Goal: Task Accomplishment & Management: Manage account settings

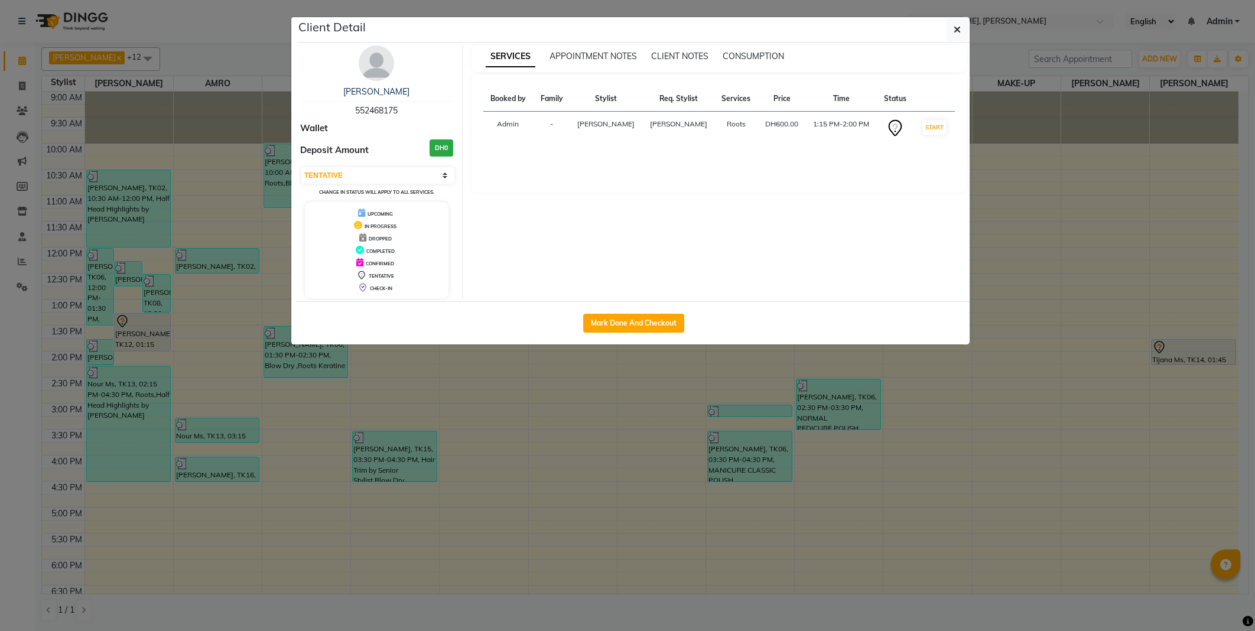
select select "7"
click at [621, 323] on button "Mark Done And Checkout" at bounding box center [633, 323] width 101 height 19
select select "service"
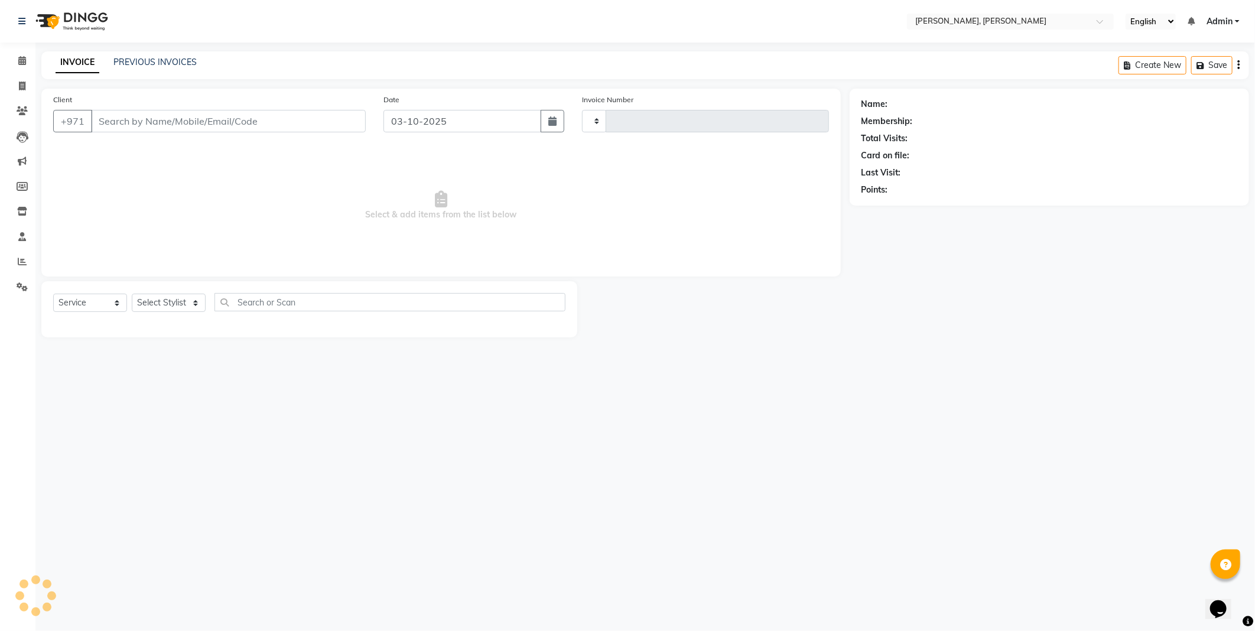
type input "2793"
select select "3"
select select "7142"
type input "552468175"
select select "59729"
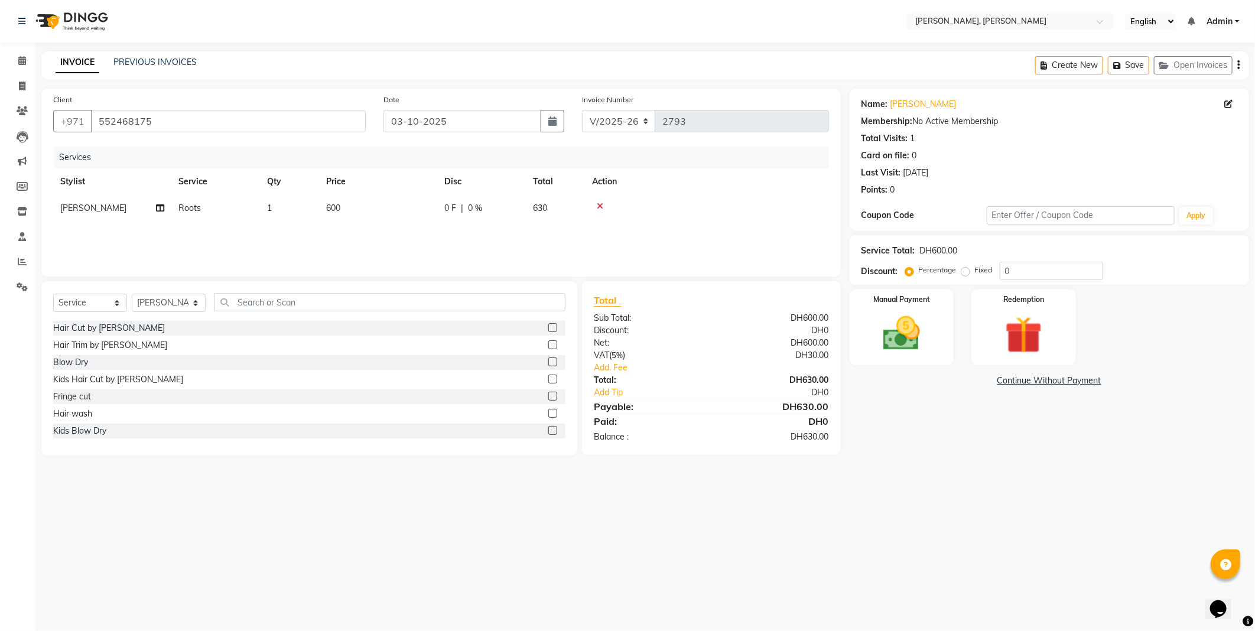
click at [339, 203] on span "600" at bounding box center [333, 208] width 14 height 11
select select "59729"
click at [390, 210] on input "600" at bounding box center [434, 211] width 104 height 18
type input "500"
click at [388, 235] on div "Services Stylist Service Qty Price Disc Total Action [PERSON_NAME] [PERSON_NAME…" at bounding box center [441, 205] width 776 height 118
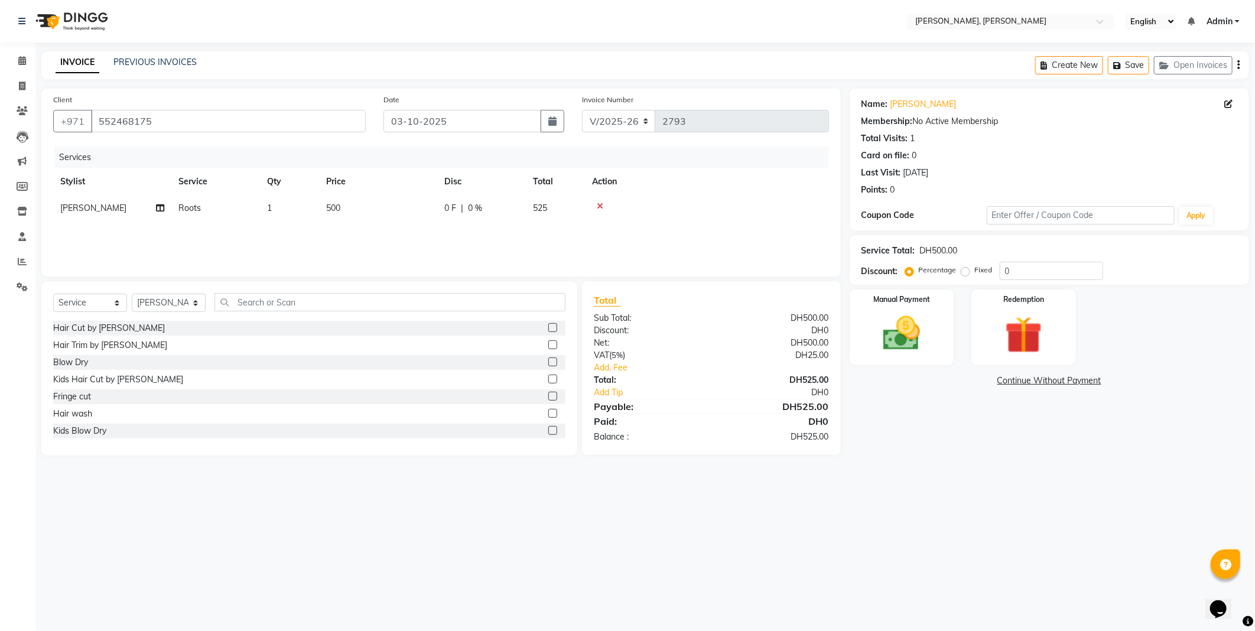
click at [548, 343] on label at bounding box center [552, 344] width 9 height 9
click at [548, 343] on input "checkbox" at bounding box center [552, 345] width 8 height 8
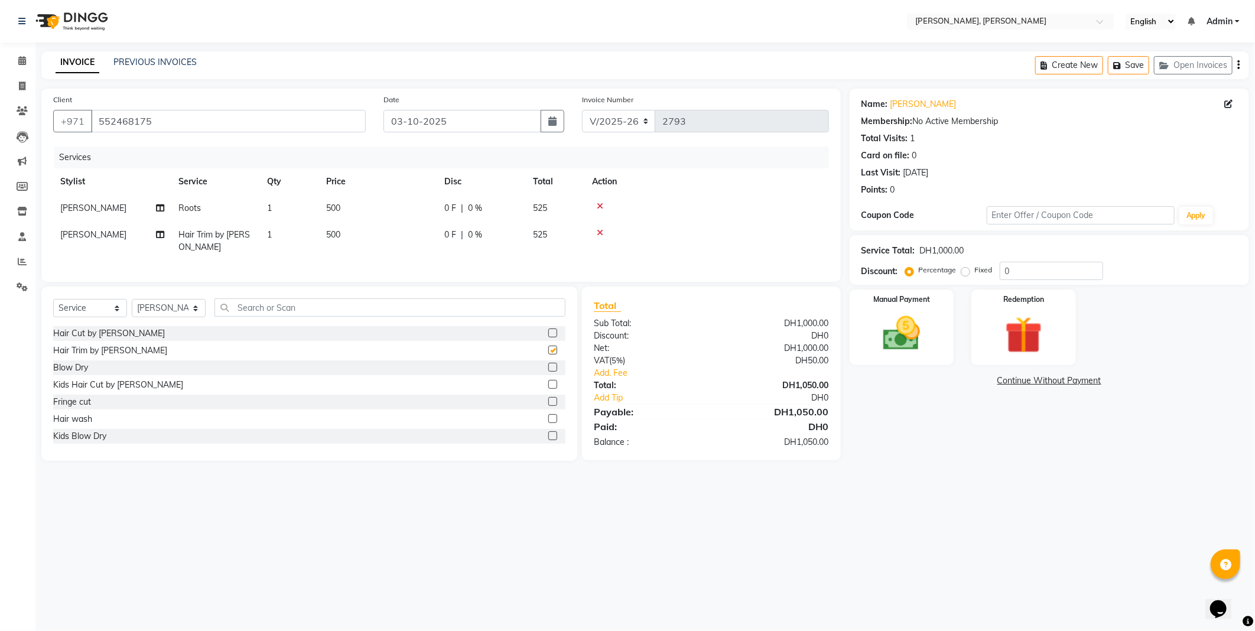
click at [334, 241] on td "500" at bounding box center [378, 241] width 118 height 39
checkbox input "false"
select select "59729"
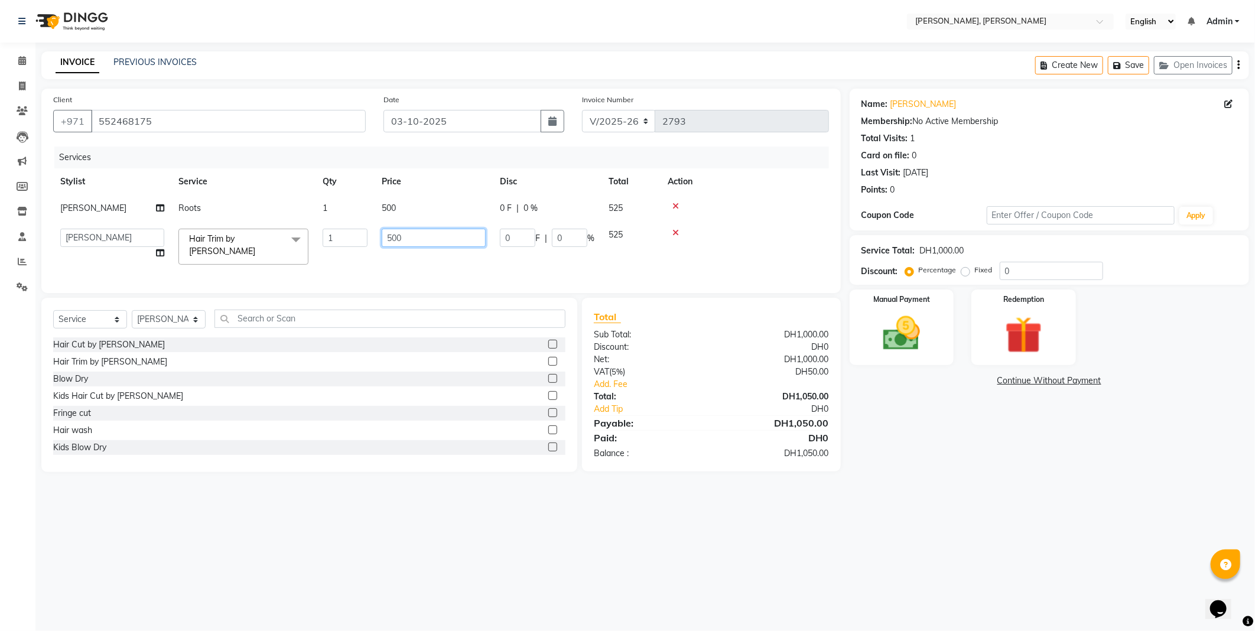
click at [388, 238] on input "500" at bounding box center [434, 238] width 104 height 18
type input "400"
click at [379, 268] on div "Services Stylist Service Qty Price Disc Total Action JACQUES Roots 1 500 0 F | …" at bounding box center [441, 213] width 776 height 135
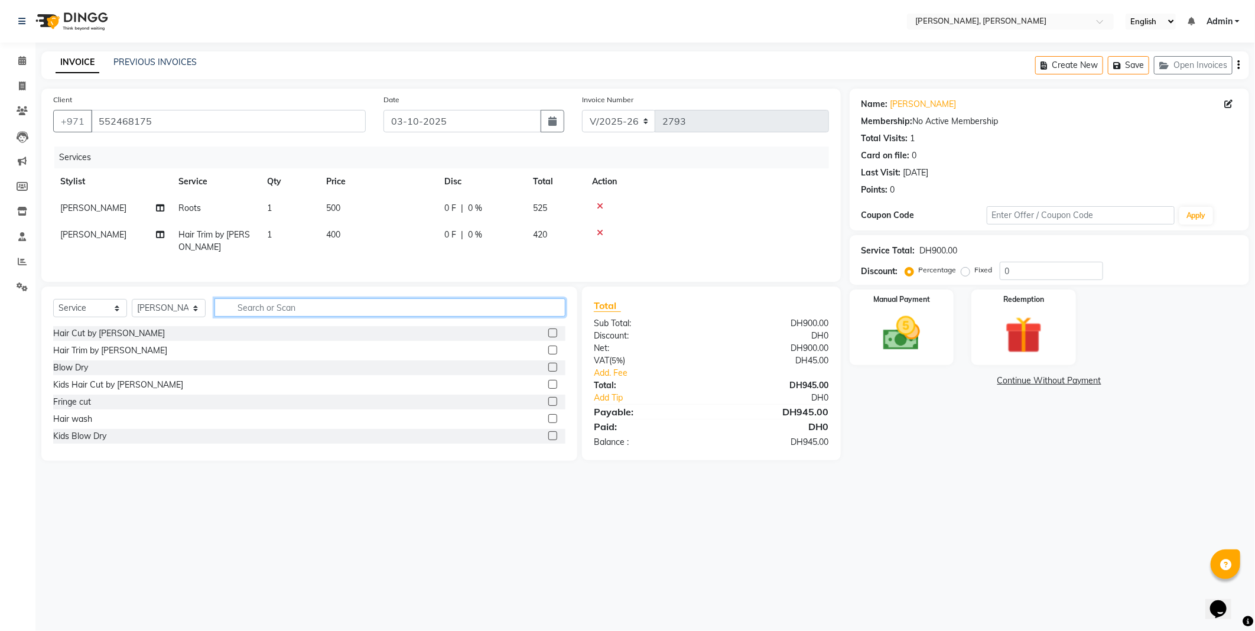
click at [398, 317] on input "text" at bounding box center [389, 307] width 351 height 18
type input "hair tre"
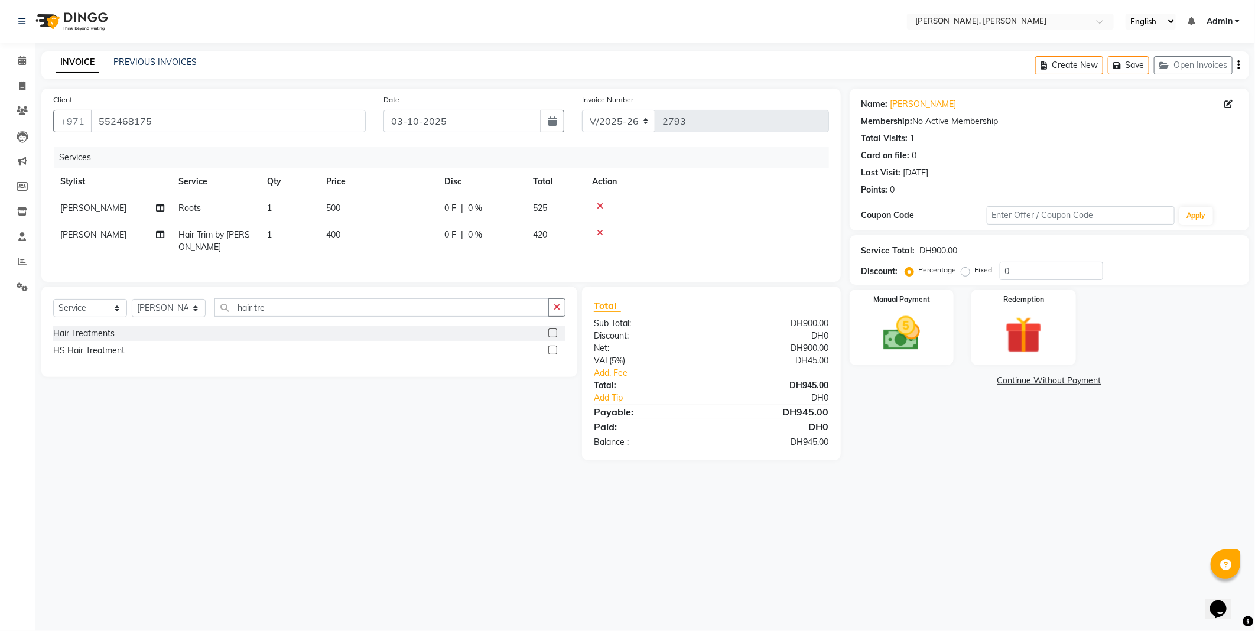
click at [553, 337] on label at bounding box center [552, 332] width 9 height 9
click at [553, 337] on input "checkbox" at bounding box center [552, 334] width 8 height 8
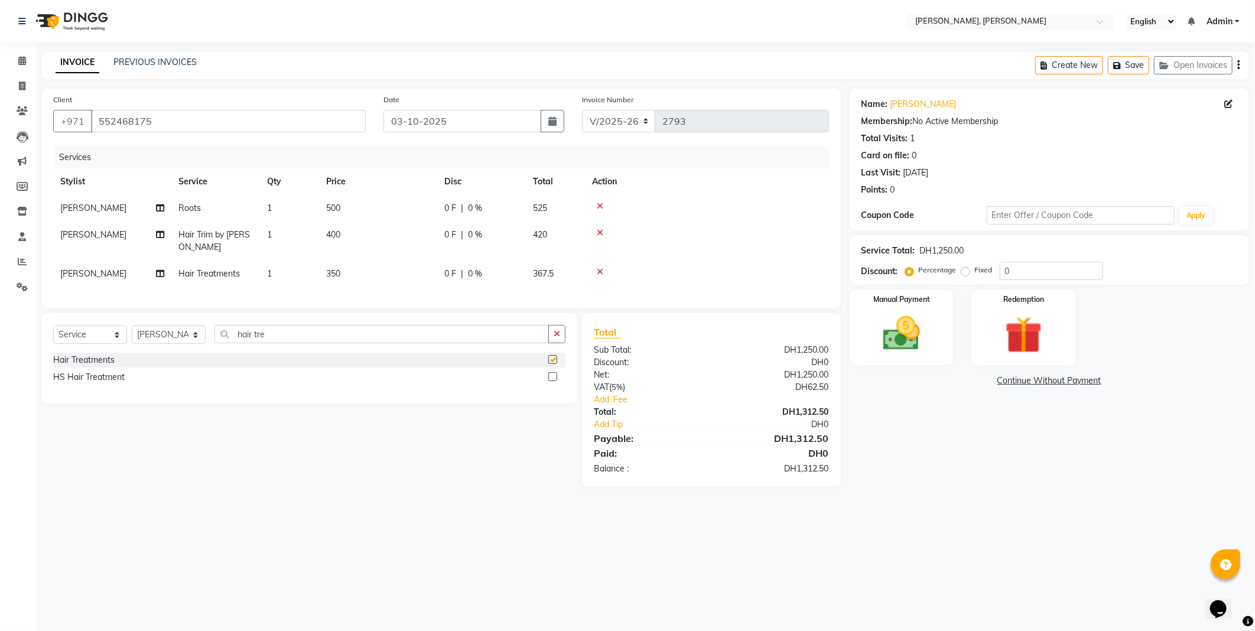
checkbox input "false"
click at [362, 280] on td "350" at bounding box center [378, 274] width 118 height 27
select select "59729"
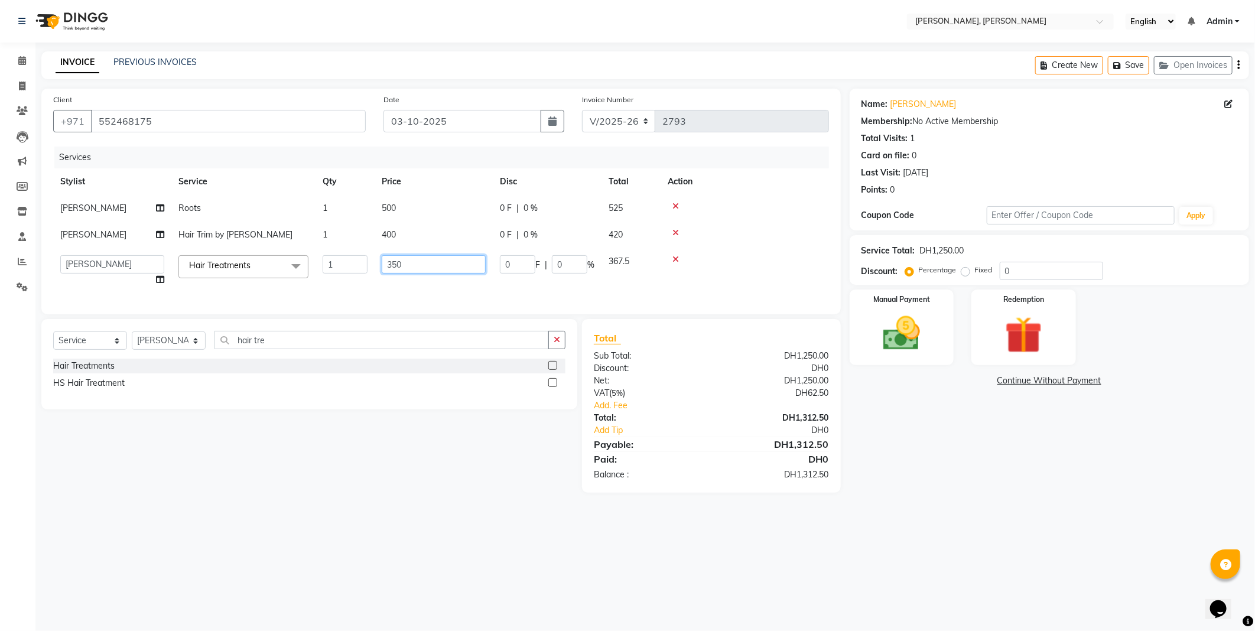
click at [412, 266] on input "350" at bounding box center [434, 264] width 104 height 18
type input "3"
type input "0"
click at [336, 288] on div "Services Stylist Service Qty Price Disc Total Action JACQUES Roots 1 500 0 F | …" at bounding box center [441, 224] width 776 height 156
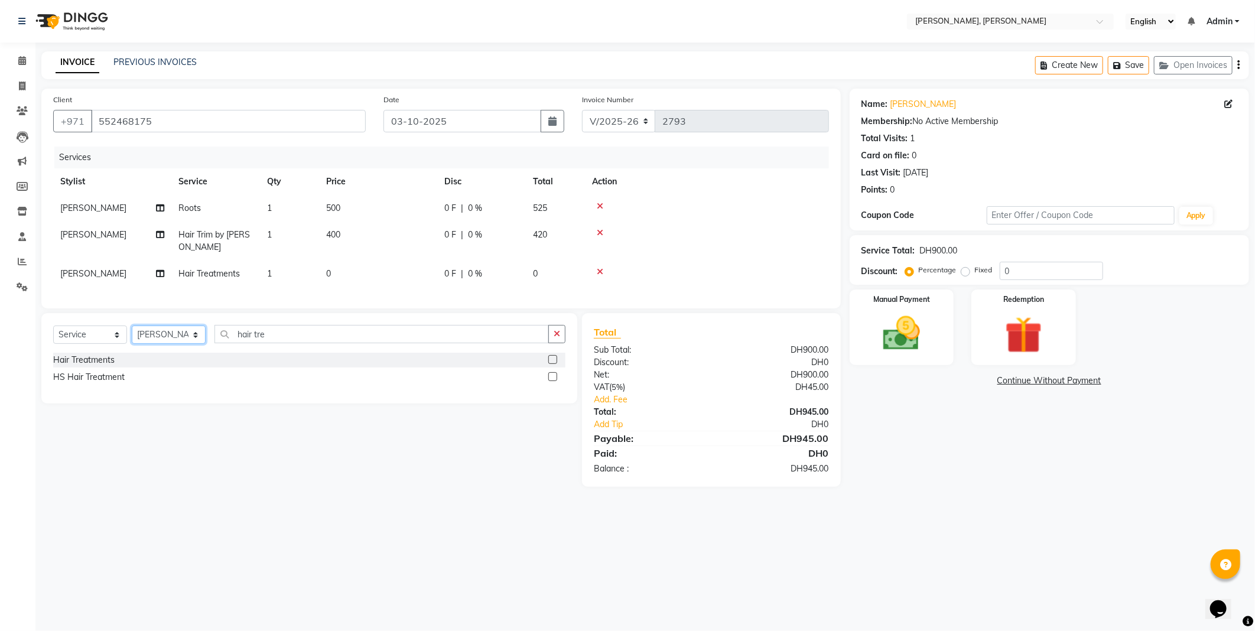
click at [181, 344] on select "Select Stylist [PERSON_NAME] [PERSON_NAME] ALYA [PERSON_NAME] AMRO [PERSON_NAME…" at bounding box center [169, 334] width 74 height 18
select select "59741"
click at [132, 336] on select "Select Stylist [PERSON_NAME] [PERSON_NAME] ALYA [PERSON_NAME] AMRO [PERSON_NAME…" at bounding box center [169, 334] width 74 height 18
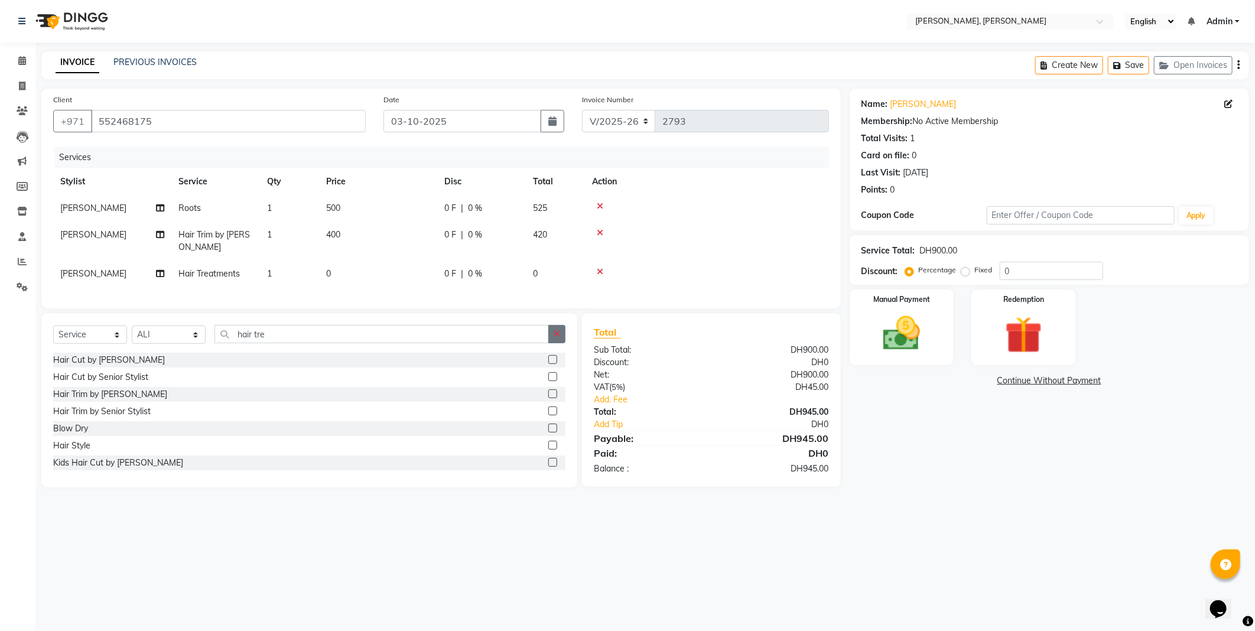
click at [556, 338] on icon "button" at bounding box center [557, 334] width 6 height 8
click at [548, 432] on label at bounding box center [552, 428] width 9 height 9
click at [548, 432] on input "checkbox" at bounding box center [552, 429] width 8 height 8
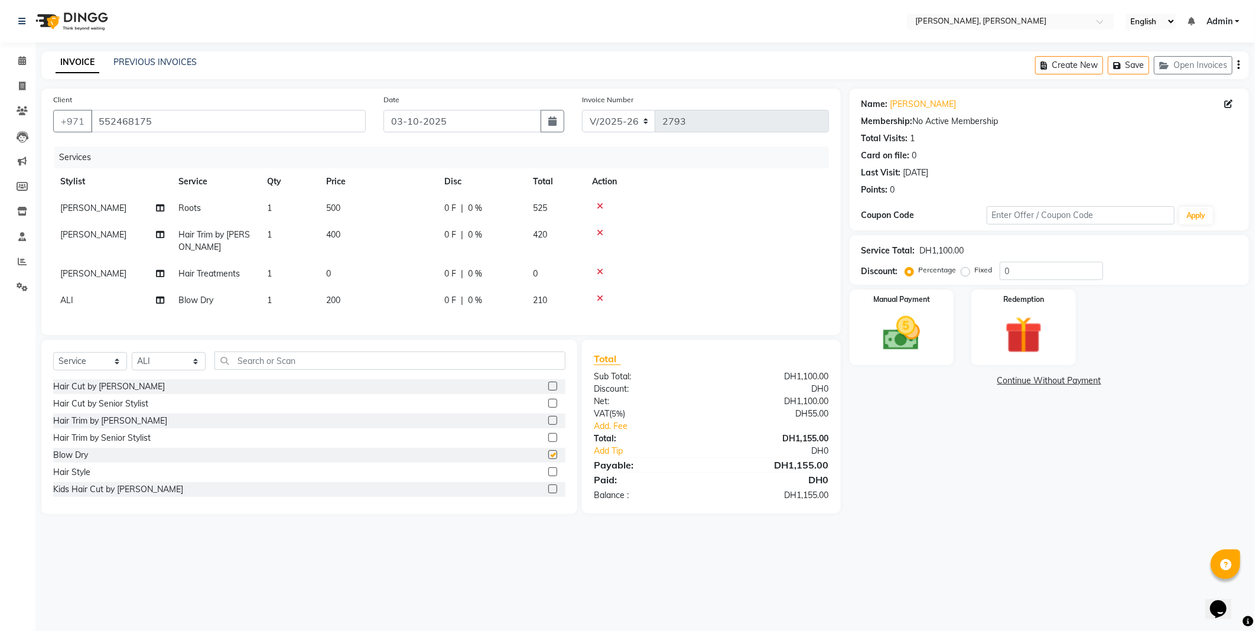
click at [363, 299] on td "200" at bounding box center [378, 300] width 118 height 27
checkbox input "false"
select select "59741"
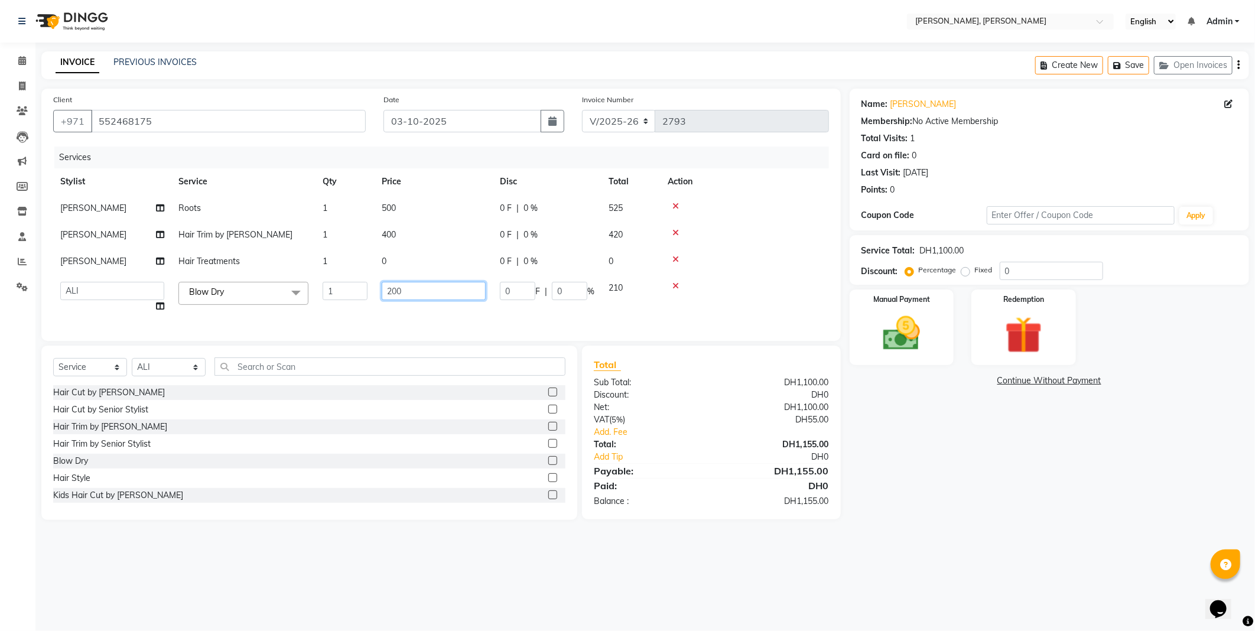
click at [411, 291] on input "200" at bounding box center [434, 291] width 104 height 18
type input "2"
type input "0"
click at [387, 317] on div "Services Stylist Service Qty Price Disc Total Action [PERSON_NAME] 1 500 0 F | …" at bounding box center [441, 237] width 776 height 183
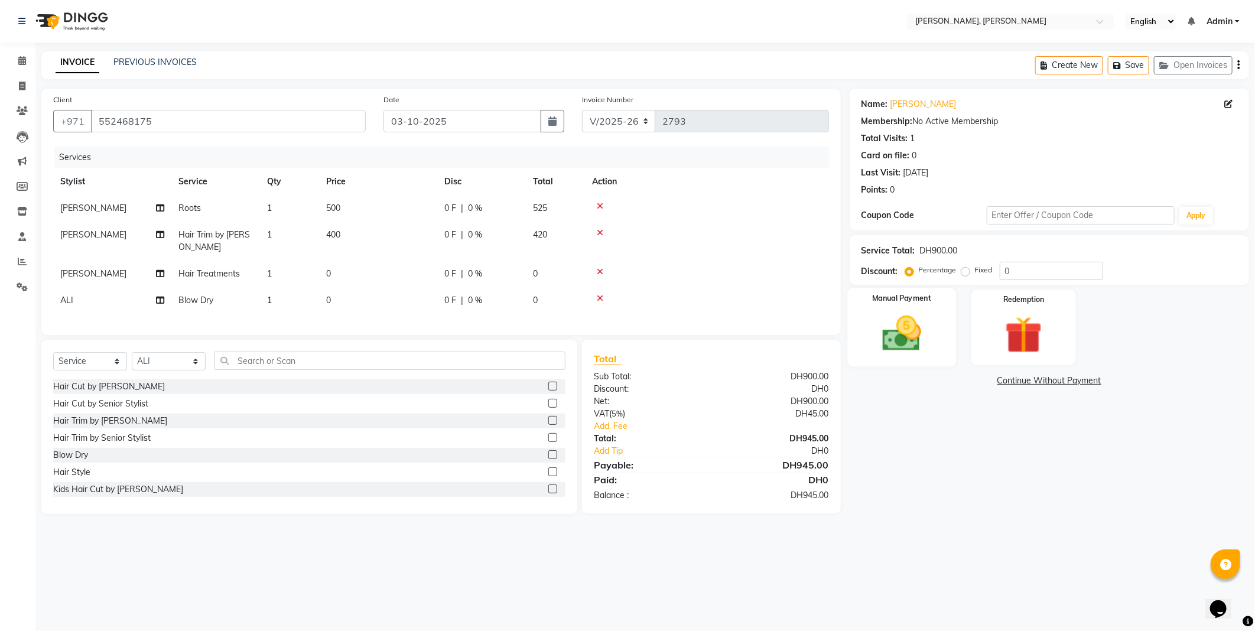
click at [907, 324] on img at bounding box center [901, 333] width 63 height 45
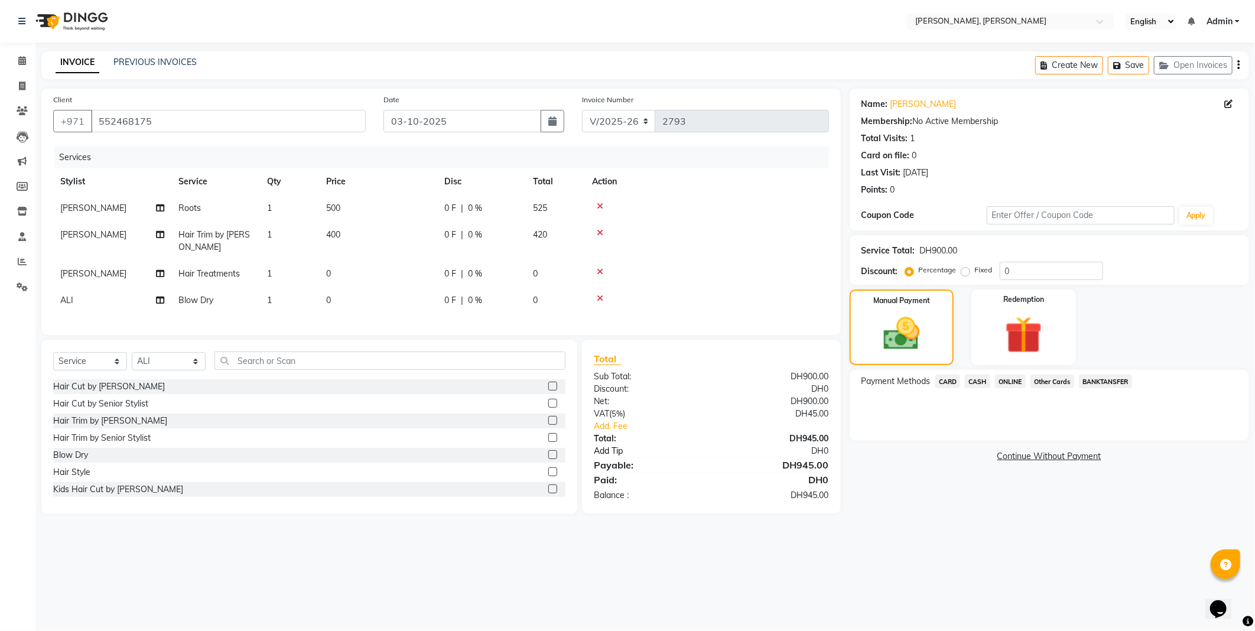
click at [607, 457] on link "Add Tip" at bounding box center [659, 451] width 148 height 12
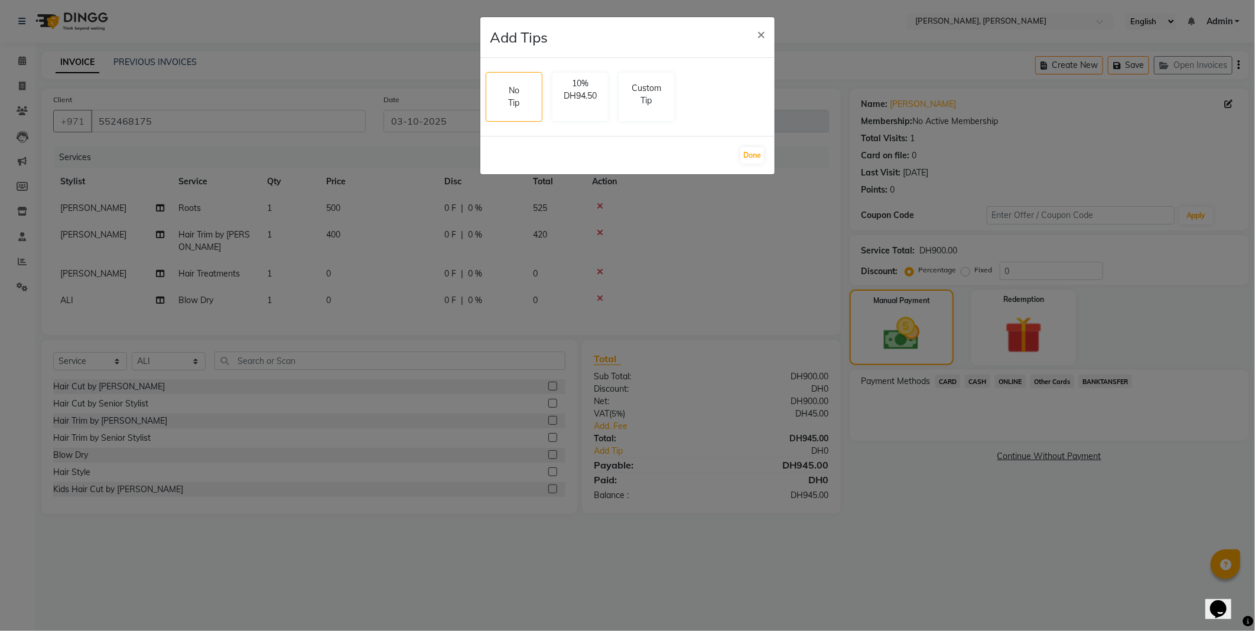
click at [345, 364] on ngb-modal-window "Add Tips × No Tip 10% DH94.50 Custom Tip Done" at bounding box center [627, 315] width 1255 height 631
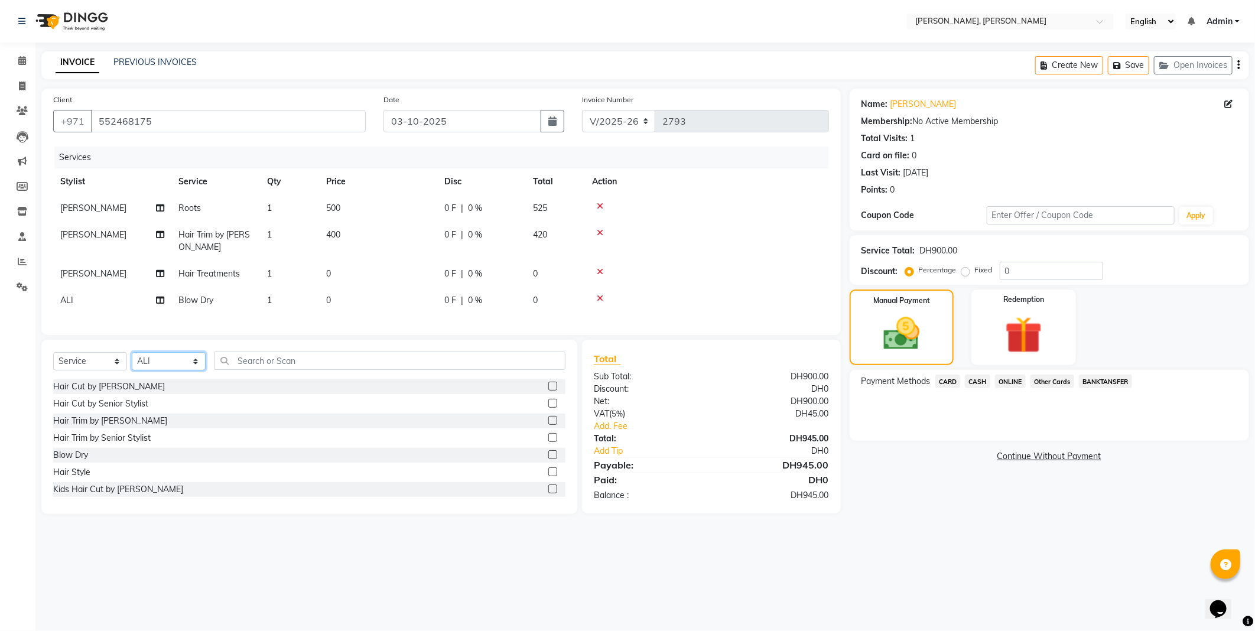
click at [174, 370] on select "Select Stylist [PERSON_NAME] [PERSON_NAME] ALYA [PERSON_NAME] AMRO [PERSON_NAME…" at bounding box center [169, 361] width 74 height 18
click at [275, 89] on div "Client [PHONE_NUMBER] Date [DATE] Invoice Number V/2025 V/[PHONE_NUMBER] Servic…" at bounding box center [440, 212] width 799 height 246
click at [19, 60] on icon at bounding box center [22, 60] width 8 height 9
click at [1122, 71] on button "Save" at bounding box center [1128, 65] width 41 height 18
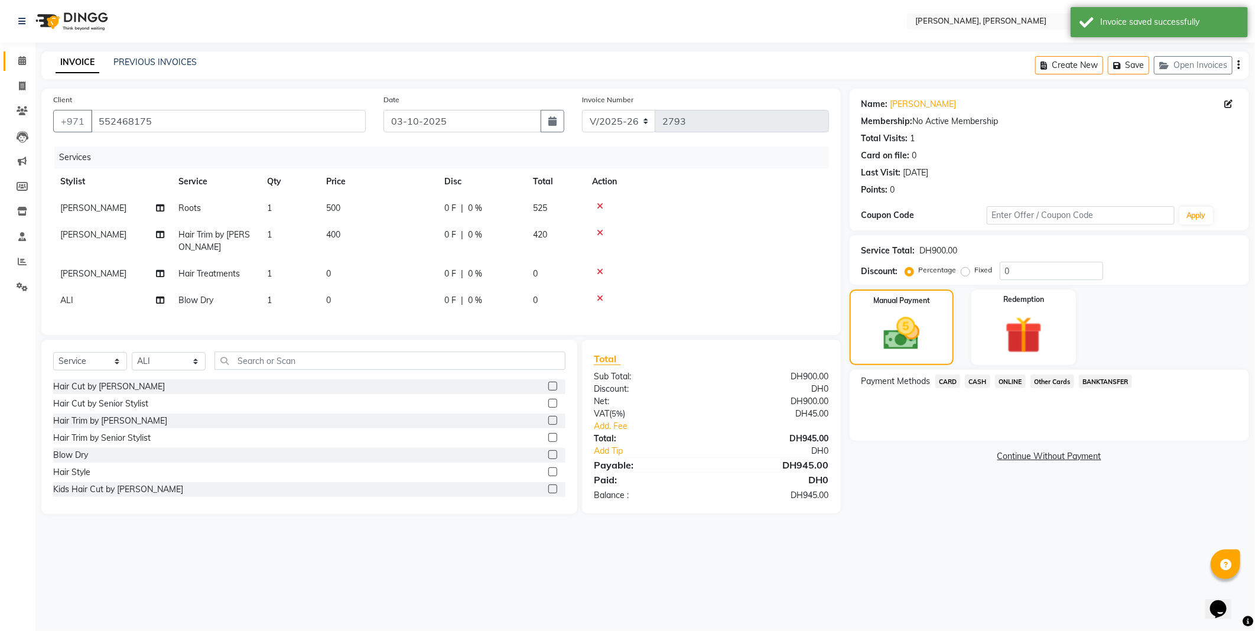
click at [21, 60] on icon at bounding box center [22, 60] width 8 height 9
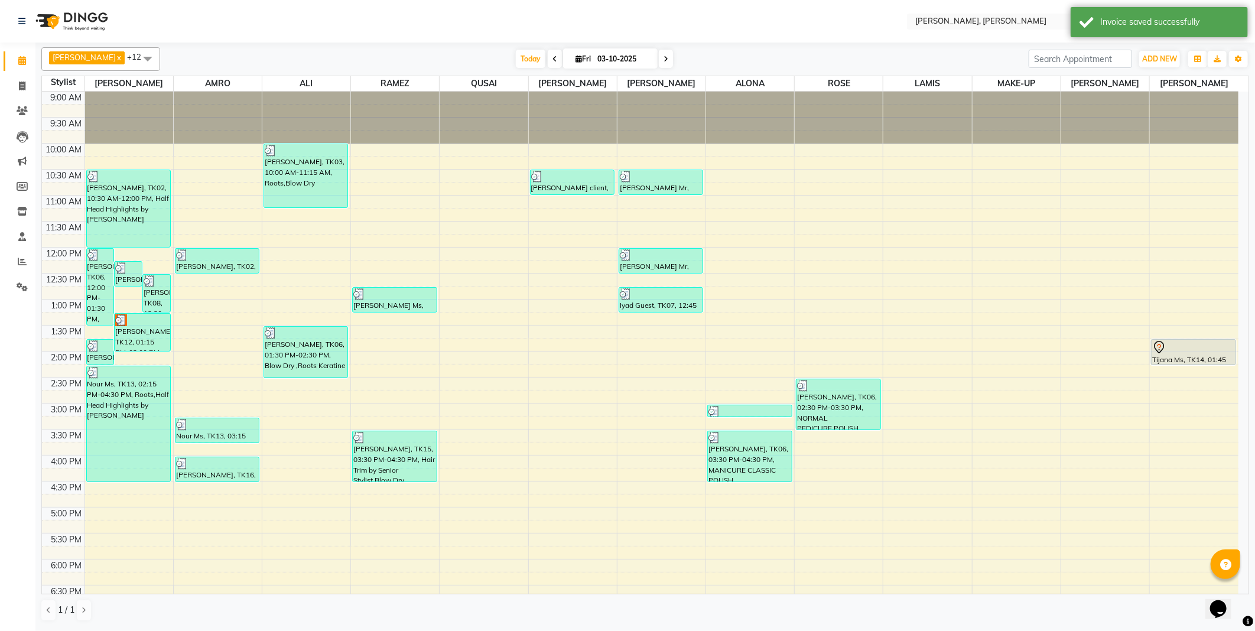
click at [136, 58] on span at bounding box center [148, 58] width 24 height 22
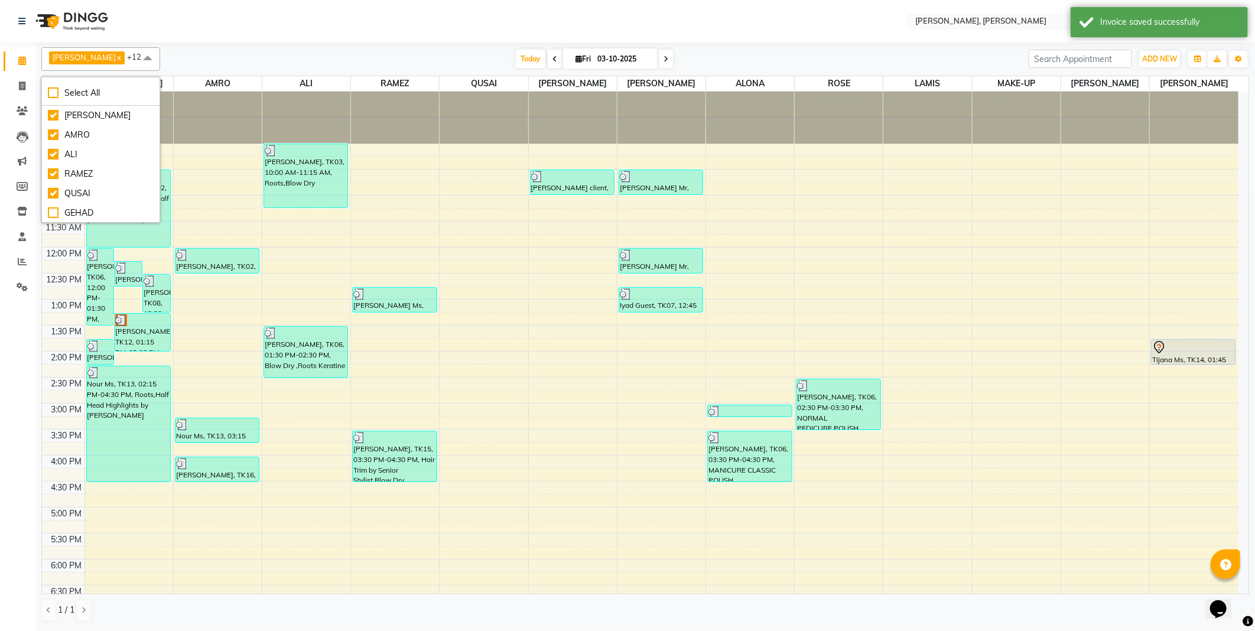
click at [57, 57] on span "[PERSON_NAME]" at bounding box center [84, 57] width 63 height 9
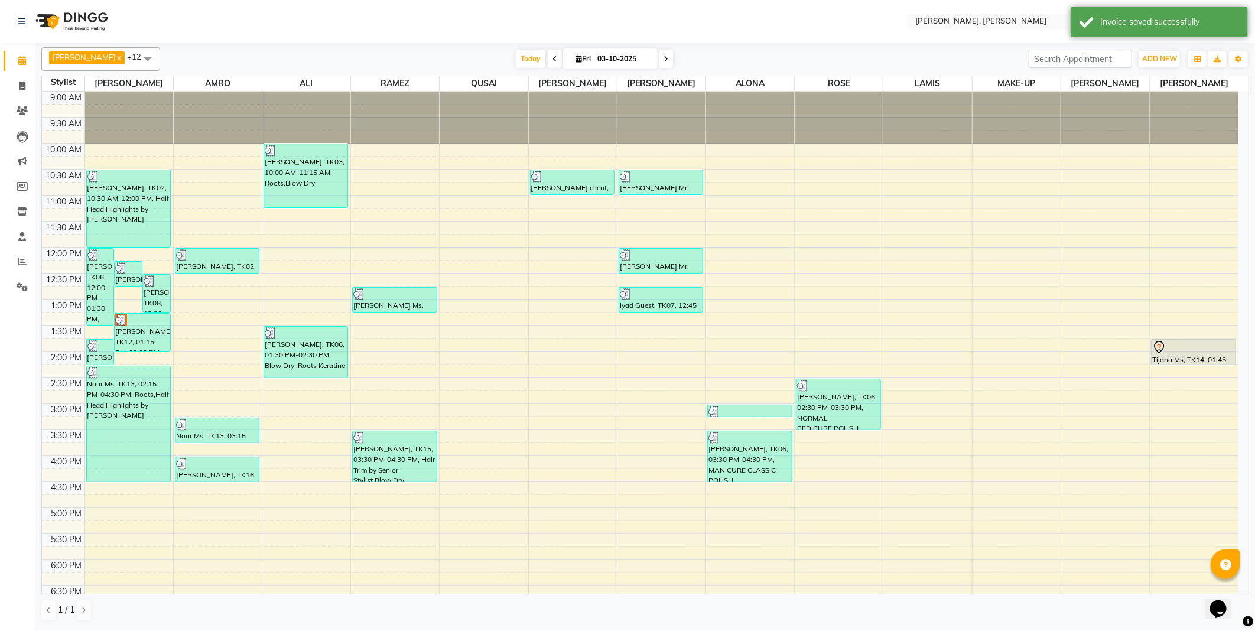
click at [136, 55] on span at bounding box center [148, 58] width 24 height 22
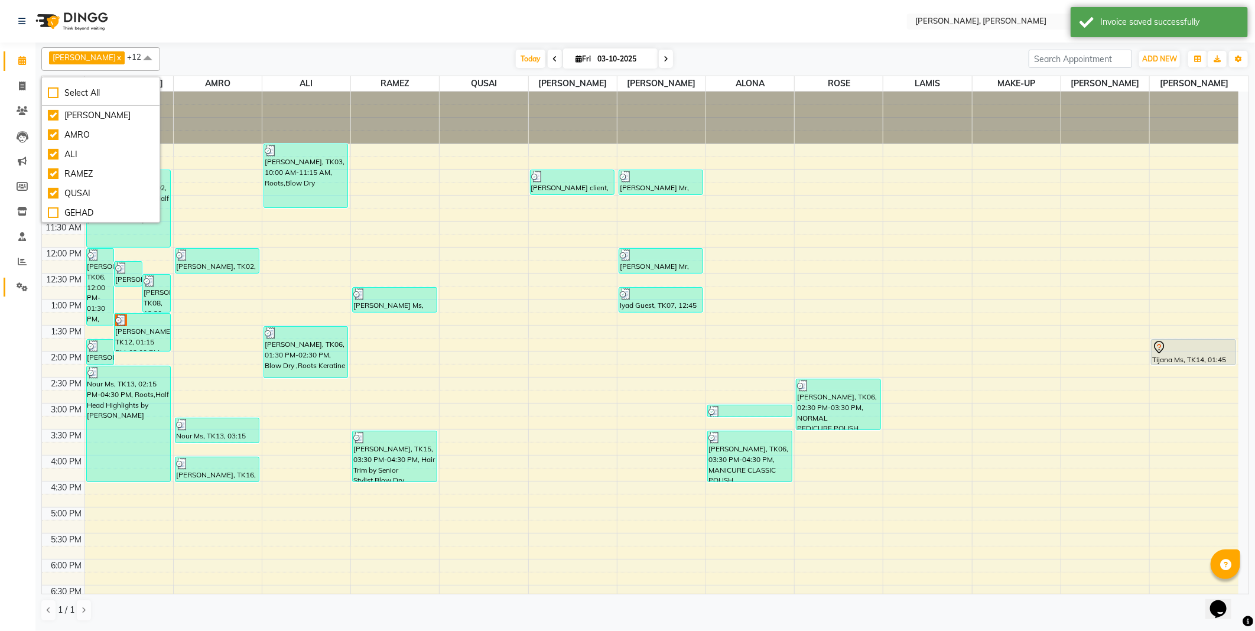
click at [19, 282] on icon at bounding box center [22, 286] width 11 height 9
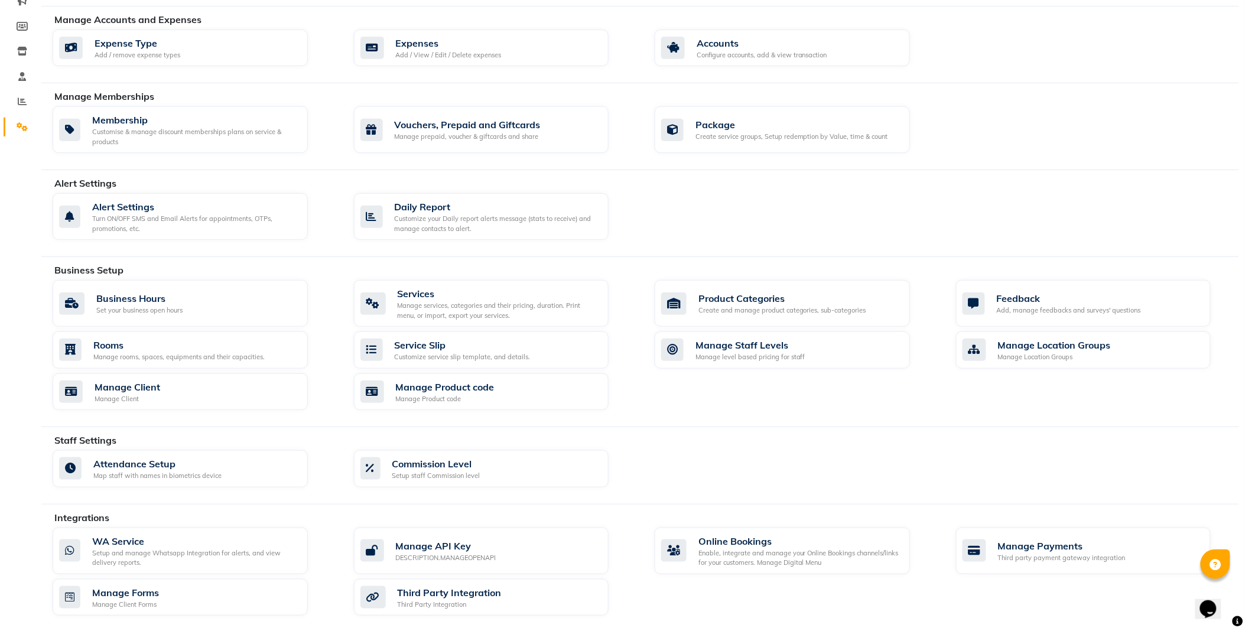
scroll to position [164, 0]
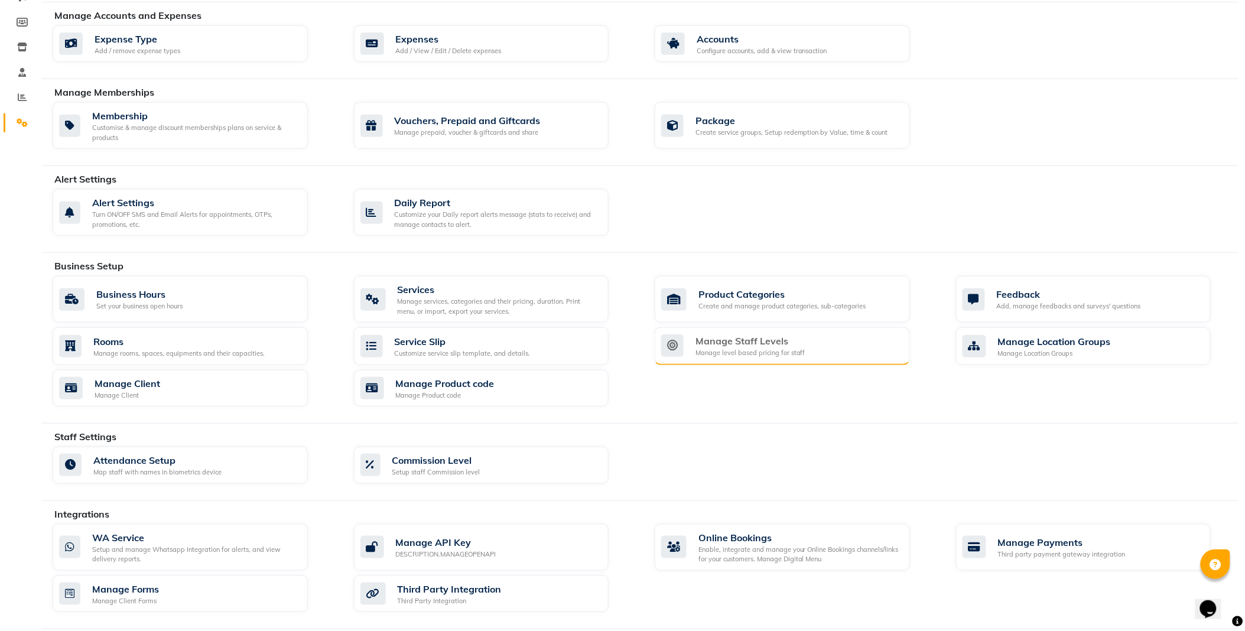
click at [719, 346] on div "Manage Staff Levels" at bounding box center [750, 341] width 110 height 14
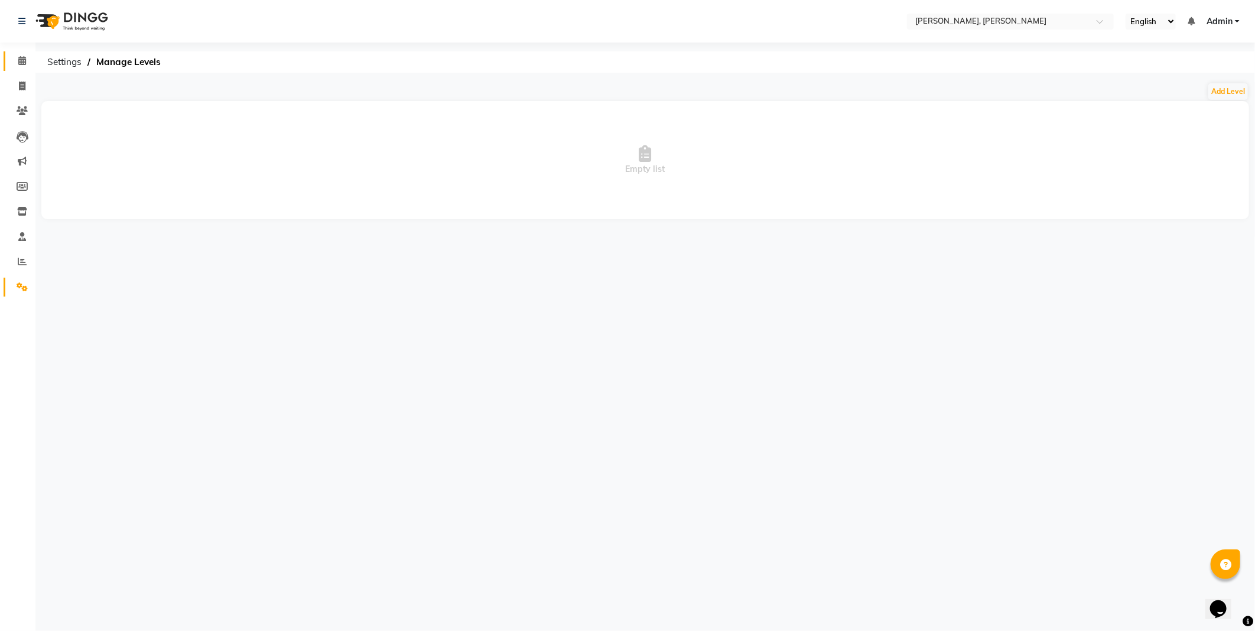
click at [22, 64] on icon at bounding box center [22, 60] width 8 height 9
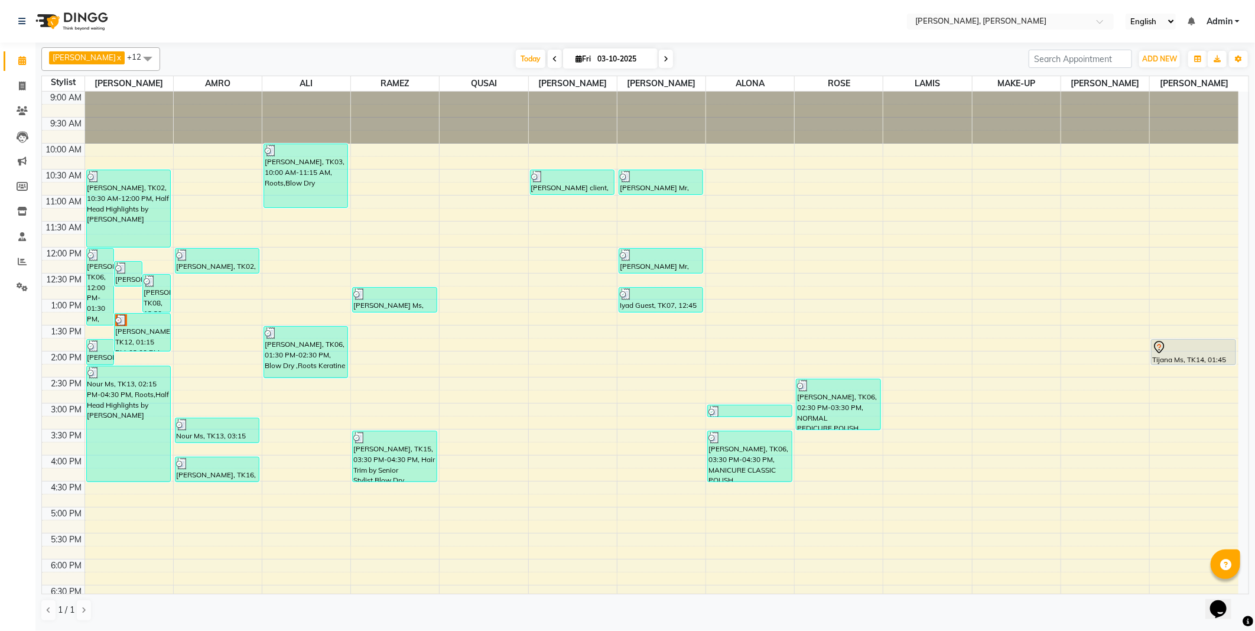
click at [136, 338] on div "[PERSON_NAME], TK12, 01:15 PM-02:00 PM, Roots" at bounding box center [143, 332] width 56 height 37
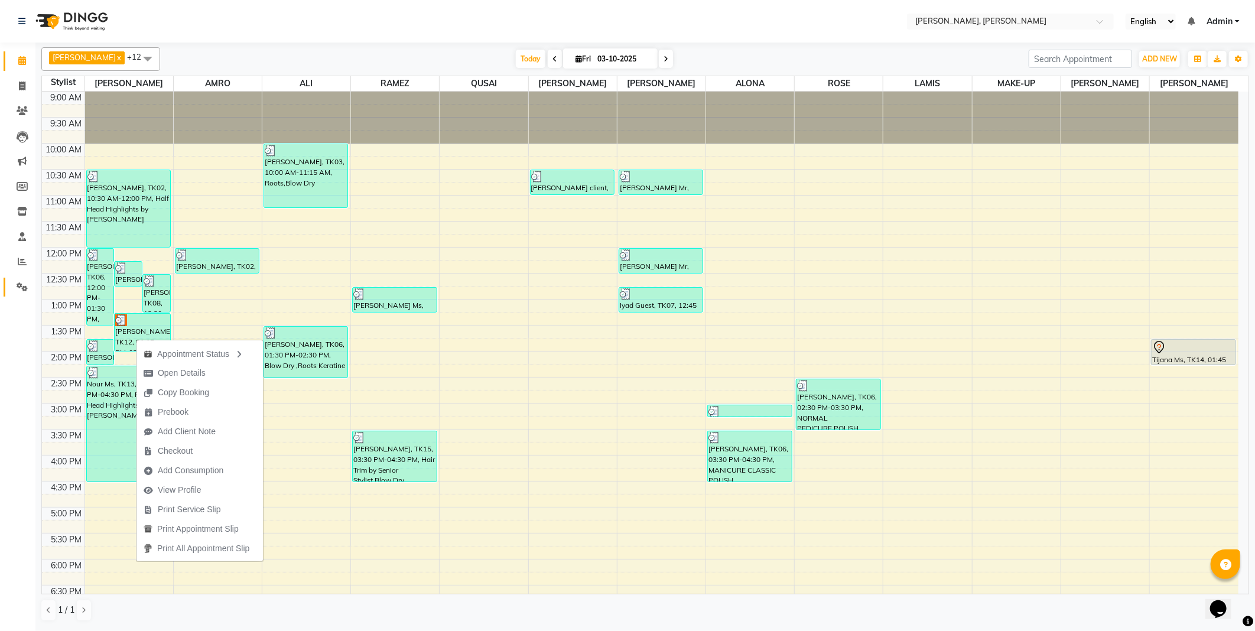
click at [8, 284] on link "Settings" at bounding box center [18, 287] width 28 height 19
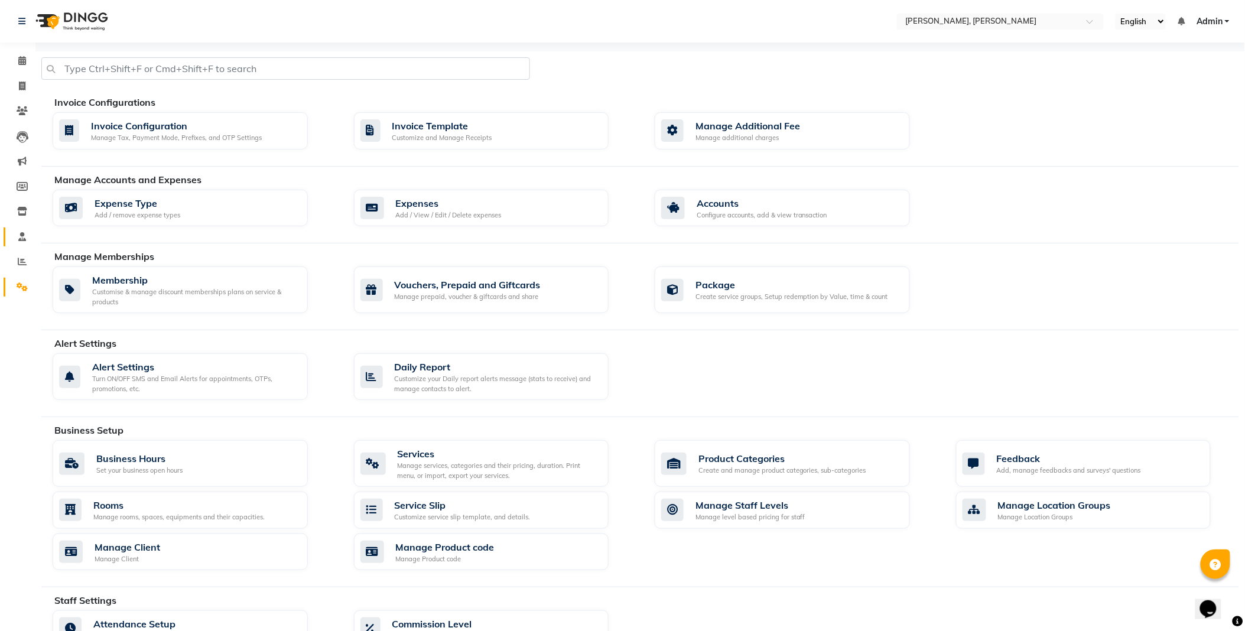
click at [19, 235] on icon at bounding box center [22, 236] width 8 height 9
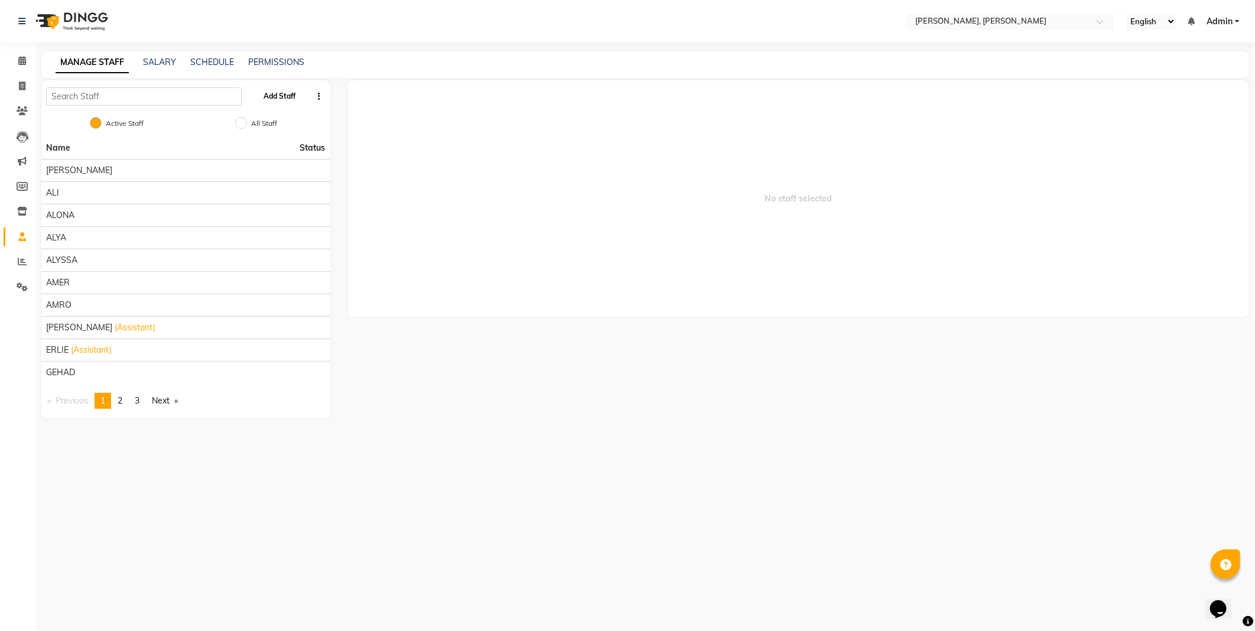
click at [287, 95] on button "Add Staff" at bounding box center [279, 96] width 41 height 20
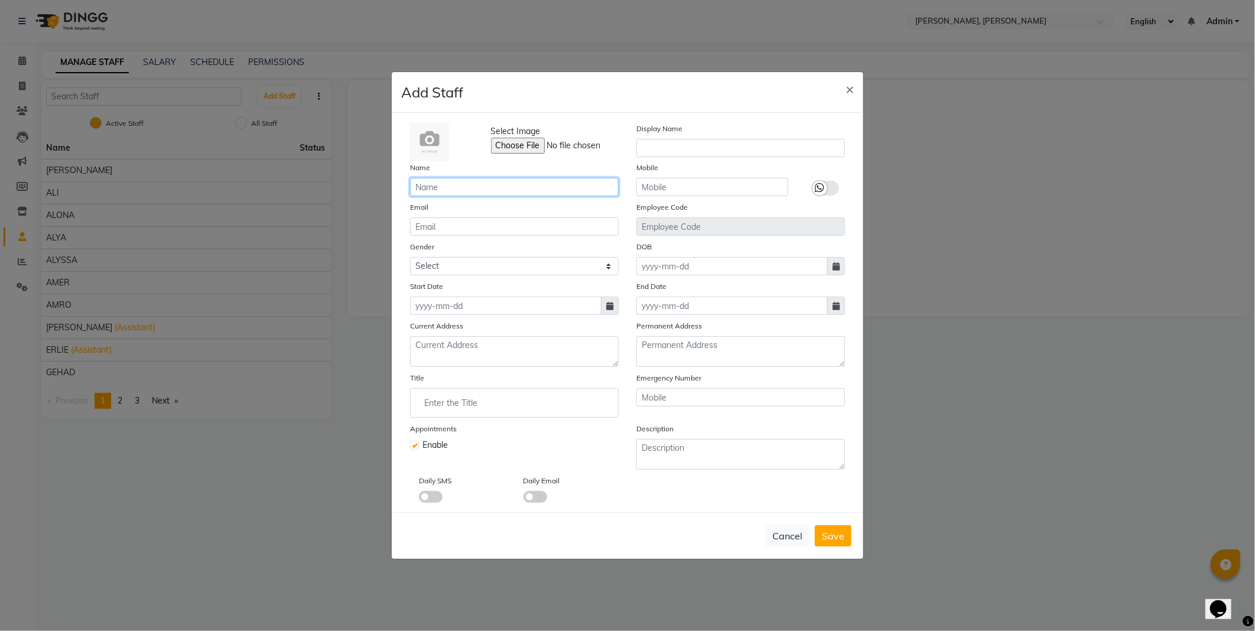
click at [493, 189] on input "text" at bounding box center [514, 187] width 209 height 18
type input "Doaa"
click at [830, 541] on span "Save" at bounding box center [833, 536] width 22 height 12
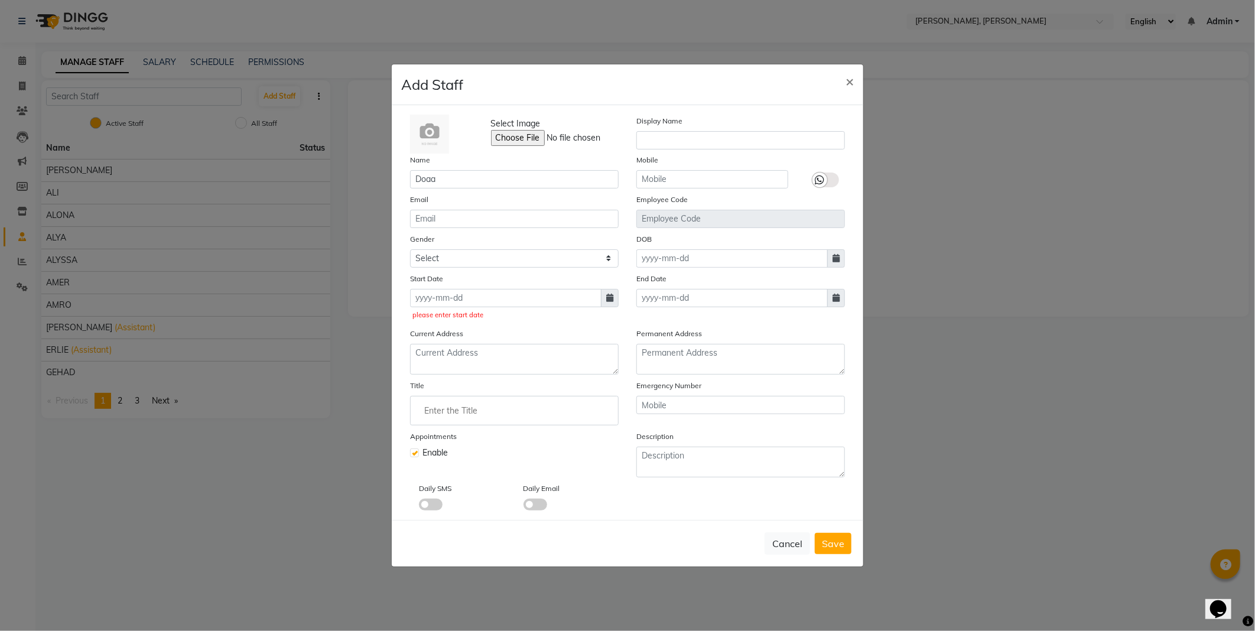
click at [608, 297] on icon at bounding box center [609, 298] width 7 height 8
select select "10"
select select "2025"
click at [495, 363] on div "3" at bounding box center [498, 359] width 19 height 19
type input "03-10-2025"
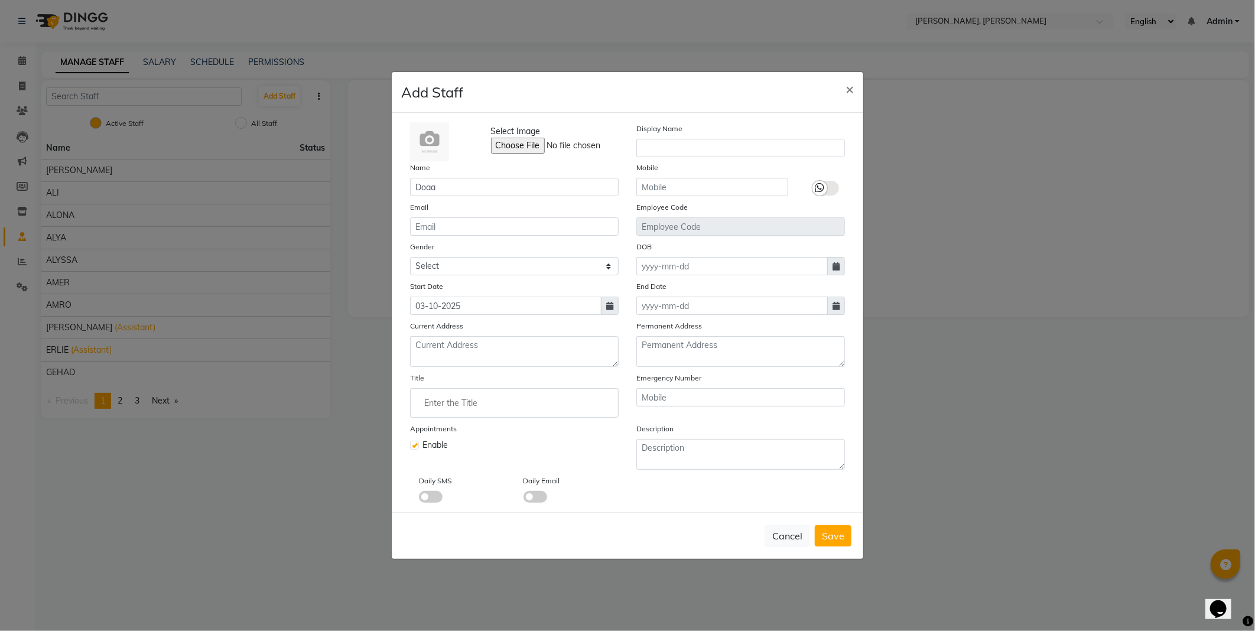
click at [608, 308] on icon at bounding box center [609, 306] width 7 height 8
select select "10"
select select "2025"
click at [498, 365] on div "3" at bounding box center [498, 366] width 19 height 19
click at [834, 533] on span "Save" at bounding box center [833, 536] width 22 height 12
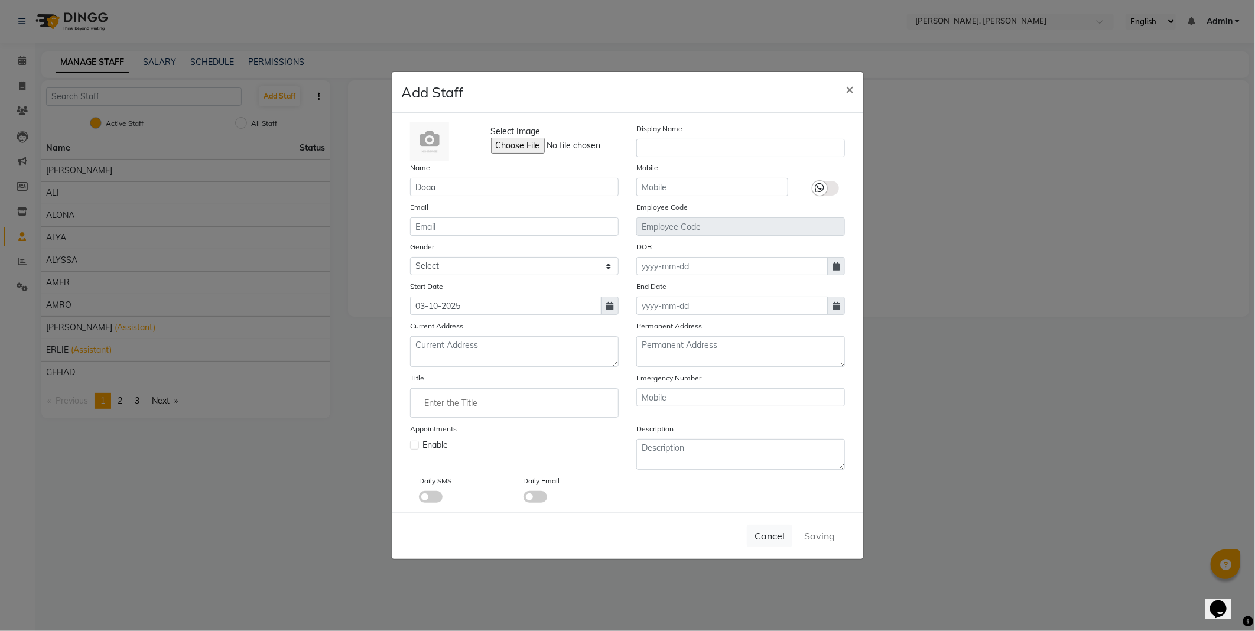
checkbox input "false"
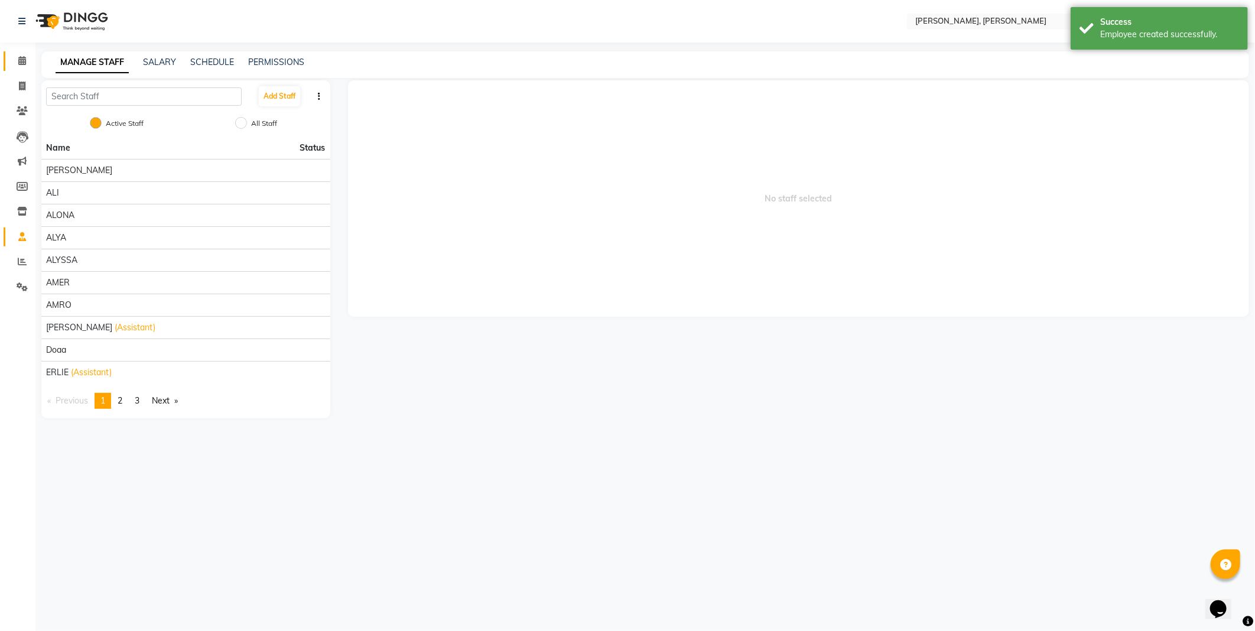
click at [22, 65] on icon at bounding box center [22, 60] width 8 height 9
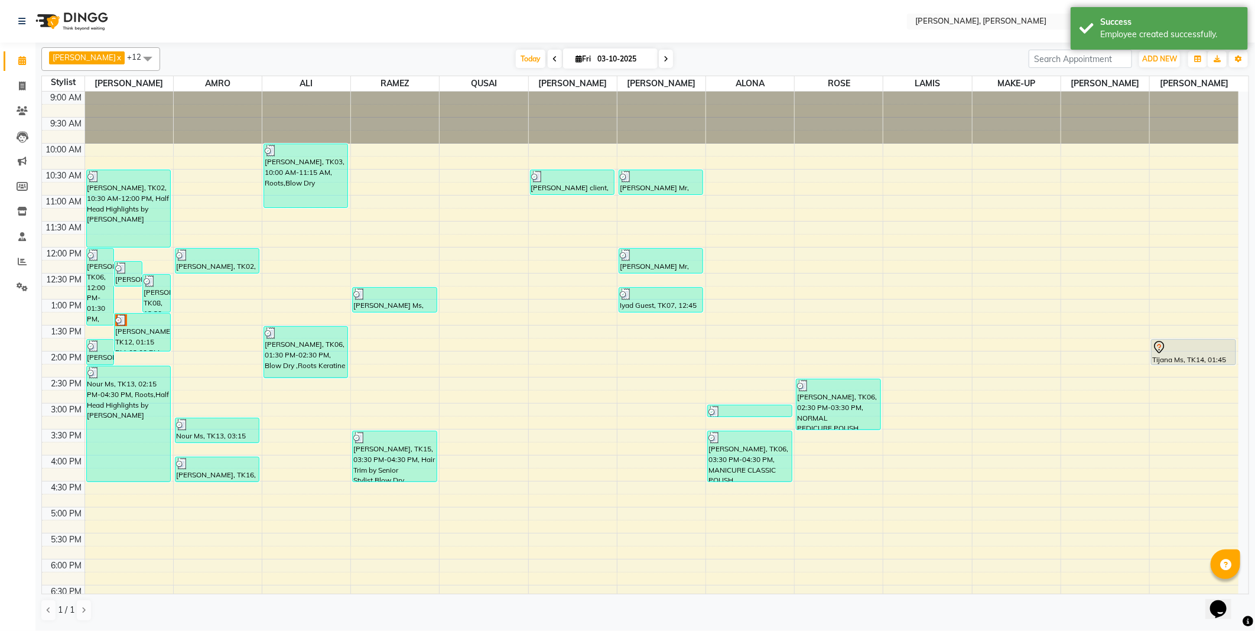
click at [136, 57] on span at bounding box center [148, 58] width 24 height 22
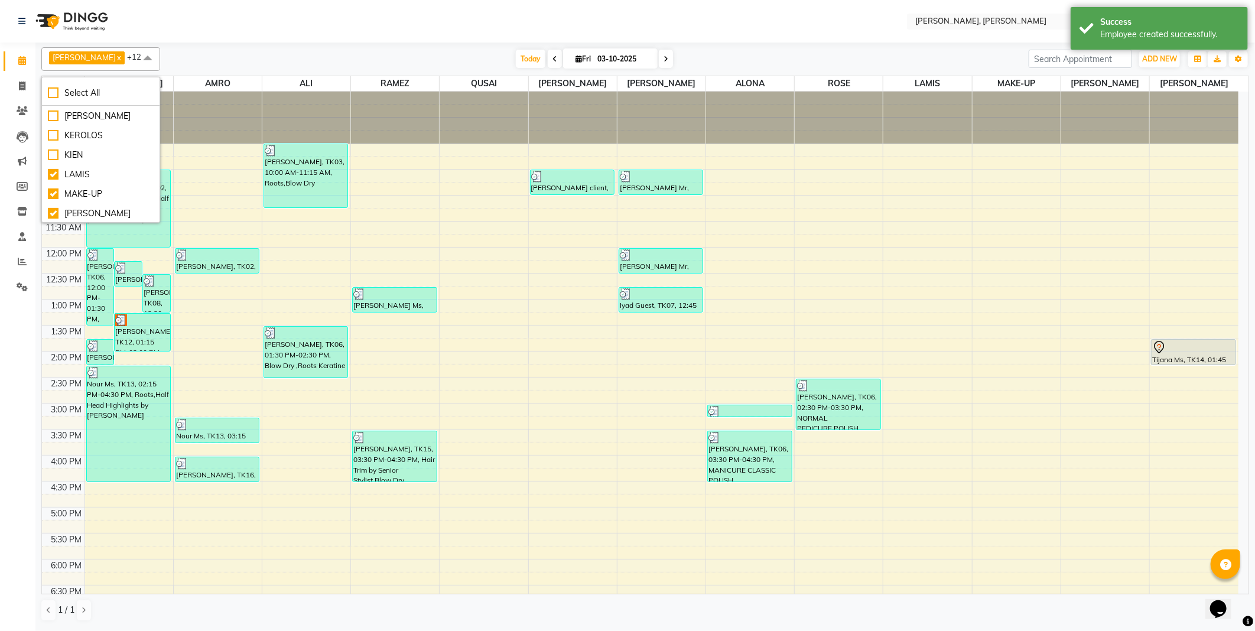
scroll to position [409, 0]
click at [49, 190] on div "Doaa" at bounding box center [101, 193] width 106 height 12
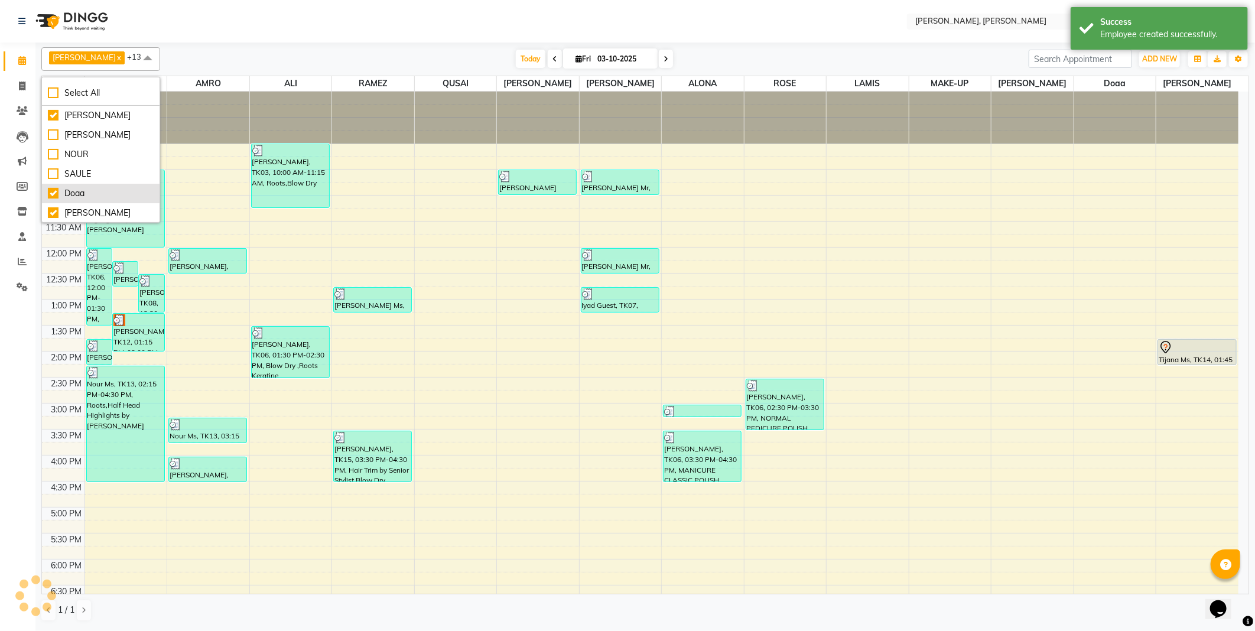
checkbox input "true"
click at [20, 60] on icon at bounding box center [22, 60] width 8 height 9
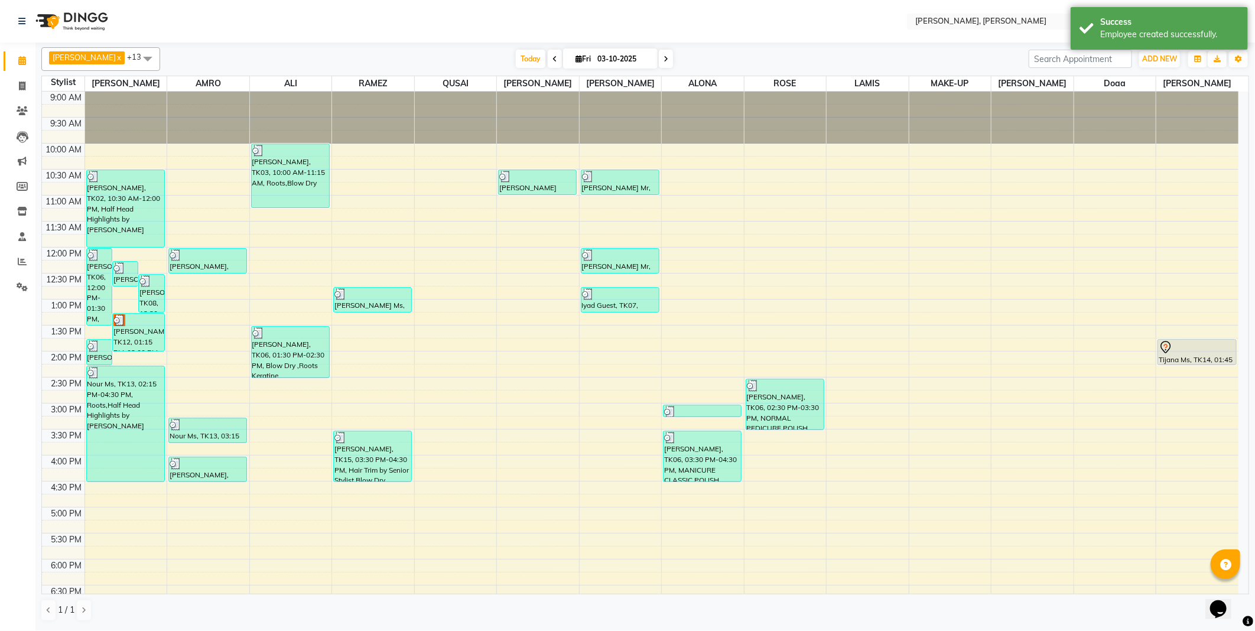
click at [128, 334] on div "[PERSON_NAME], TK12, 01:15 PM-02:00 PM, Roots" at bounding box center [138, 332] width 51 height 37
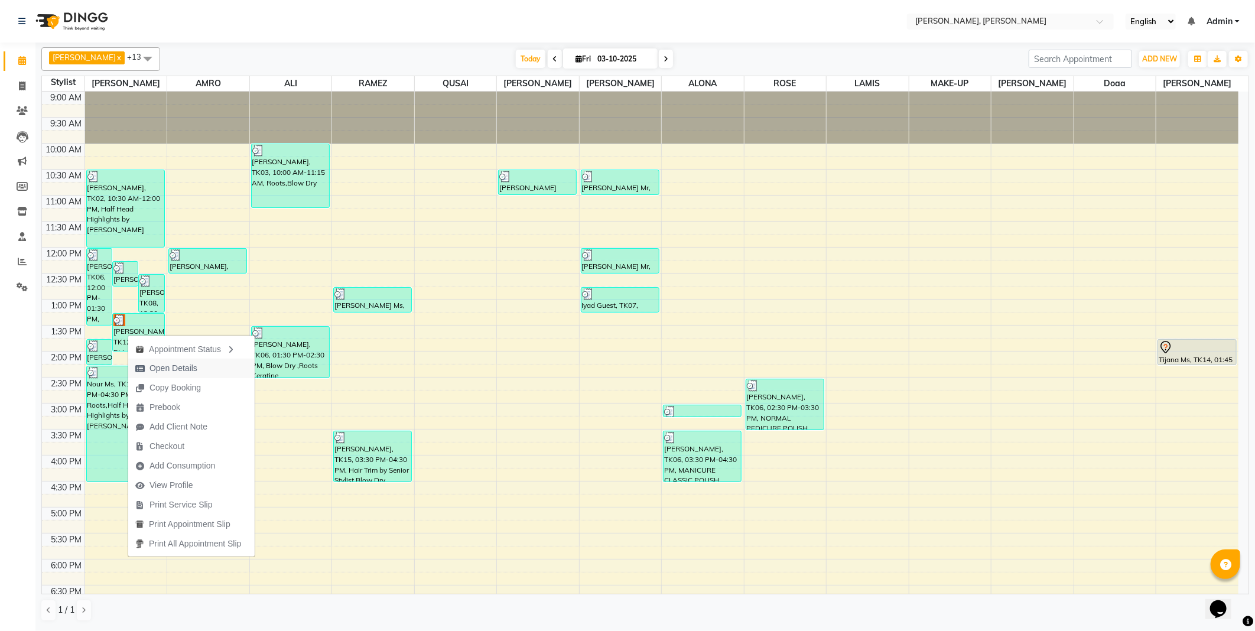
click at [190, 370] on span "Open Details" at bounding box center [173, 368] width 48 height 12
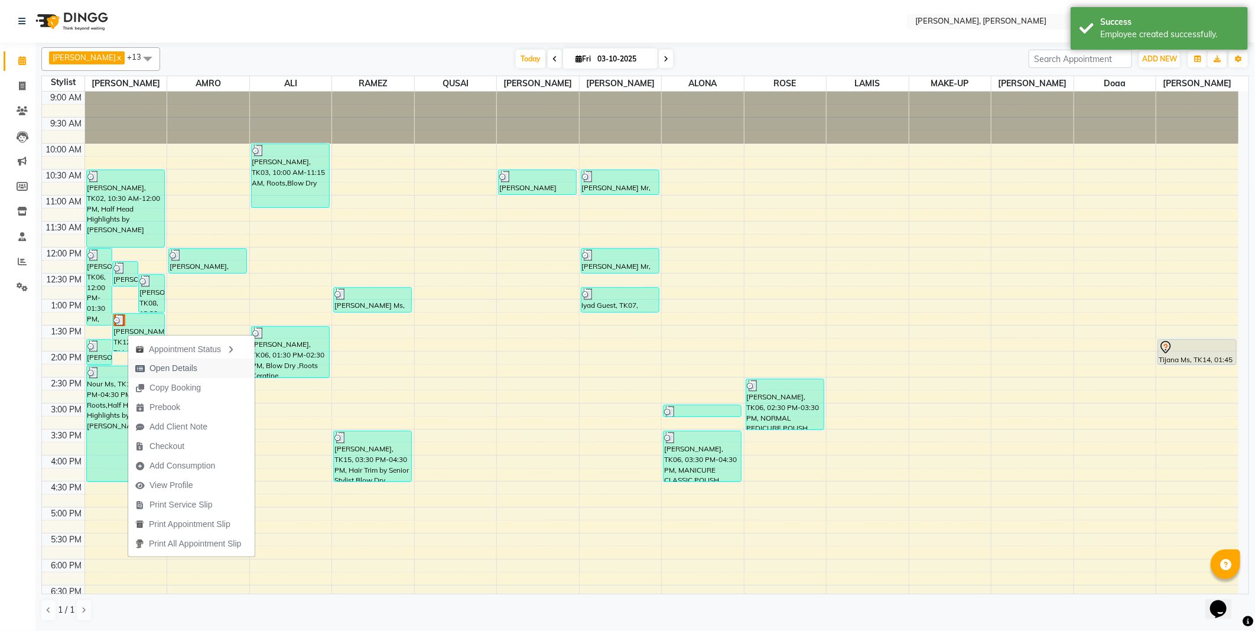
select select "3"
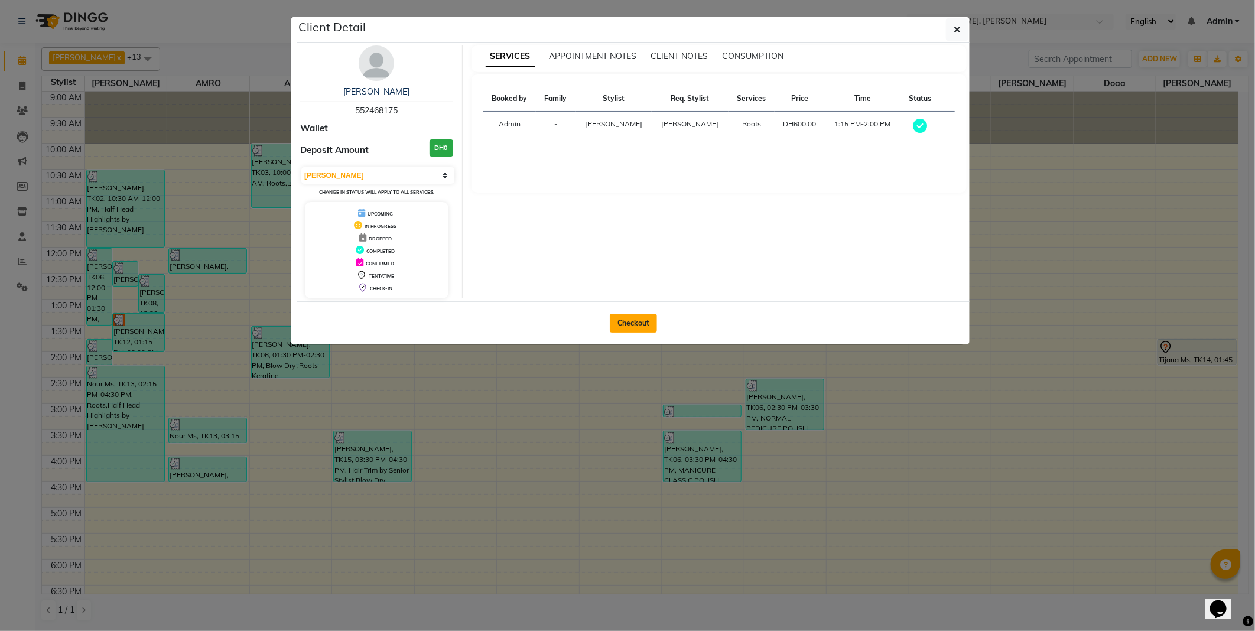
click at [644, 327] on button "Checkout" at bounding box center [633, 323] width 47 height 19
select select "7142"
select select "service"
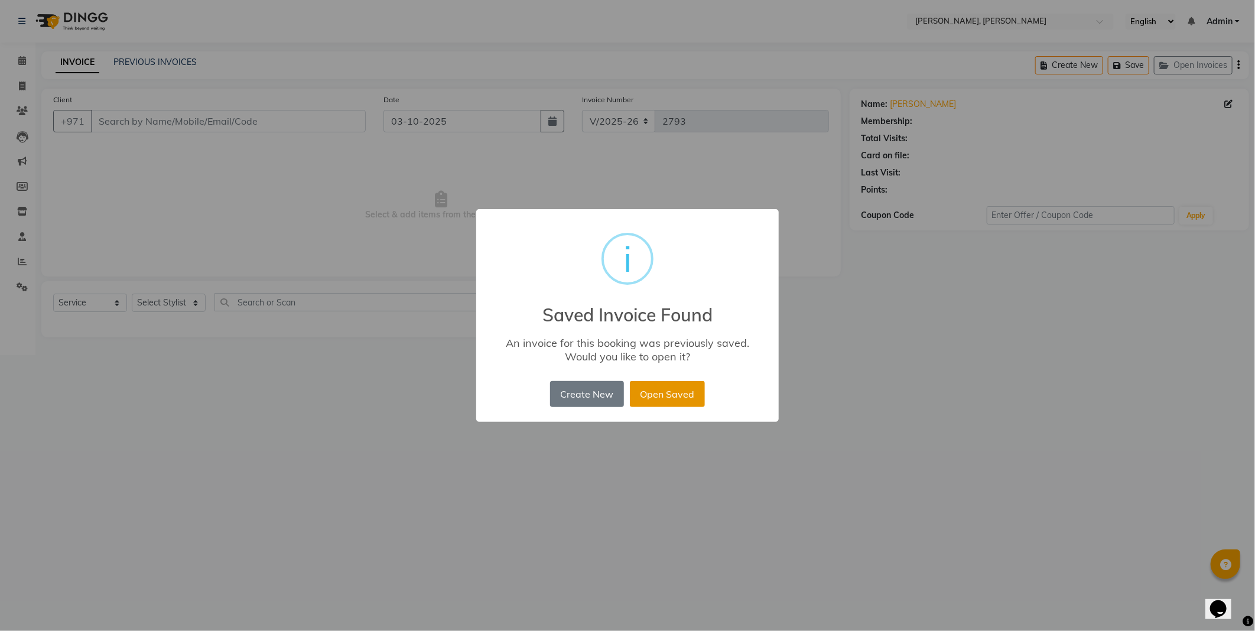
click at [679, 399] on button "Open Saved" at bounding box center [667, 394] width 75 height 26
type input "552468175"
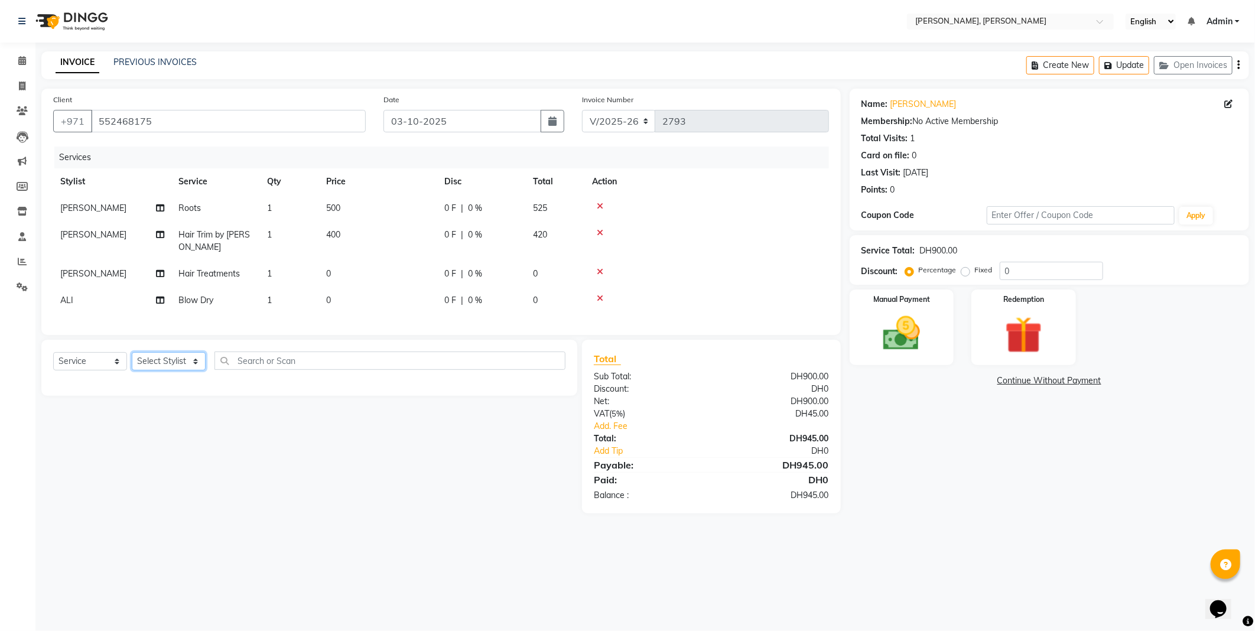
click at [172, 370] on select "Select Stylist [PERSON_NAME] [PERSON_NAME] ALYA [PERSON_NAME] AMRO [PERSON_NAME…" at bounding box center [169, 361] width 74 height 18
select select "93682"
click at [132, 362] on select "Select Stylist [PERSON_NAME] [PERSON_NAME] ALYA [PERSON_NAME] AMRO [PERSON_NAME…" at bounding box center [169, 361] width 74 height 18
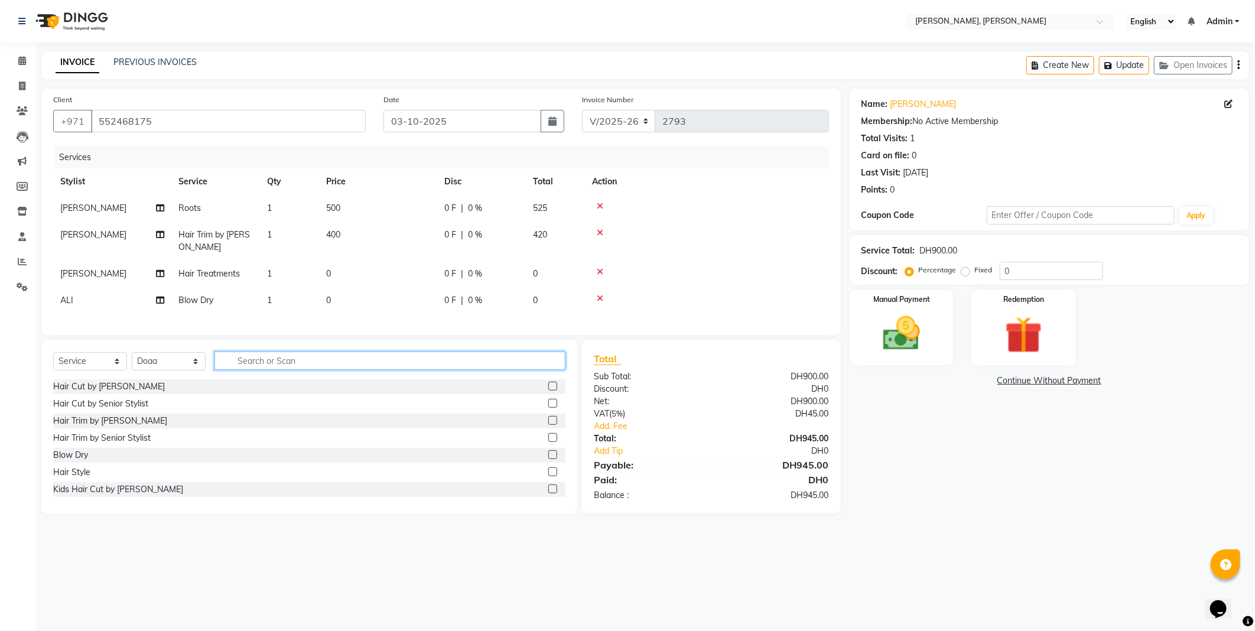
click at [305, 365] on input "text" at bounding box center [389, 360] width 351 height 18
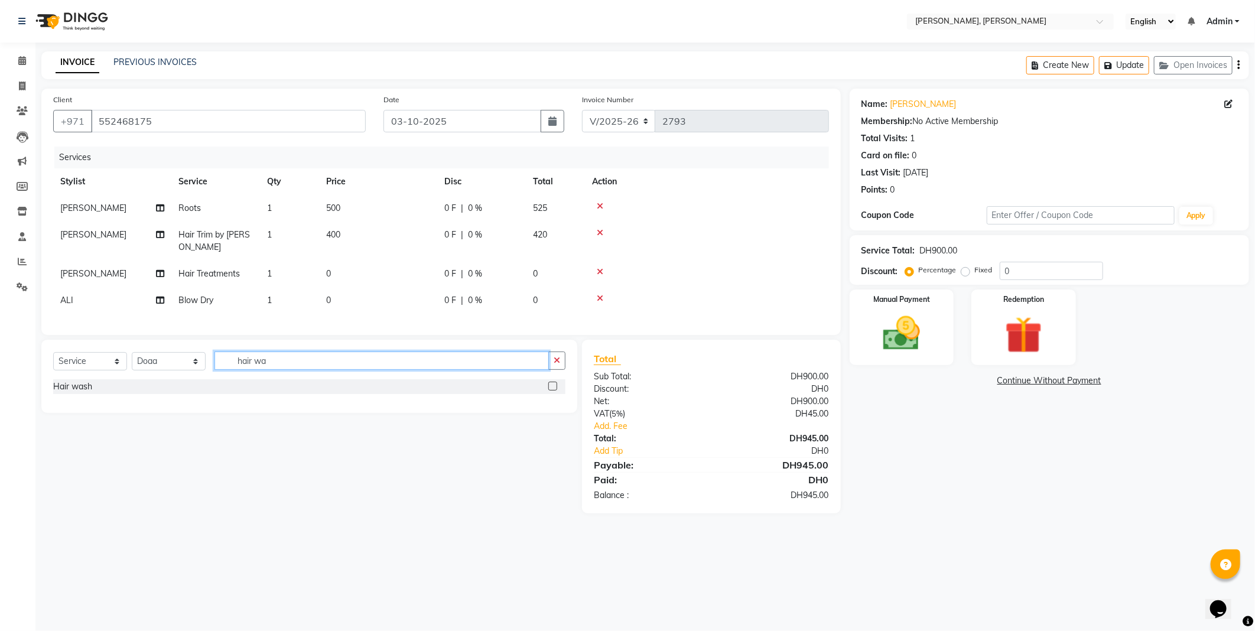
type input "hair wa"
click at [552, 390] on label at bounding box center [552, 386] width 9 height 9
click at [552, 390] on input "checkbox" at bounding box center [552, 387] width 8 height 8
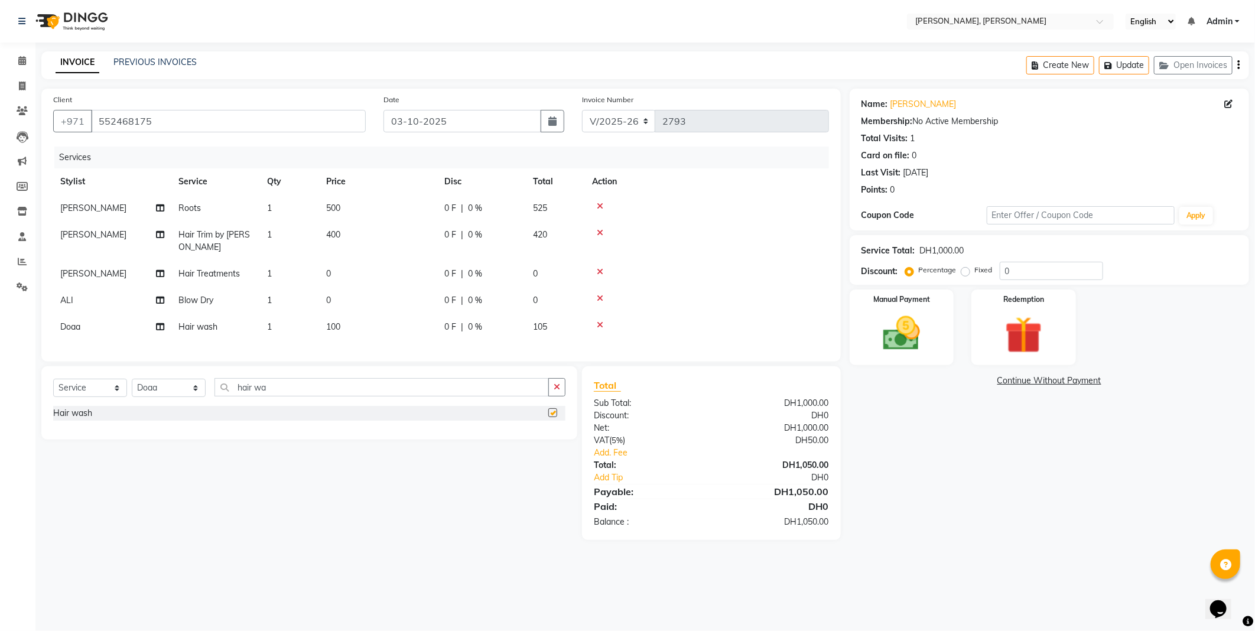
checkbox input "false"
click at [362, 327] on td "100" at bounding box center [378, 327] width 118 height 27
select select "93682"
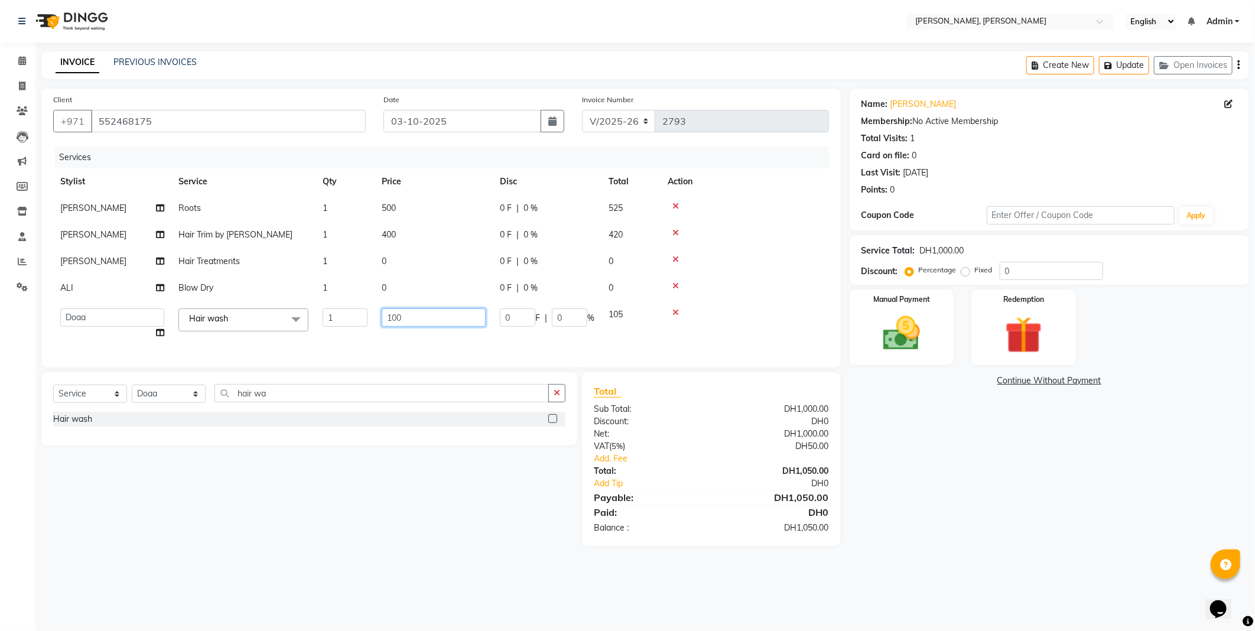
click at [432, 318] on input "100" at bounding box center [434, 317] width 104 height 18
type input "1"
type input "0"
click at [615, 490] on link "Add Tip" at bounding box center [659, 483] width 148 height 12
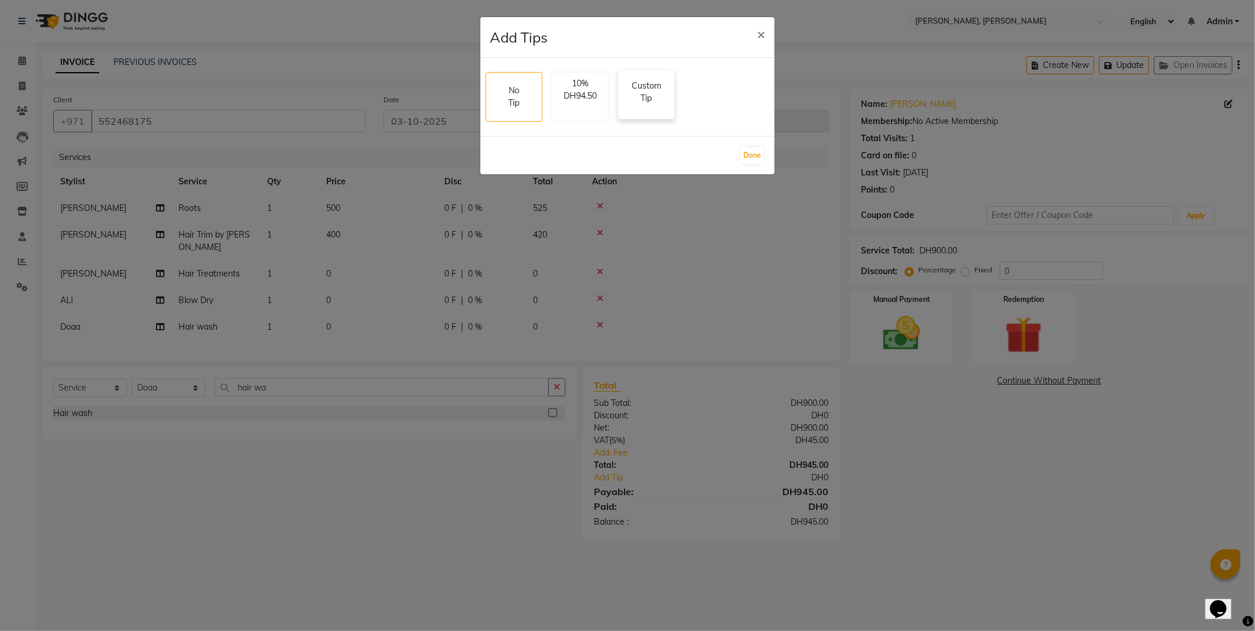
click at [648, 98] on p "Custom Tip" at bounding box center [646, 92] width 41 height 25
select select "59729"
select select "59741"
select select "93682"
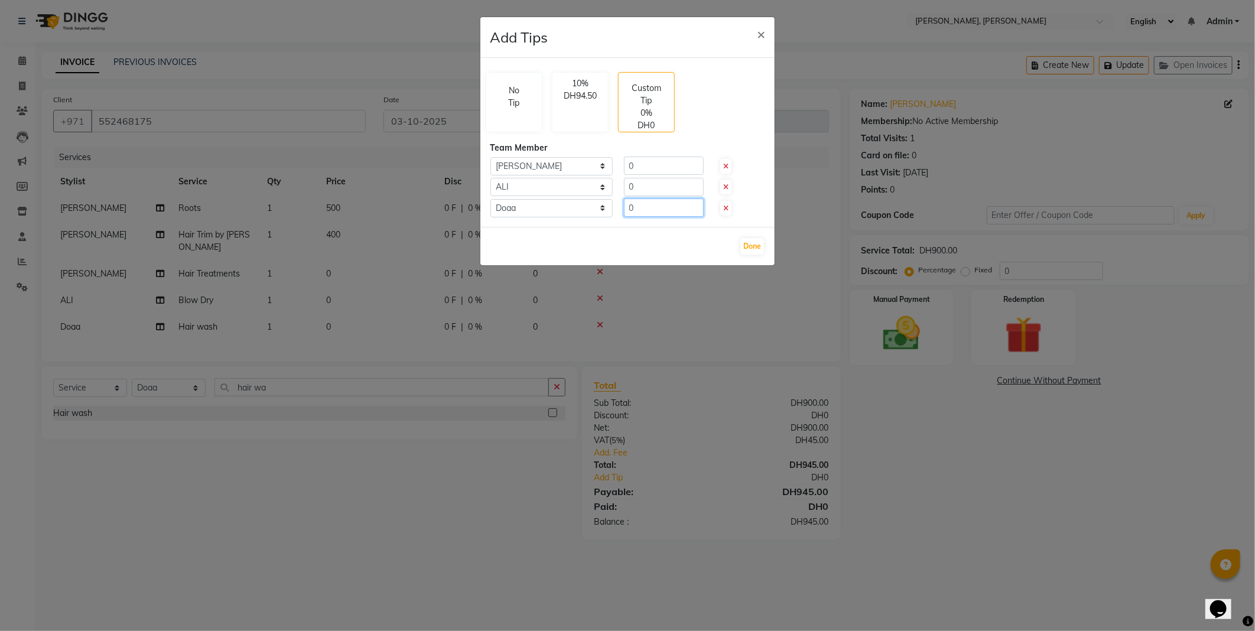
click at [664, 210] on input "0" at bounding box center [664, 207] width 80 height 18
type input "50"
click at [747, 243] on button "Done" at bounding box center [752, 246] width 24 height 17
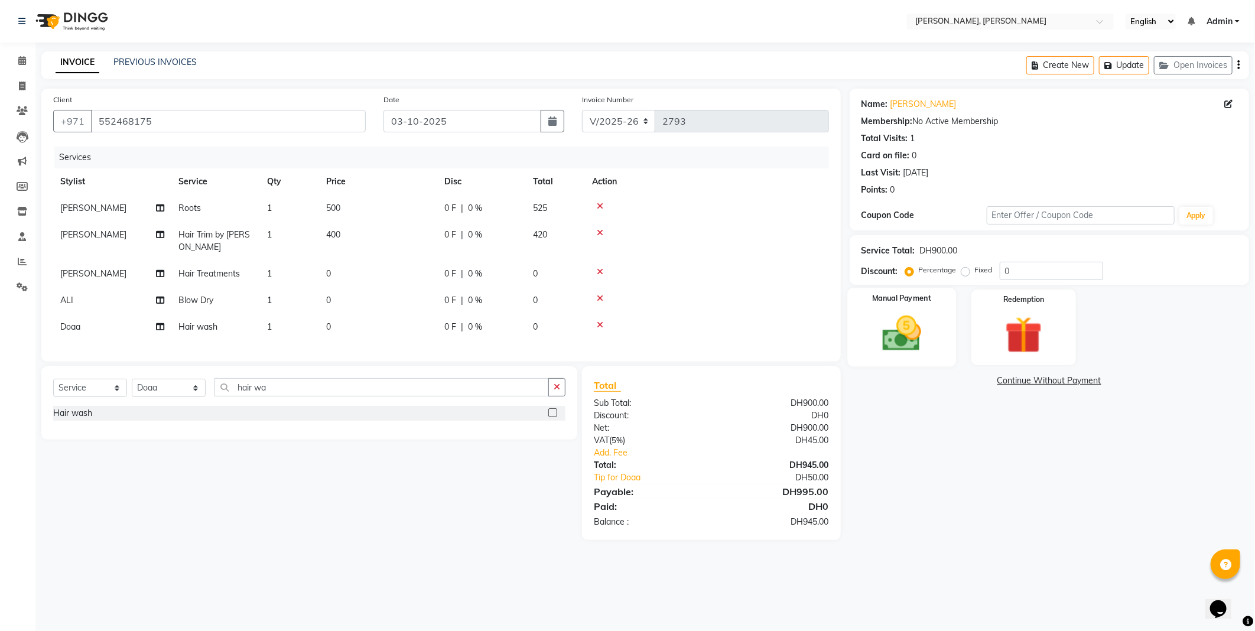
click at [898, 327] on img at bounding box center [901, 333] width 63 height 45
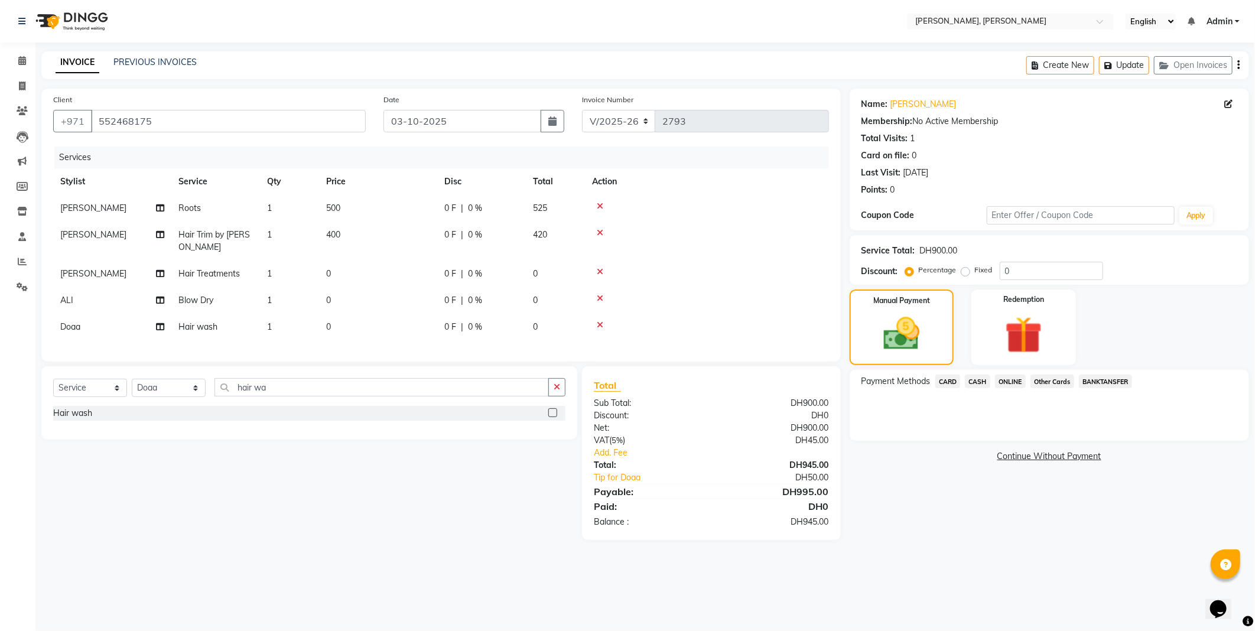
click at [1040, 380] on span "Other Cards" at bounding box center [1052, 382] width 44 height 14
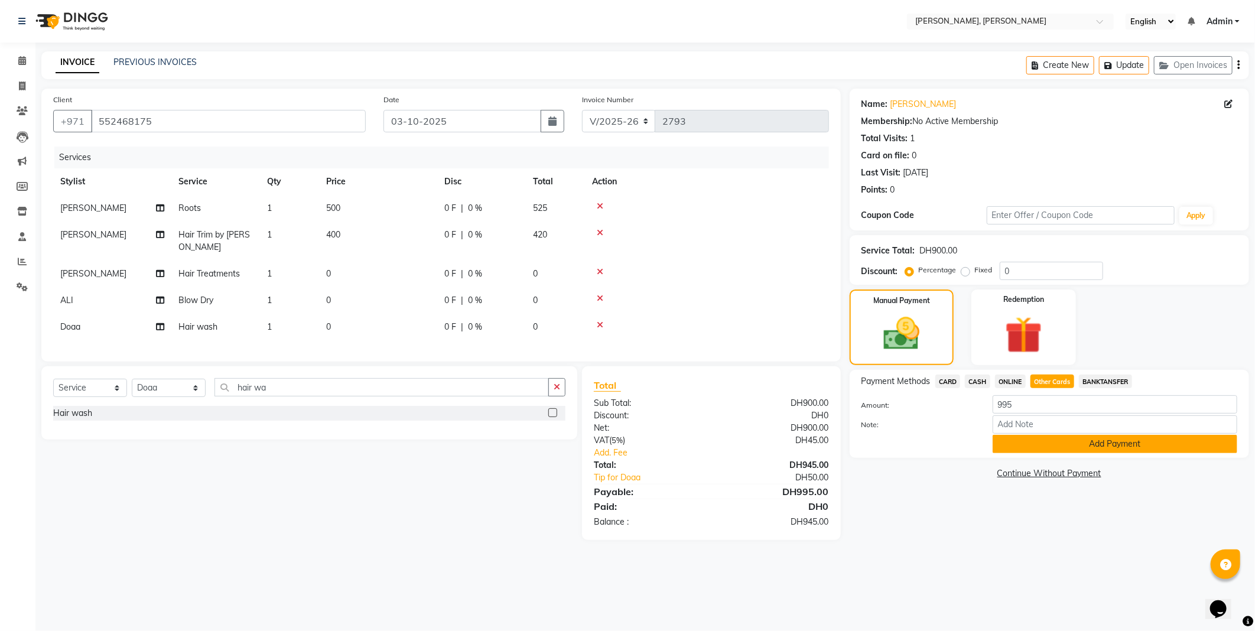
click at [1043, 444] on button "Add Payment" at bounding box center [1114, 444] width 245 height 18
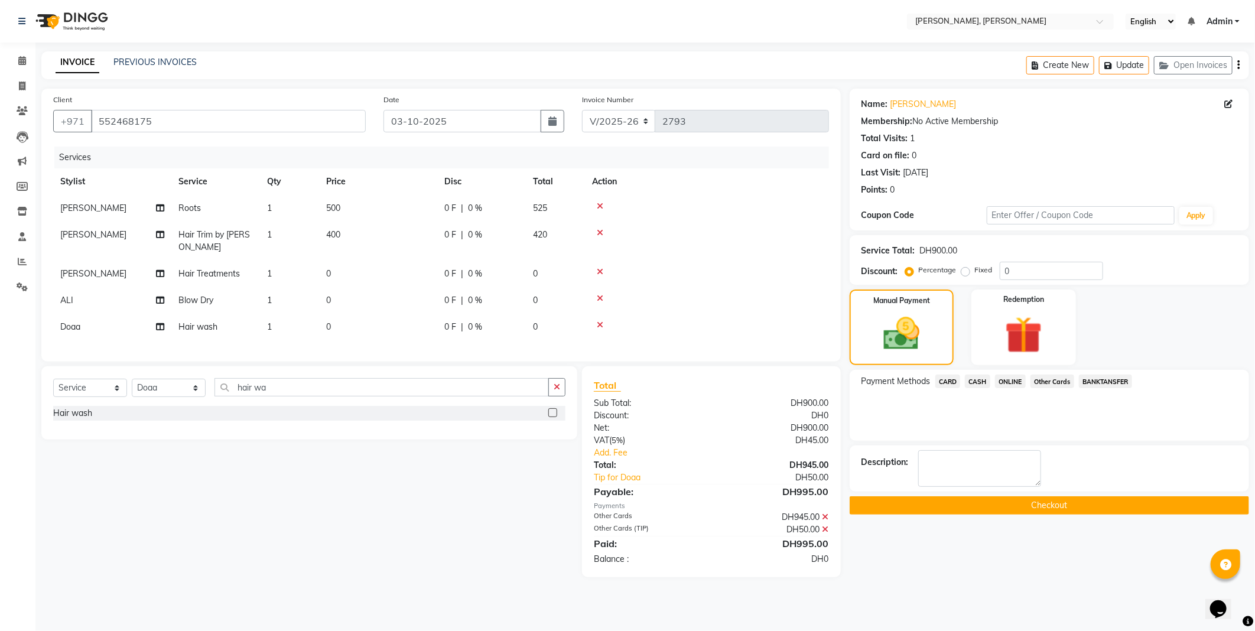
click at [1020, 509] on button "Checkout" at bounding box center [1048, 505] width 399 height 18
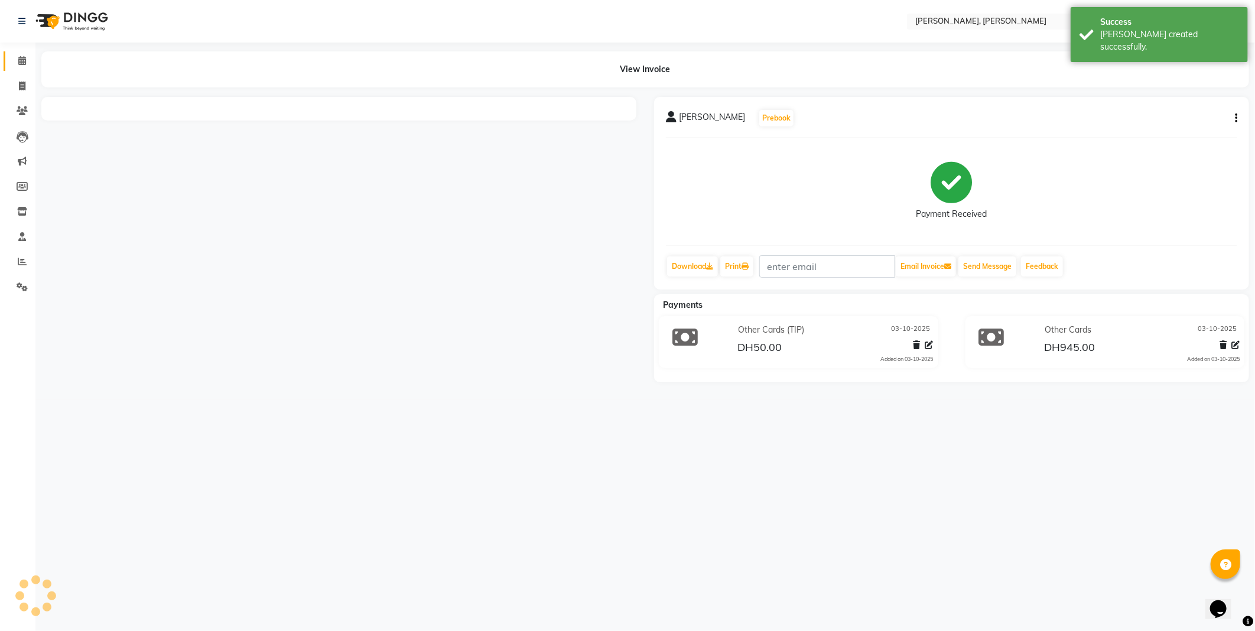
click at [18, 61] on icon at bounding box center [22, 60] width 8 height 9
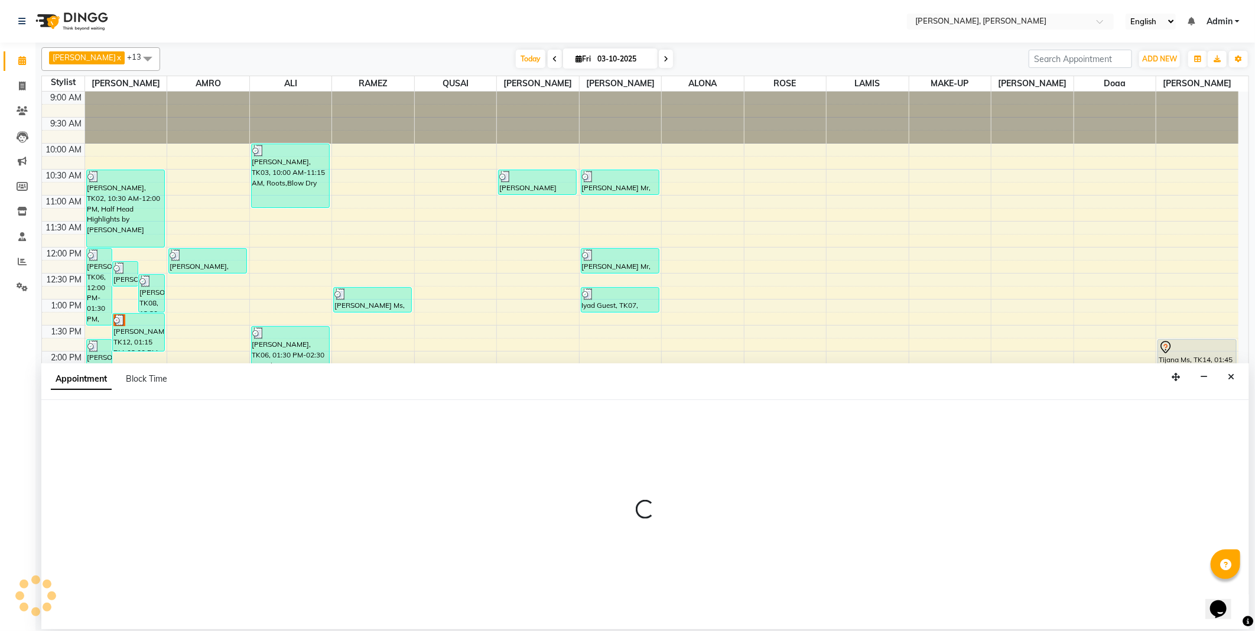
select select "59733"
select select "1005"
select select "tentative"
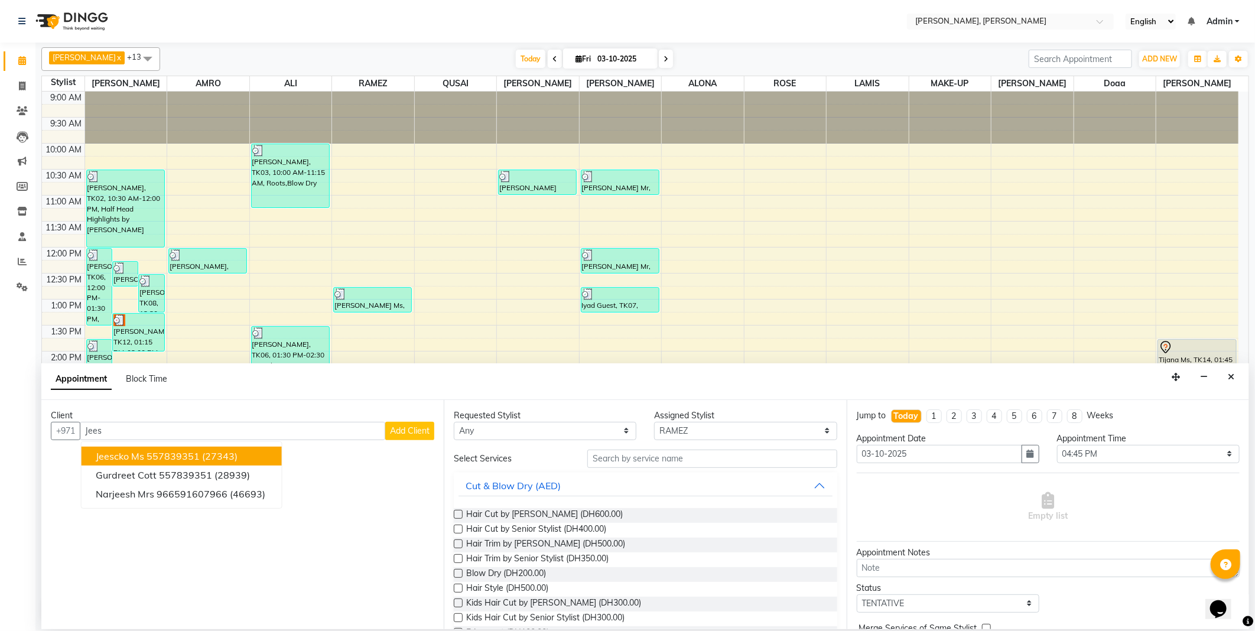
click at [226, 454] on span "(27343)" at bounding box center [219, 456] width 35 height 12
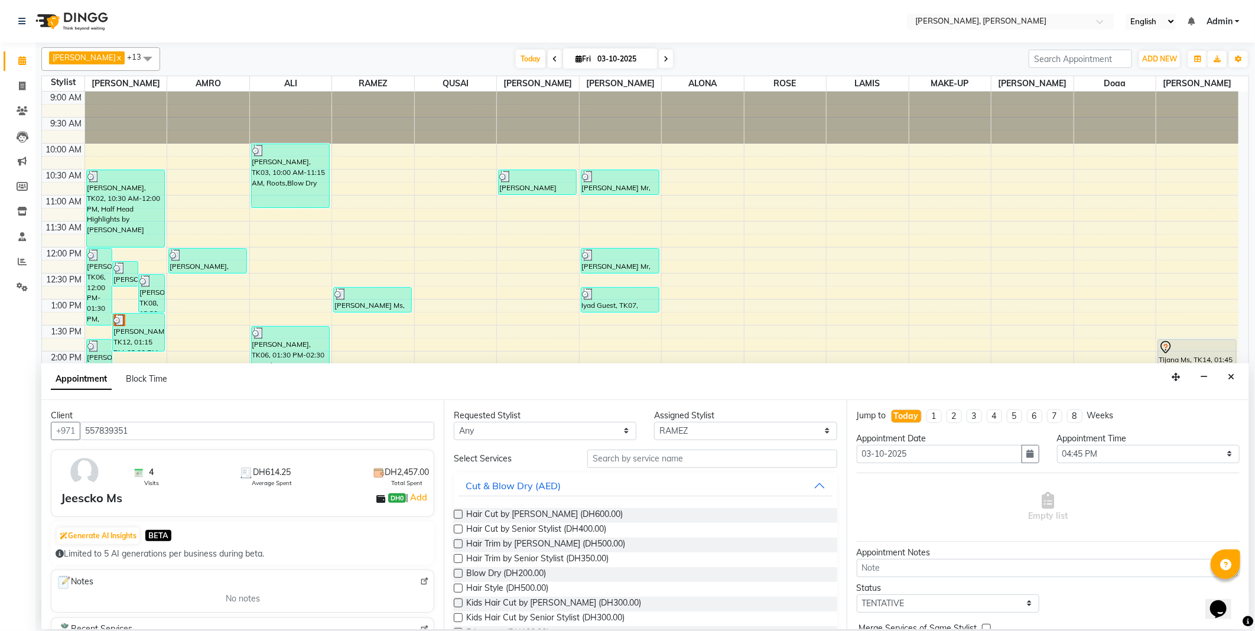
type input "557839351"
click at [504, 428] on select "Any [PERSON_NAME] [PERSON_NAME] ALYA [PERSON_NAME] AMRO [PERSON_NAME] [PERSON_N…" at bounding box center [545, 431] width 183 height 18
select select "59733"
click at [454, 422] on select "Any [PERSON_NAME] [PERSON_NAME] ALYA [PERSON_NAME] AMRO [PERSON_NAME] [PERSON_N…" at bounding box center [545, 431] width 183 height 18
click at [665, 456] on input "text" at bounding box center [711, 459] width 249 height 18
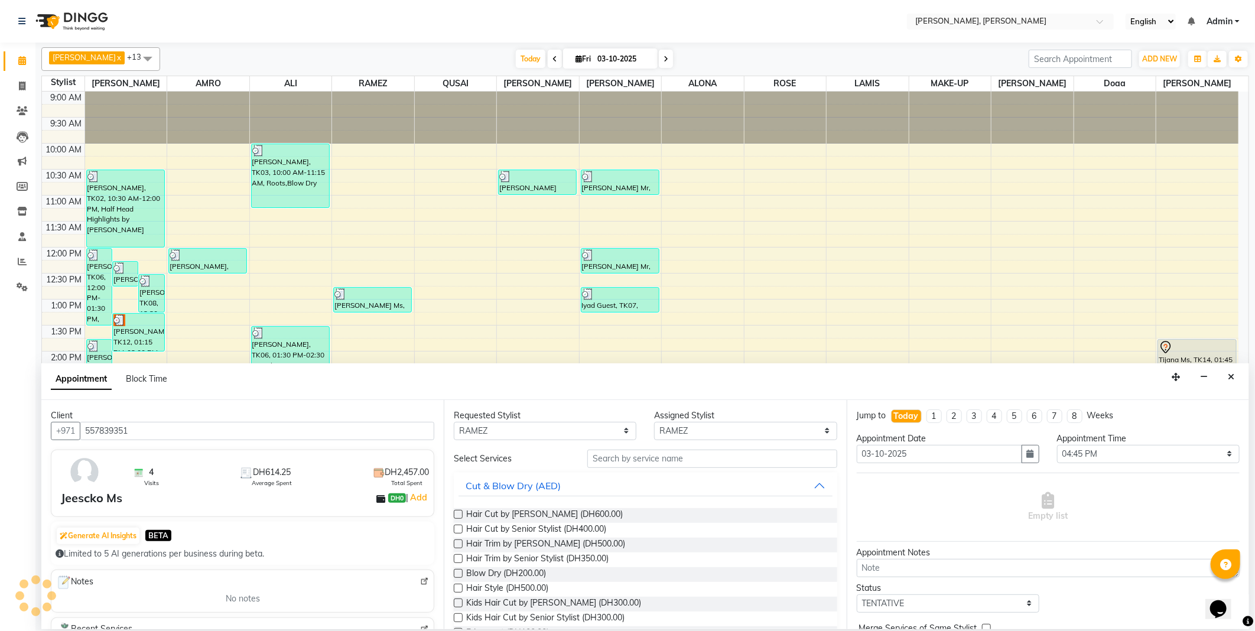
click at [457, 529] on label at bounding box center [458, 529] width 9 height 9
click at [457, 529] on input "checkbox" at bounding box center [458, 530] width 8 height 8
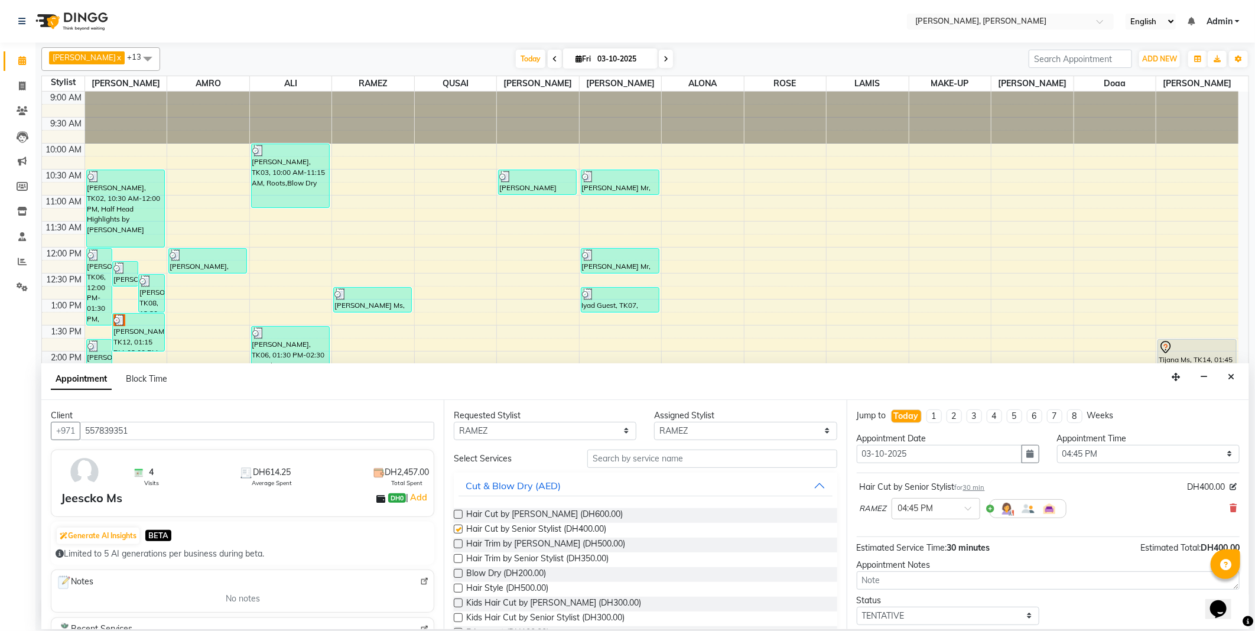
checkbox input "false"
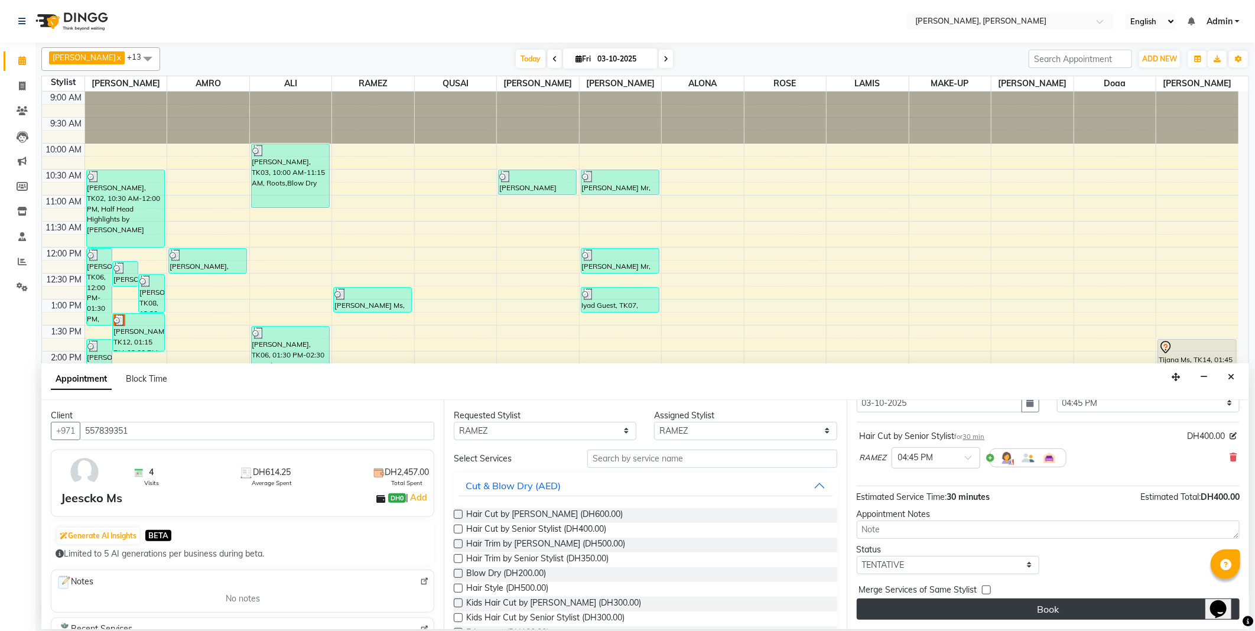
click at [1003, 611] on button "Book" at bounding box center [1048, 608] width 383 height 21
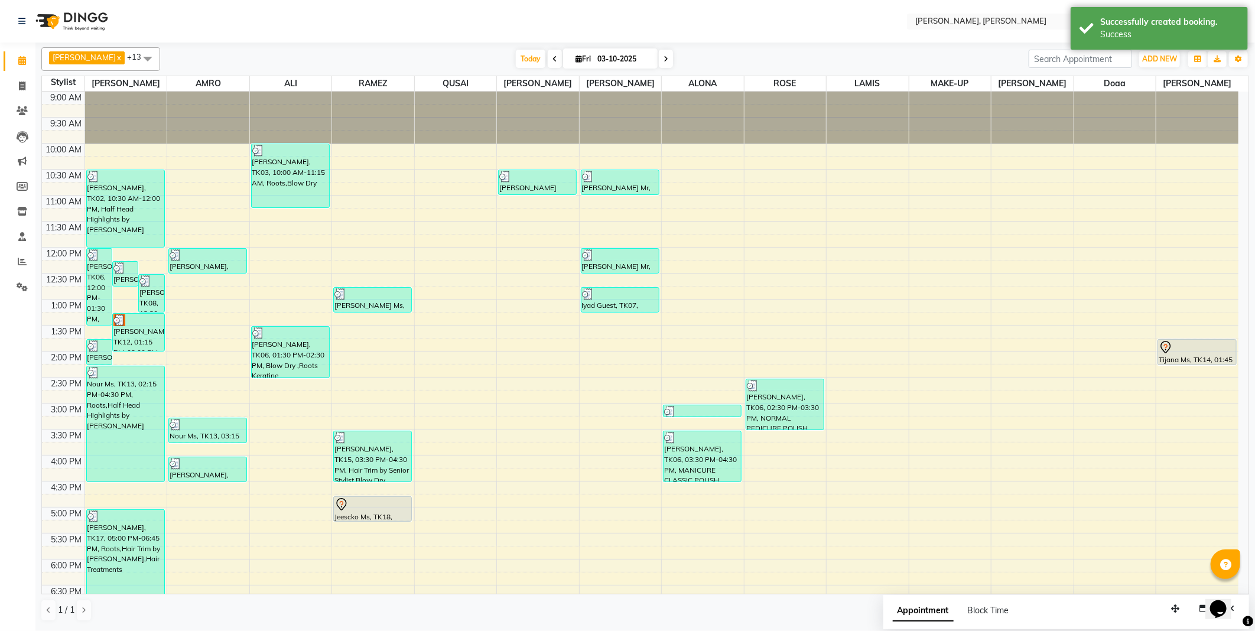
click at [382, 512] on div "Jeescko Ms, TK18, 04:45 PM-05:15 PM, Hair Cut by Senior Stylist" at bounding box center [372, 509] width 77 height 24
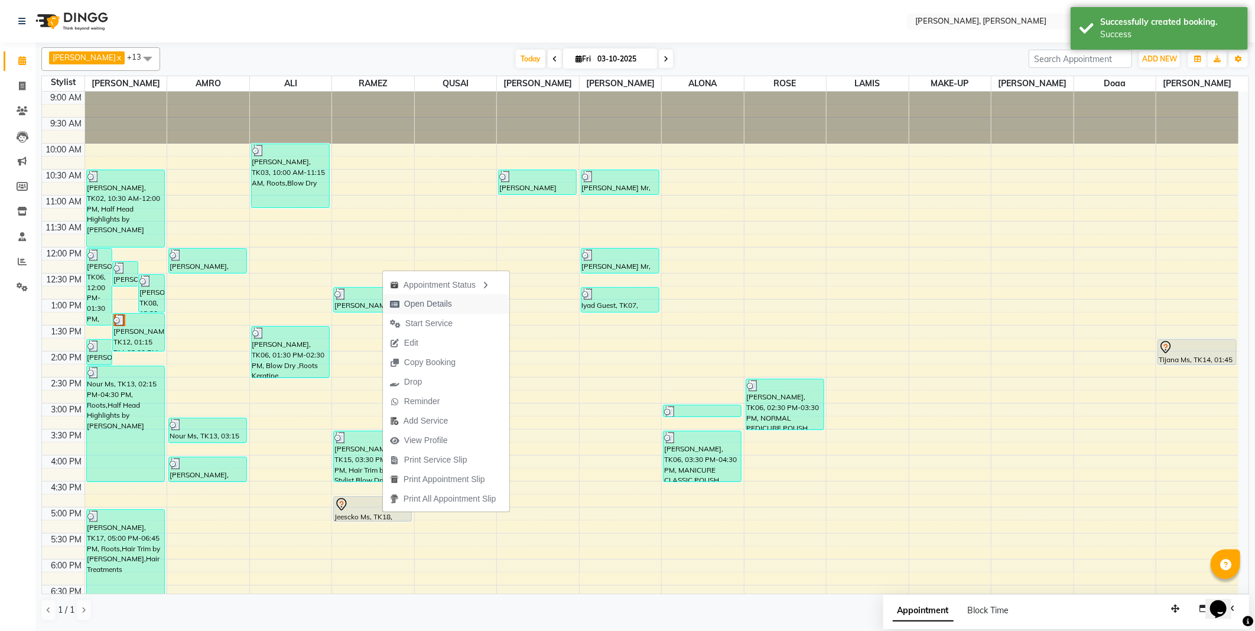
click at [444, 308] on span "Open Details" at bounding box center [428, 304] width 48 height 12
select select "7"
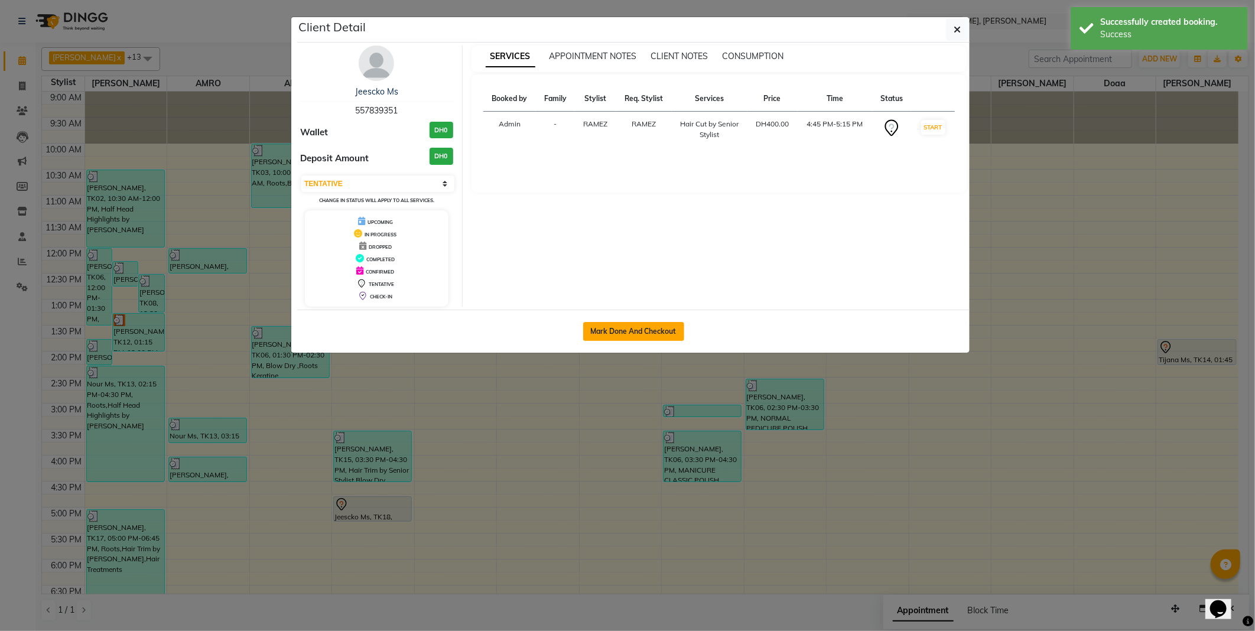
click at [651, 328] on button "Mark Done And Checkout" at bounding box center [633, 331] width 101 height 19
select select "7142"
select select "service"
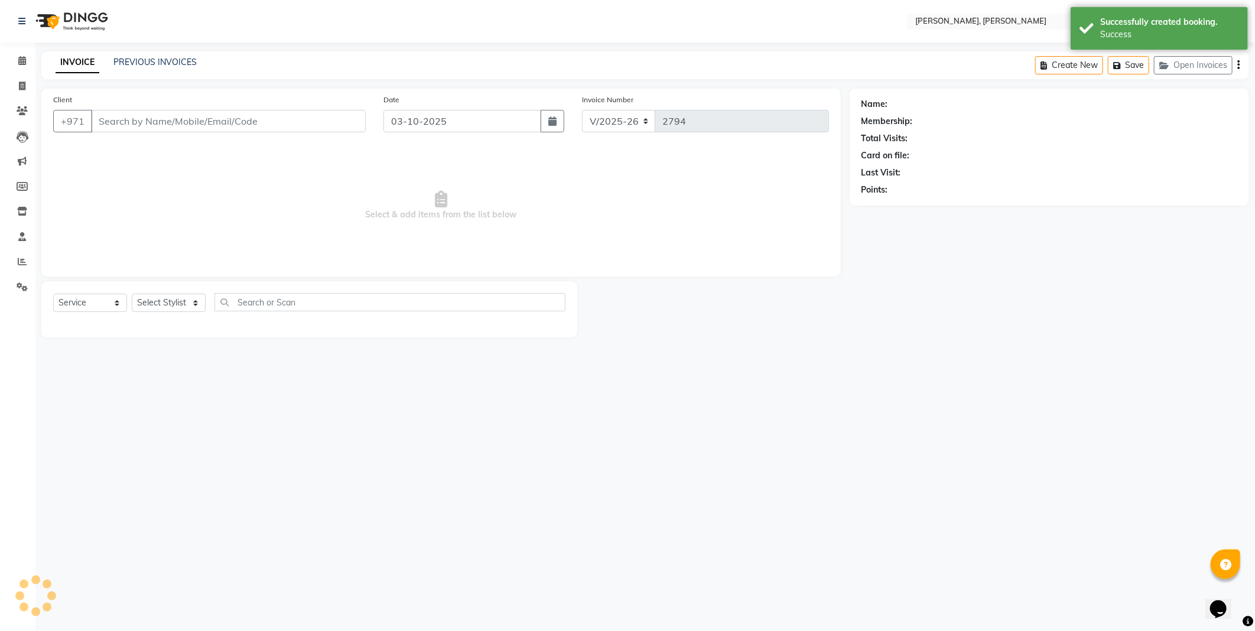
type input "557839351"
select select "59733"
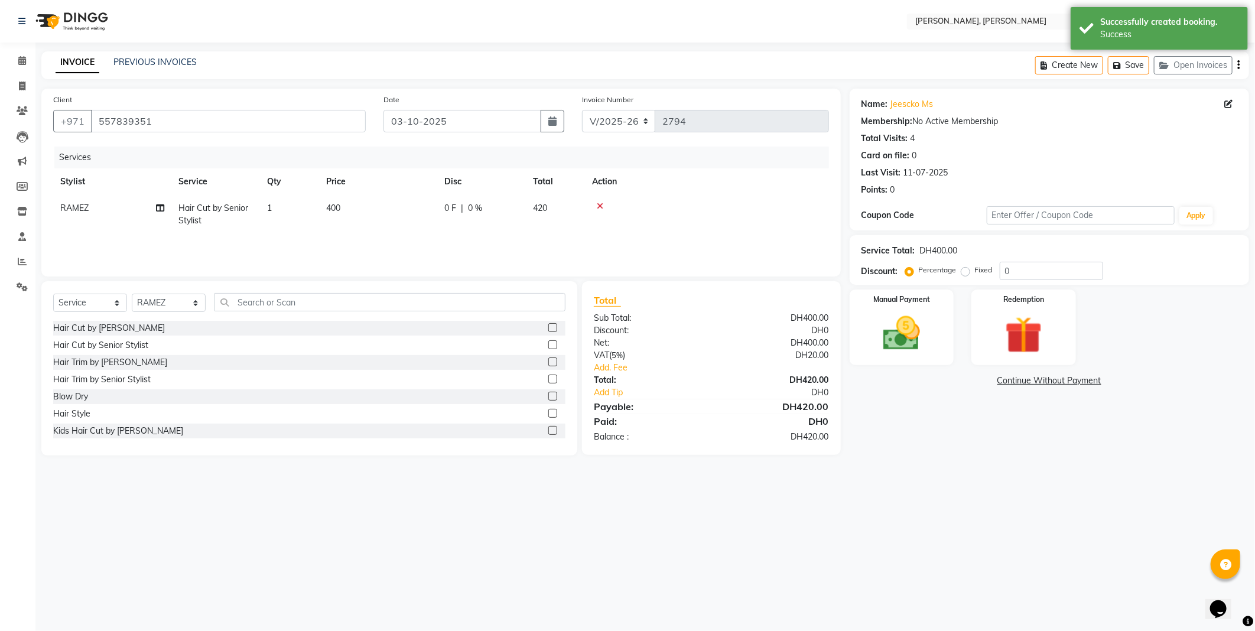
click at [881, 318] on img at bounding box center [901, 333] width 60 height 43
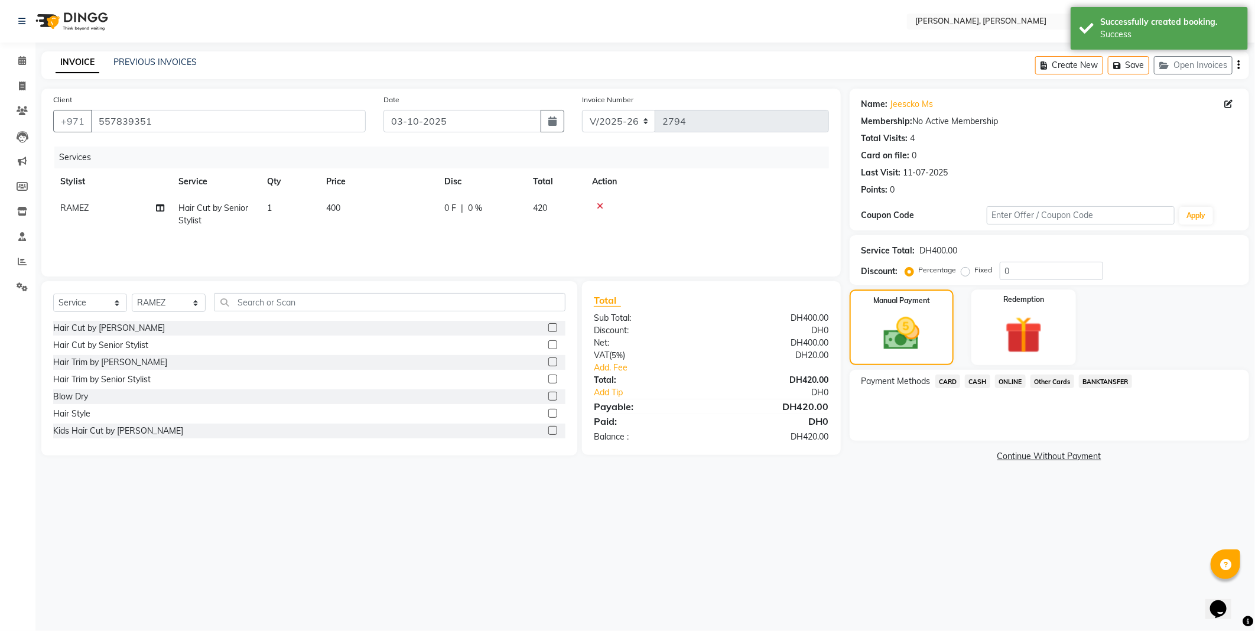
click at [1052, 381] on span "Other Cards" at bounding box center [1052, 382] width 44 height 14
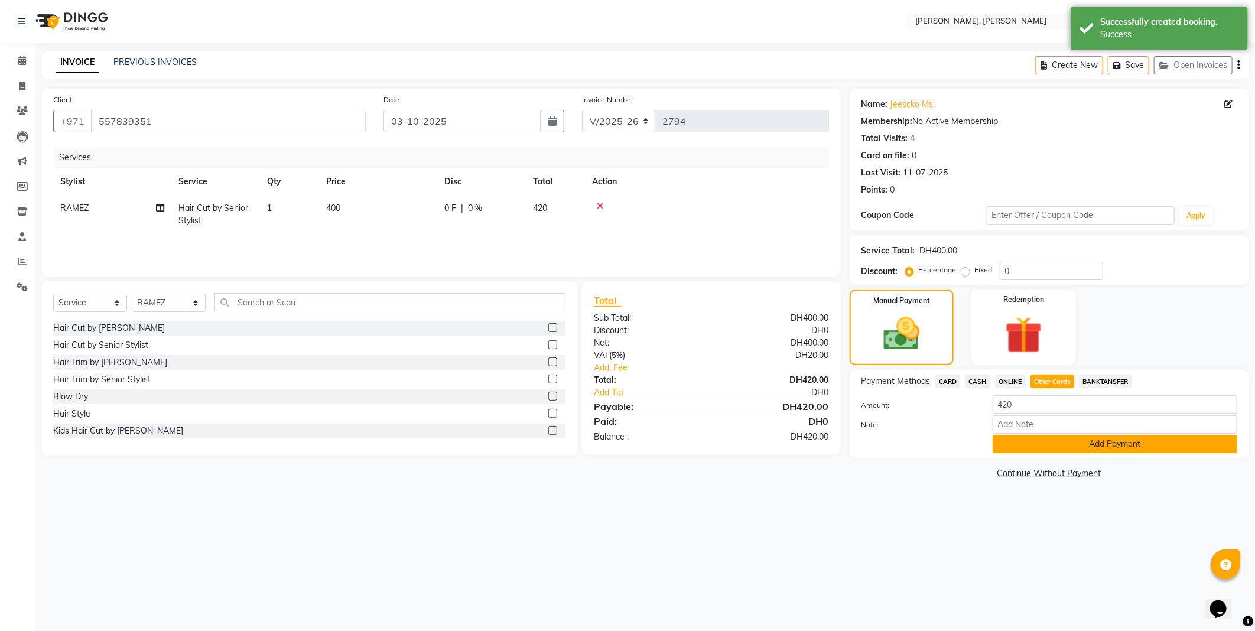
click at [1085, 447] on button "Add Payment" at bounding box center [1114, 444] width 245 height 18
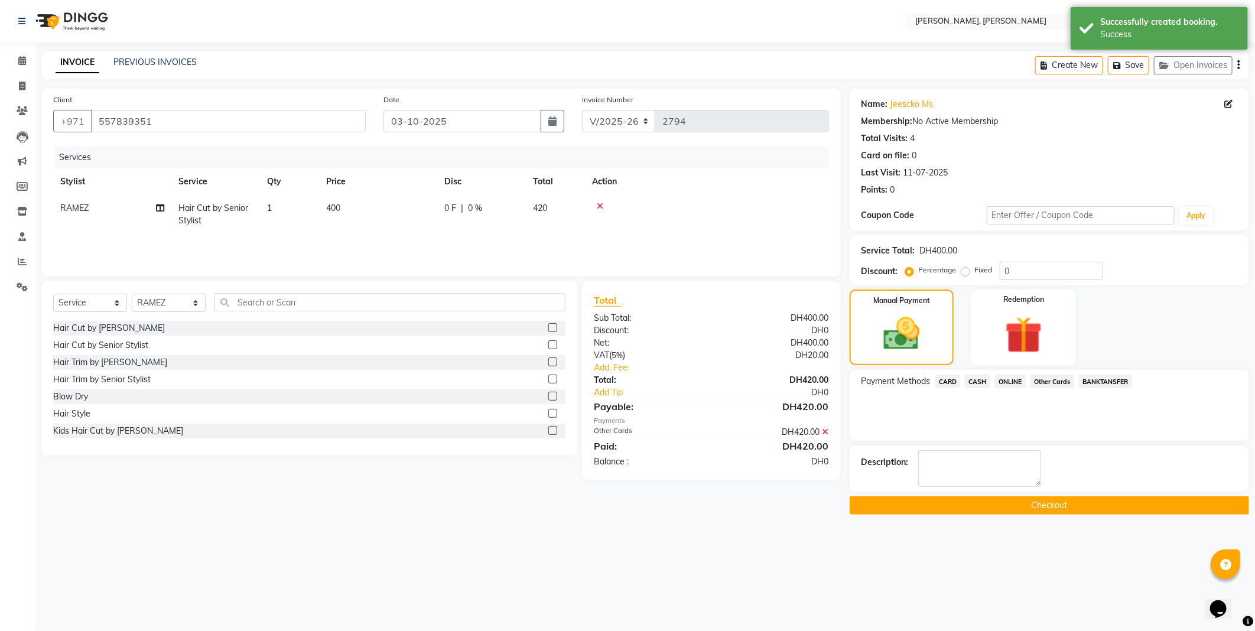
click at [935, 509] on button "Checkout" at bounding box center [1048, 505] width 399 height 18
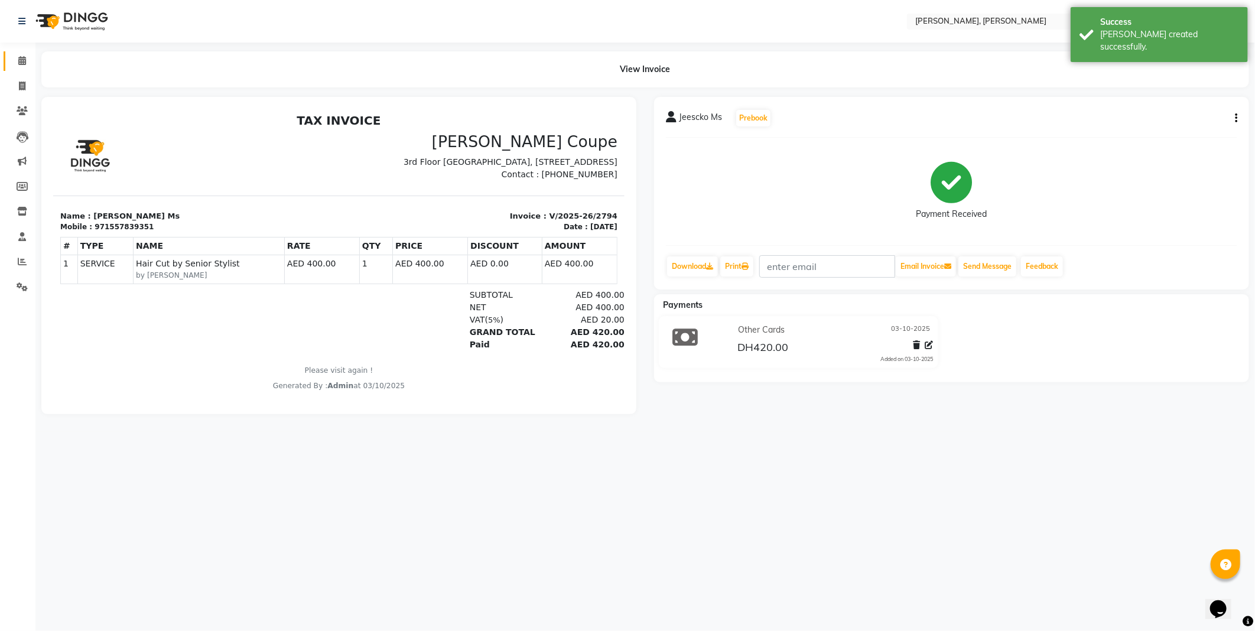
click at [21, 60] on icon at bounding box center [22, 60] width 8 height 9
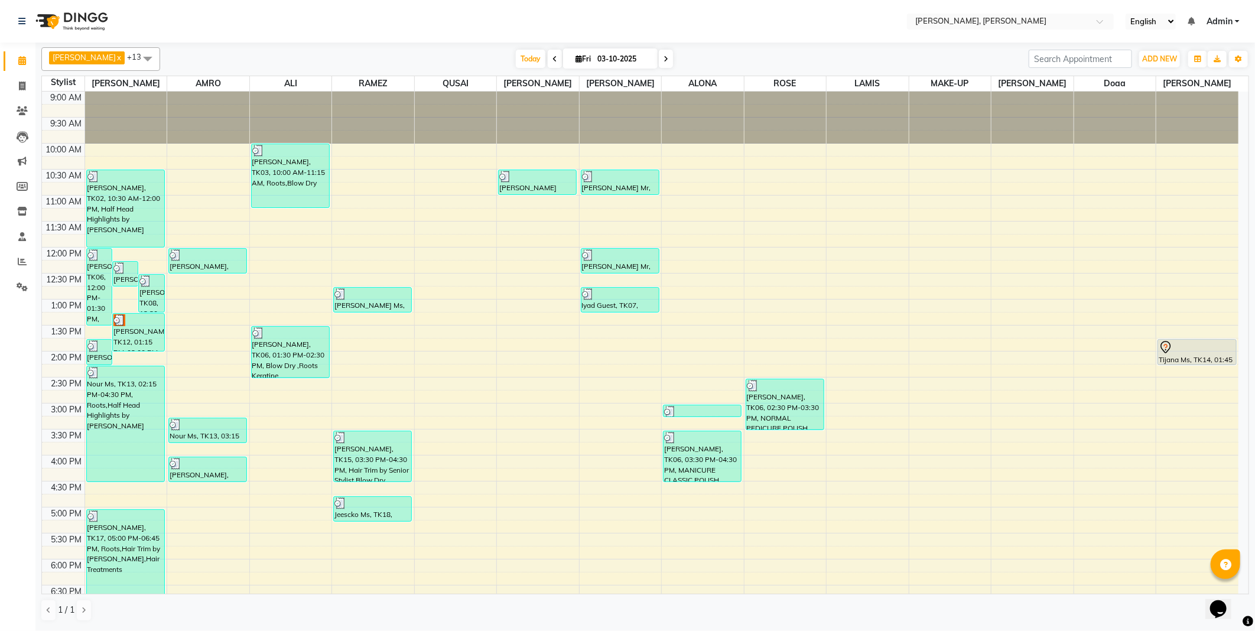
click at [1191, 349] on div at bounding box center [1196, 347] width 77 height 14
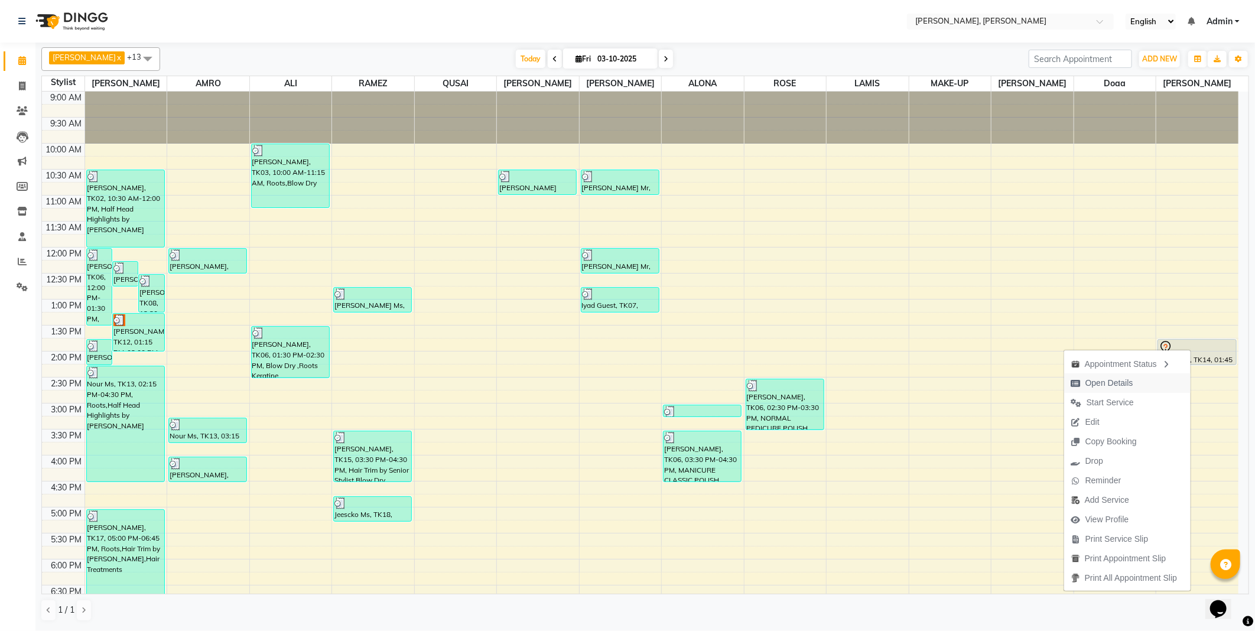
click at [1103, 382] on span "Open Details" at bounding box center [1109, 383] width 48 height 12
select select "7"
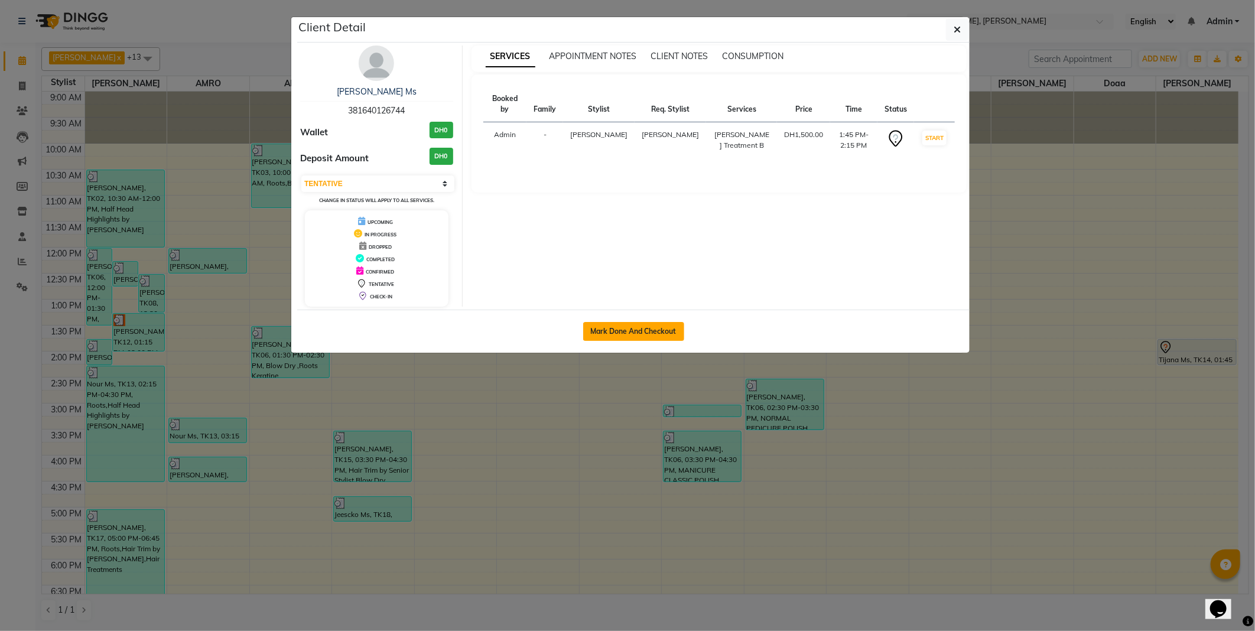
click at [652, 327] on button "Mark Done And Checkout" at bounding box center [633, 331] width 101 height 19
select select "7142"
select select "service"
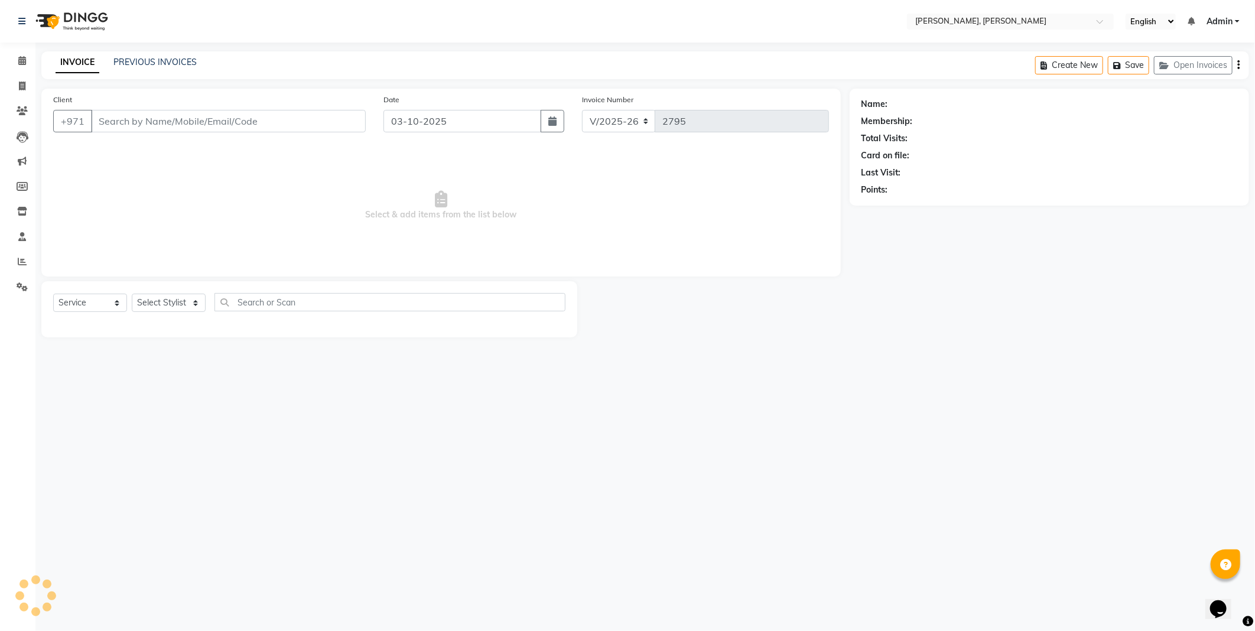
type input "381640126744"
select select "93336"
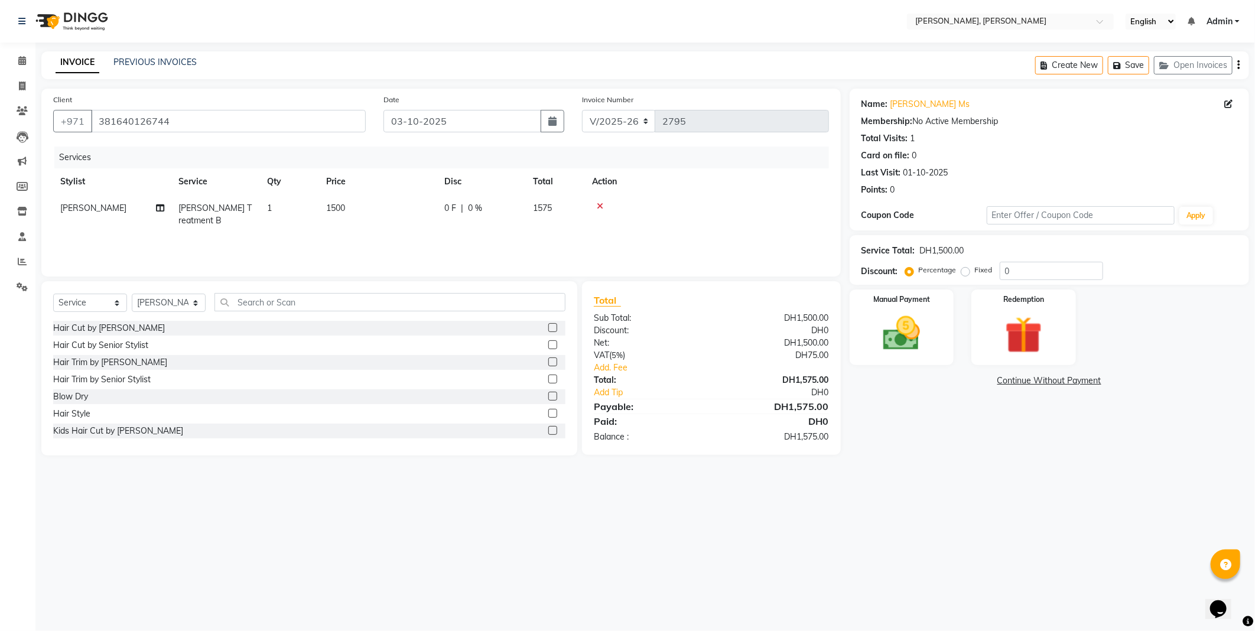
click at [345, 210] on span "1500" at bounding box center [335, 208] width 19 height 11
select select "93336"
click at [405, 207] on input "1500" at bounding box center [434, 211] width 104 height 18
type input "1600"
click at [424, 235] on div "Services Stylist Service Qty Price Disc Total Action [PERSON_NAME] [PERSON_NAME…" at bounding box center [441, 205] width 776 height 118
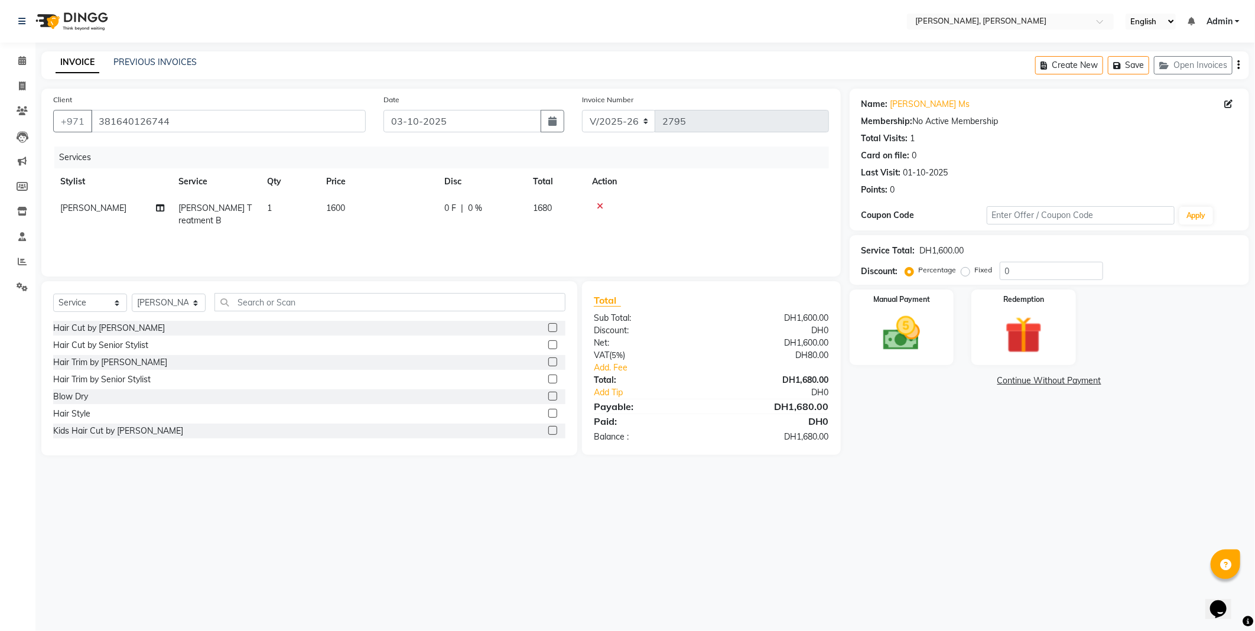
click at [548, 379] on label at bounding box center [552, 379] width 9 height 9
click at [548, 379] on input "checkbox" at bounding box center [552, 380] width 8 height 8
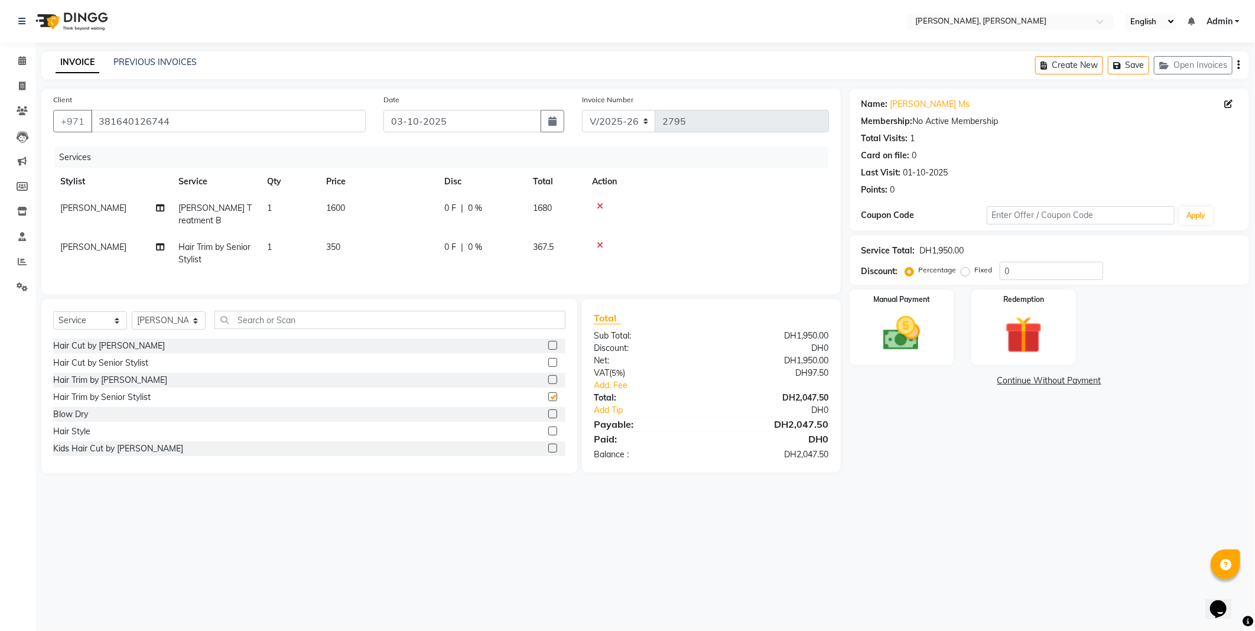
checkbox input "false"
click at [102, 327] on select "Select Service Product Membership Package Voucher Prepaid Gift Card" at bounding box center [90, 320] width 74 height 18
select select "product"
click at [53, 321] on select "Select Service Product Membership Package Voucher Prepaid Gift Card" at bounding box center [90, 320] width 74 height 18
click at [305, 326] on input "text" at bounding box center [389, 320] width 351 height 18
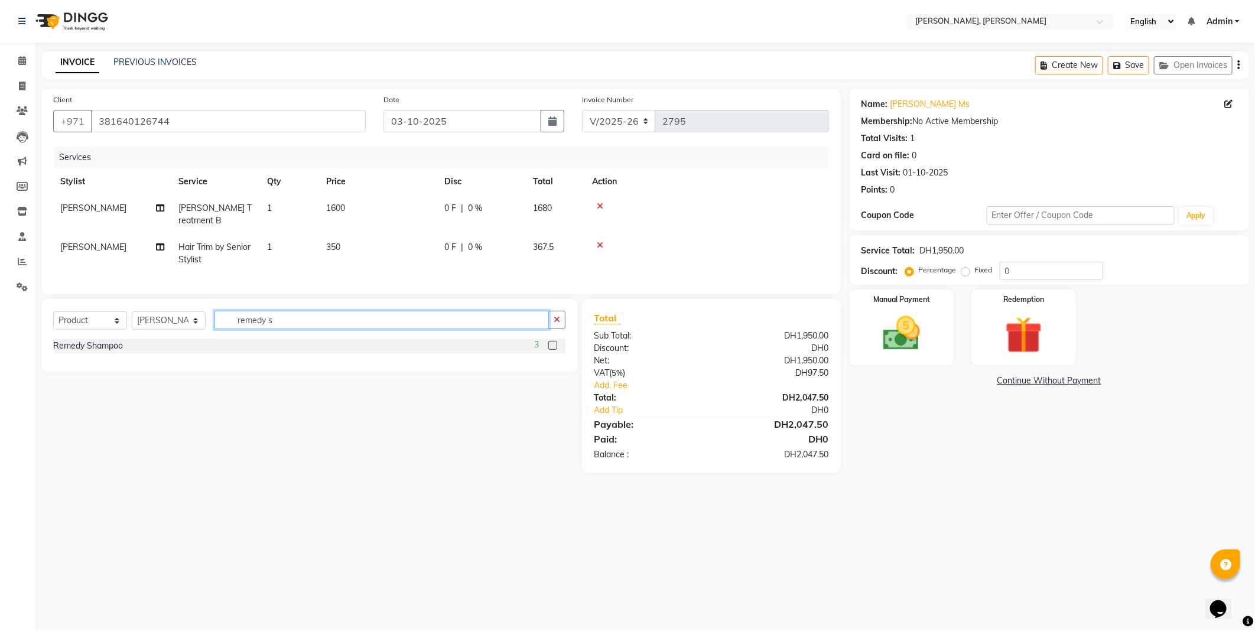
type input "remedy s"
click at [553, 350] on label at bounding box center [552, 345] width 9 height 9
click at [553, 350] on input "checkbox" at bounding box center [552, 346] width 8 height 8
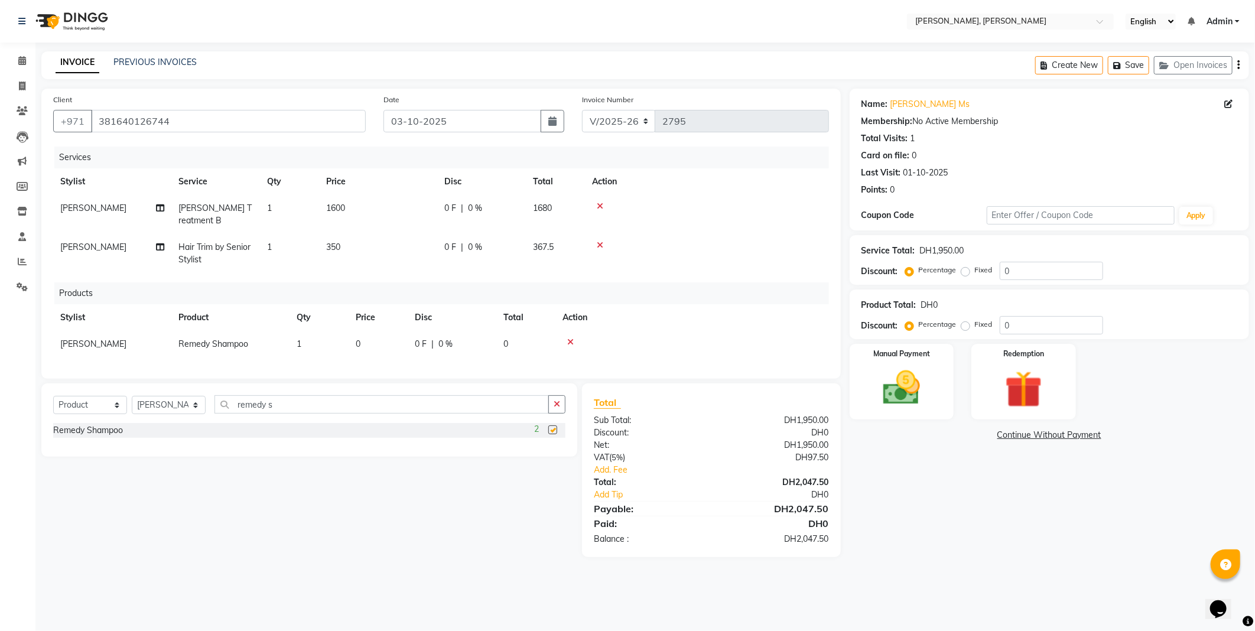
checkbox input "false"
click at [376, 349] on td "0" at bounding box center [378, 344] width 59 height 27
select select "93336"
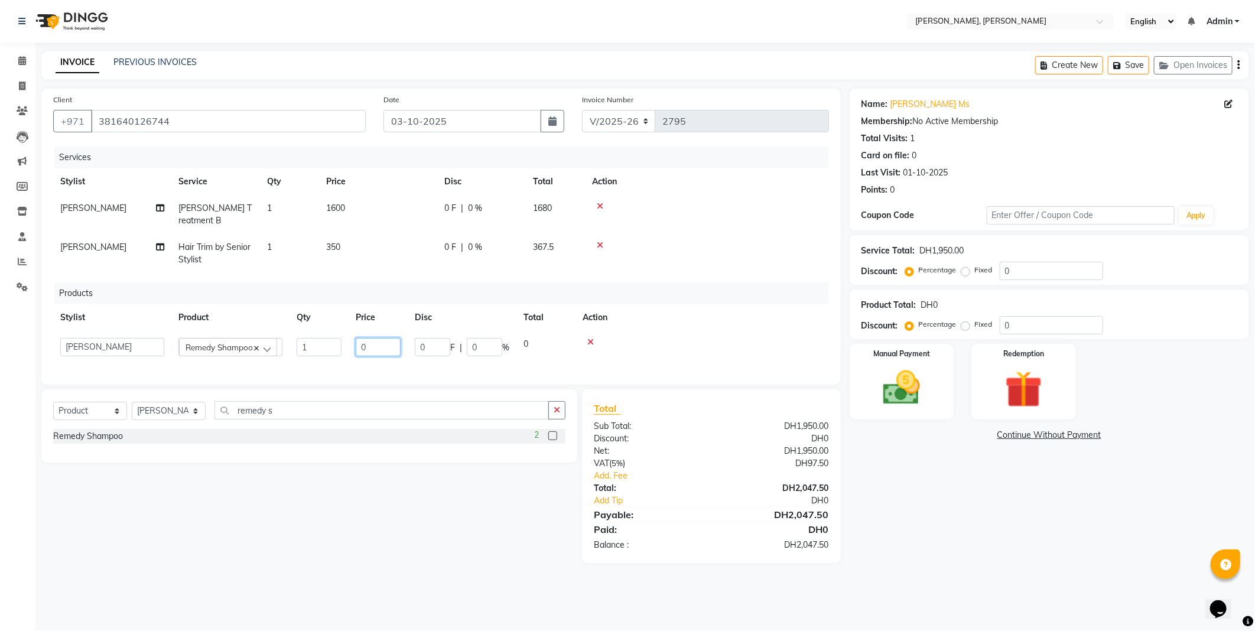
click at [390, 346] on input "0" at bounding box center [378, 347] width 45 height 18
type input "170"
click at [380, 349] on input "170" at bounding box center [378, 347] width 45 height 18
click at [900, 398] on img at bounding box center [901, 388] width 63 height 45
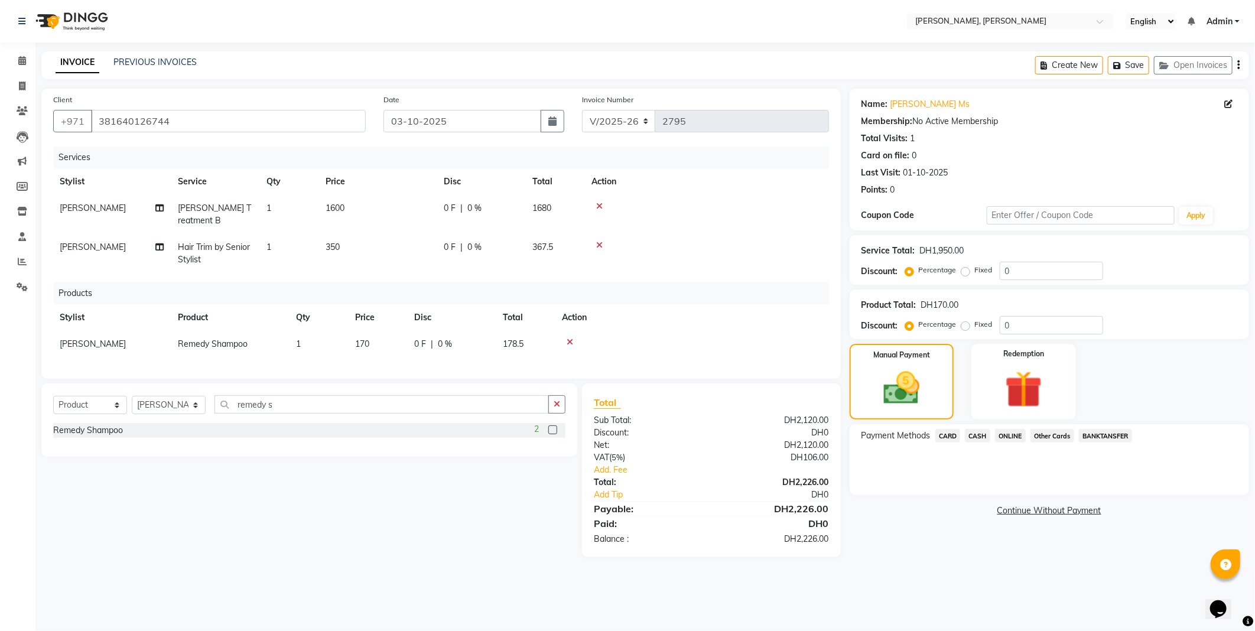
click at [1050, 434] on span "Other Cards" at bounding box center [1052, 436] width 44 height 14
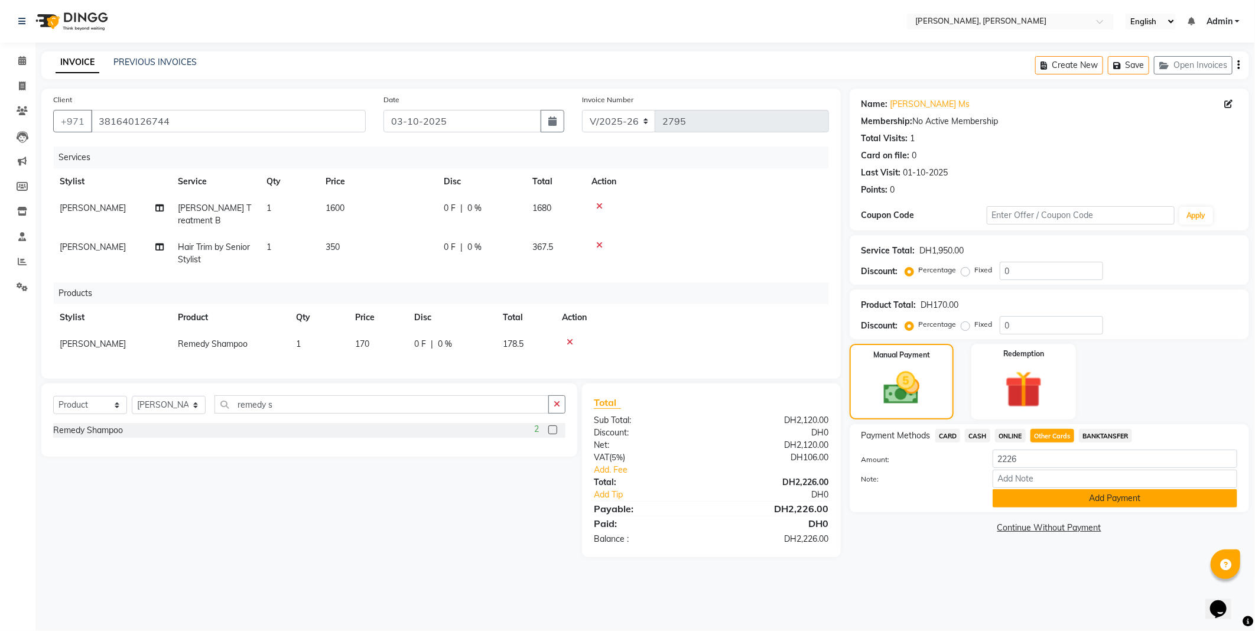
click at [1054, 503] on button "Add Payment" at bounding box center [1114, 498] width 245 height 18
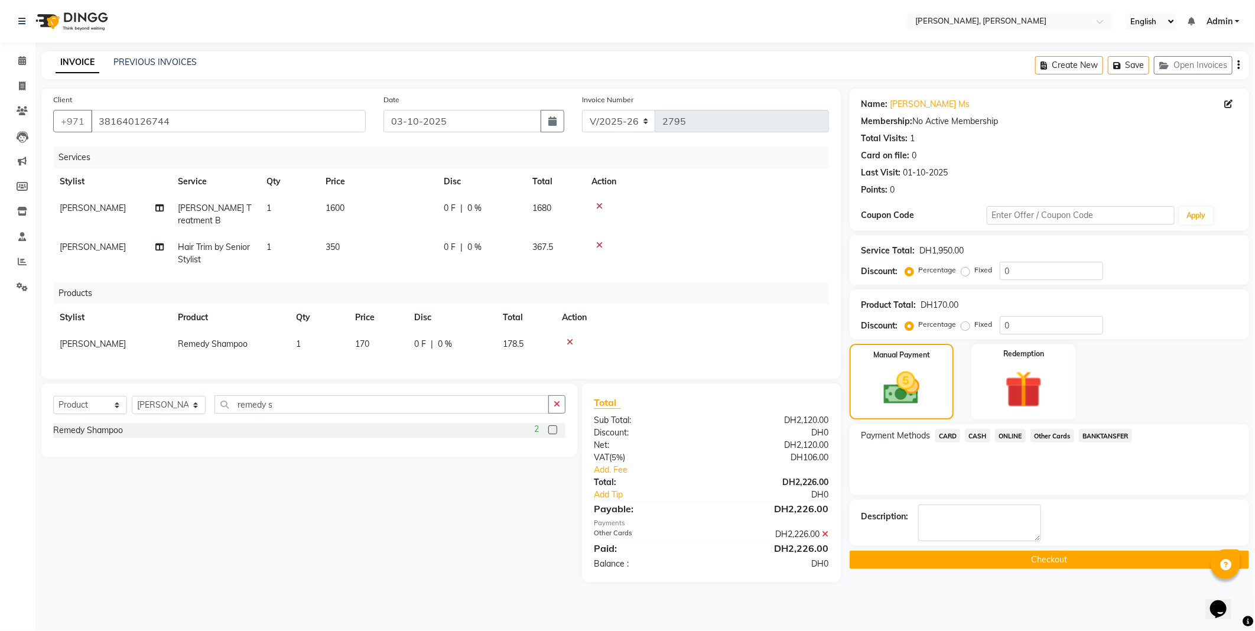
click at [975, 555] on button "Checkout" at bounding box center [1048, 560] width 399 height 18
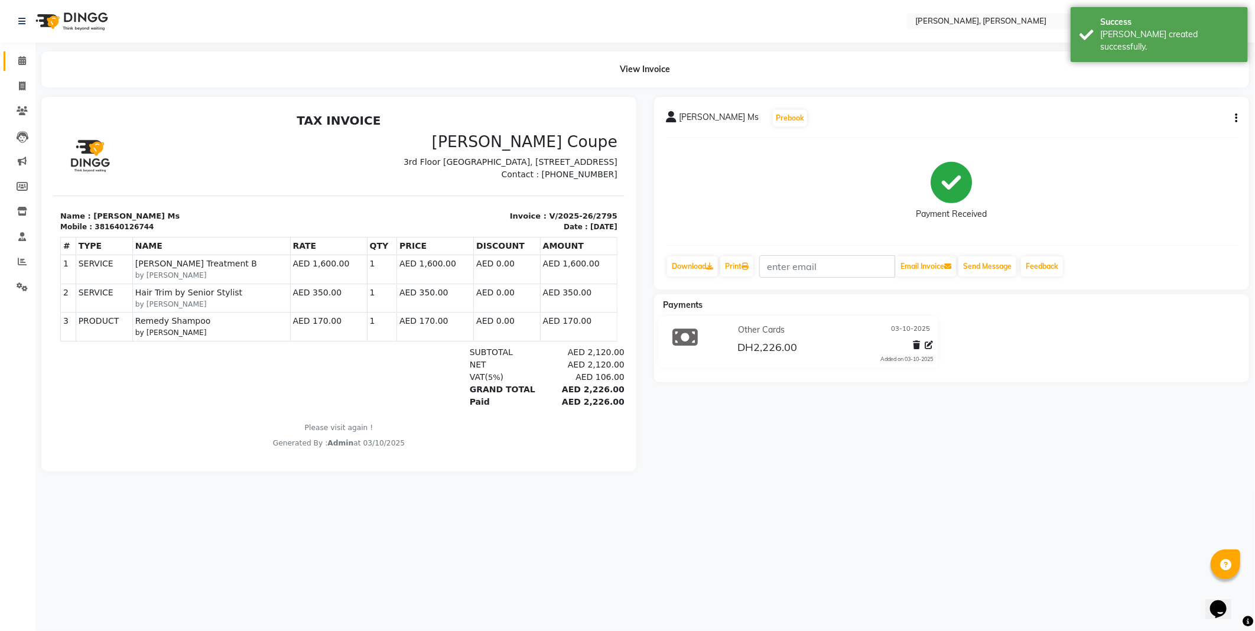
click at [21, 55] on span at bounding box center [22, 61] width 21 height 14
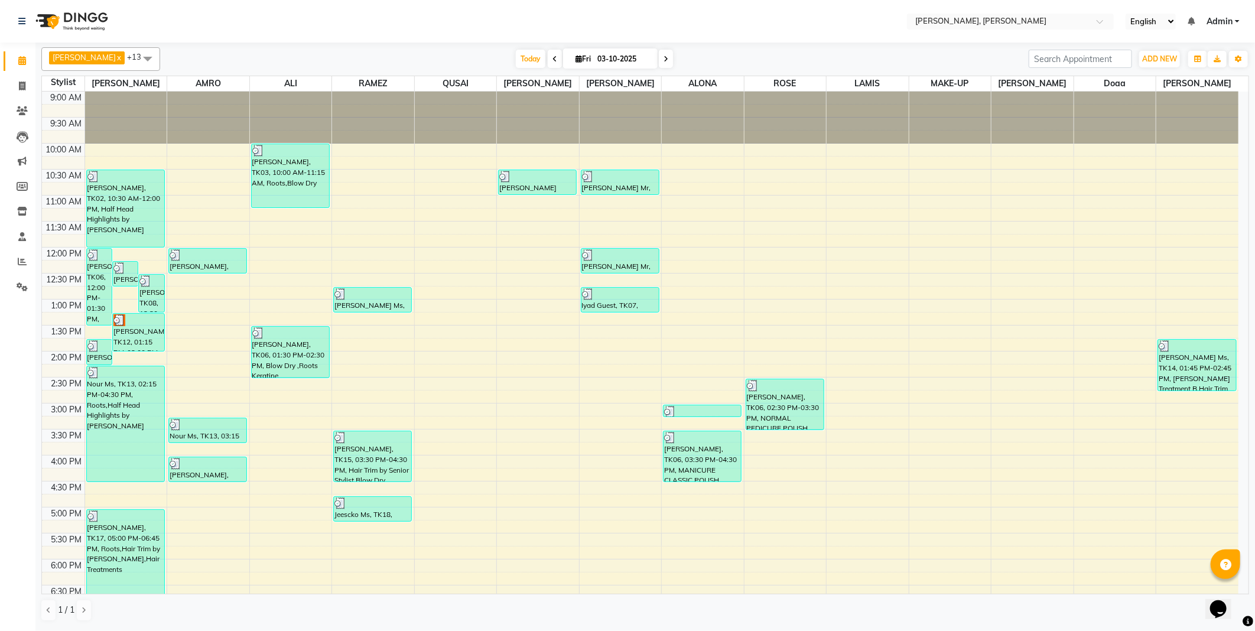
click at [21, 60] on icon at bounding box center [22, 60] width 8 height 9
click at [24, 57] on icon at bounding box center [22, 60] width 8 height 9
click at [21, 60] on icon at bounding box center [22, 60] width 8 height 9
click at [133, 341] on div "[PERSON_NAME], TK12, 01:15 PM-02:00 PM, Roots" at bounding box center [138, 332] width 51 height 37
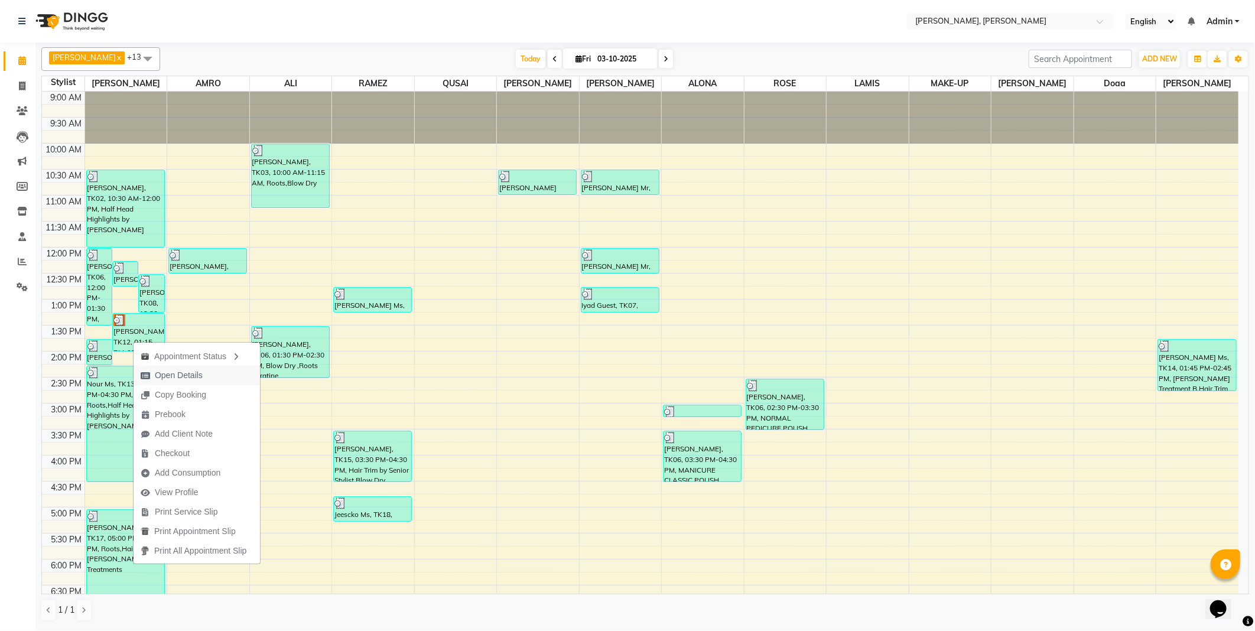
click at [178, 373] on span "Open Details" at bounding box center [179, 375] width 48 height 12
select select "3"
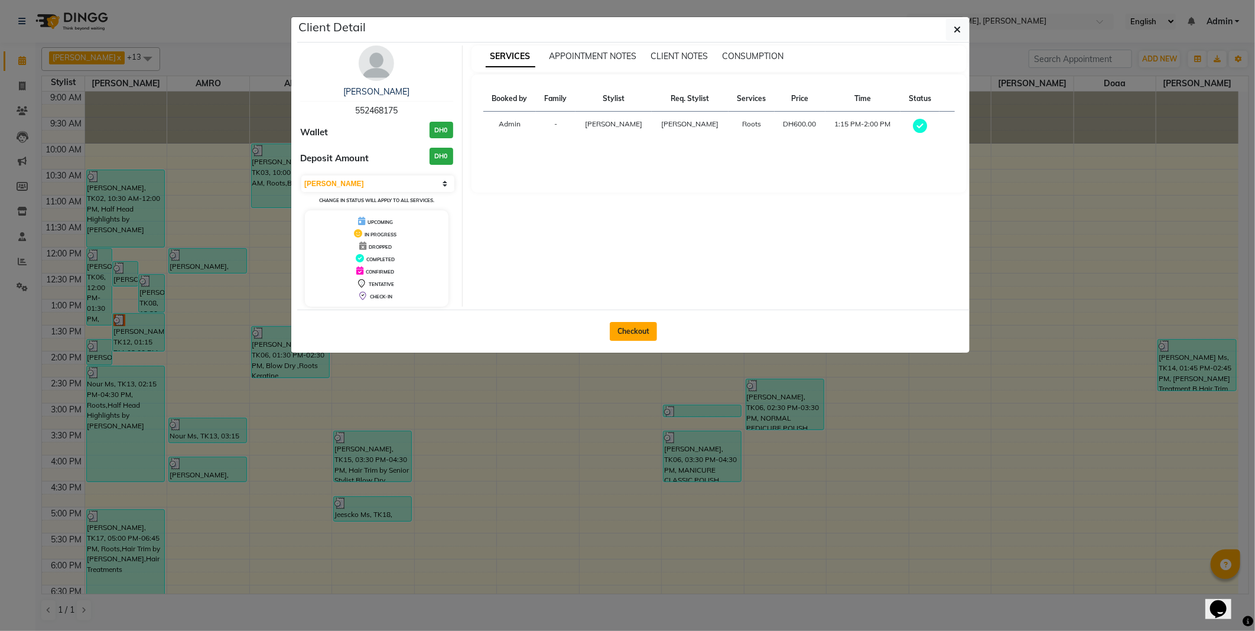
click at [645, 323] on button "Checkout" at bounding box center [633, 331] width 47 height 19
select select "service"
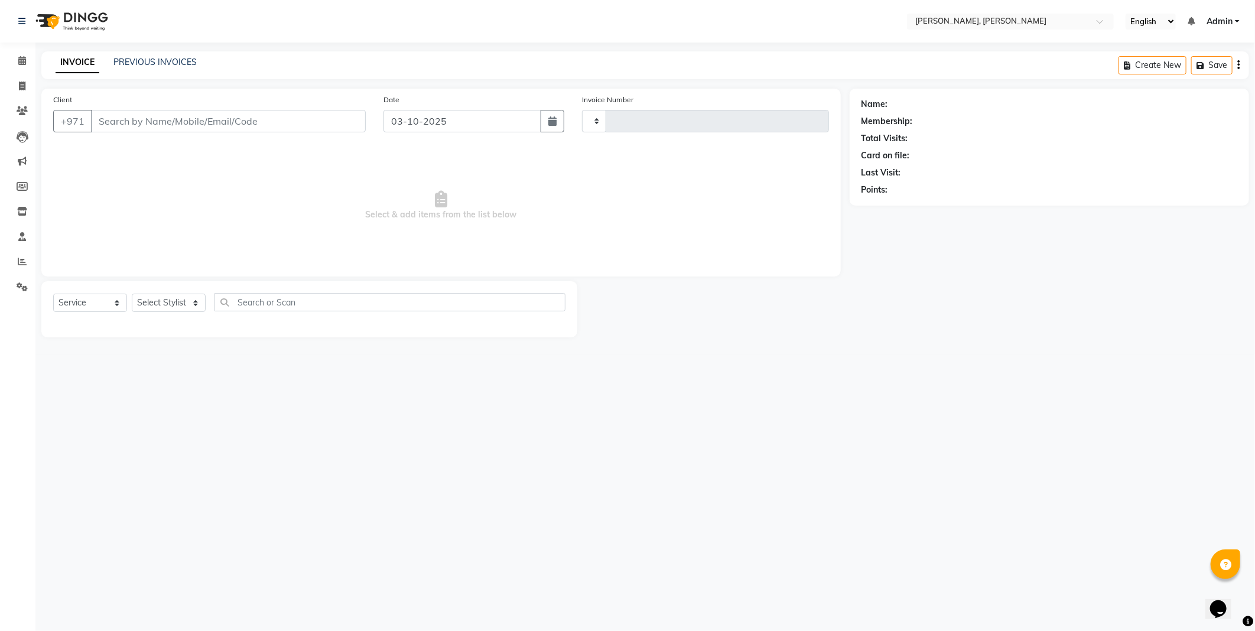
type input "2796"
select select "7142"
type input "552468175"
select select "59729"
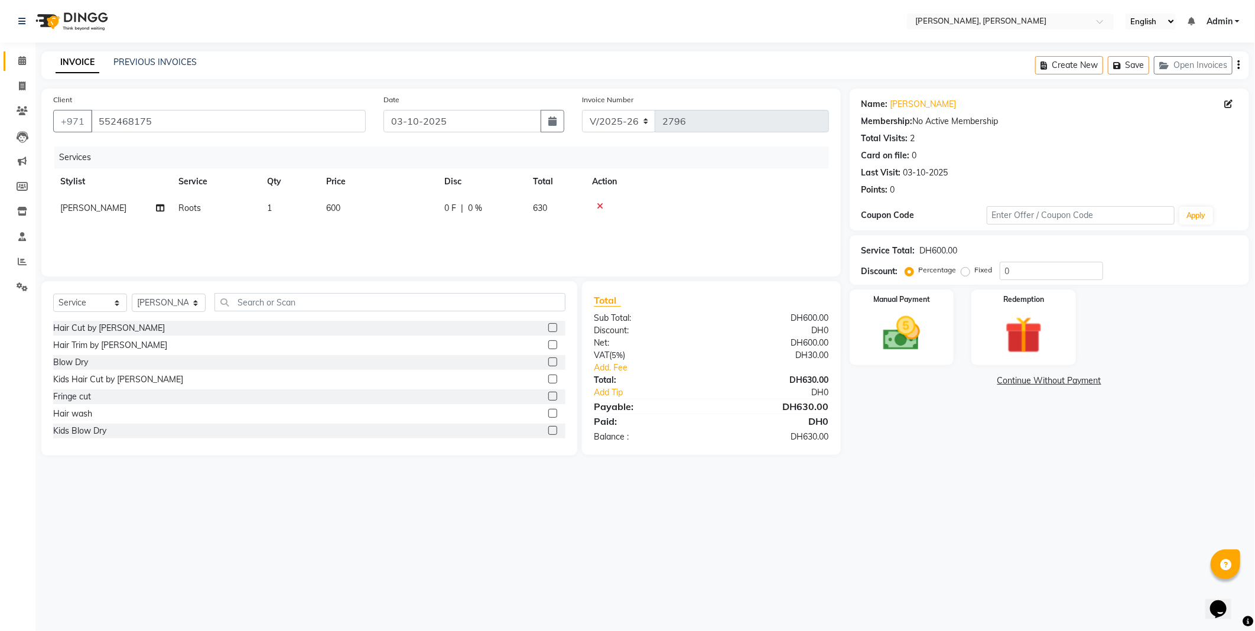
click at [21, 60] on icon at bounding box center [22, 60] width 8 height 9
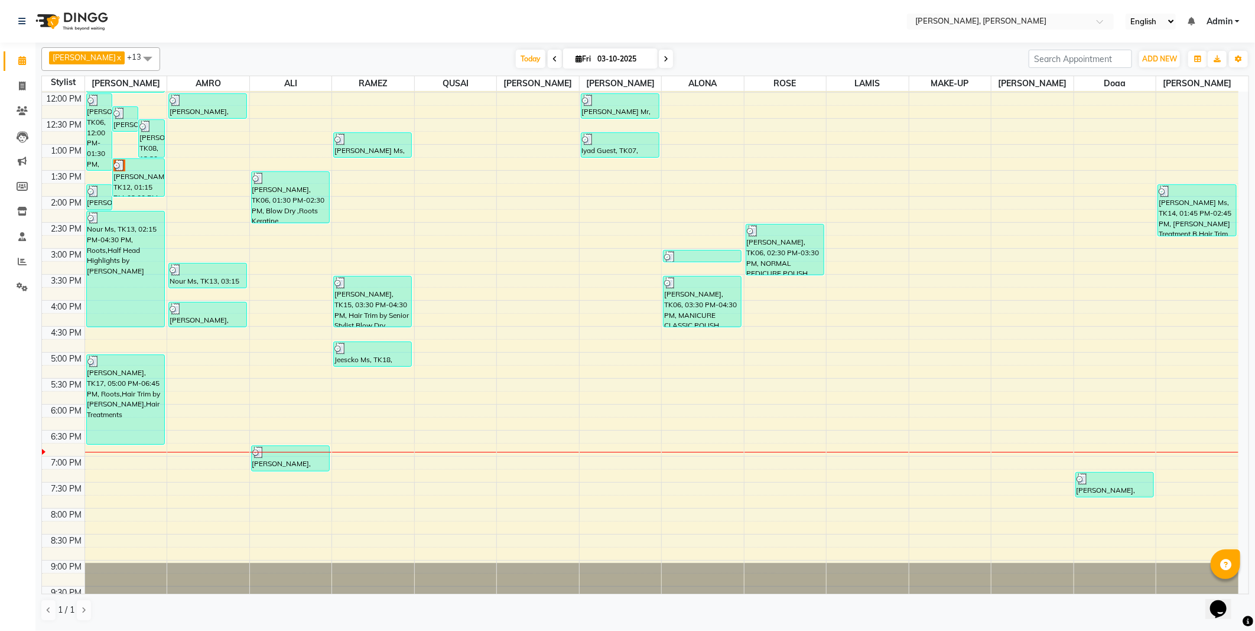
scroll to position [175, 0]
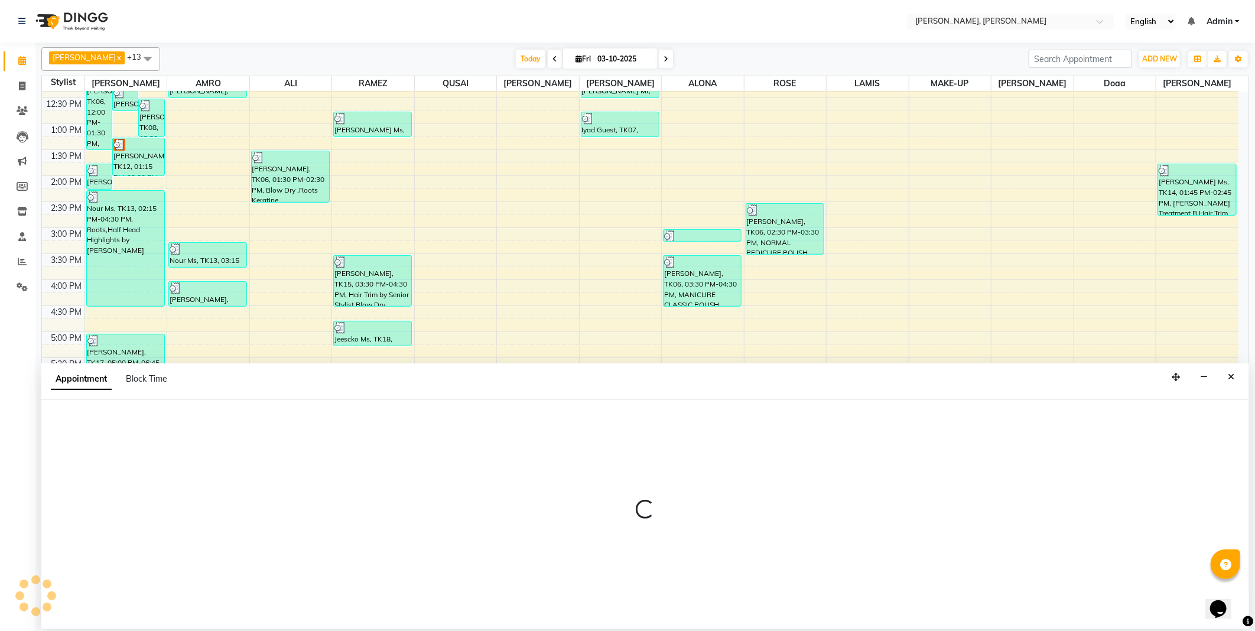
select select "59741"
select select "1095"
select select "tentative"
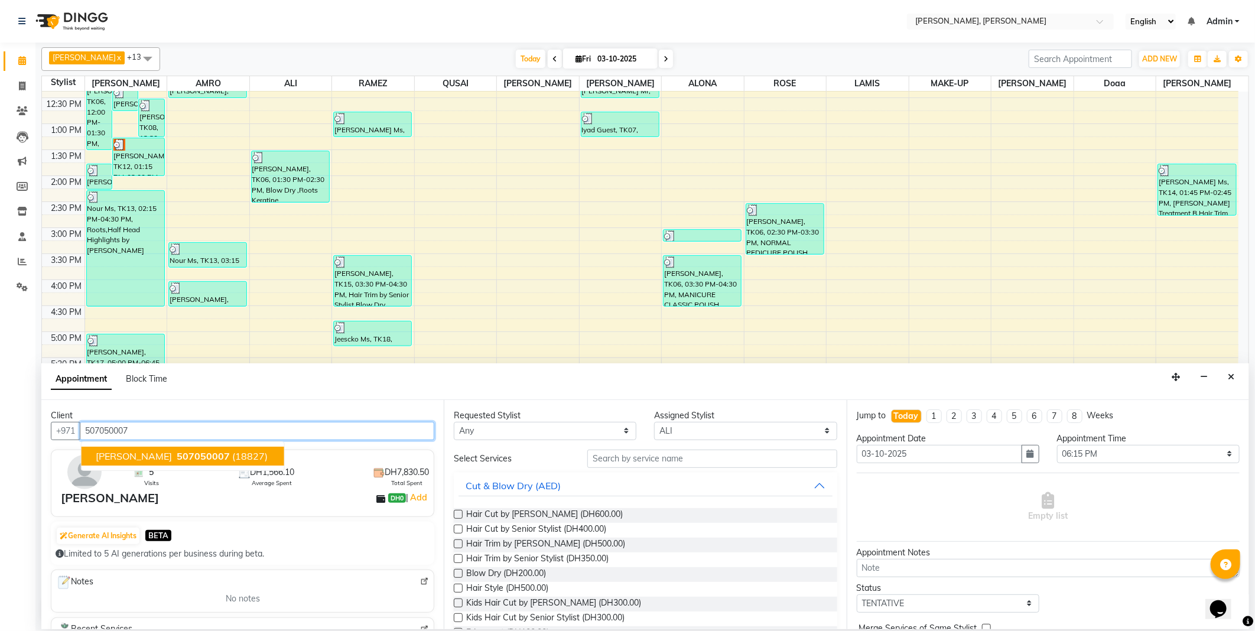
click at [185, 451] on span "507050007" at bounding box center [203, 456] width 53 height 12
type input "507050007"
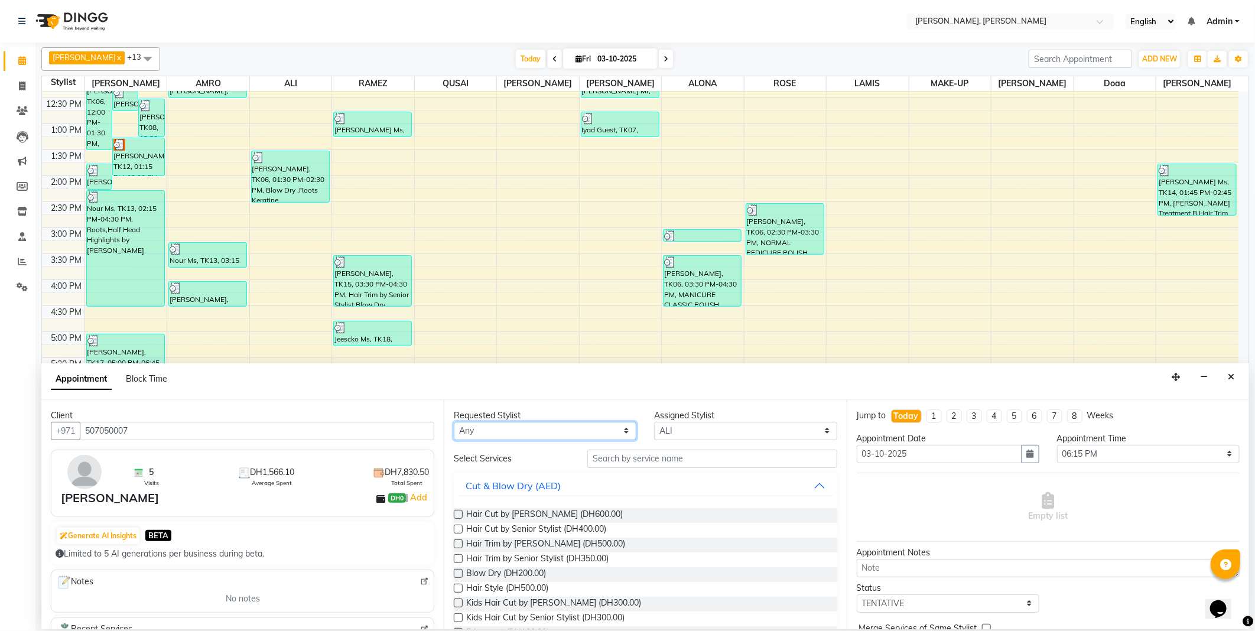
click at [532, 432] on select "Any [PERSON_NAME] [PERSON_NAME] ALYA [PERSON_NAME] AMRO [PERSON_NAME] [PERSON_N…" at bounding box center [545, 431] width 183 height 18
select select "59741"
click at [454, 422] on select "Any [PERSON_NAME] [PERSON_NAME] ALYA [PERSON_NAME] AMRO [PERSON_NAME] [PERSON_N…" at bounding box center [545, 431] width 183 height 18
click at [459, 574] on label at bounding box center [458, 573] width 9 height 9
click at [459, 574] on input "checkbox" at bounding box center [458, 575] width 8 height 8
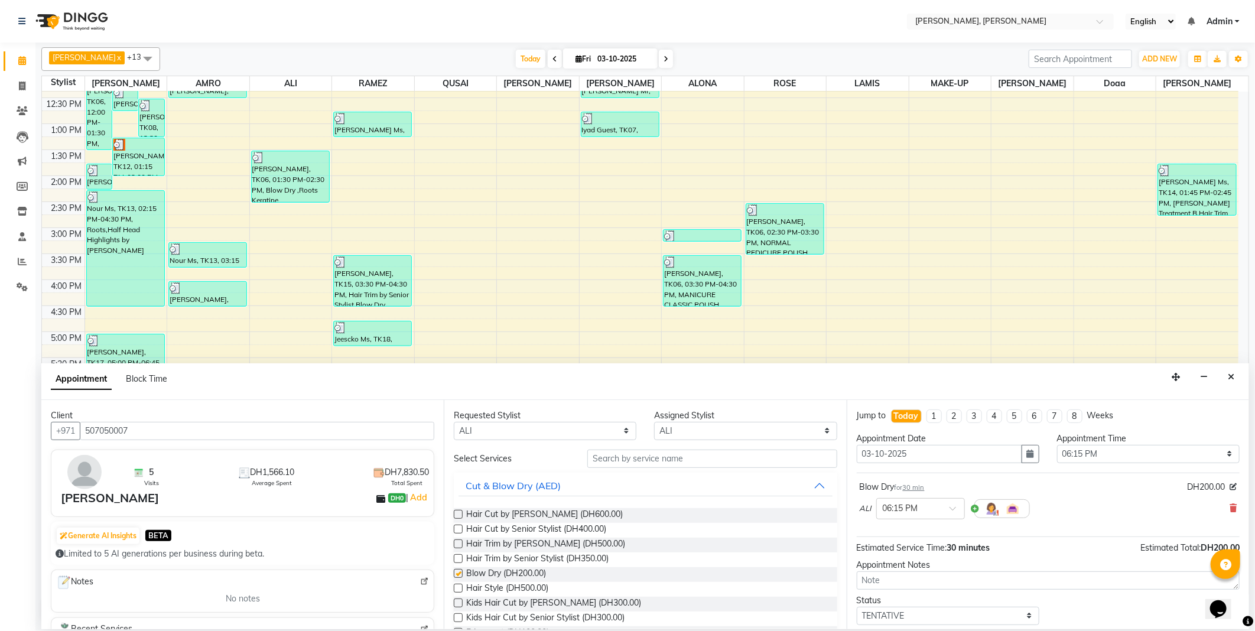
checkbox input "false"
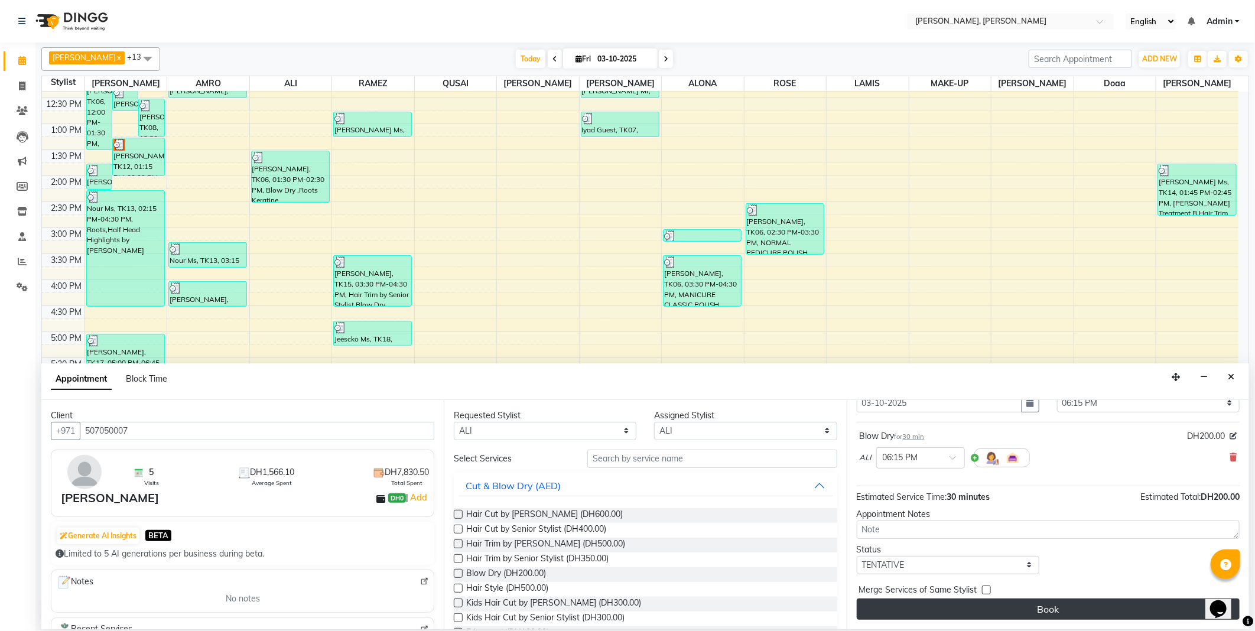
click at [985, 616] on button "Book" at bounding box center [1048, 608] width 383 height 21
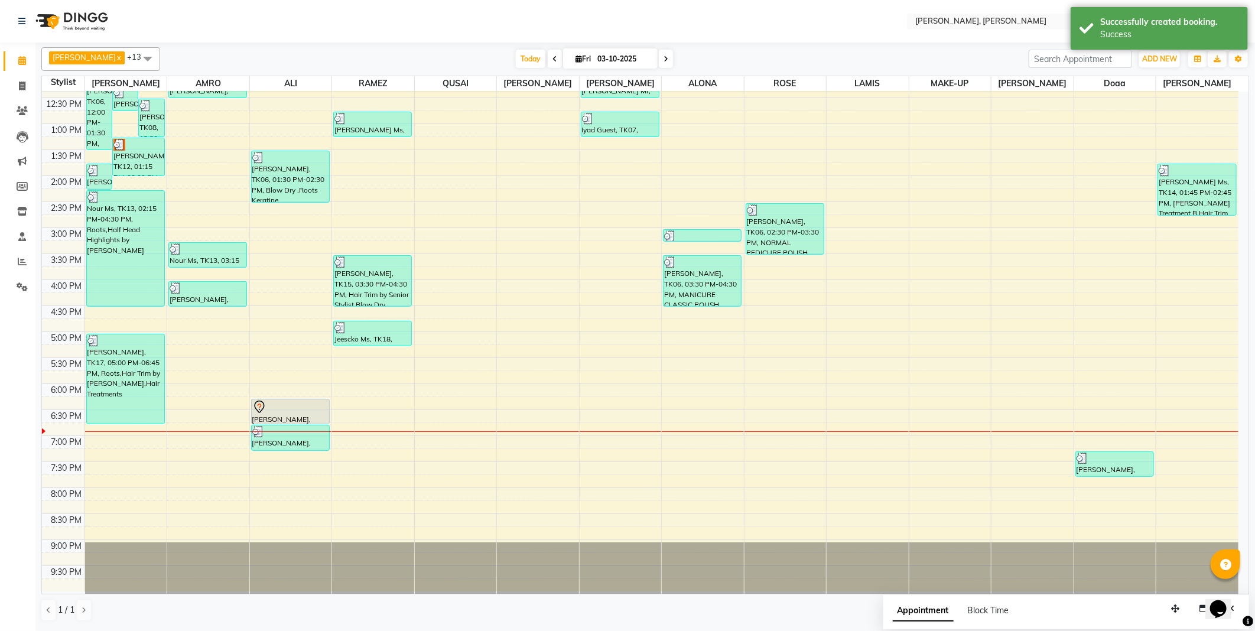
click at [281, 406] on div at bounding box center [290, 407] width 76 height 14
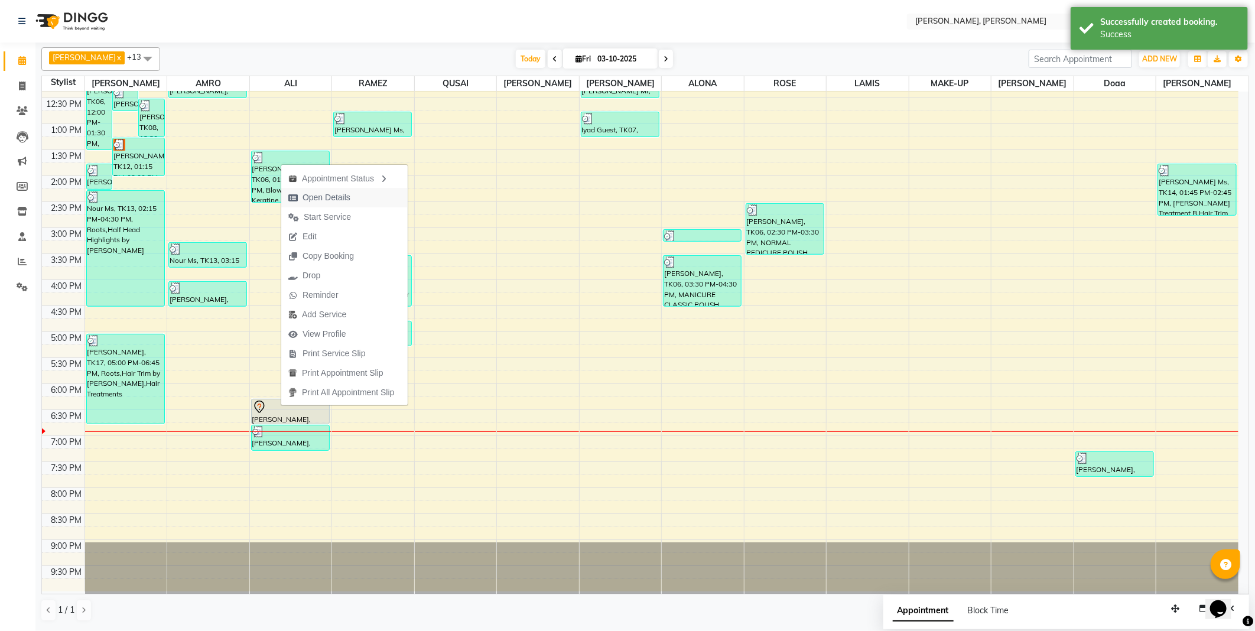
click at [333, 198] on span "Open Details" at bounding box center [326, 197] width 48 height 12
select select "7"
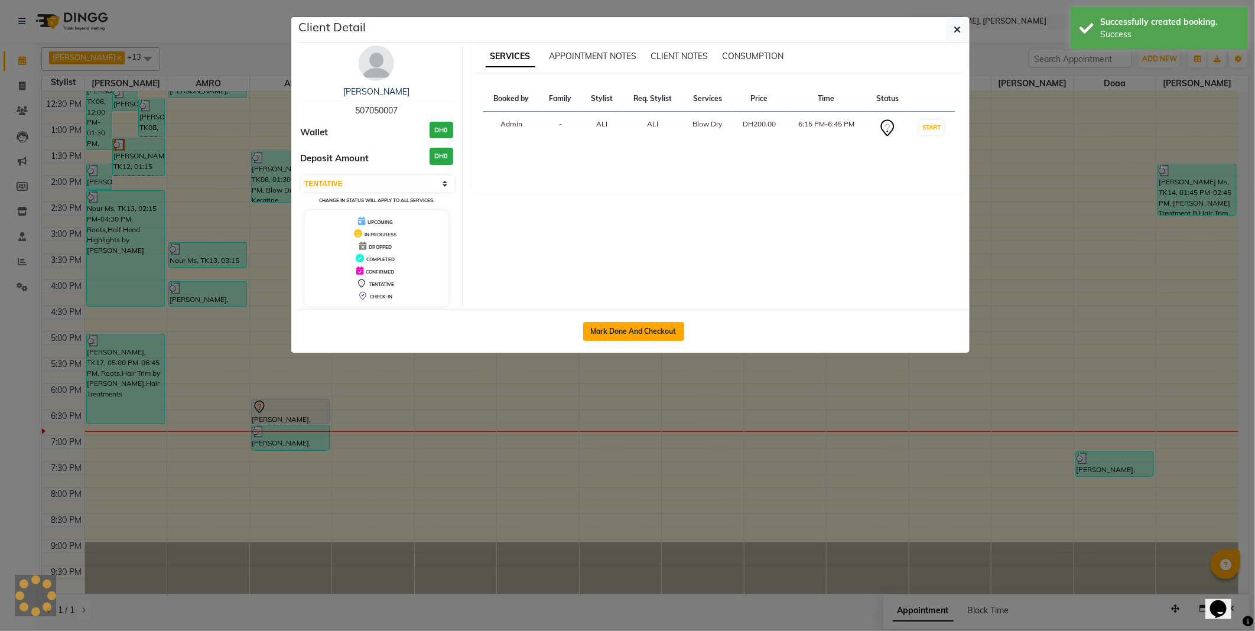
click at [624, 334] on button "Mark Done And Checkout" at bounding box center [633, 331] width 101 height 19
select select "service"
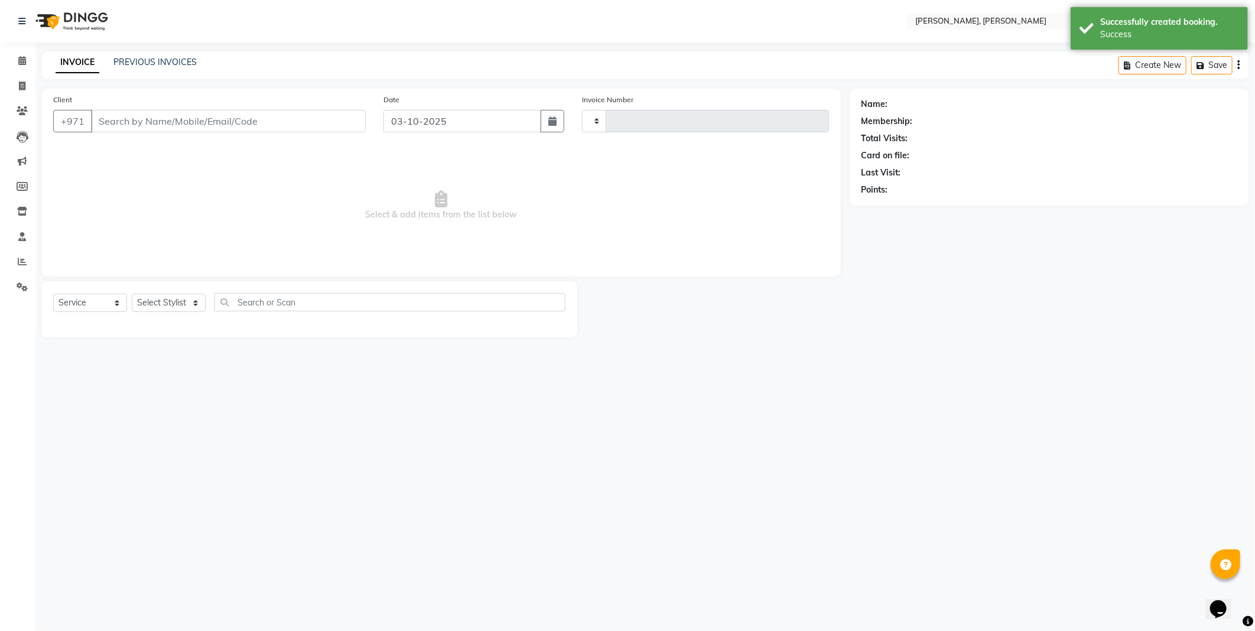
type input "2796"
select select "7142"
select select "3"
type input "507050007"
select select "59741"
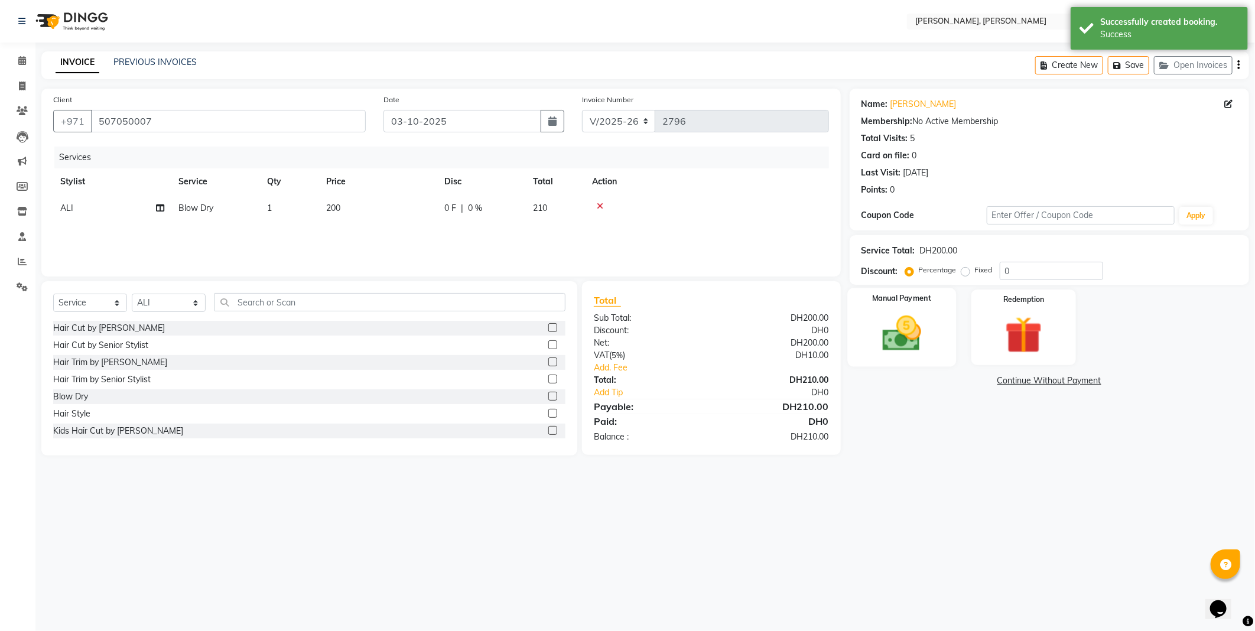
click at [898, 327] on img at bounding box center [901, 333] width 63 height 45
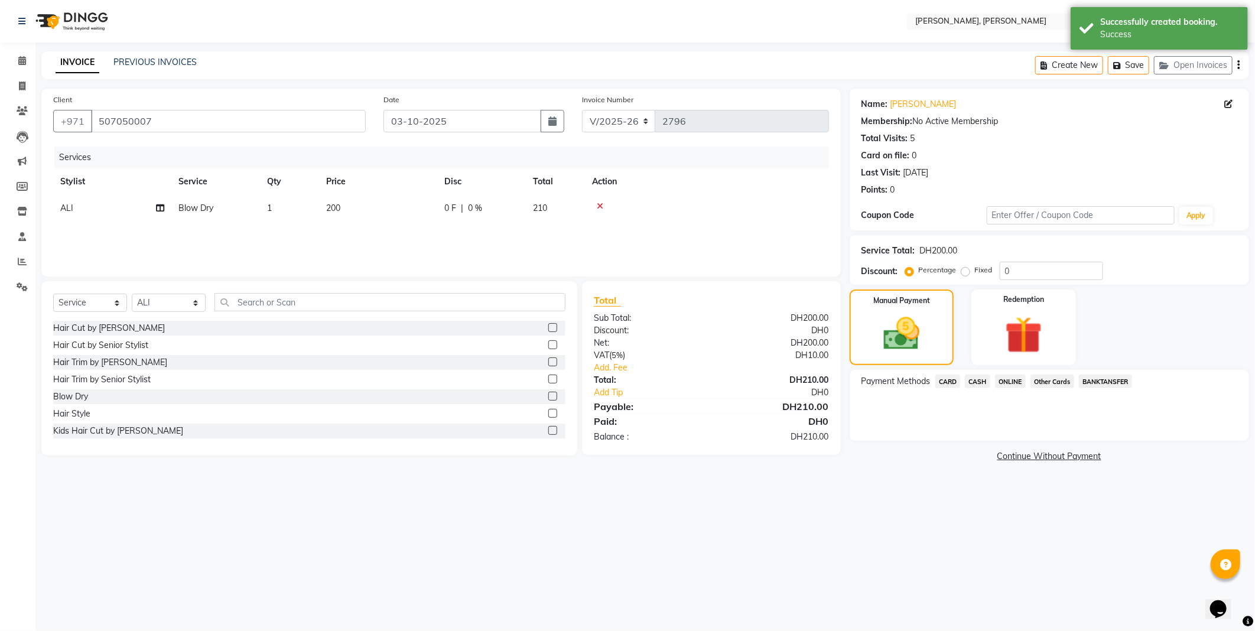
click at [940, 380] on span "CARD" at bounding box center [947, 382] width 25 height 14
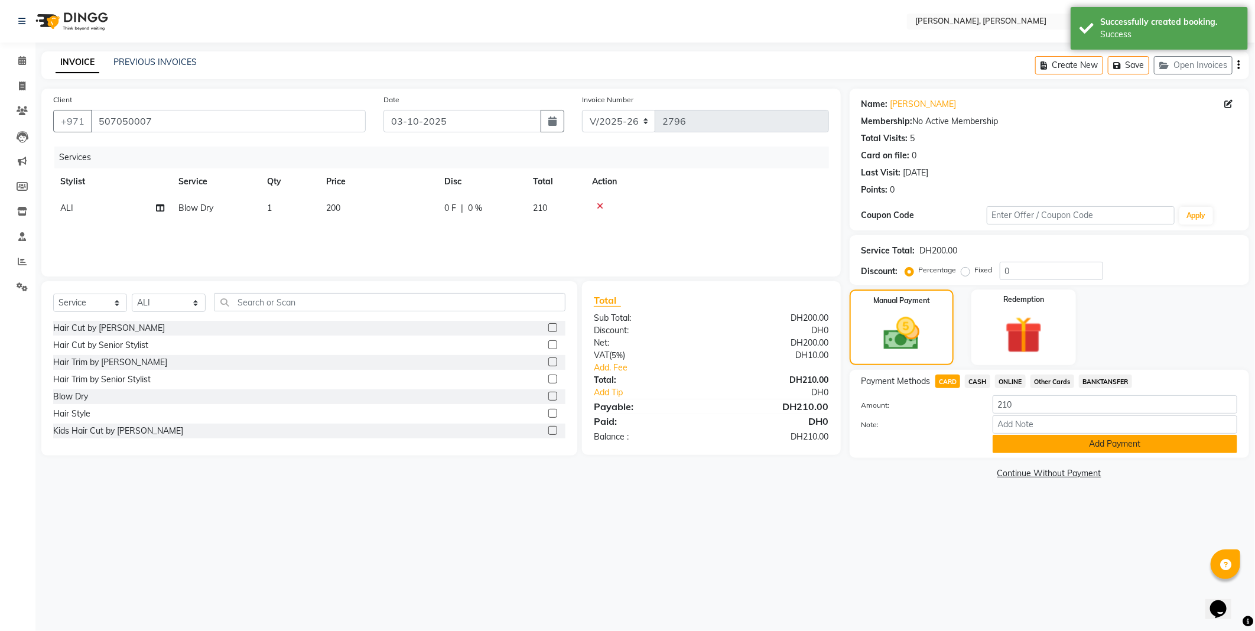
click at [1034, 440] on button "Add Payment" at bounding box center [1114, 444] width 245 height 18
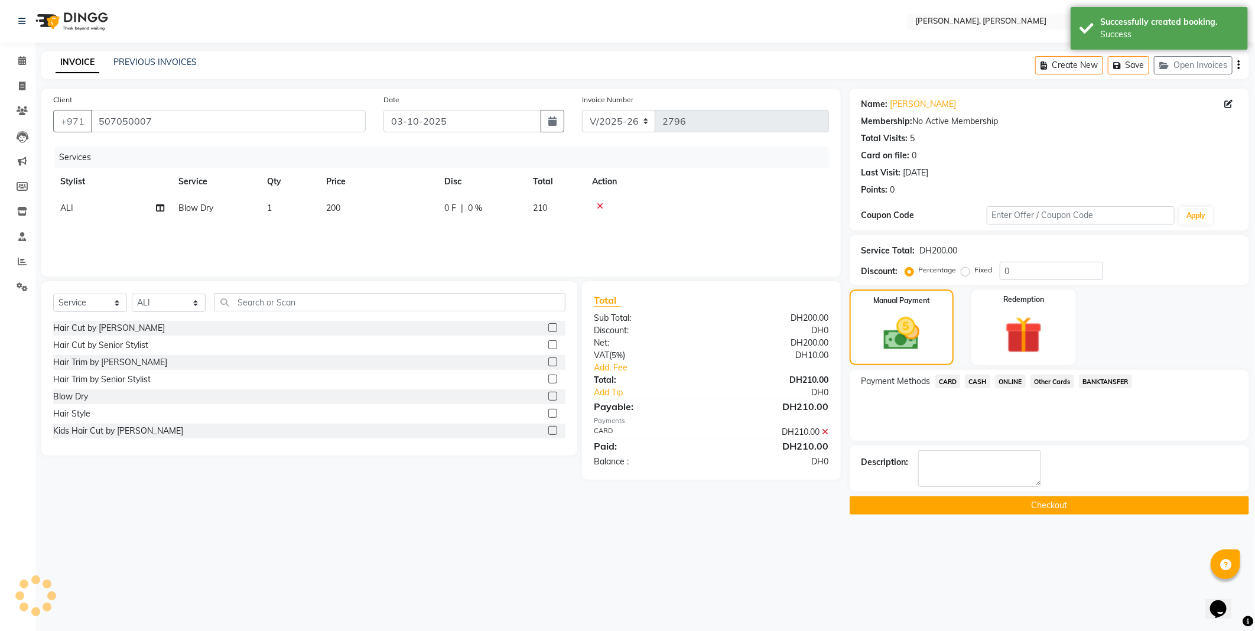
click at [984, 500] on button "Checkout" at bounding box center [1048, 505] width 399 height 18
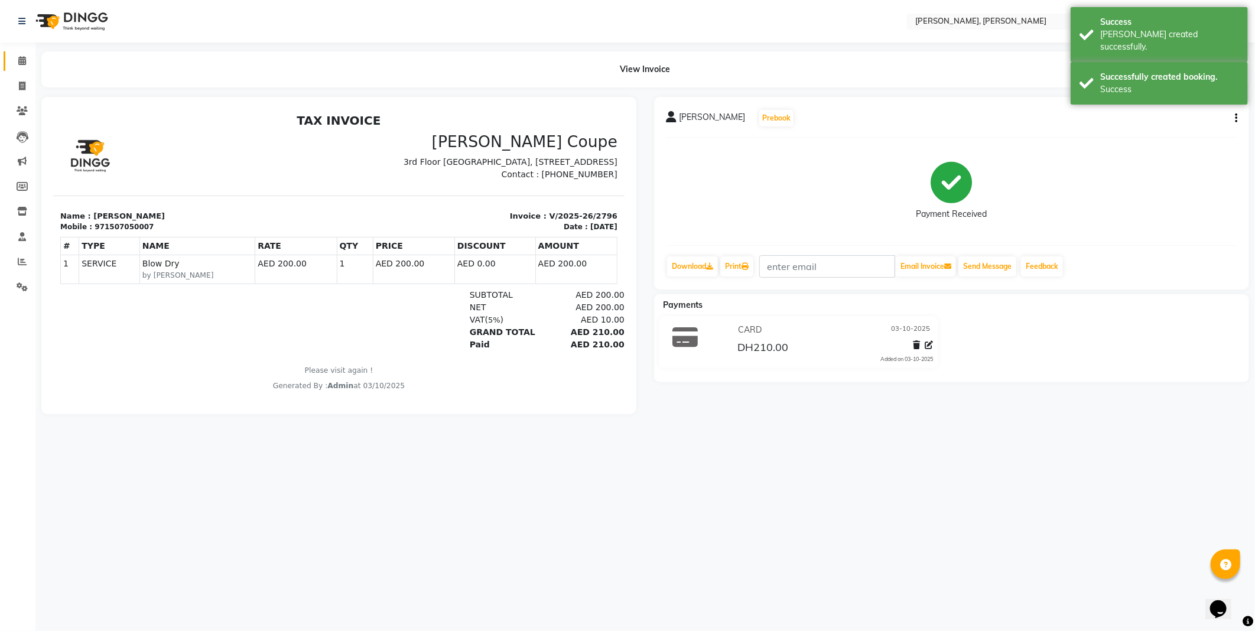
click at [21, 60] on icon at bounding box center [22, 60] width 8 height 9
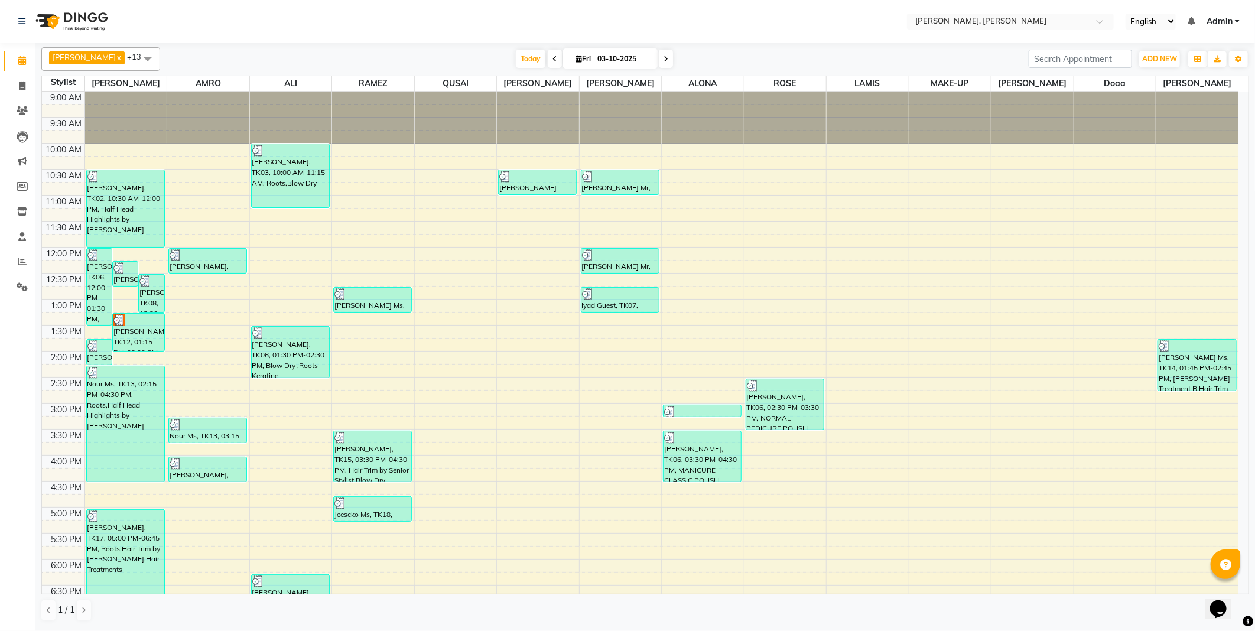
click at [127, 510] on div "[PERSON_NAME], TK17, 05:00 PM-06:45 PM, Roots,Hair Trim by [PERSON_NAME],Hair T…" at bounding box center [125, 554] width 77 height 89
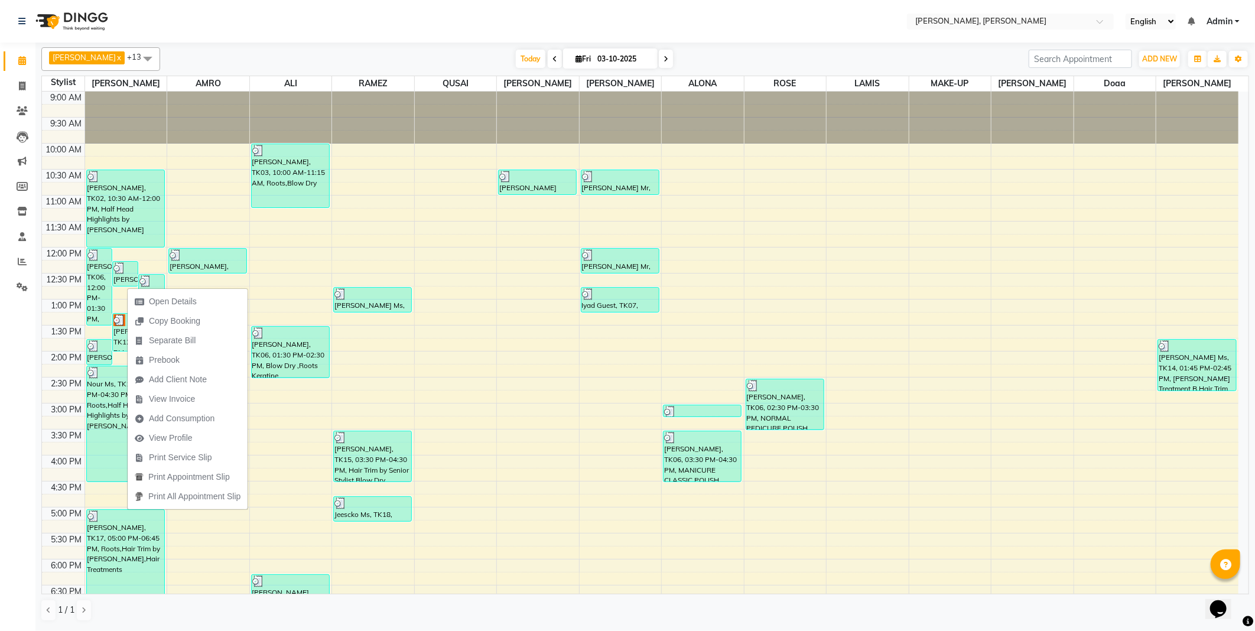
click at [111, 494] on td at bounding box center [661, 487] width 1154 height 13
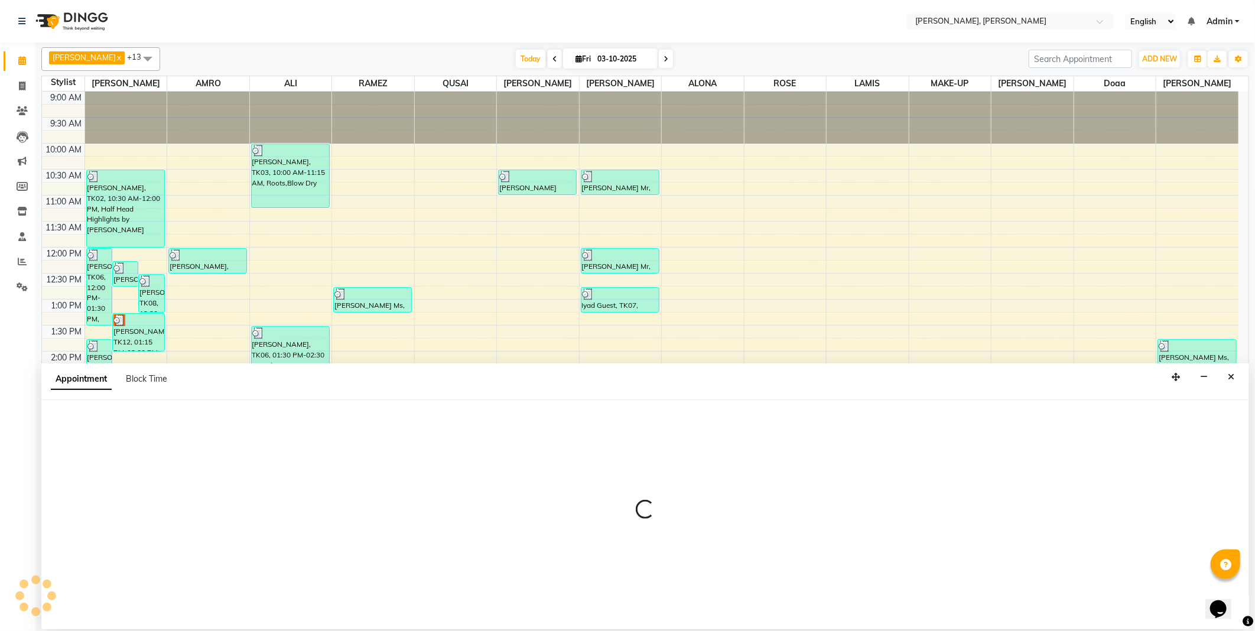
select select "59729"
select select "tentative"
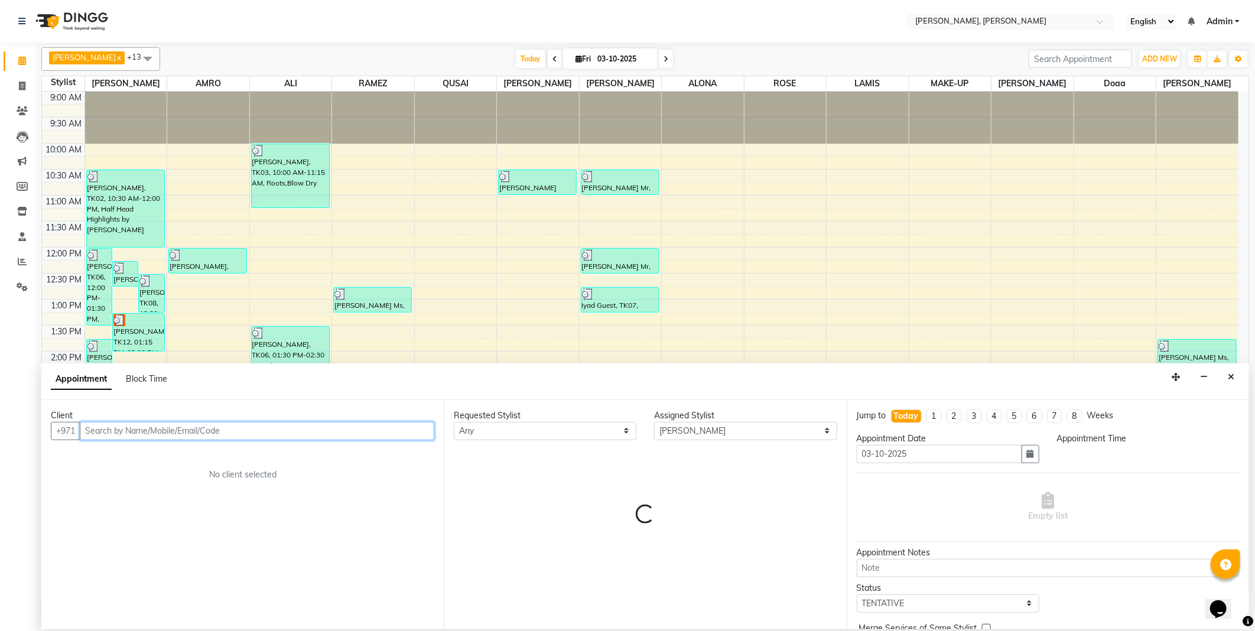
select select "990"
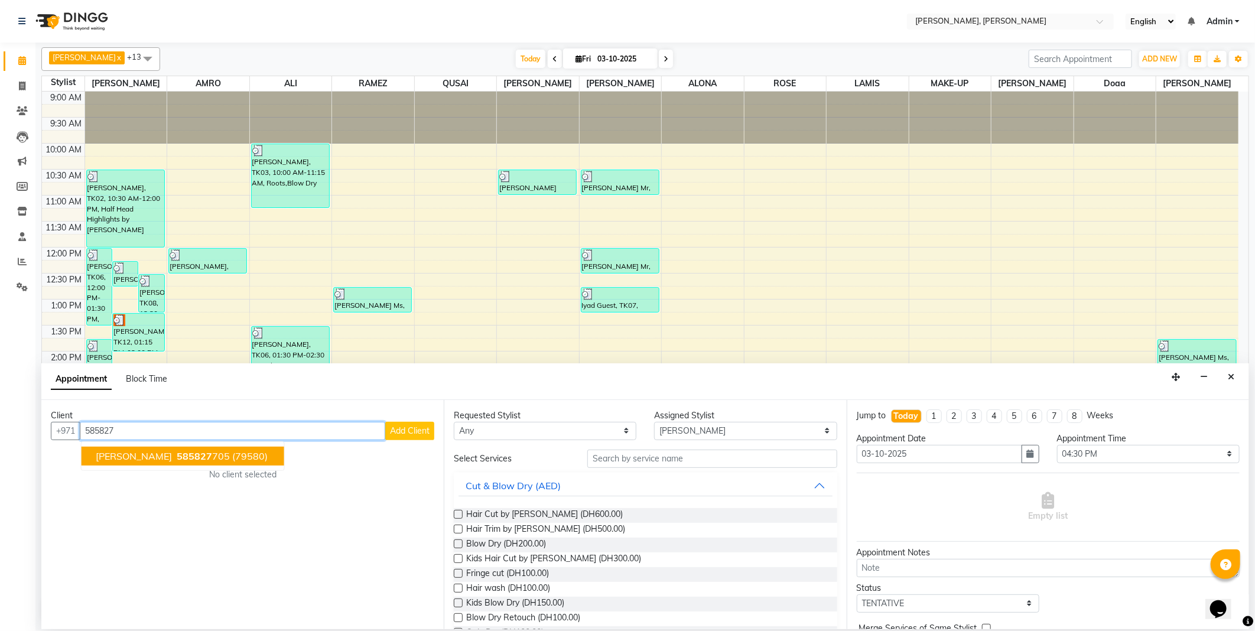
click at [227, 450] on ngb-highlight "585827 705" at bounding box center [202, 456] width 56 height 12
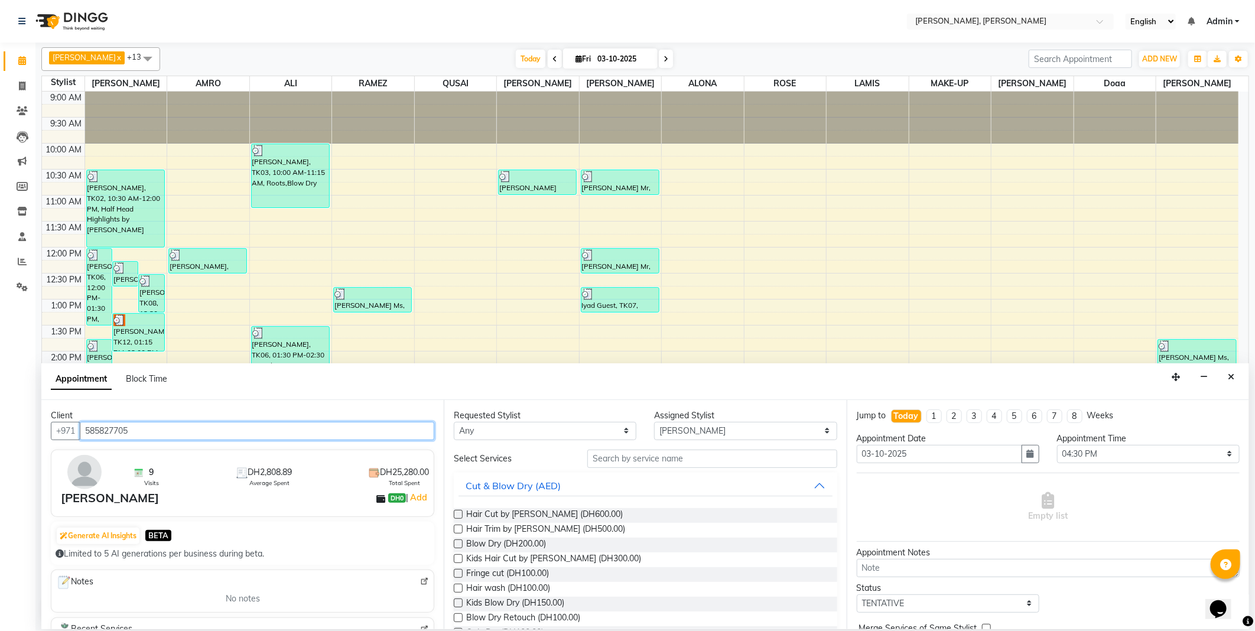
type input "585827705"
click at [492, 430] on select "Any [PERSON_NAME] [PERSON_NAME] ALYA [PERSON_NAME] AMRO [PERSON_NAME] [PERSON_N…" at bounding box center [545, 431] width 183 height 18
select select "59729"
click at [454, 422] on select "Any [PERSON_NAME] [PERSON_NAME] ALYA [PERSON_NAME] AMRO [PERSON_NAME] [PERSON_N…" at bounding box center [545, 431] width 183 height 18
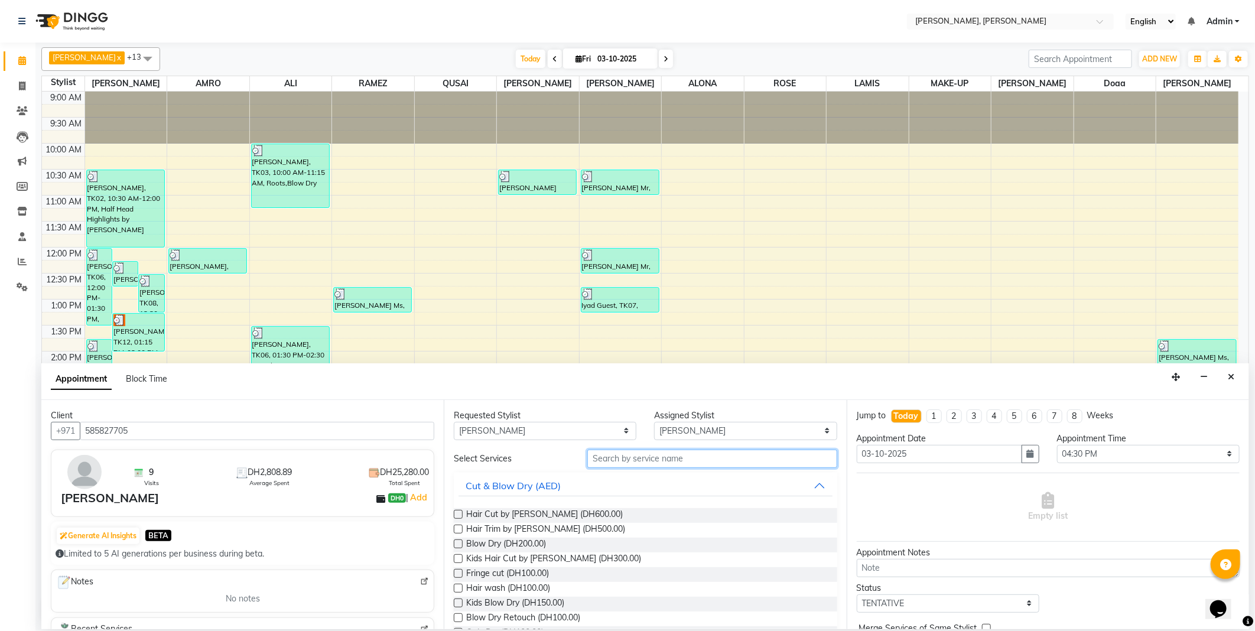
click at [617, 455] on input "text" at bounding box center [711, 459] width 249 height 18
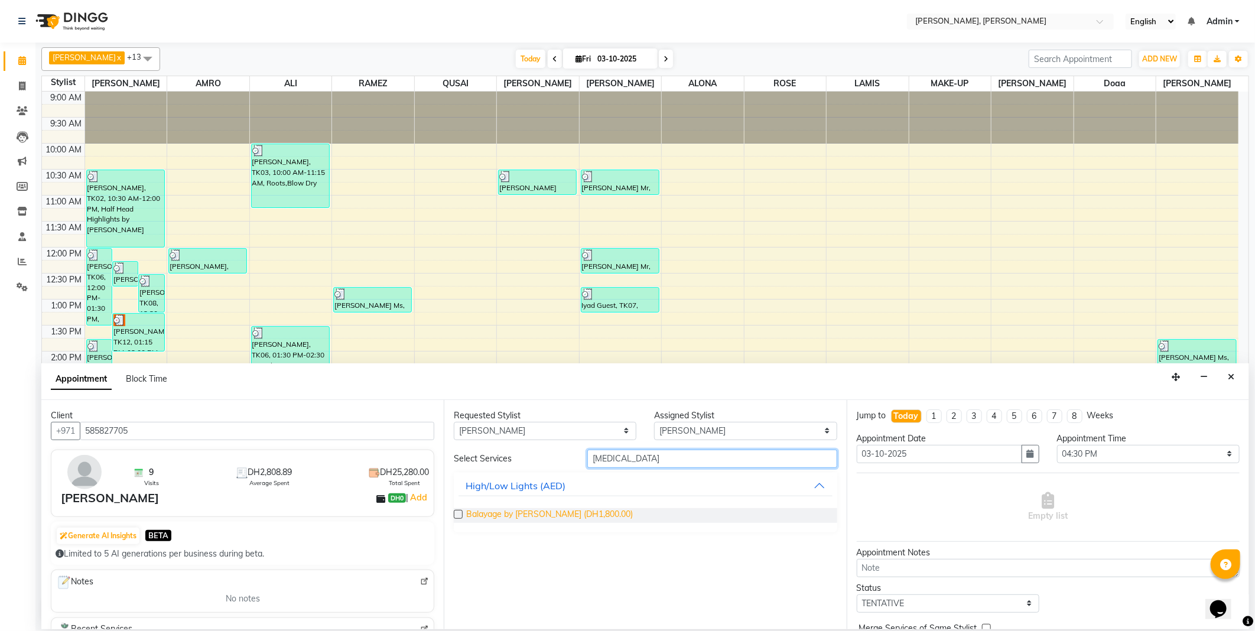
type input "[MEDICAL_DATA]"
click at [488, 520] on span "Balayage by [PERSON_NAME] (DH1,800.00)" at bounding box center [549, 515] width 167 height 15
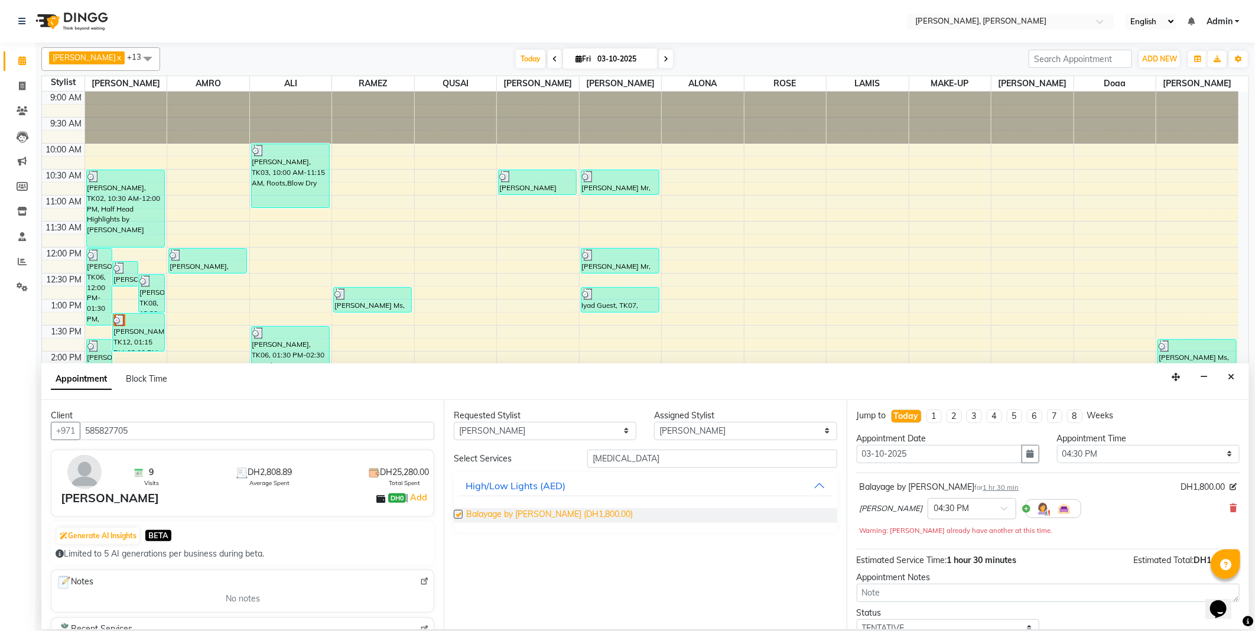
checkbox input "false"
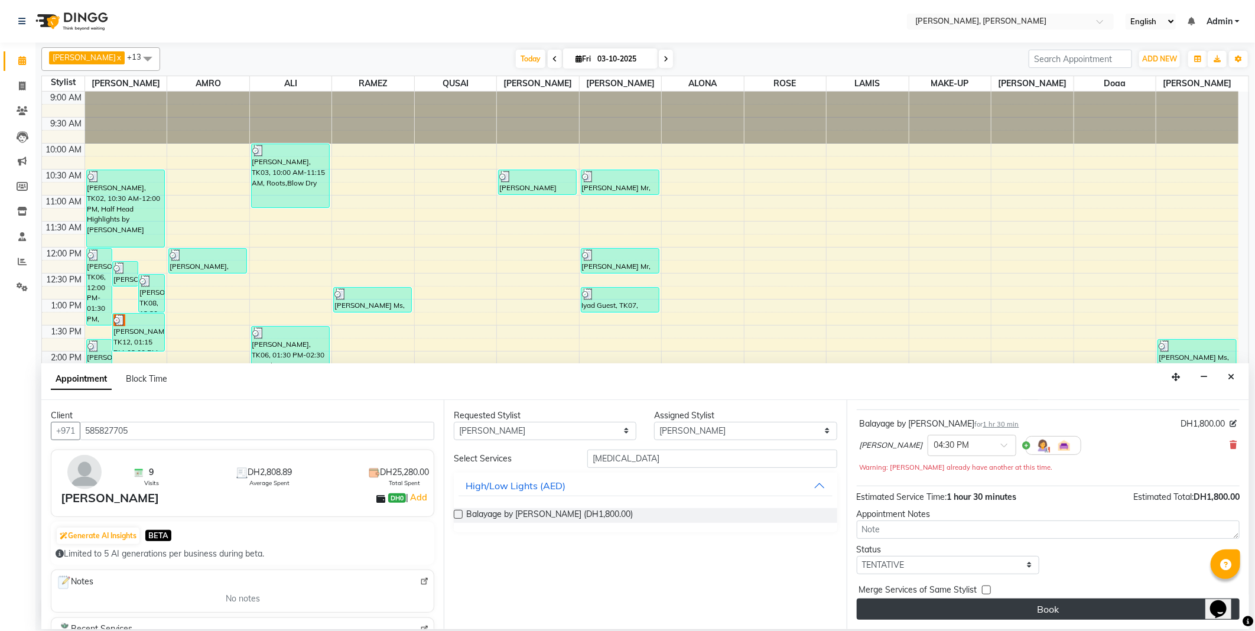
click at [1066, 605] on button "Book" at bounding box center [1048, 608] width 383 height 21
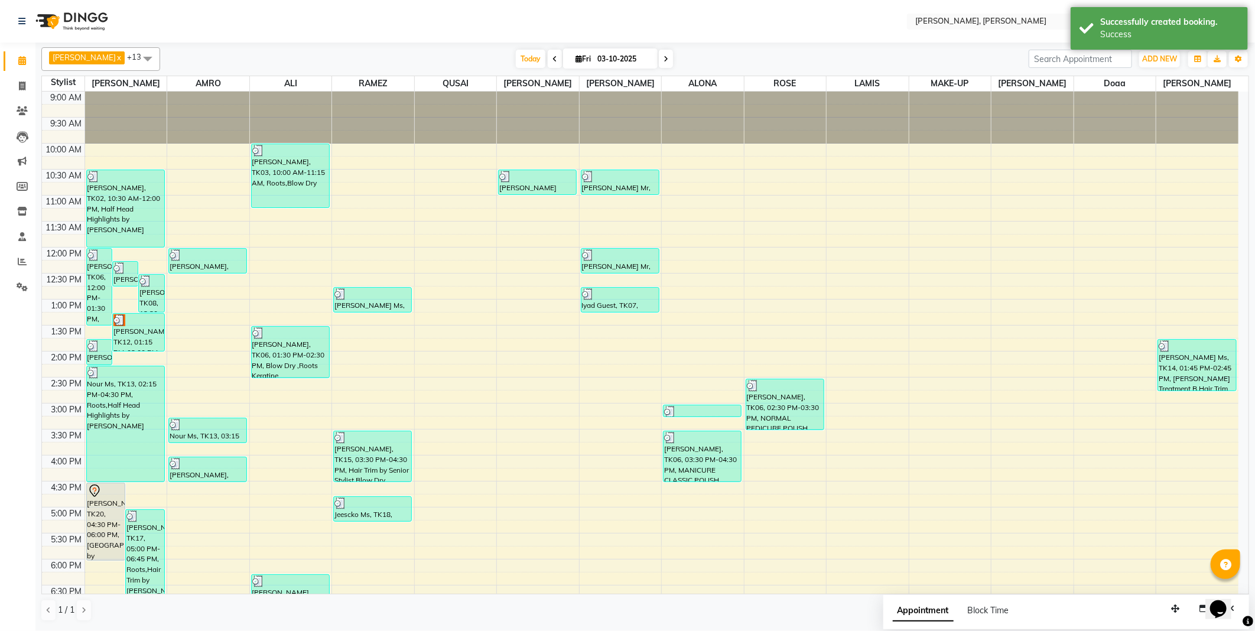
click at [103, 509] on div "[PERSON_NAME], TK20, 04:30 PM-06:00 PM, [GEOGRAPHIC_DATA] by [PERSON_NAME]" at bounding box center [106, 521] width 38 height 77
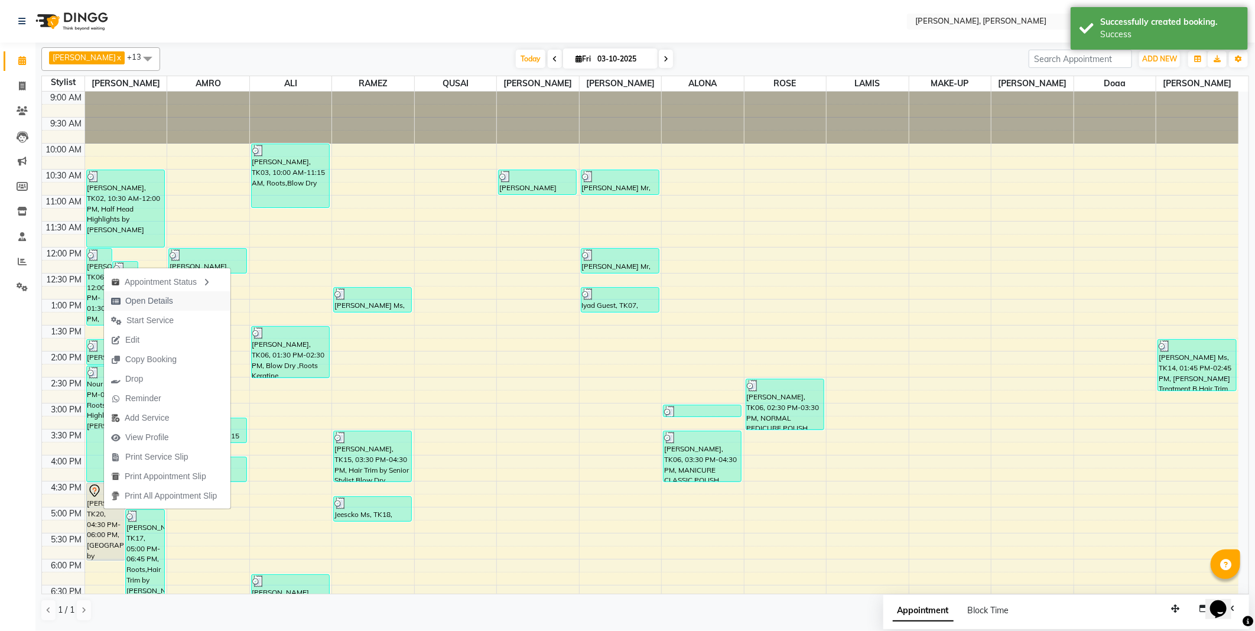
click at [151, 300] on span "Open Details" at bounding box center [149, 301] width 48 height 12
select select "7"
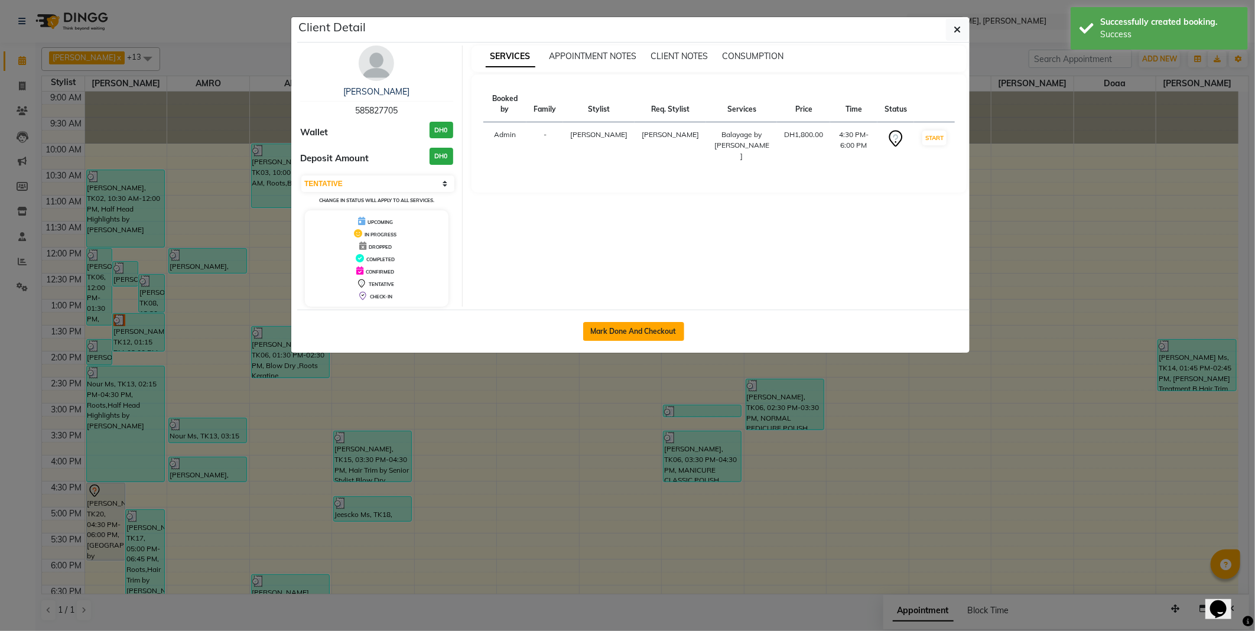
click at [633, 327] on button "Mark Done And Checkout" at bounding box center [633, 331] width 101 height 19
select select "service"
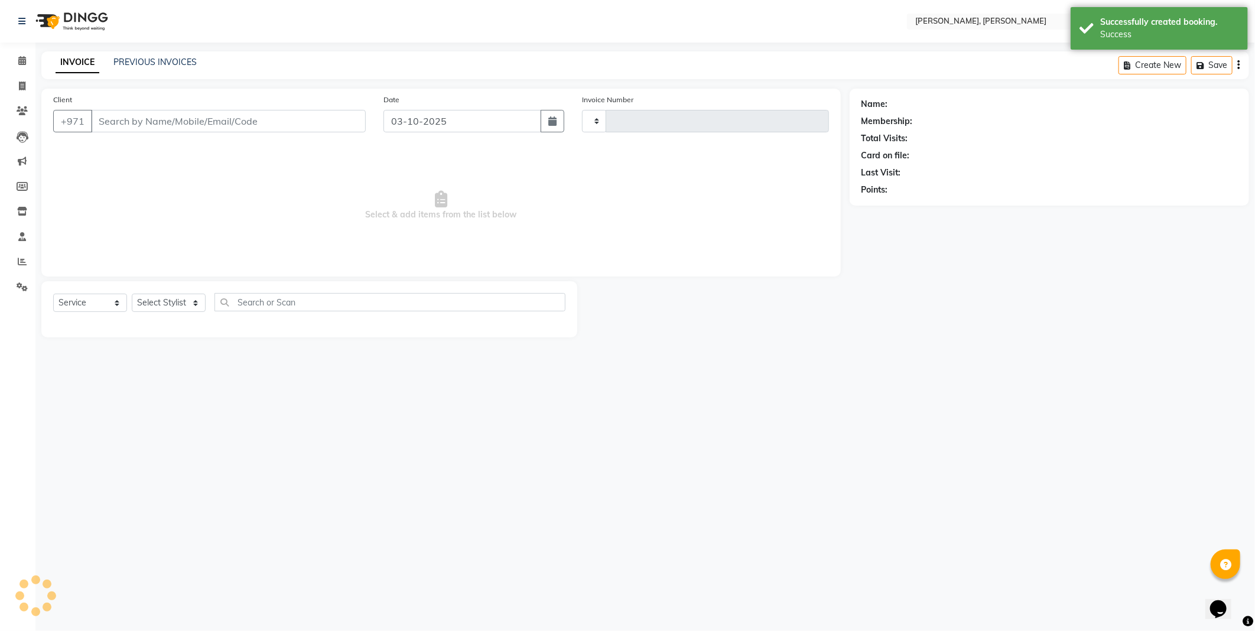
type input "2797"
select select "7142"
type input "585827705"
select select "59729"
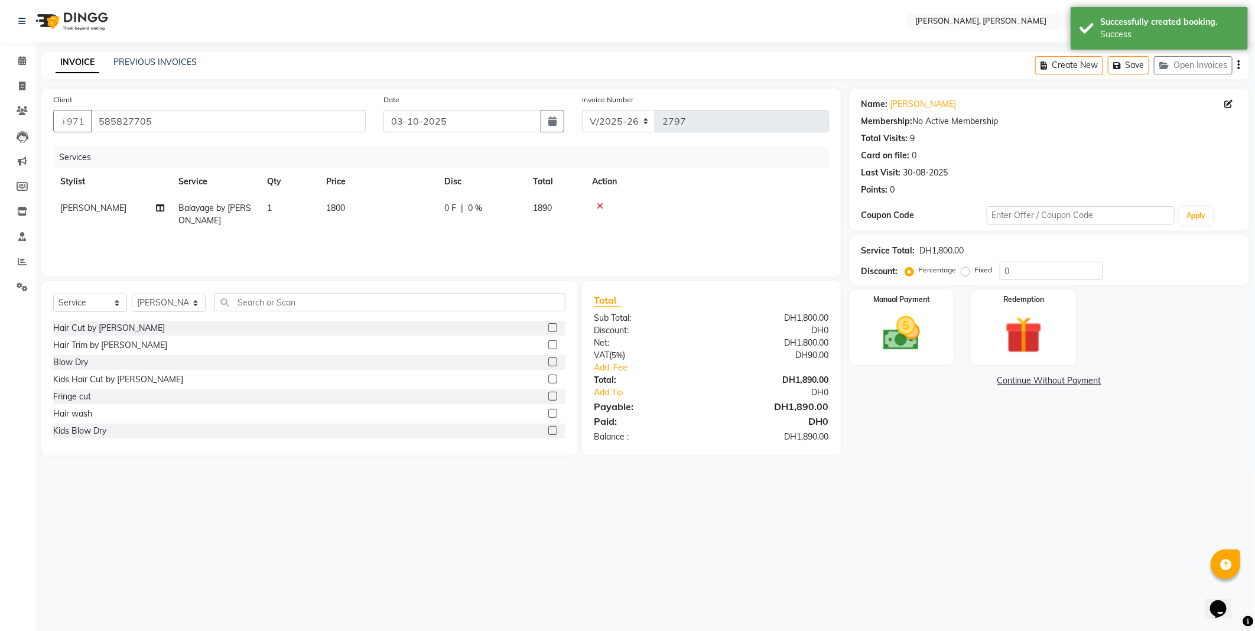
click at [341, 215] on td "1800" at bounding box center [378, 214] width 118 height 39
select select "59729"
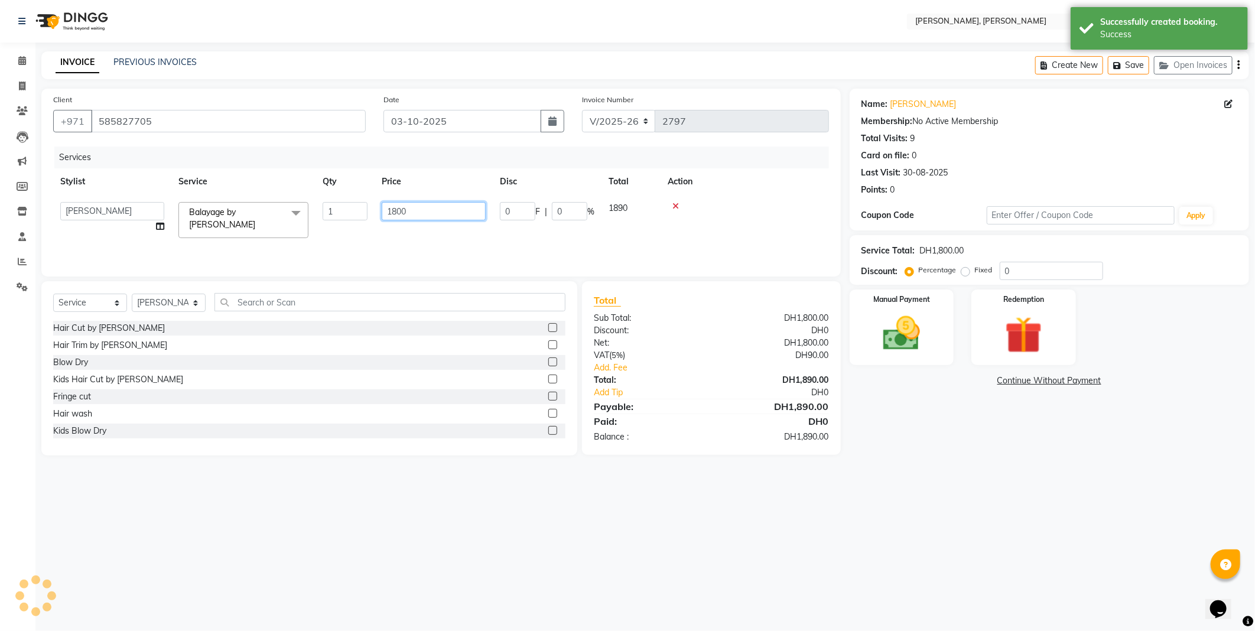
click at [394, 213] on input "1800" at bounding box center [434, 211] width 104 height 18
type input "1700"
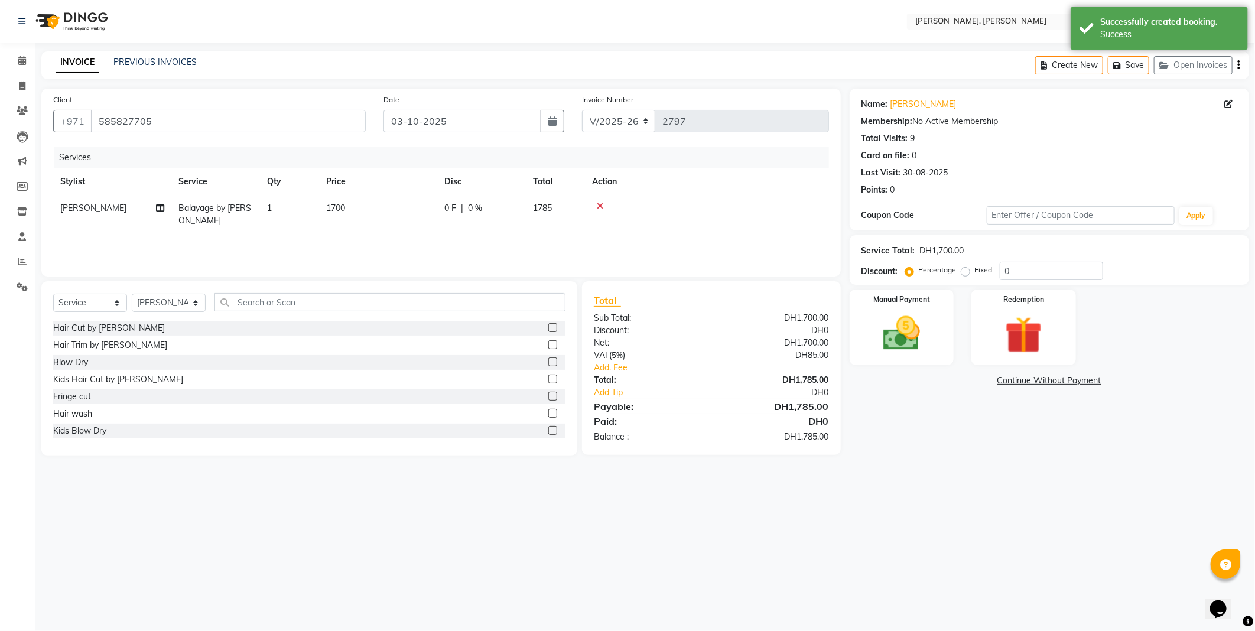
click at [288, 214] on td "1" at bounding box center [289, 214] width 59 height 39
select select "59729"
click at [337, 216] on input "1" at bounding box center [345, 211] width 45 height 18
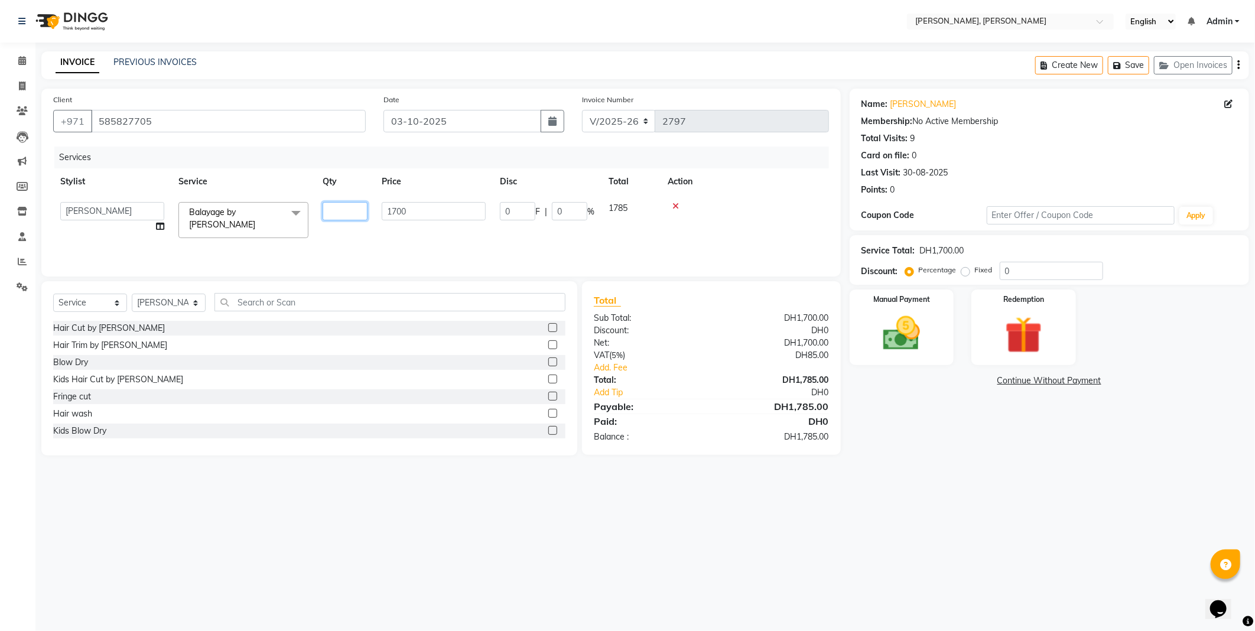
type input "2"
click at [356, 240] on div "Services Stylist Service Qty Price Disc Total Action [PERSON_NAME] [PERSON_NAME…" at bounding box center [441, 205] width 776 height 118
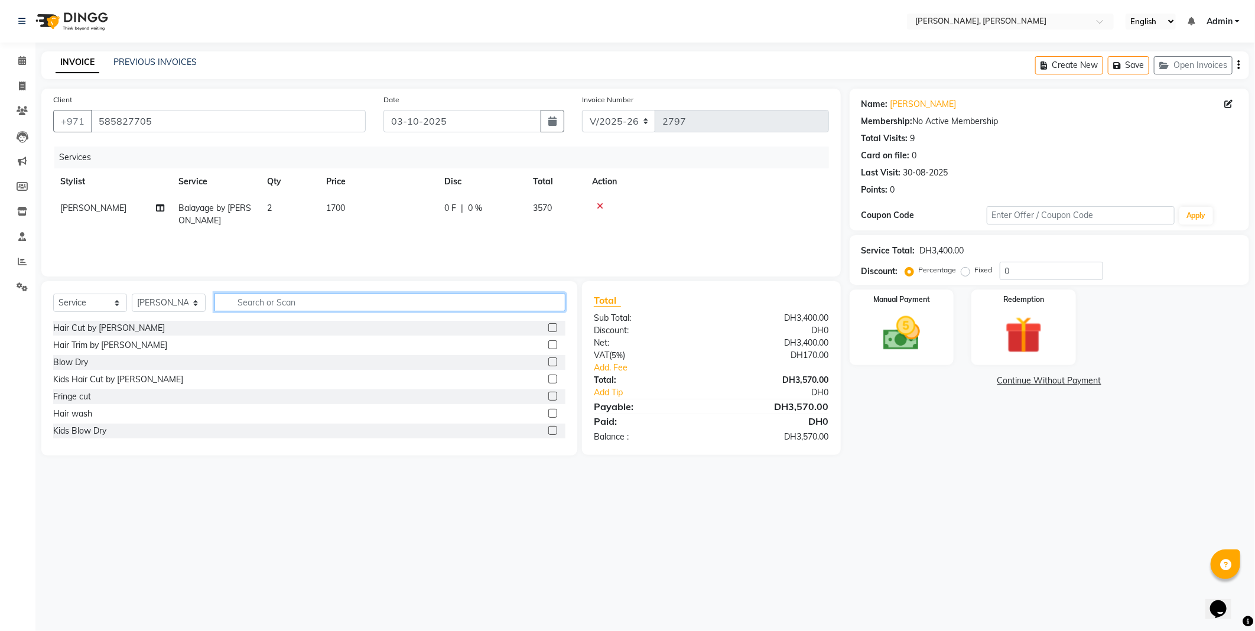
click at [346, 301] on input "text" at bounding box center [389, 302] width 351 height 18
type input "roo"
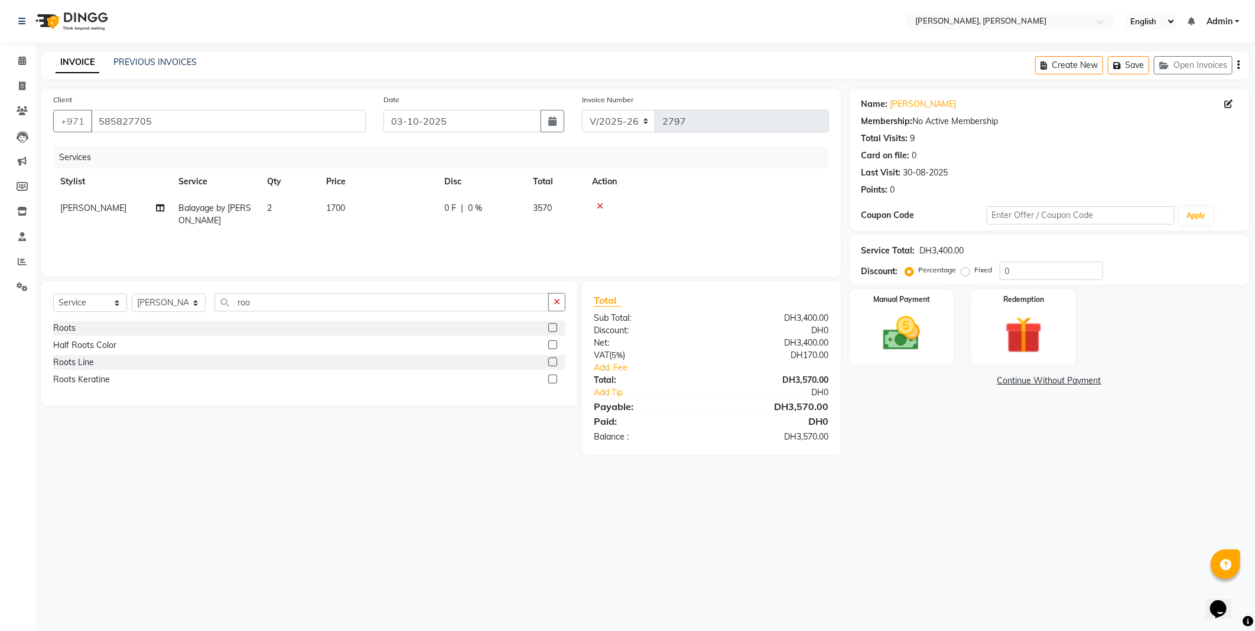
click at [553, 328] on label at bounding box center [552, 327] width 9 height 9
click at [553, 328] on input "checkbox" at bounding box center [552, 328] width 8 height 8
checkbox input "false"
click at [182, 317] on select "Select Stylist [PERSON_NAME] [PERSON_NAME] ALYA [PERSON_NAME] AMRO [PERSON_NAME…" at bounding box center [169, 308] width 74 height 18
select select "59733"
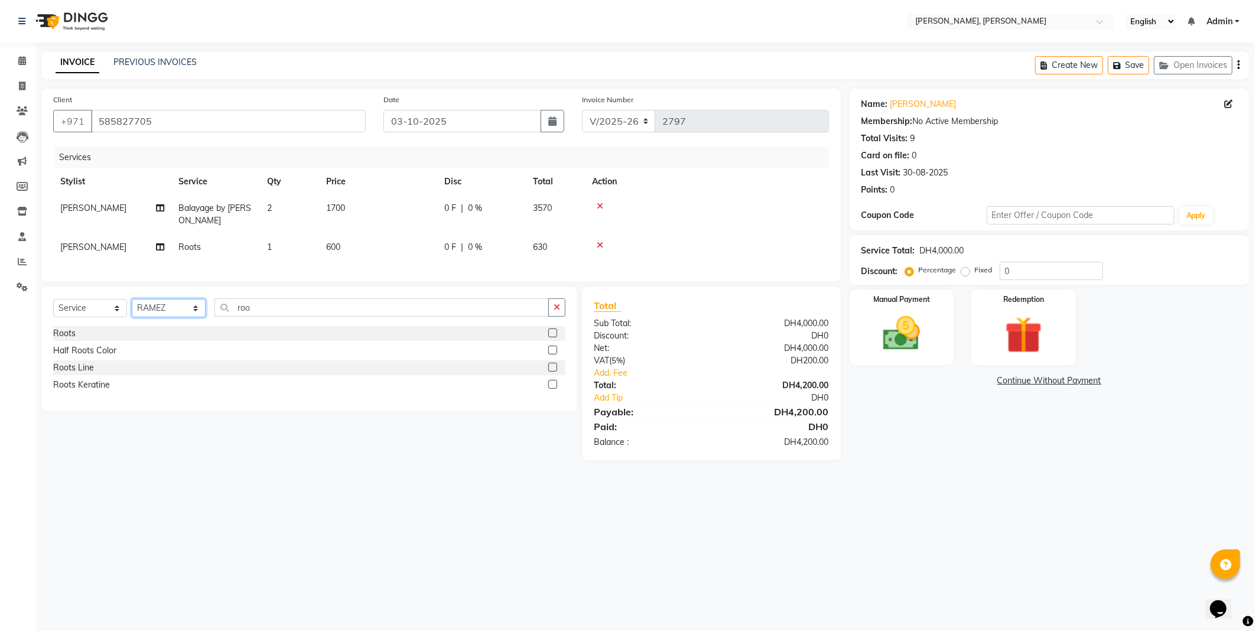
click at [132, 309] on select "Select Stylist [PERSON_NAME] [PERSON_NAME] ALYA [PERSON_NAME] AMRO [PERSON_NAME…" at bounding box center [169, 308] width 74 height 18
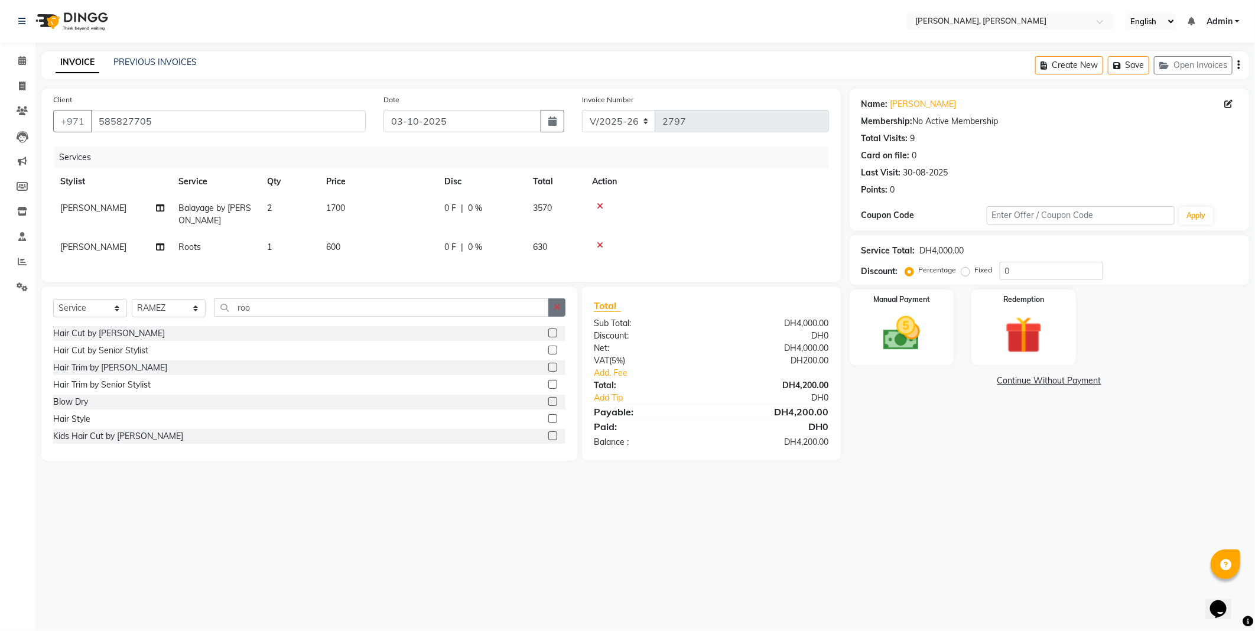
click at [556, 311] on icon "button" at bounding box center [557, 307] width 6 height 8
click at [548, 406] on label at bounding box center [552, 401] width 9 height 9
click at [548, 406] on input "checkbox" at bounding box center [552, 402] width 8 height 8
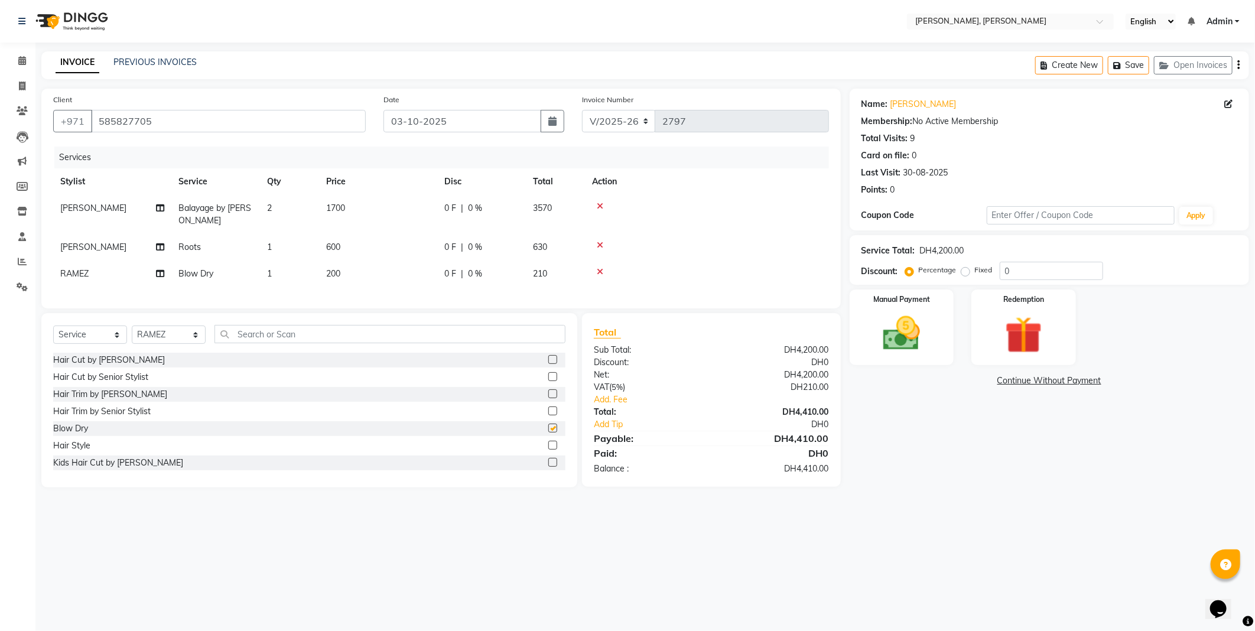
checkbox input "false"
click at [190, 344] on select "Select Stylist [PERSON_NAME] [PERSON_NAME] ALYA [PERSON_NAME] AMRO [PERSON_NAME…" at bounding box center [169, 334] width 74 height 18
select select "93336"
click at [132, 336] on select "Select Stylist [PERSON_NAME] [PERSON_NAME] ALYA [PERSON_NAME] AMRO [PERSON_NAME…" at bounding box center [169, 334] width 74 height 18
click at [548, 432] on label at bounding box center [552, 428] width 9 height 9
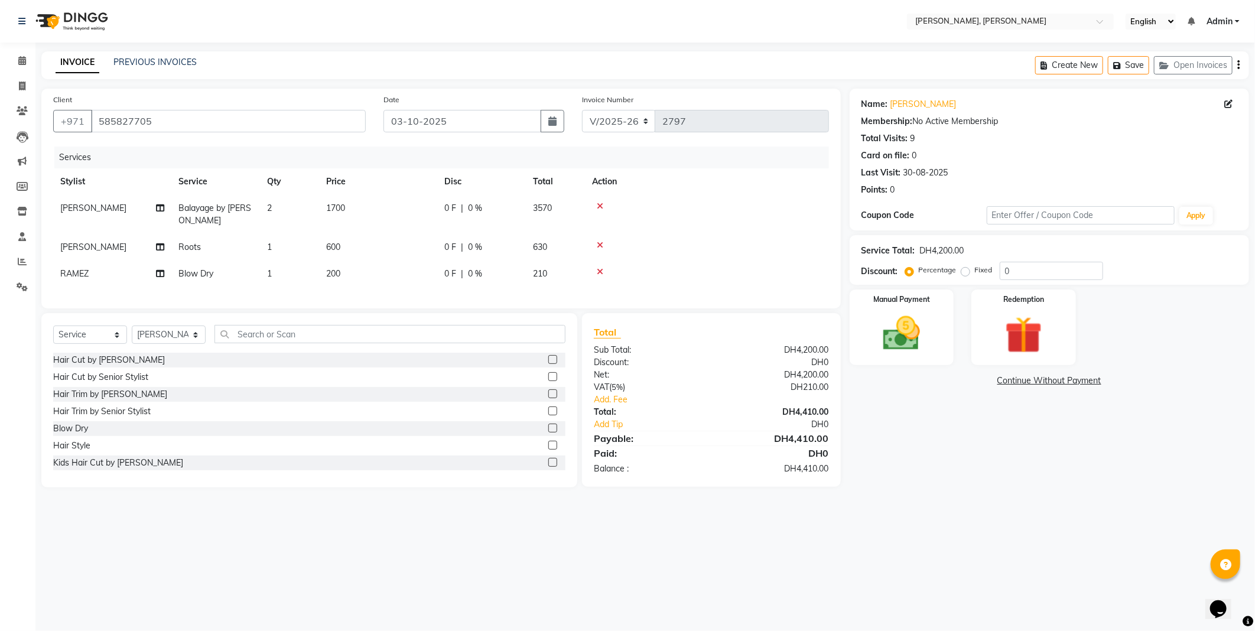
click at [548, 432] on input "checkbox" at bounding box center [552, 429] width 8 height 8
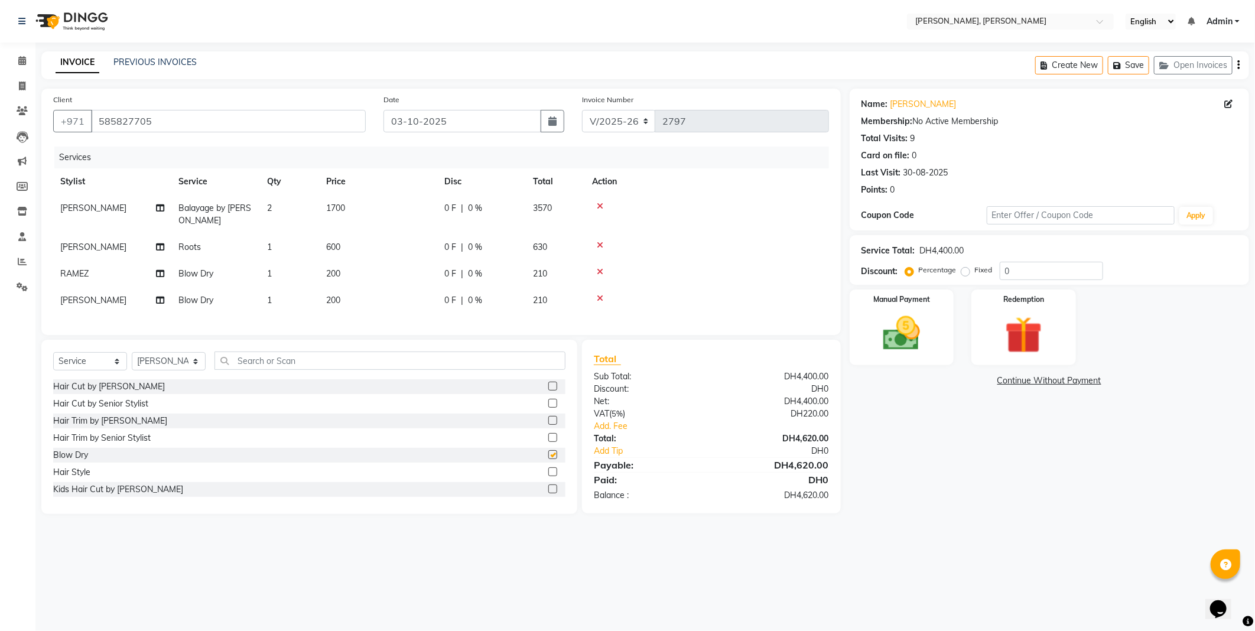
checkbox input "false"
click at [375, 297] on td "200" at bounding box center [378, 300] width 118 height 27
select select "93336"
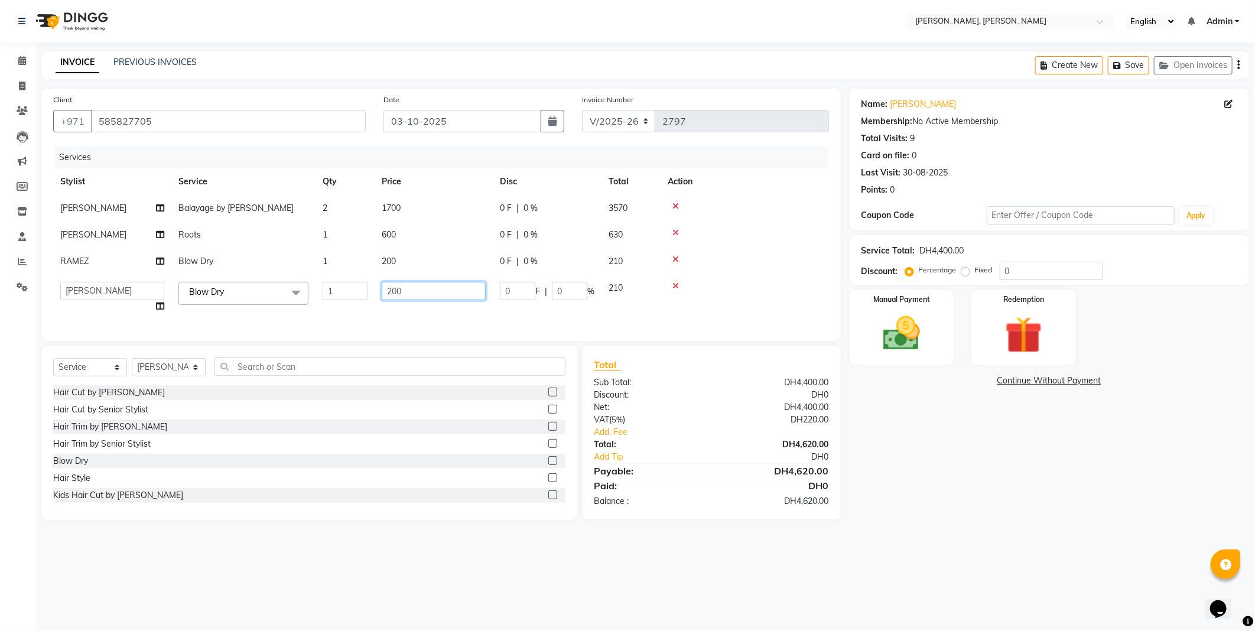
click at [429, 291] on input "200" at bounding box center [434, 291] width 104 height 18
type input "2"
type input "0"
click at [419, 294] on input "0" at bounding box center [434, 291] width 104 height 18
click at [343, 319] on div "Services Stylist Service Qty Price Disc Total Action [PERSON_NAME] by [PERSON_N…" at bounding box center [441, 237] width 776 height 183
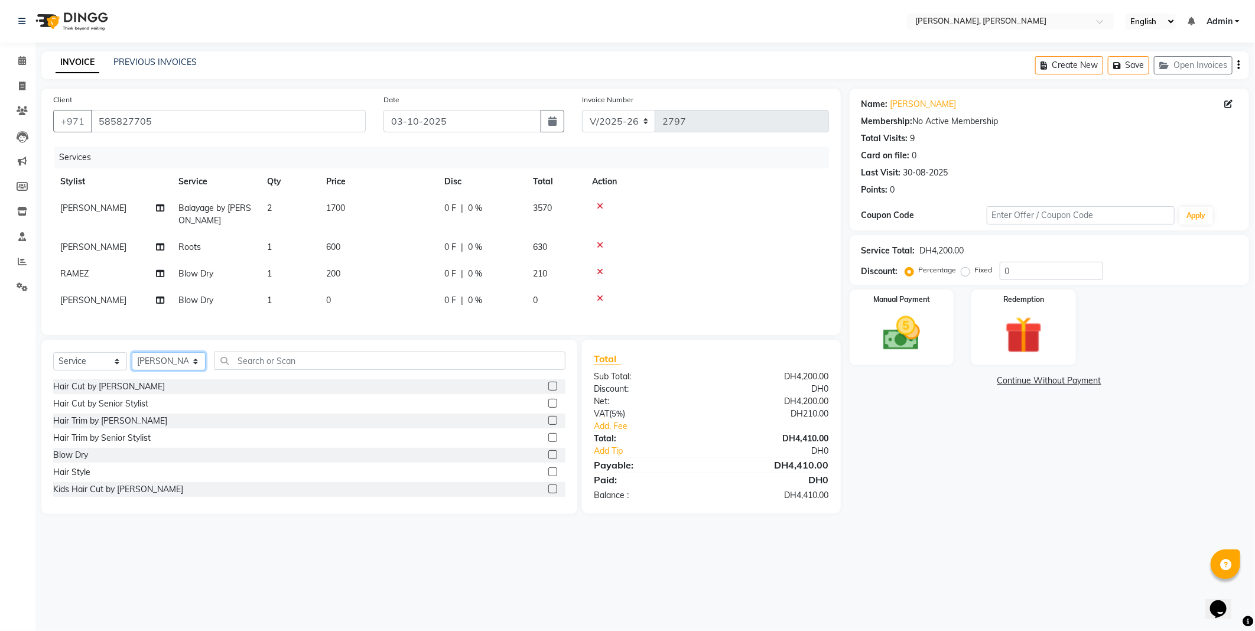
click at [192, 370] on select "Select Stylist [PERSON_NAME] [PERSON_NAME] ALYA [PERSON_NAME] AMRO [PERSON_NAME…" at bounding box center [169, 361] width 74 height 18
select select "59729"
click at [132, 362] on select "Select Stylist [PERSON_NAME] [PERSON_NAME] ALYA [PERSON_NAME] AMRO [PERSON_NAME…" at bounding box center [169, 361] width 74 height 18
click at [97, 367] on select "Select Service Product Membership Package Voucher Prepaid Gift Card" at bounding box center [90, 361] width 74 height 18
select select "product"
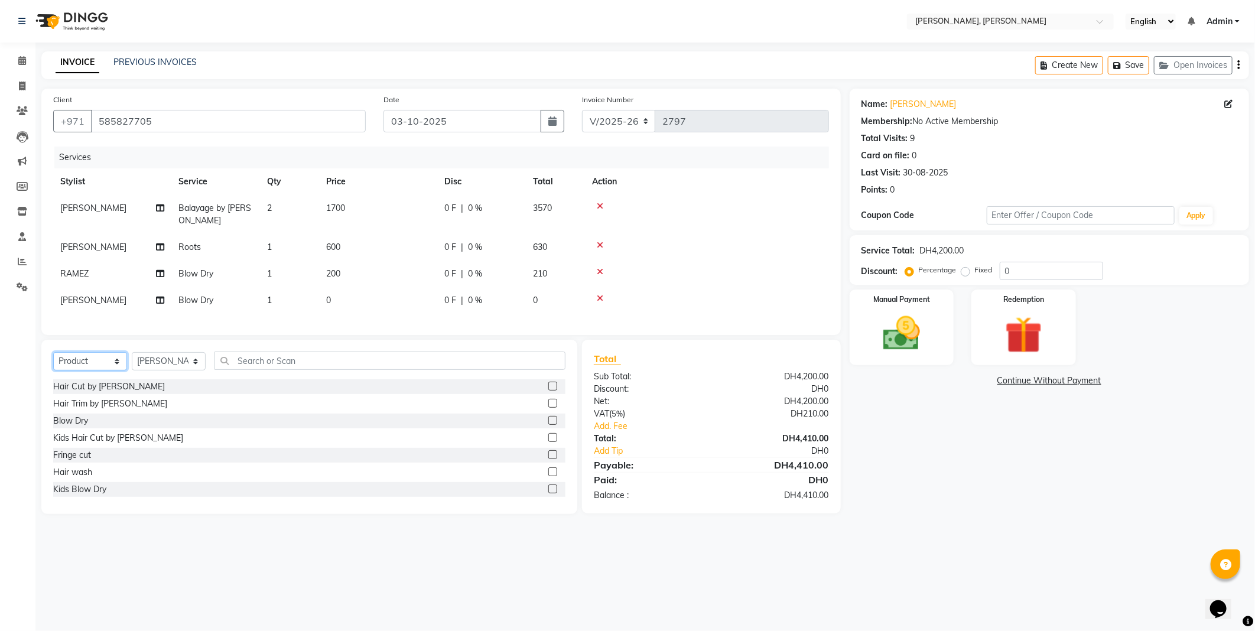
click at [53, 362] on select "Select Service Product Membership Package Voucher Prepaid Gift Card" at bounding box center [90, 361] width 74 height 18
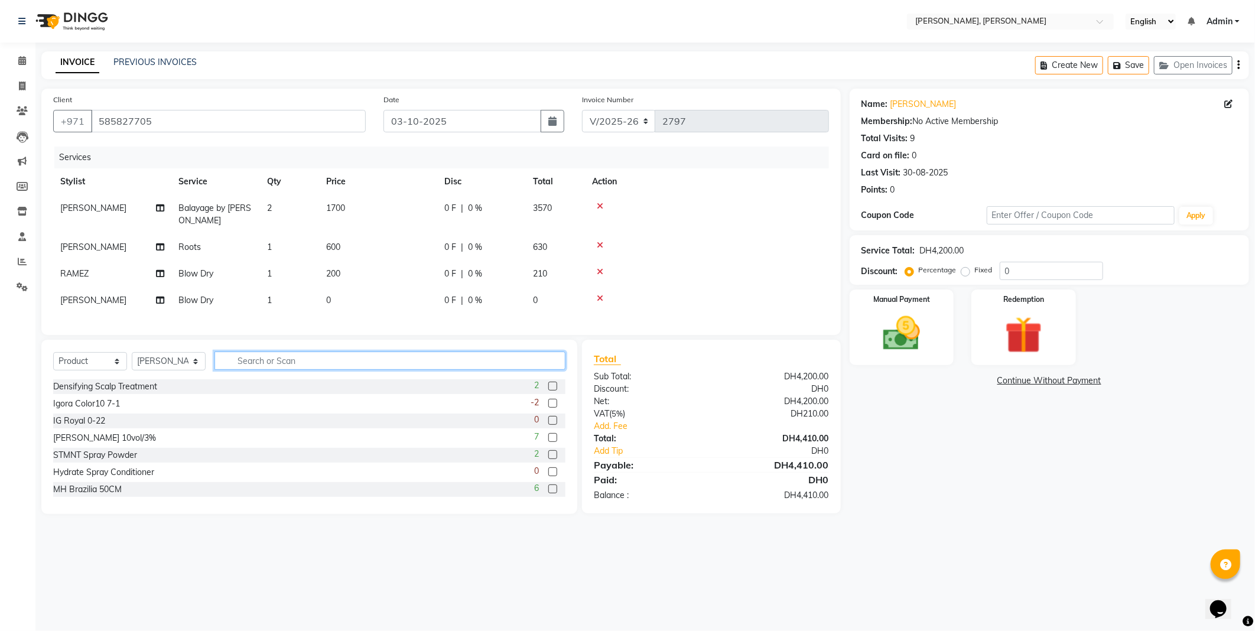
click at [284, 370] on input "text" at bounding box center [389, 360] width 351 height 18
type input "vibrancy sh"
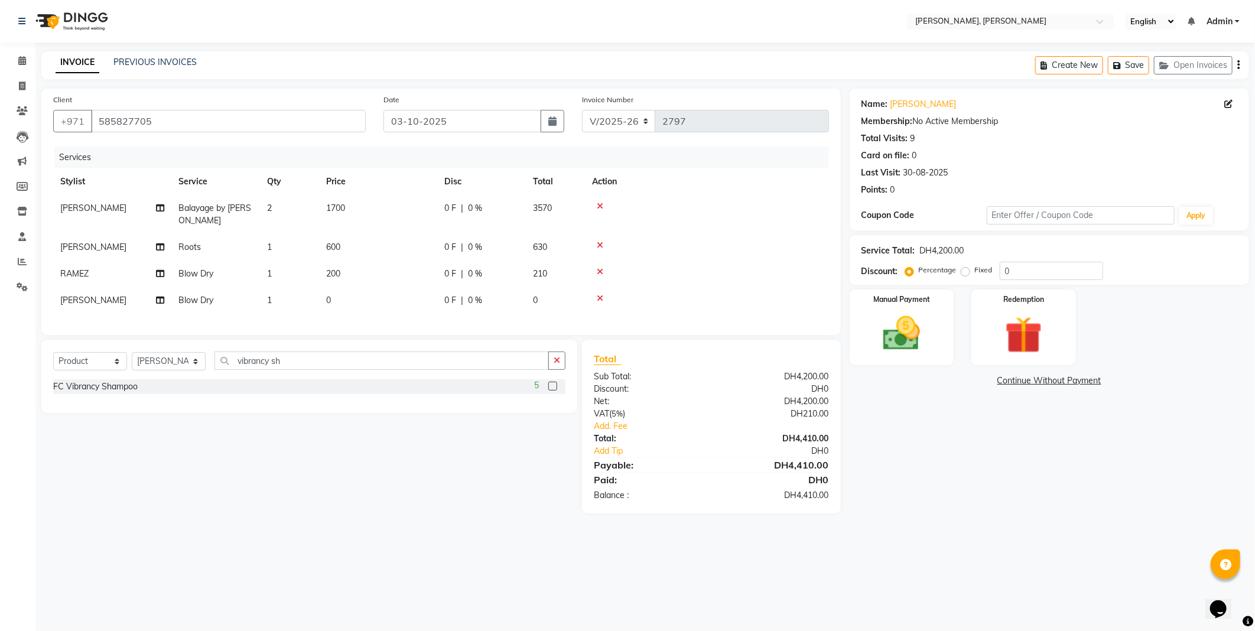
click at [553, 390] on label at bounding box center [552, 386] width 9 height 9
click at [553, 390] on input "checkbox" at bounding box center [552, 387] width 8 height 8
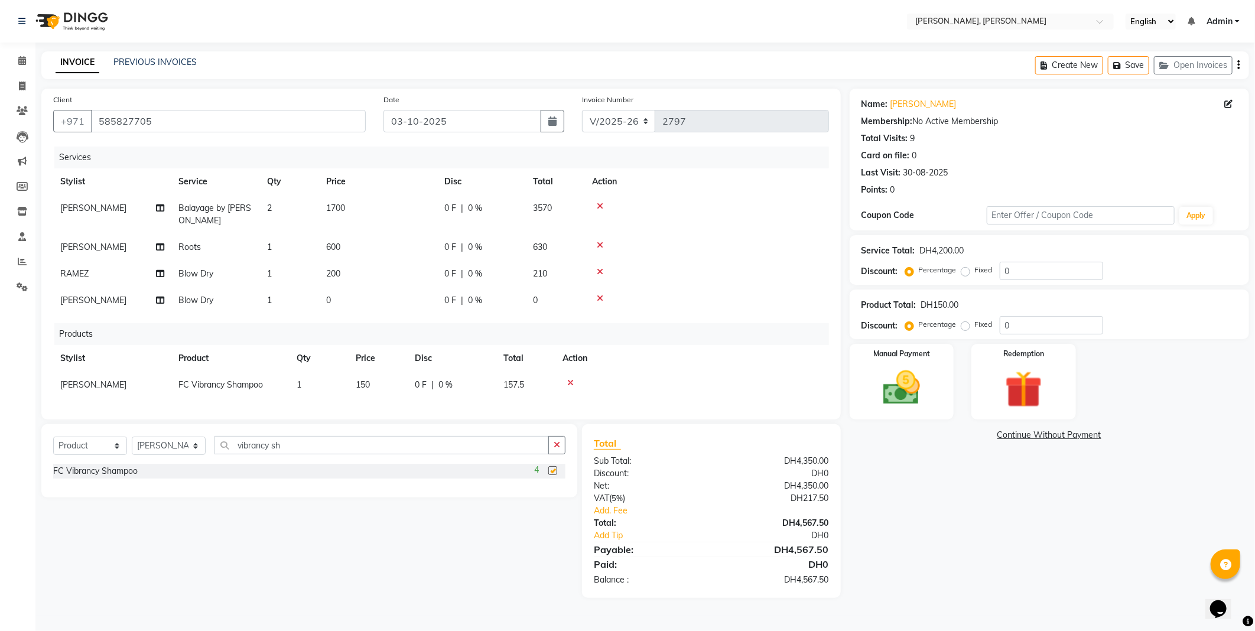
checkbox input "false"
click at [372, 390] on td "150" at bounding box center [378, 385] width 59 height 27
select select "59729"
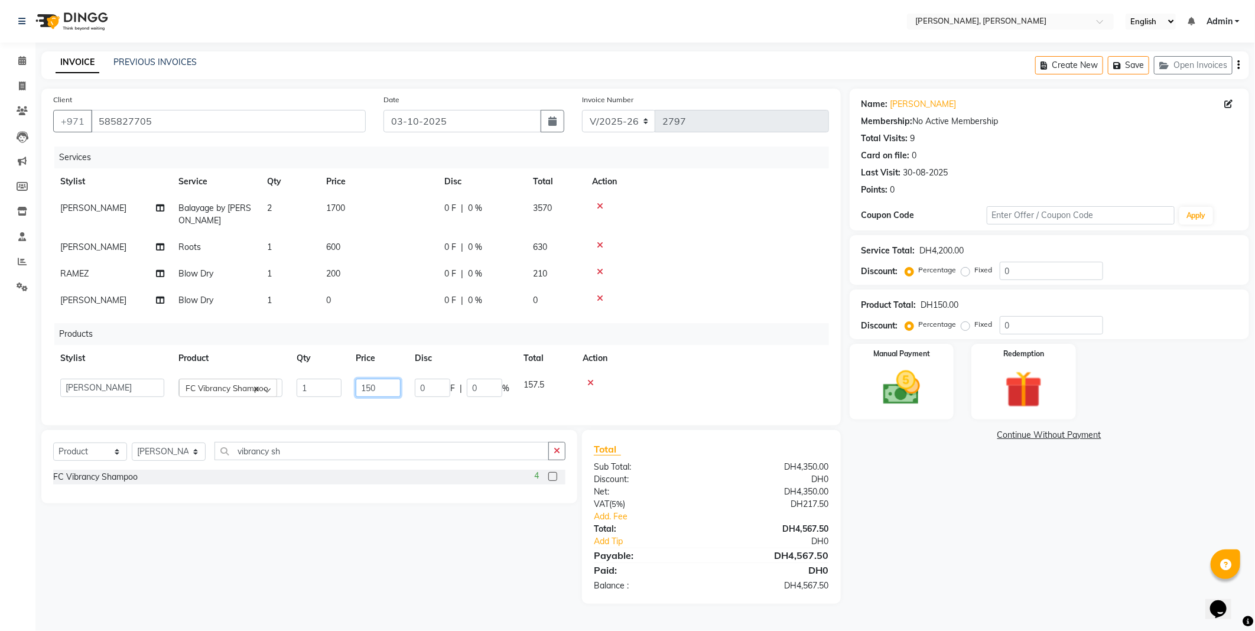
click at [381, 390] on input "150" at bounding box center [378, 388] width 45 height 18
type input "160"
click at [370, 391] on input "160" at bounding box center [378, 388] width 45 height 18
click at [929, 398] on img at bounding box center [901, 388] width 63 height 45
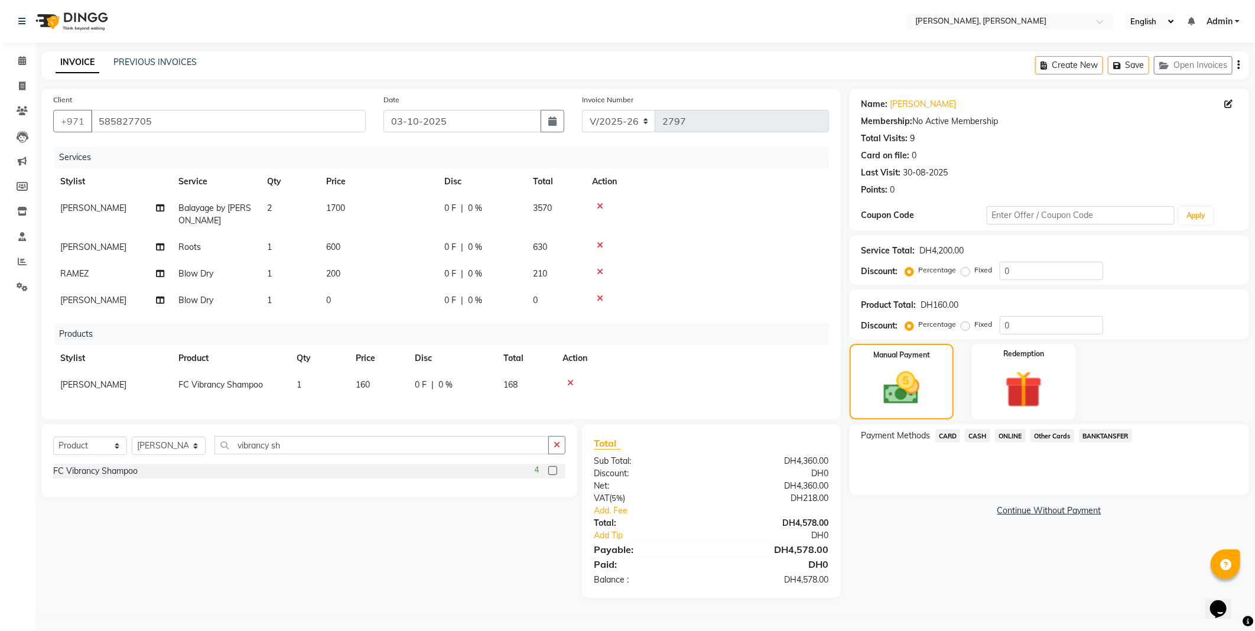
click at [1051, 435] on span "Other Cards" at bounding box center [1052, 436] width 44 height 14
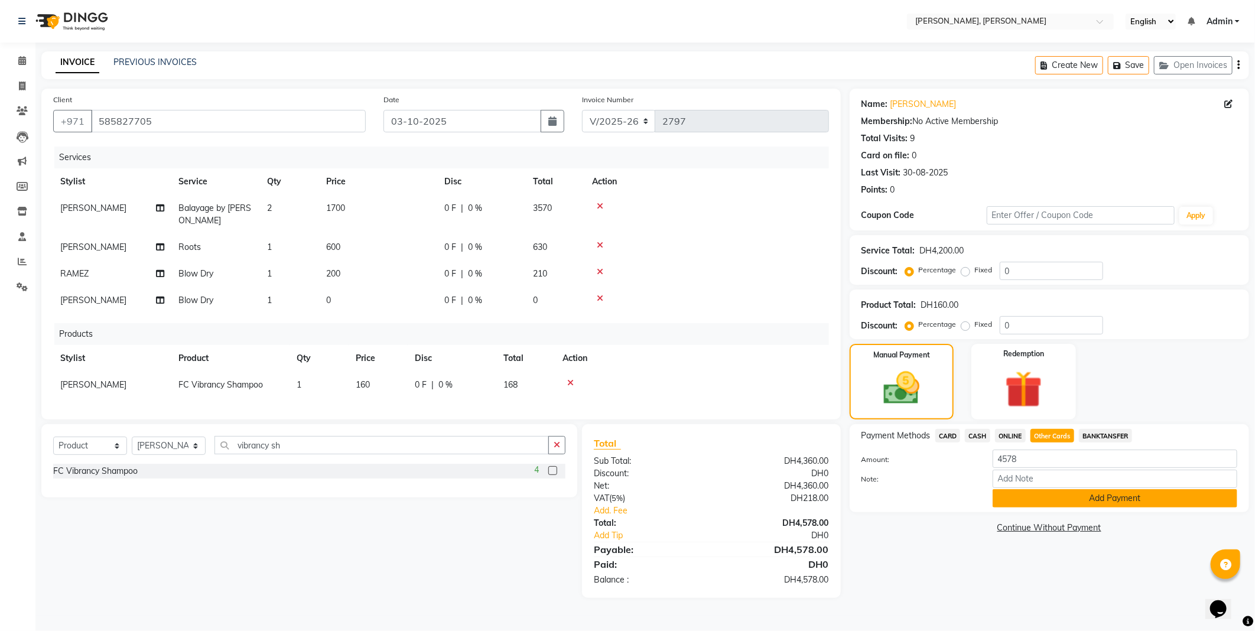
click at [1058, 503] on button "Add Payment" at bounding box center [1114, 498] width 245 height 18
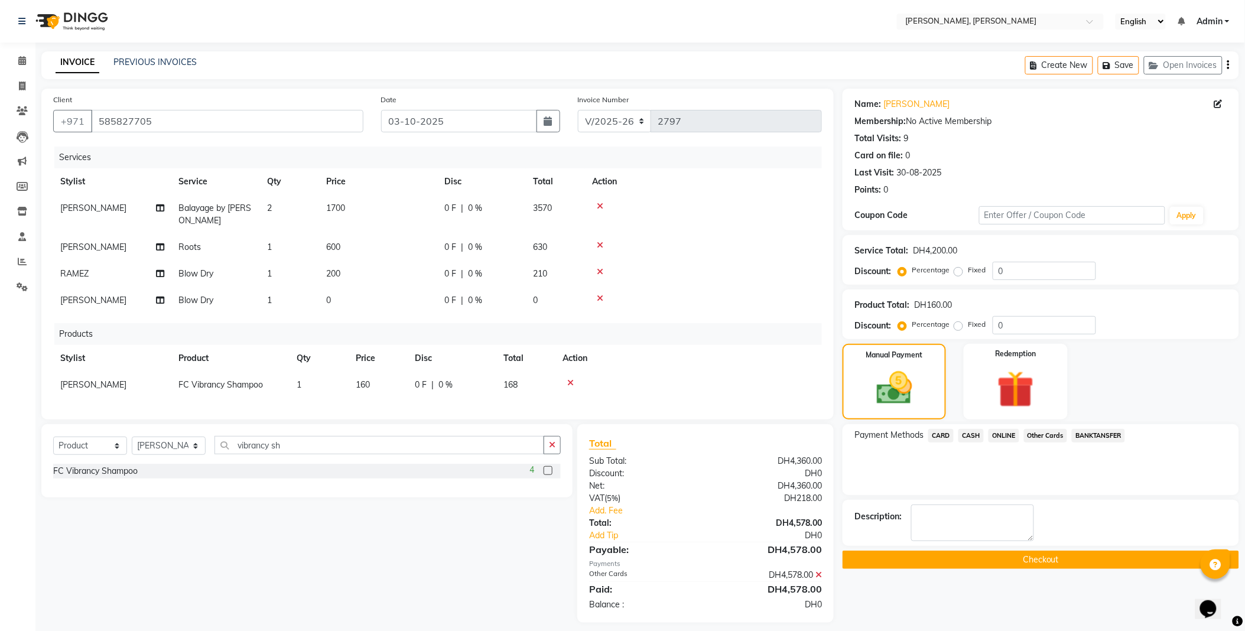
click at [901, 556] on button "Checkout" at bounding box center [1040, 560] width 396 height 18
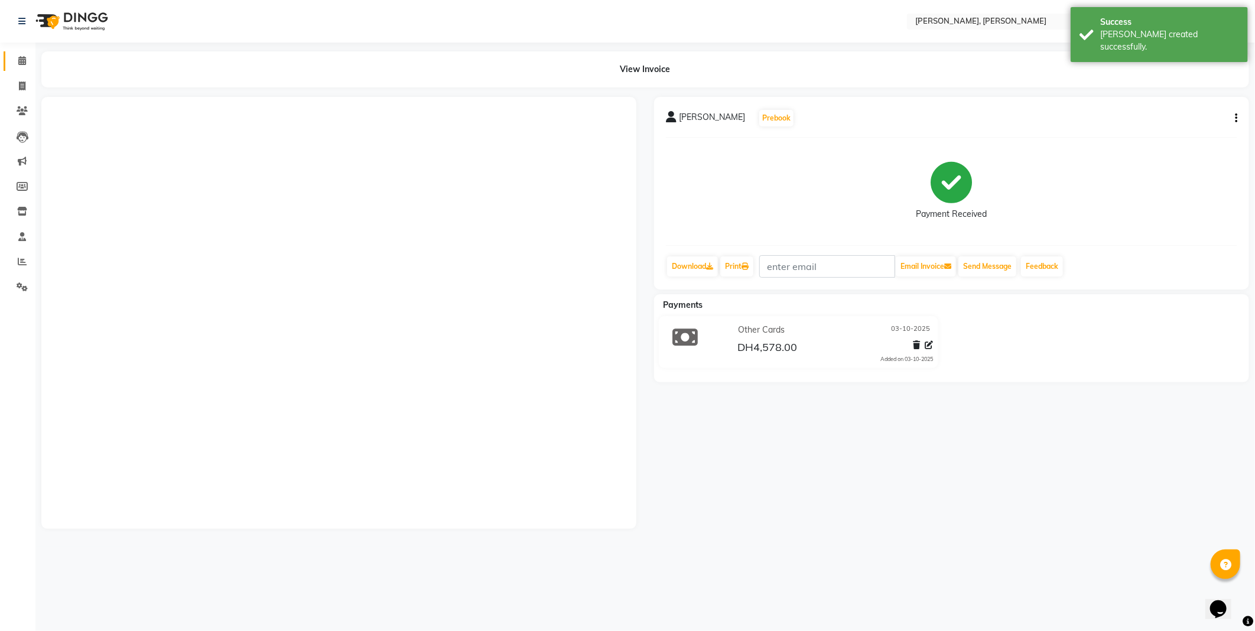
click at [22, 59] on icon at bounding box center [22, 60] width 8 height 9
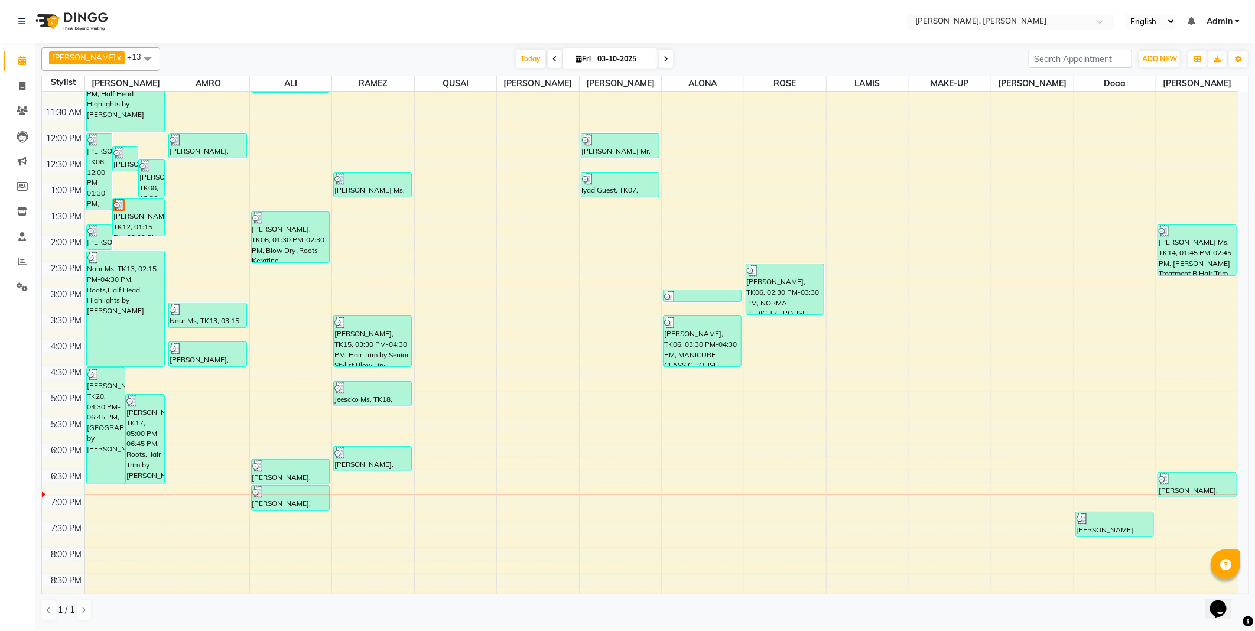
scroll to position [118, 0]
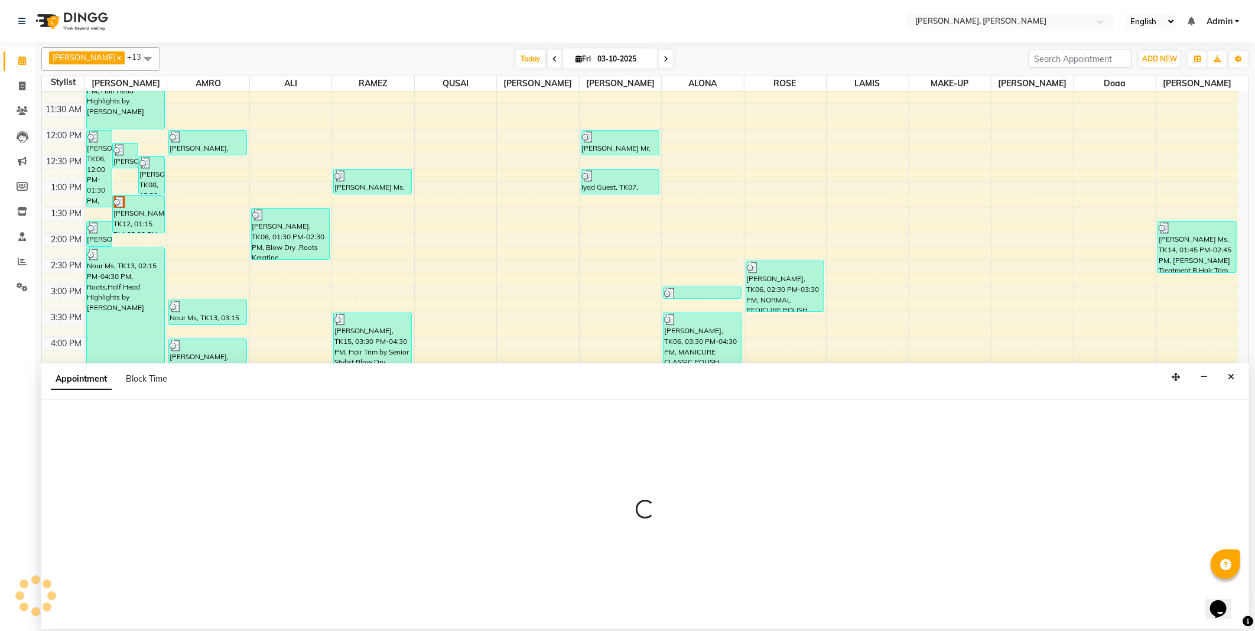
select select "59733"
select select "1050"
select select "tentative"
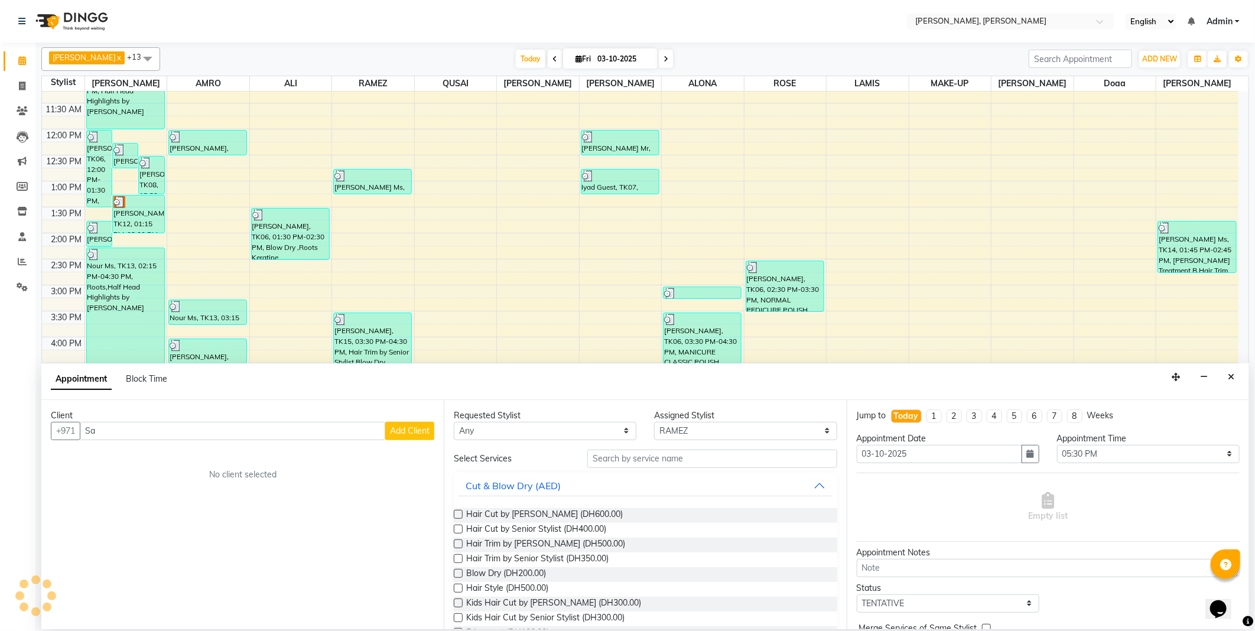
type input "S"
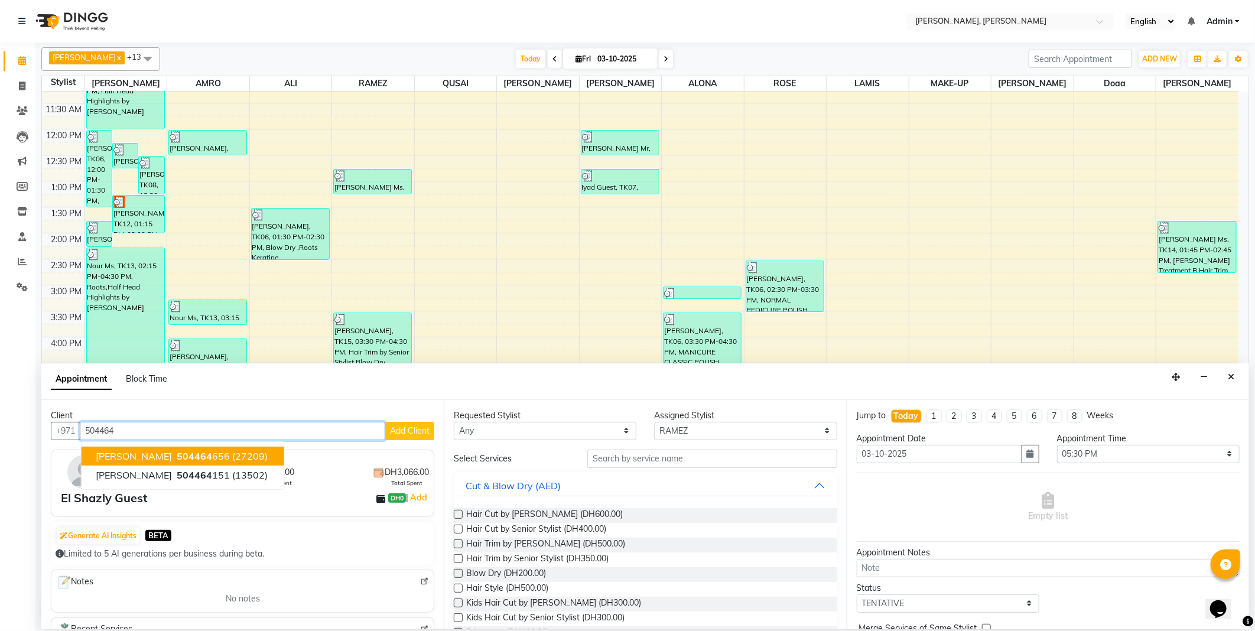
click at [195, 451] on ngb-highlight "504464 656" at bounding box center [202, 456] width 56 height 12
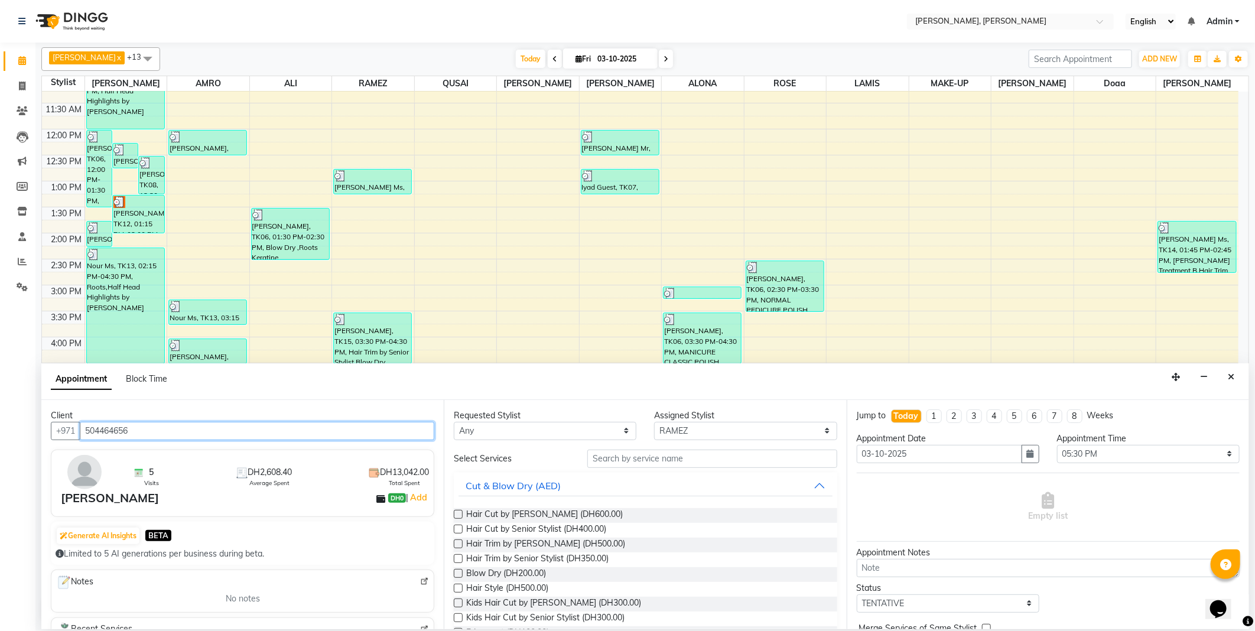
type input "504464656"
click at [543, 432] on select "Any [PERSON_NAME] [PERSON_NAME] ALYA [PERSON_NAME] AMRO [PERSON_NAME] [PERSON_N…" at bounding box center [545, 431] width 183 height 18
click at [622, 458] on input "text" at bounding box center [711, 459] width 249 height 18
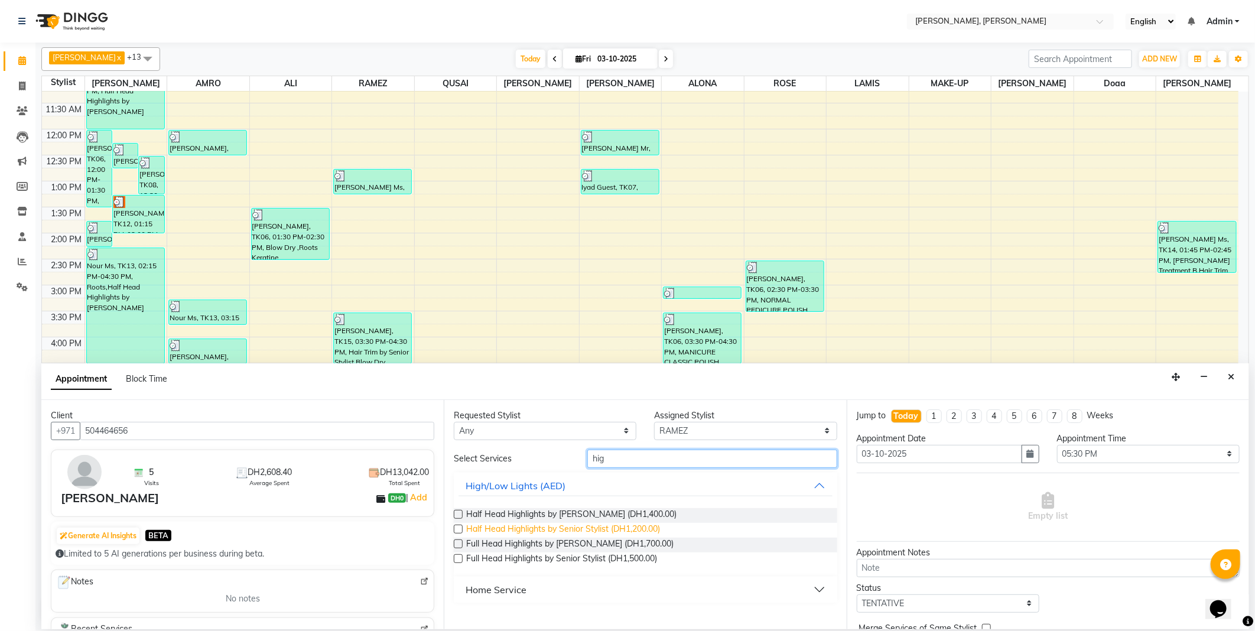
type input "hig"
click at [494, 526] on span "Half Head Highlights by Senior Stylist (DH1,200.00)" at bounding box center [563, 530] width 194 height 15
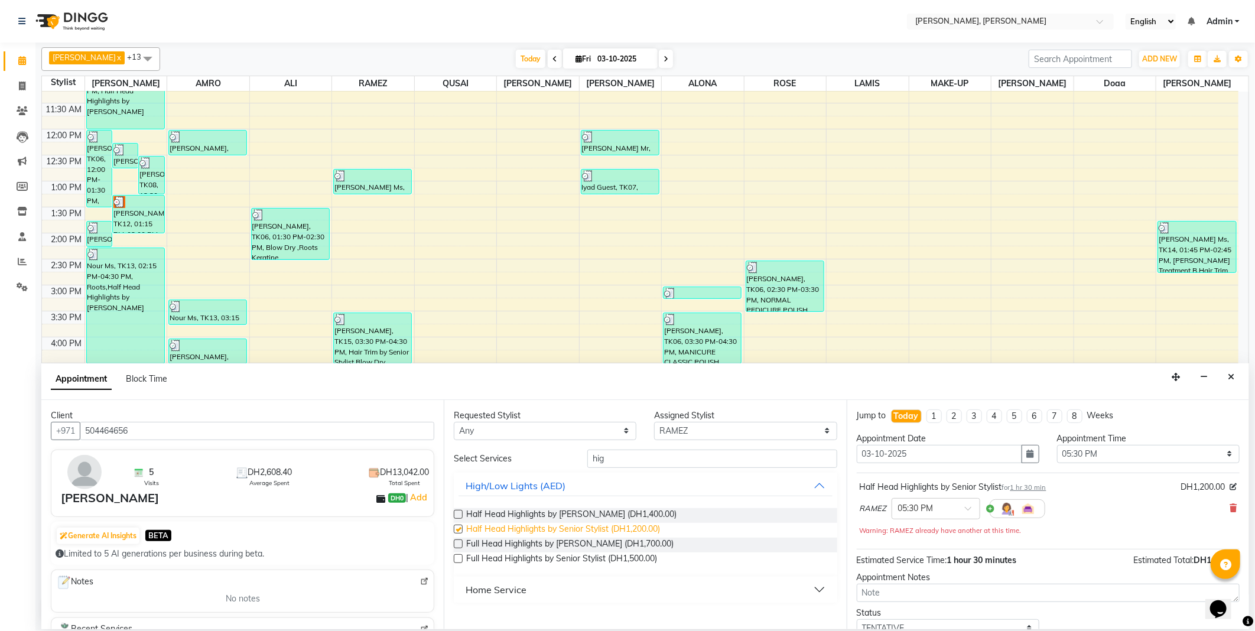
checkbox input "false"
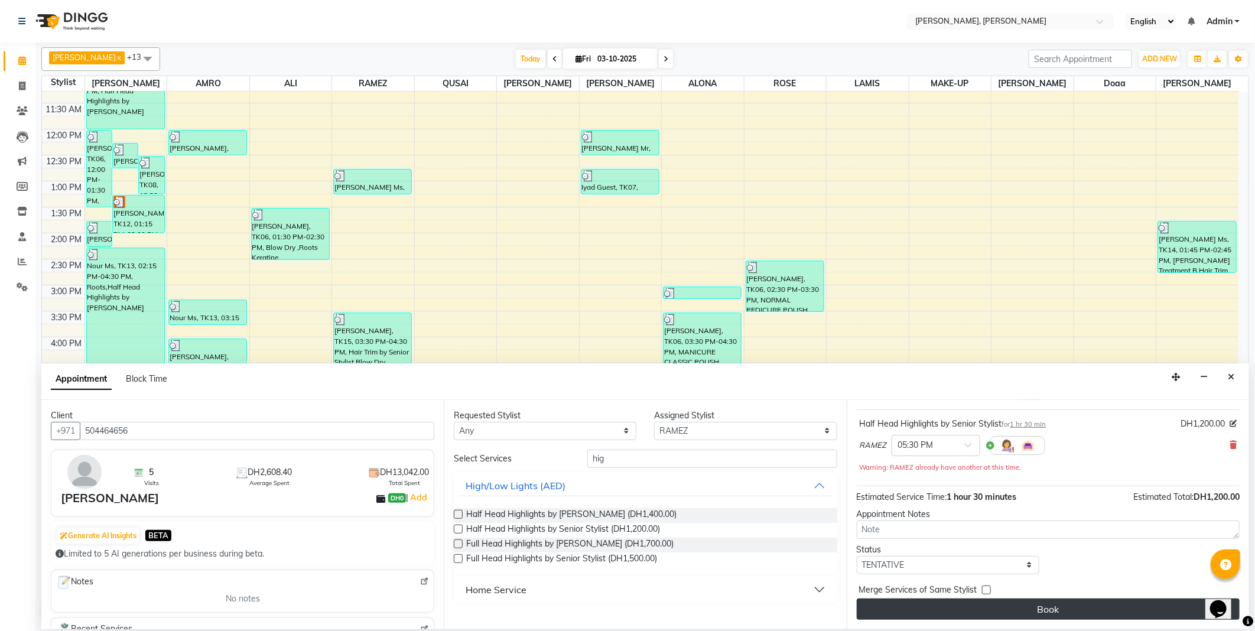
click at [982, 606] on button "Book" at bounding box center [1048, 608] width 383 height 21
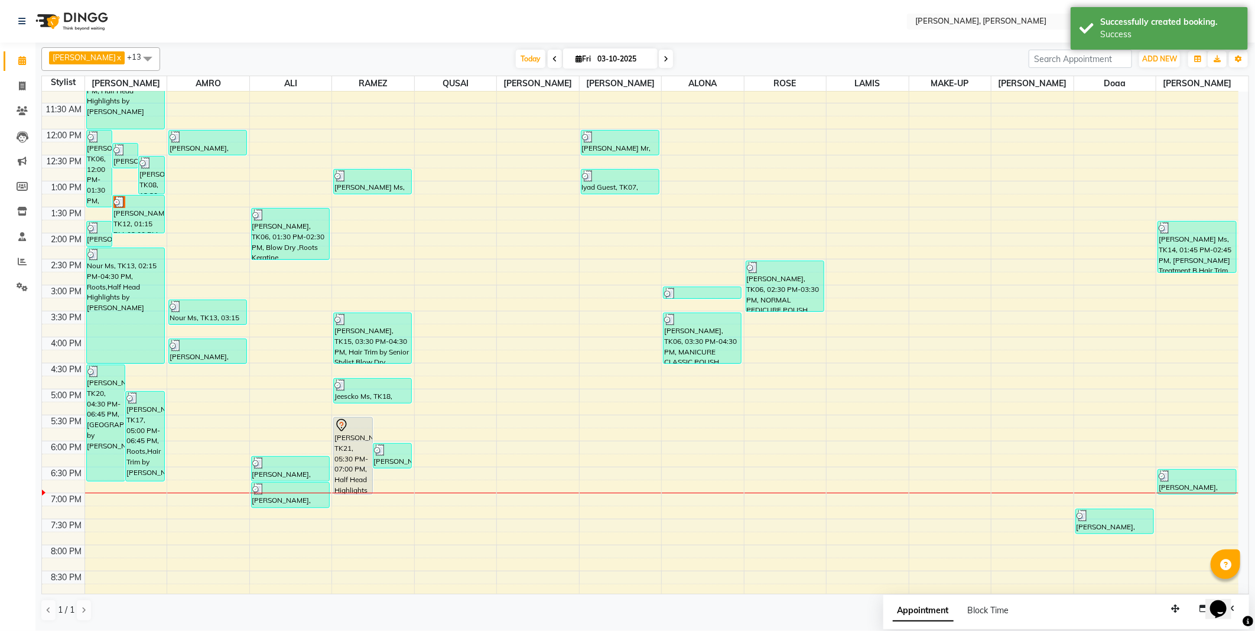
click at [354, 456] on div "[PERSON_NAME], TK21, 05:30 PM-07:00 PM, Half Head Highlights by Senior Stylist" at bounding box center [353, 456] width 38 height 76
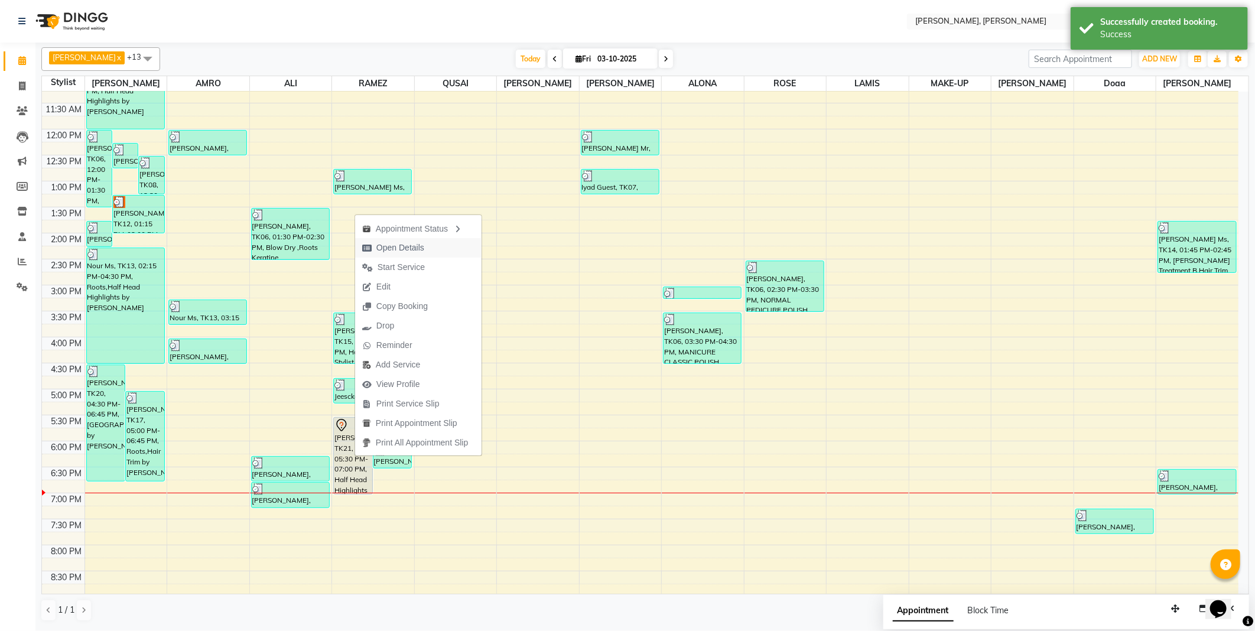
click at [403, 247] on span "Open Details" at bounding box center [400, 248] width 48 height 12
select select "7"
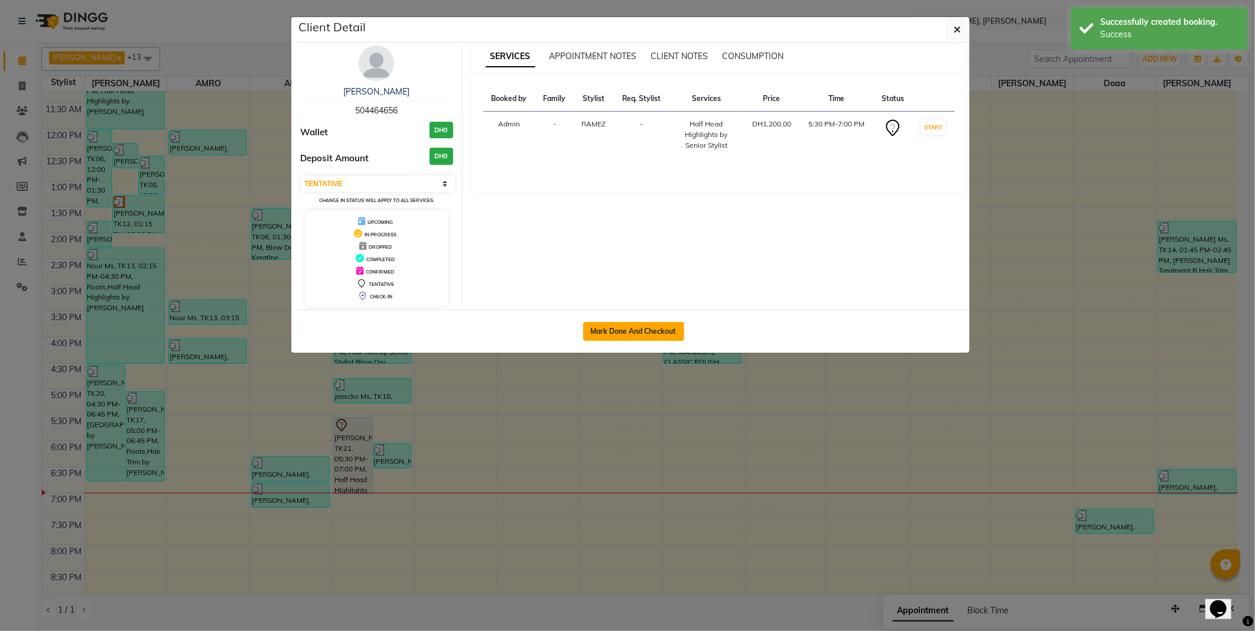
click at [646, 328] on button "Mark Done And Checkout" at bounding box center [633, 331] width 101 height 19
select select "7142"
select select "service"
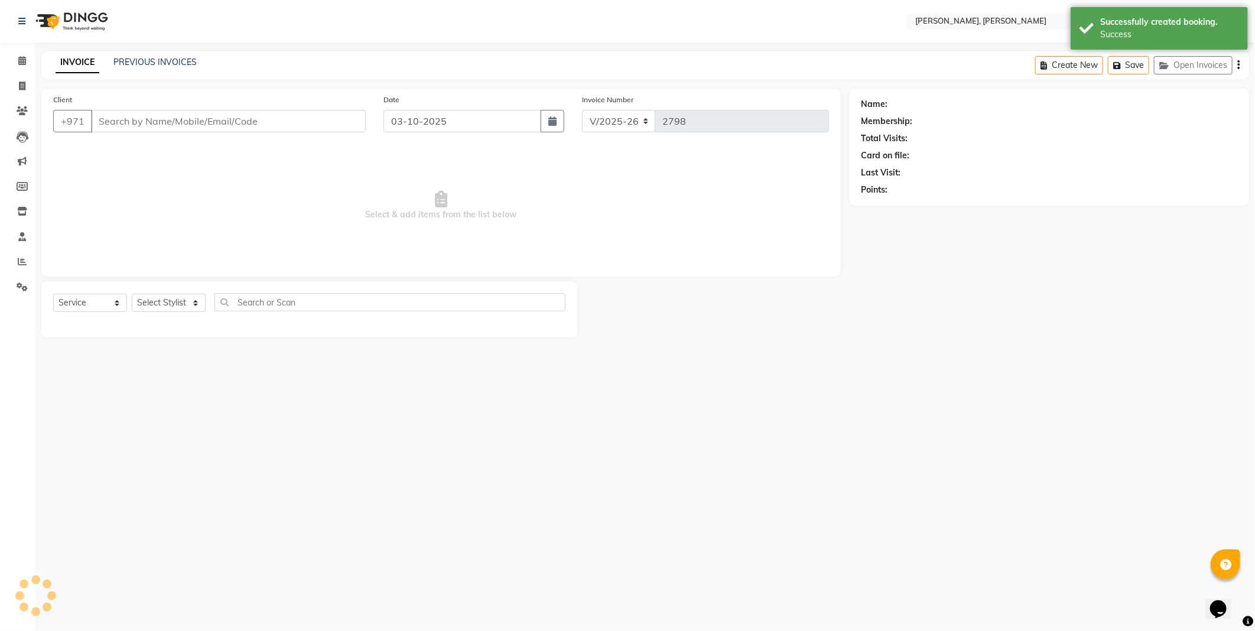
type input "504464656"
select select "59733"
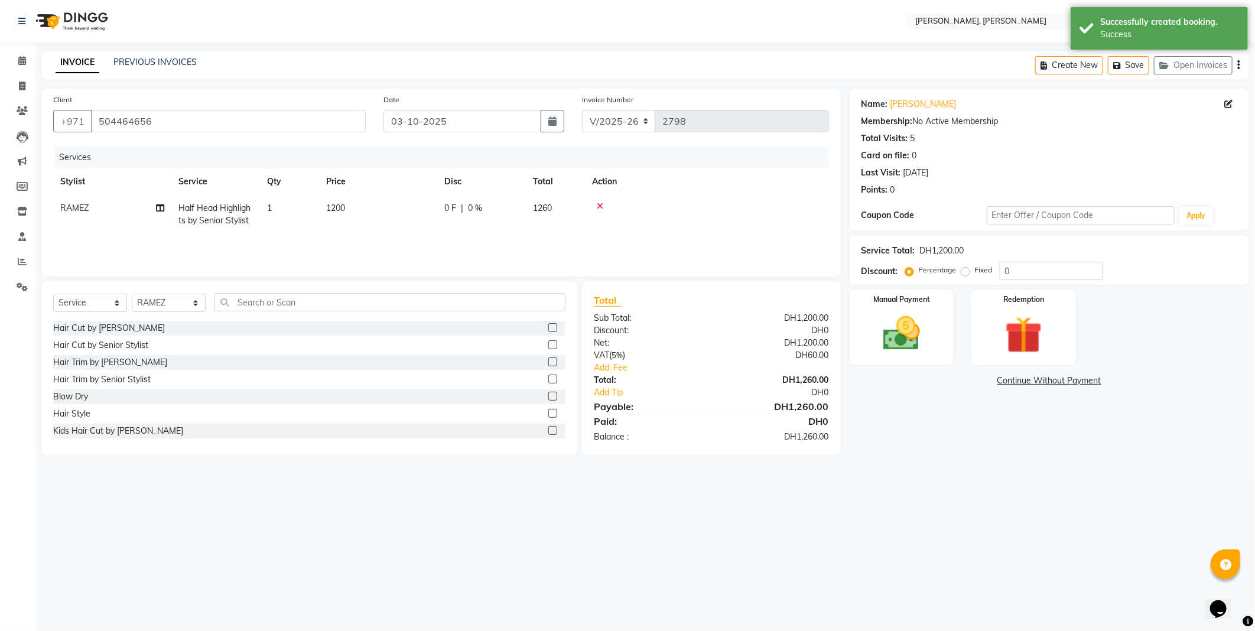
click at [345, 210] on span "1200" at bounding box center [335, 208] width 19 height 11
select select "59733"
click at [398, 215] on input "1200" at bounding box center [434, 211] width 104 height 18
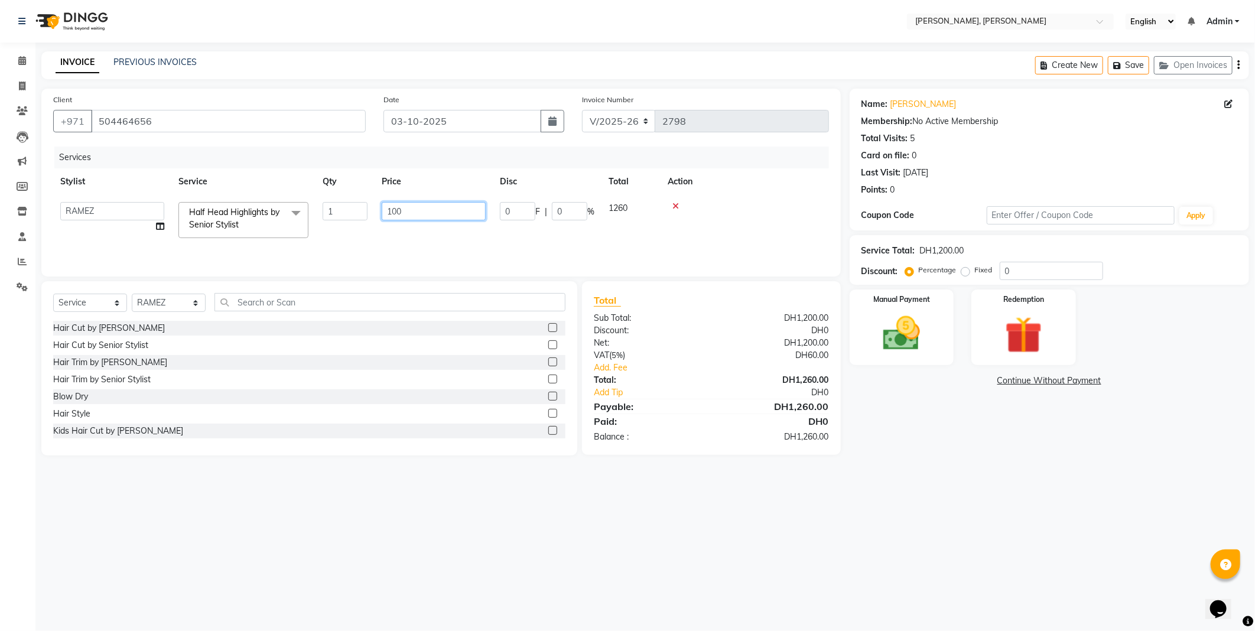
type input "1500"
click at [408, 240] on div "Services Stylist Service Qty Price Disc Total Action [PERSON_NAME] [PERSON_NAME…" at bounding box center [441, 205] width 776 height 118
click at [186, 304] on select "Select Stylist [PERSON_NAME] [PERSON_NAME] ALYA [PERSON_NAME] AMRO [PERSON_NAME…" at bounding box center [169, 303] width 74 height 18
select select "59729"
click at [132, 294] on select "Select Stylist [PERSON_NAME] [PERSON_NAME] ALYA [PERSON_NAME] AMRO [PERSON_NAME…" at bounding box center [169, 303] width 74 height 18
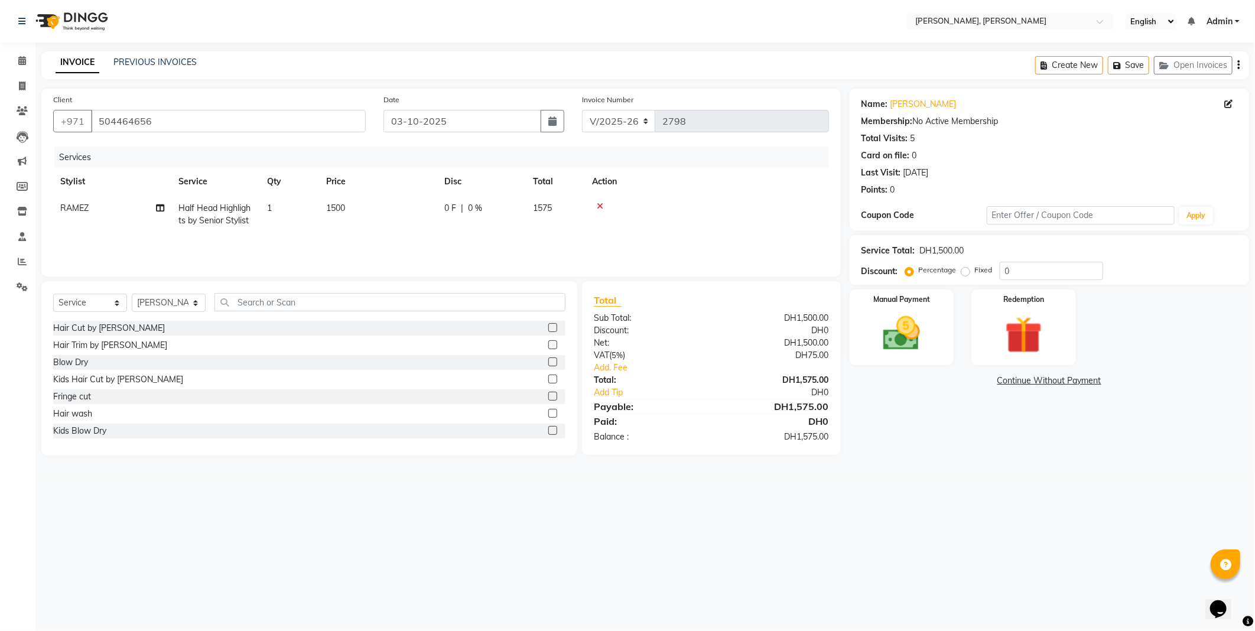
click at [548, 344] on label at bounding box center [552, 344] width 9 height 9
click at [548, 344] on input "checkbox" at bounding box center [552, 345] width 8 height 8
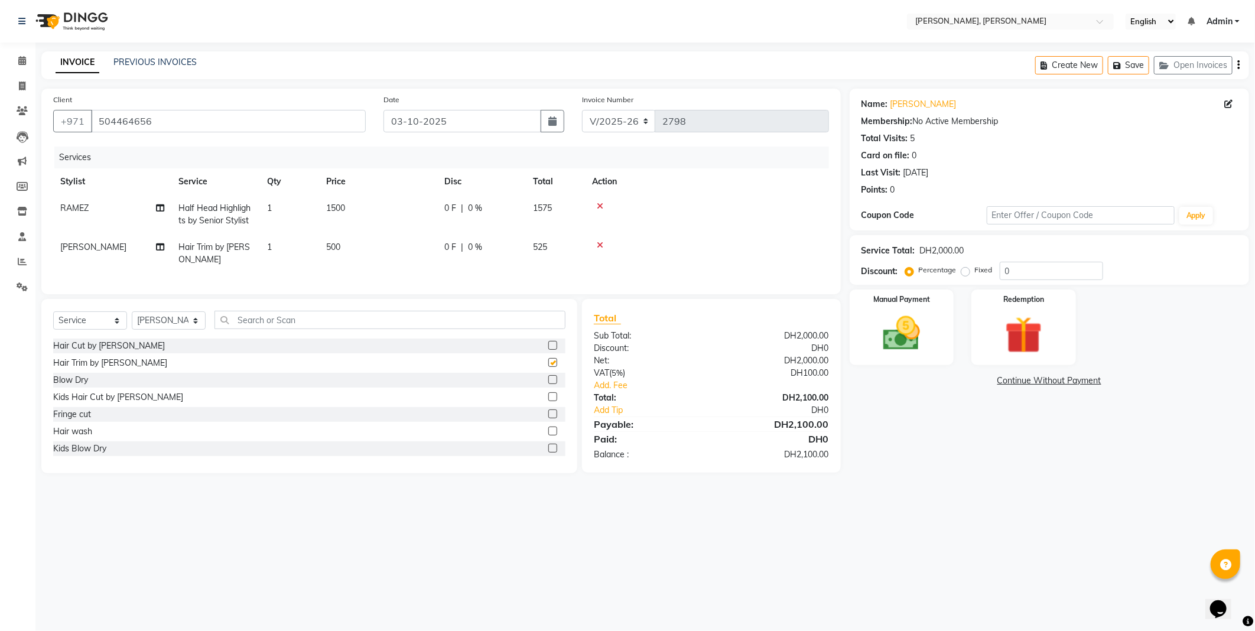
checkbox input "false"
click at [190, 330] on select "Select Stylist [PERSON_NAME] [PERSON_NAME] ALYA [PERSON_NAME] AMRO [PERSON_NAME…" at bounding box center [169, 320] width 74 height 18
select select "59740"
click at [132, 321] on select "Select Stylist [PERSON_NAME] [PERSON_NAME] ALYA [PERSON_NAME] AMRO [PERSON_NAME…" at bounding box center [169, 320] width 74 height 18
click at [450, 325] on input "text" at bounding box center [389, 320] width 351 height 18
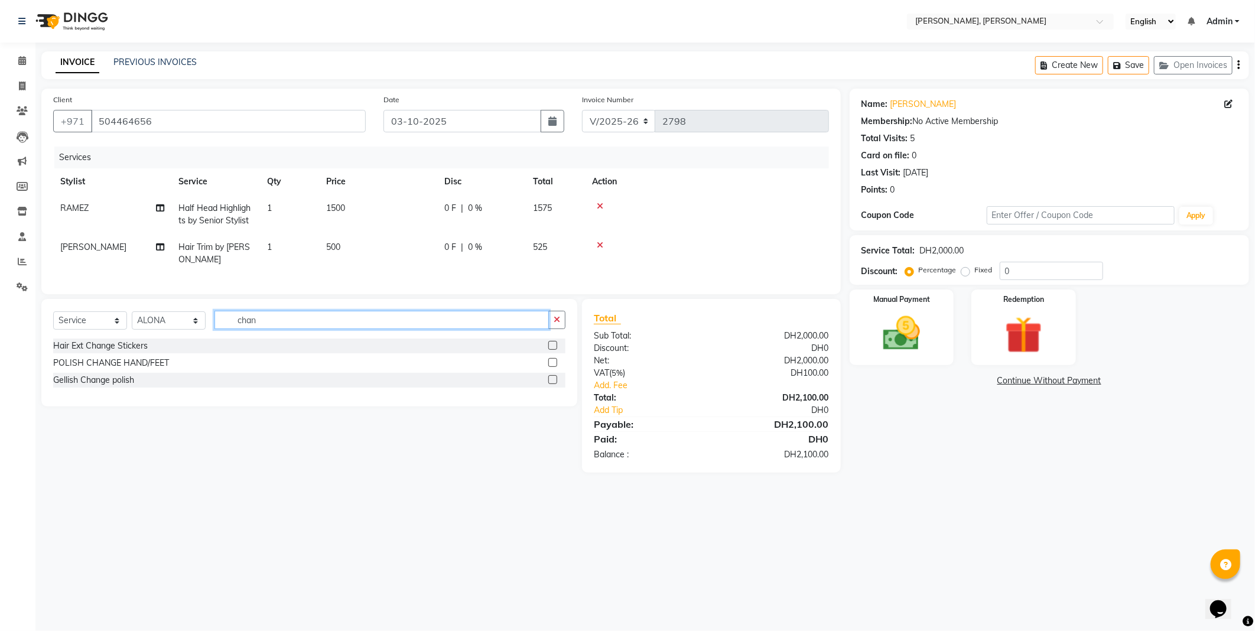
type input "chan"
click at [552, 367] on label at bounding box center [552, 362] width 9 height 9
click at [552, 367] on input "checkbox" at bounding box center [552, 363] width 8 height 8
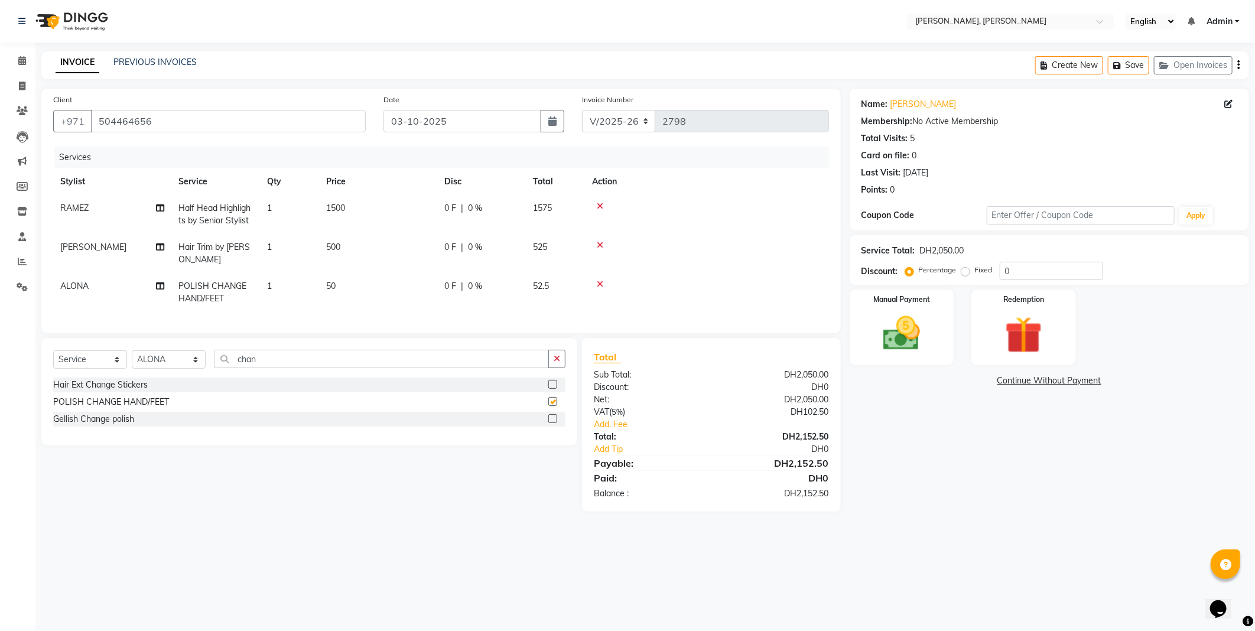
checkbox input "false"
click at [900, 341] on img at bounding box center [901, 333] width 63 height 45
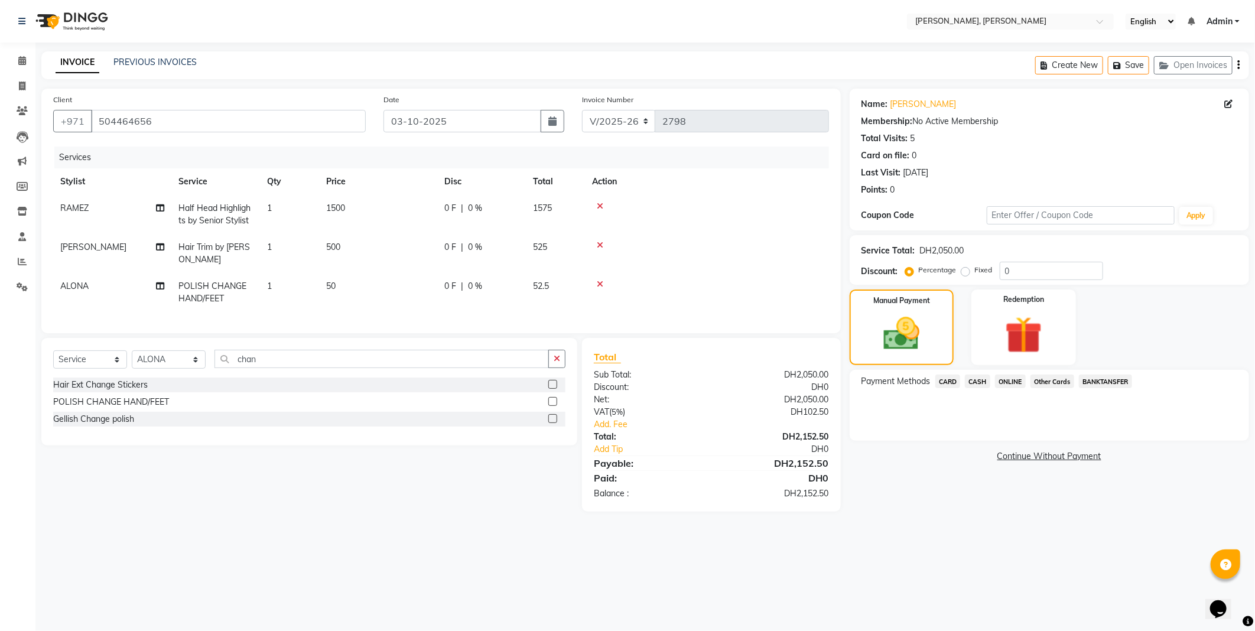
click at [1047, 382] on span "Other Cards" at bounding box center [1052, 382] width 44 height 14
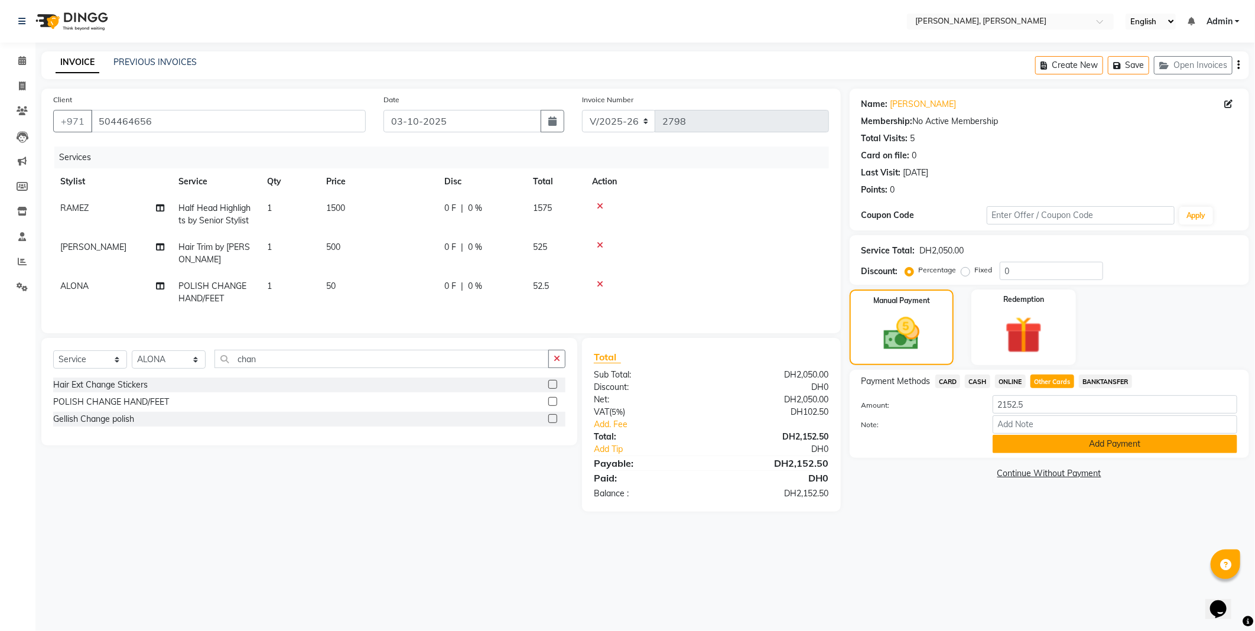
click at [1083, 441] on button "Add Payment" at bounding box center [1114, 444] width 245 height 18
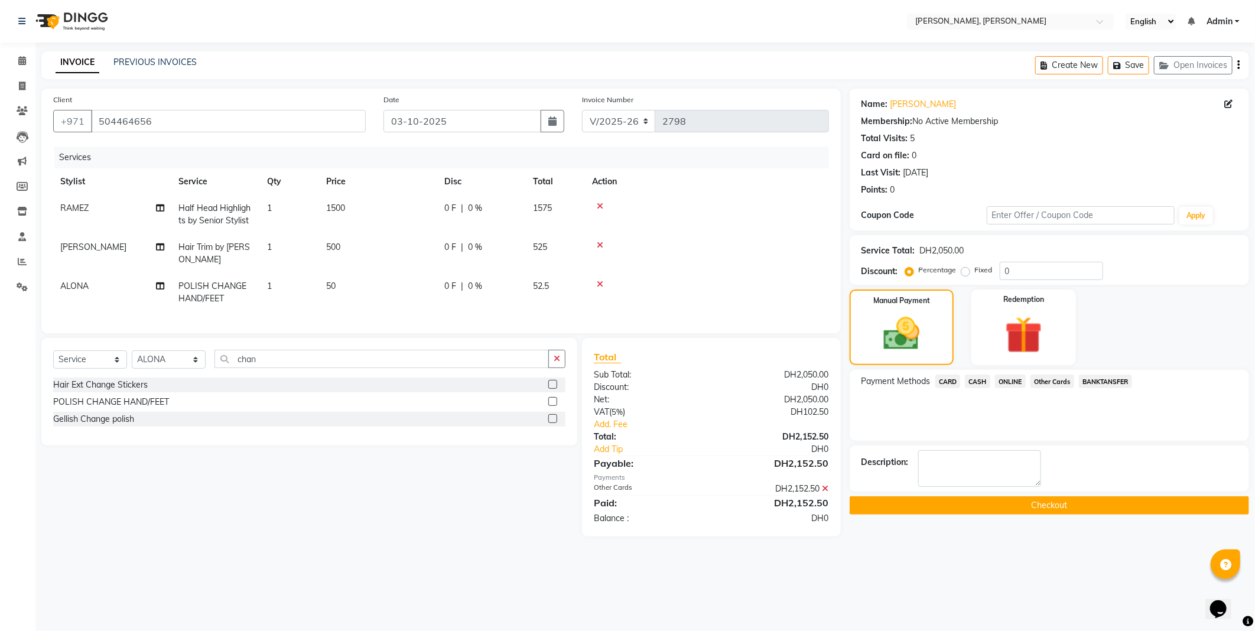
click at [1017, 504] on button "Checkout" at bounding box center [1048, 505] width 399 height 18
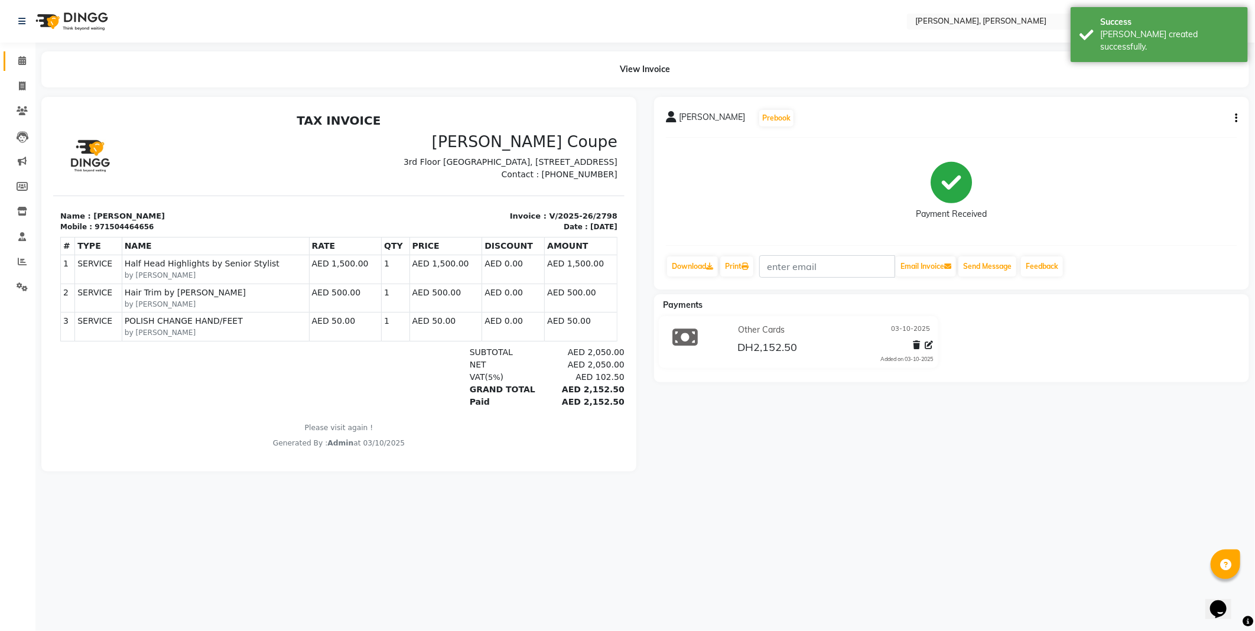
click at [18, 62] on icon at bounding box center [22, 60] width 8 height 9
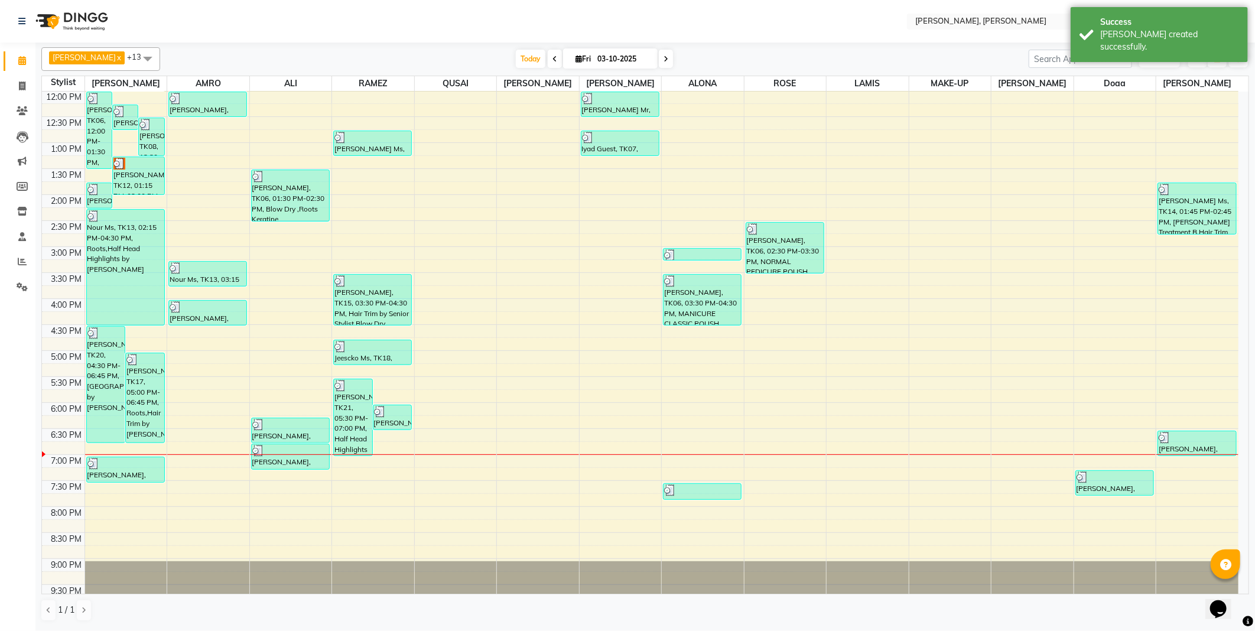
scroll to position [175, 0]
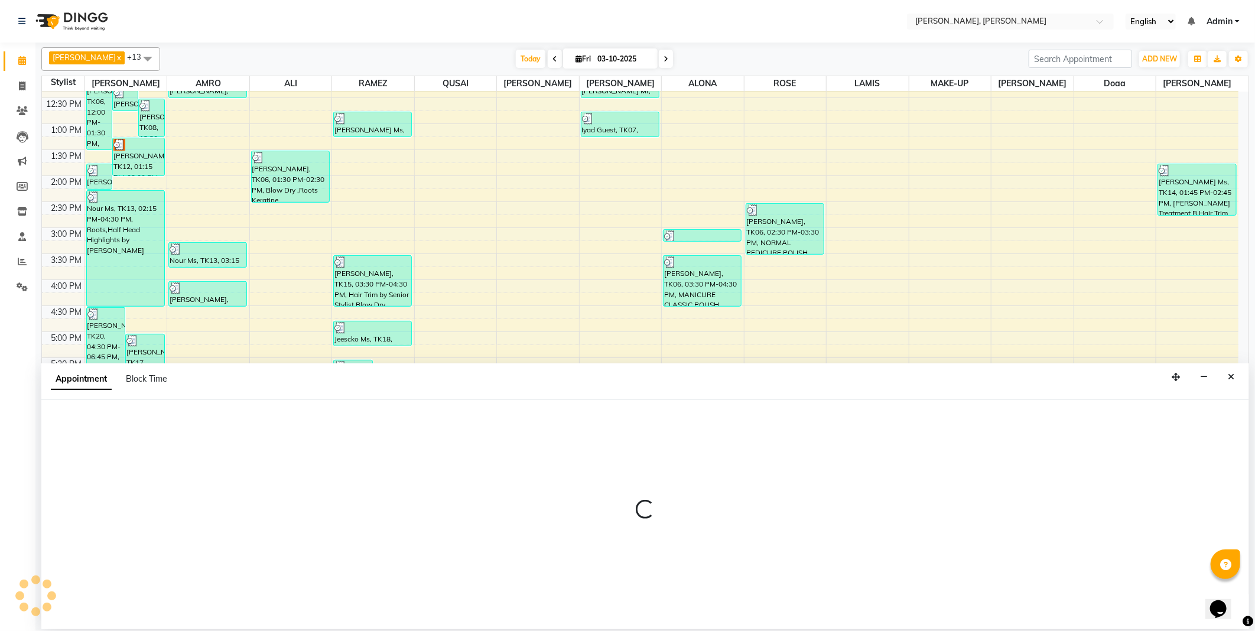
select select "59731"
select select "1080"
select select "tentative"
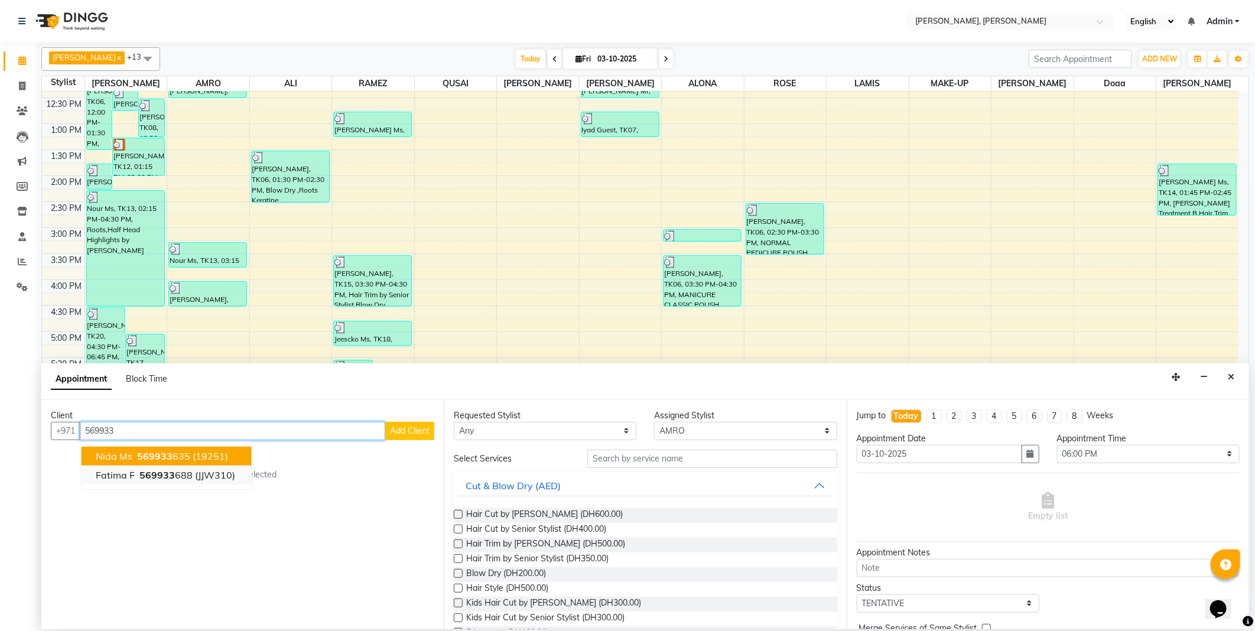
click at [187, 471] on ngb-highlight "569933 688" at bounding box center [165, 475] width 56 height 12
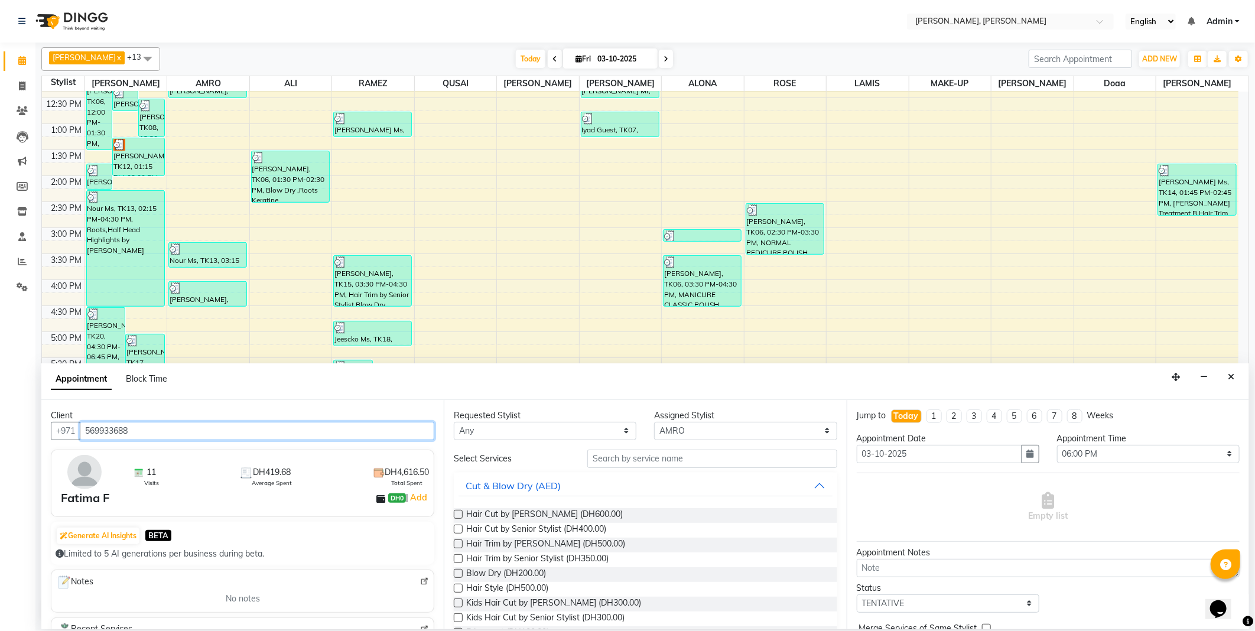
type input "569933688"
click at [494, 427] on select "Any [PERSON_NAME] [PERSON_NAME] ALYA [PERSON_NAME] AMRO [PERSON_NAME] [PERSON_N…" at bounding box center [545, 431] width 183 height 18
select select "59731"
click at [454, 422] on select "Any [PERSON_NAME] [PERSON_NAME] ALYA [PERSON_NAME] AMRO [PERSON_NAME] [PERSON_N…" at bounding box center [545, 431] width 183 height 18
click at [459, 574] on label at bounding box center [458, 573] width 9 height 9
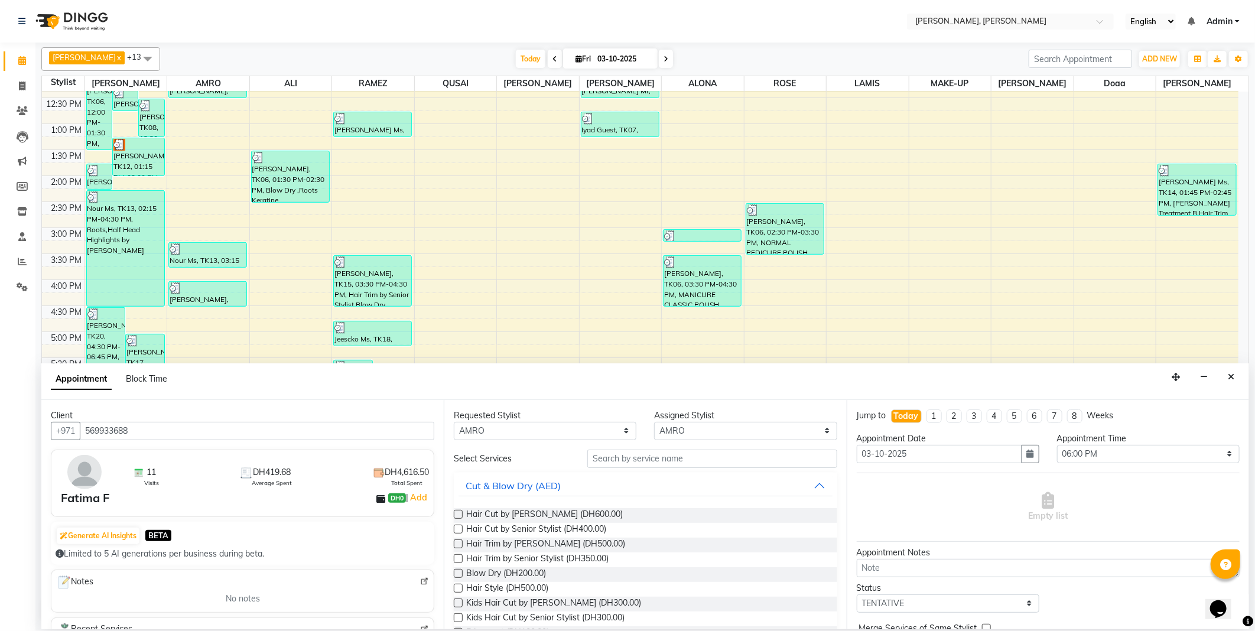
click at [459, 574] on input "checkbox" at bounding box center [458, 575] width 8 height 8
checkbox input "false"
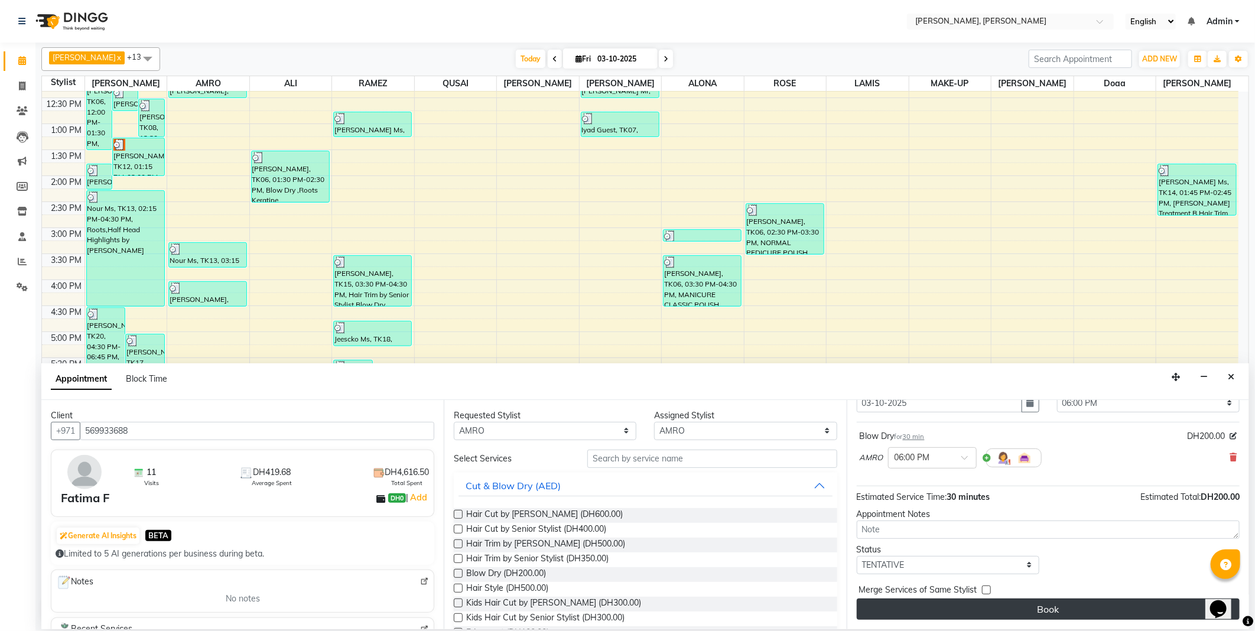
click at [1006, 616] on button "Book" at bounding box center [1048, 608] width 383 height 21
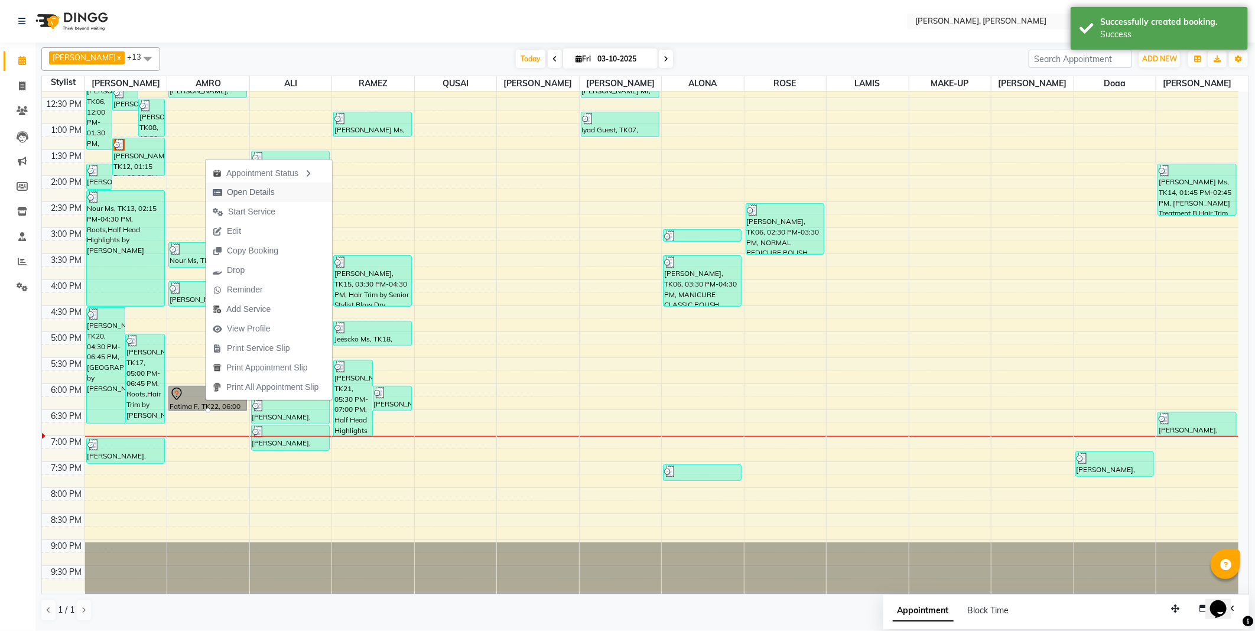
click at [267, 188] on span "Open Details" at bounding box center [251, 192] width 48 height 12
select select "7"
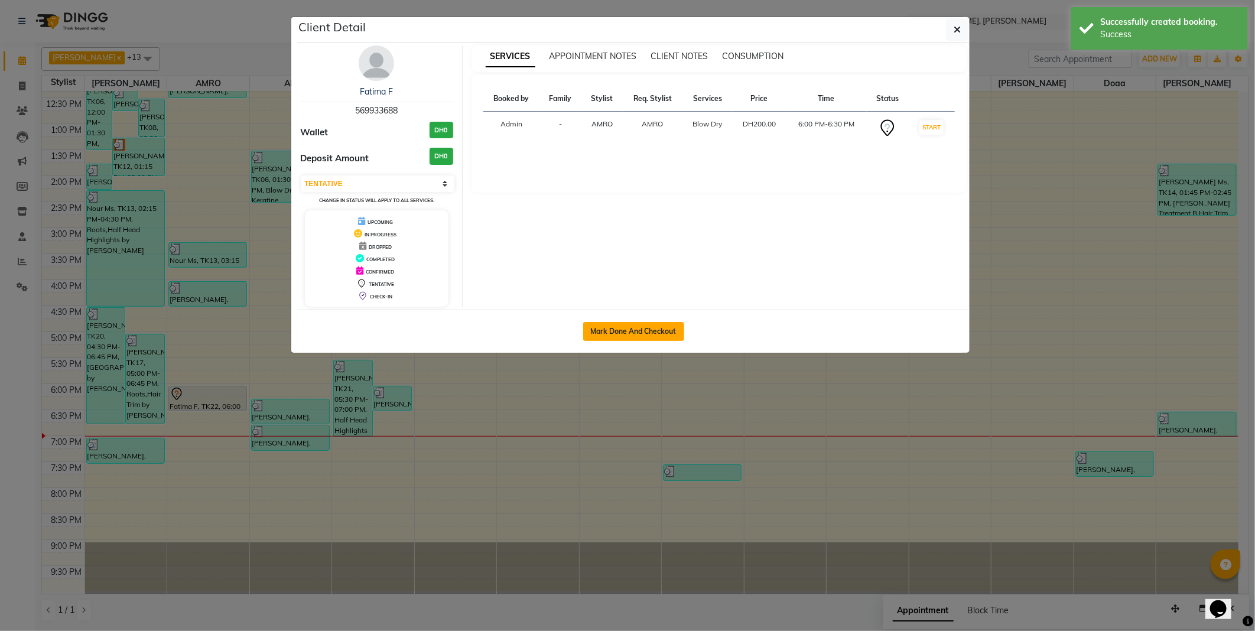
click at [651, 333] on button "Mark Done And Checkout" at bounding box center [633, 331] width 101 height 19
select select "service"
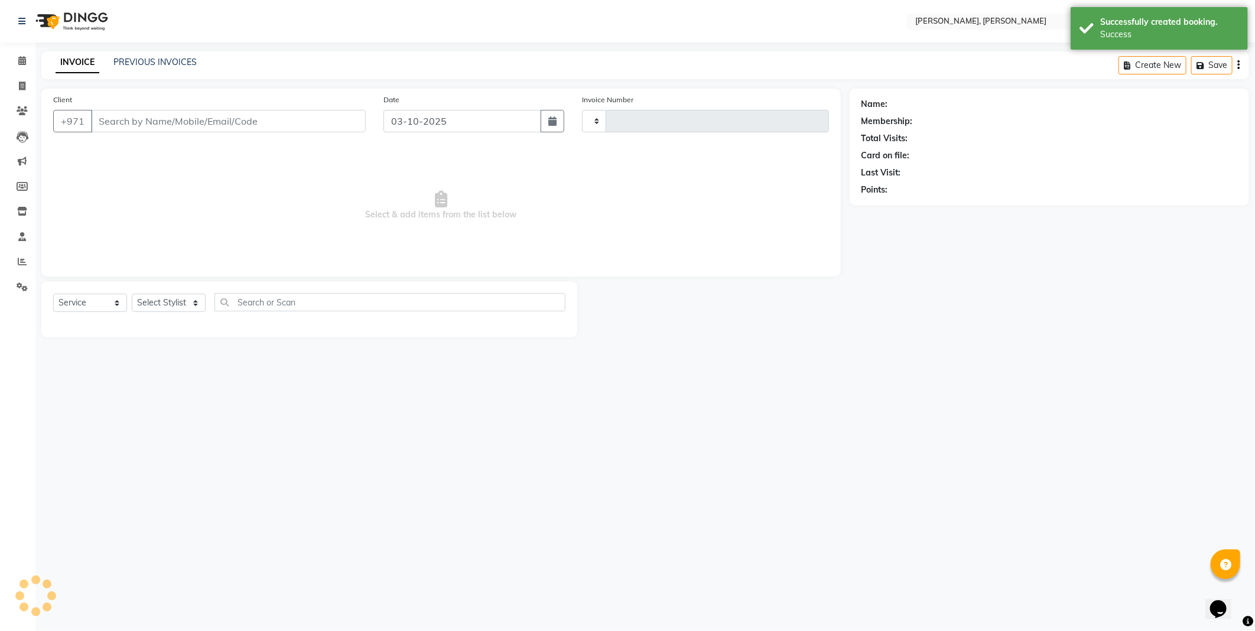
type input "2799"
select select "7142"
type input "569933688"
select select "59731"
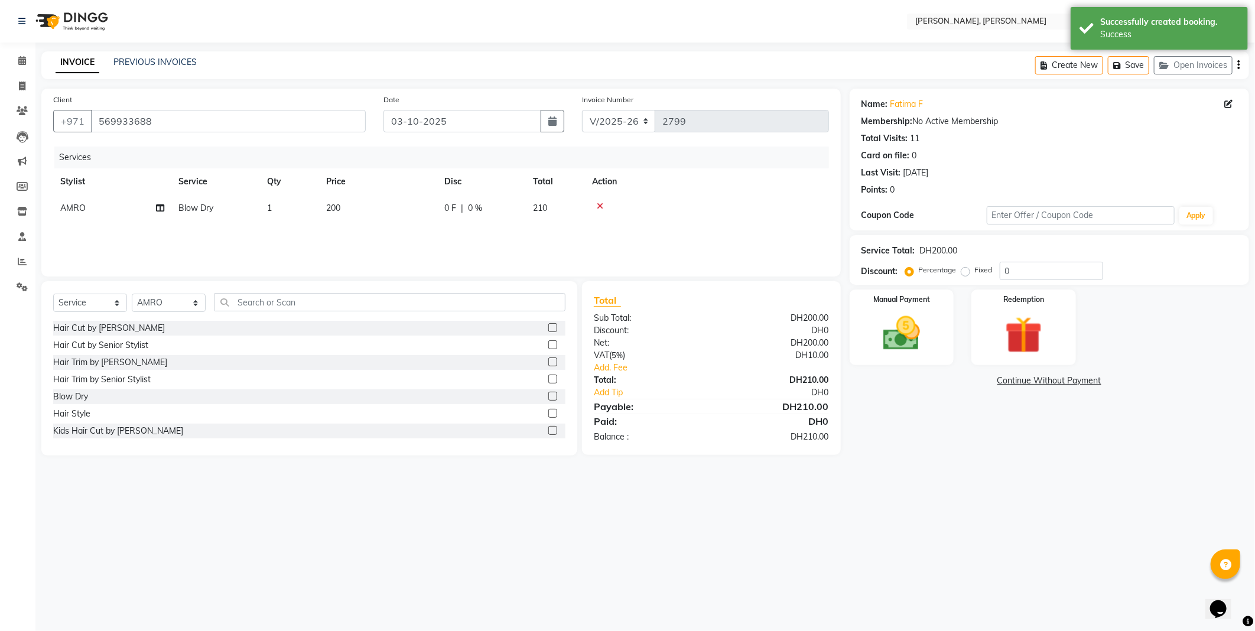
click at [899, 315] on img at bounding box center [901, 333] width 60 height 43
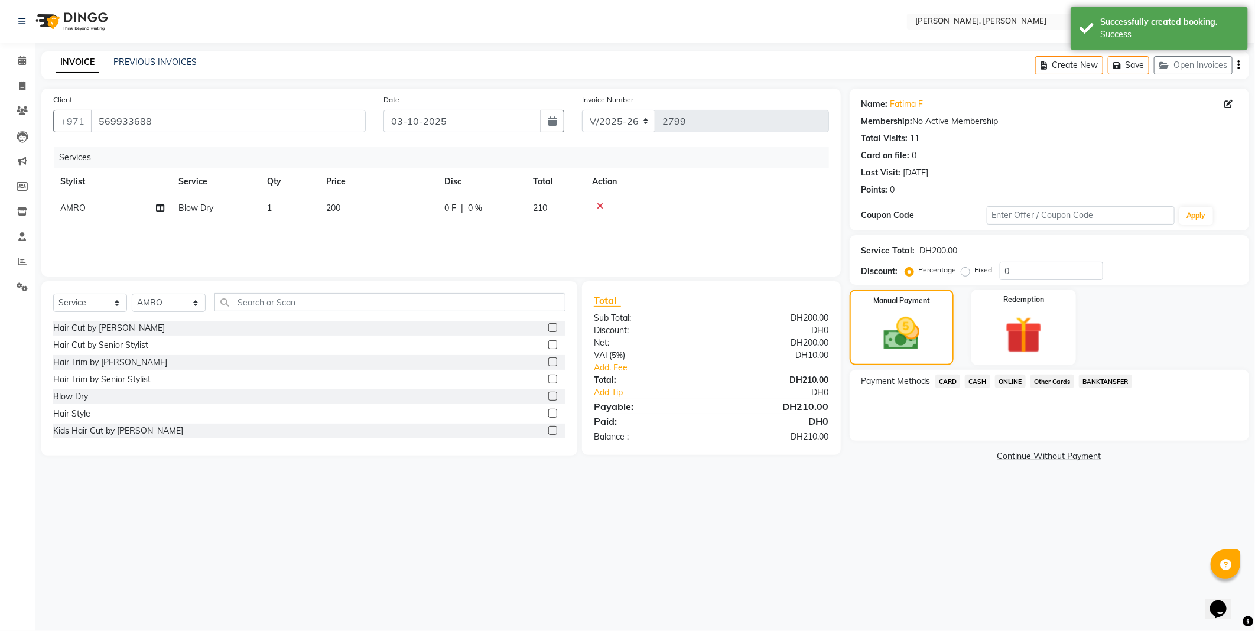
click at [1058, 380] on span "Other Cards" at bounding box center [1052, 382] width 44 height 14
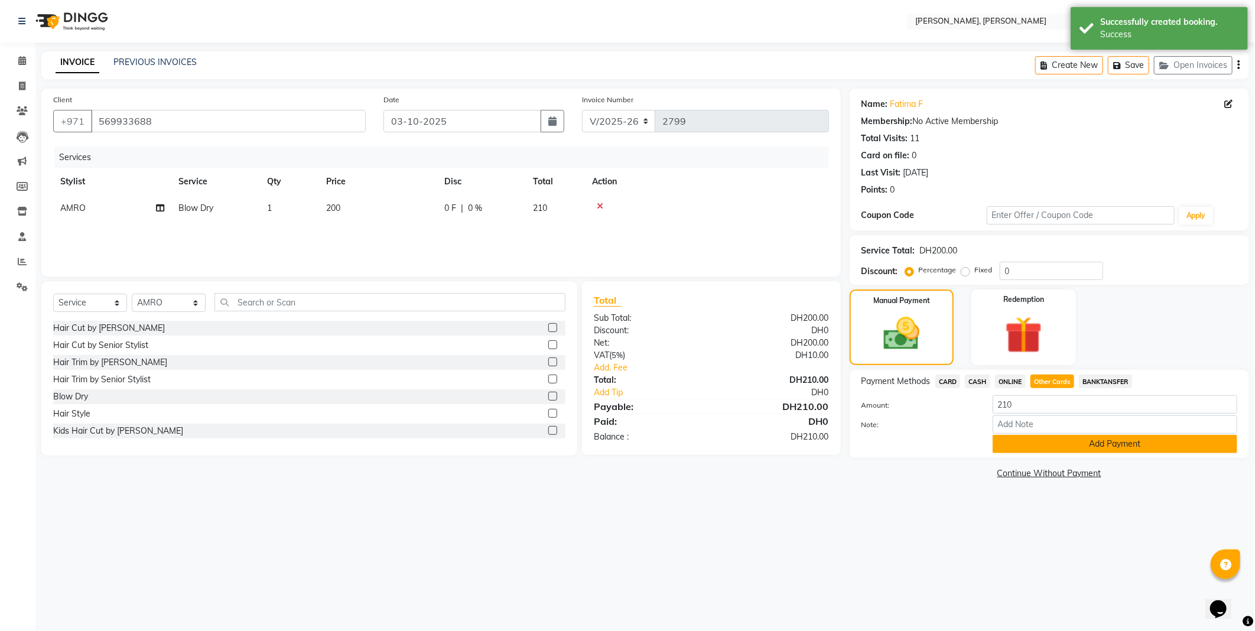
click at [1021, 441] on button "Add Payment" at bounding box center [1114, 444] width 245 height 18
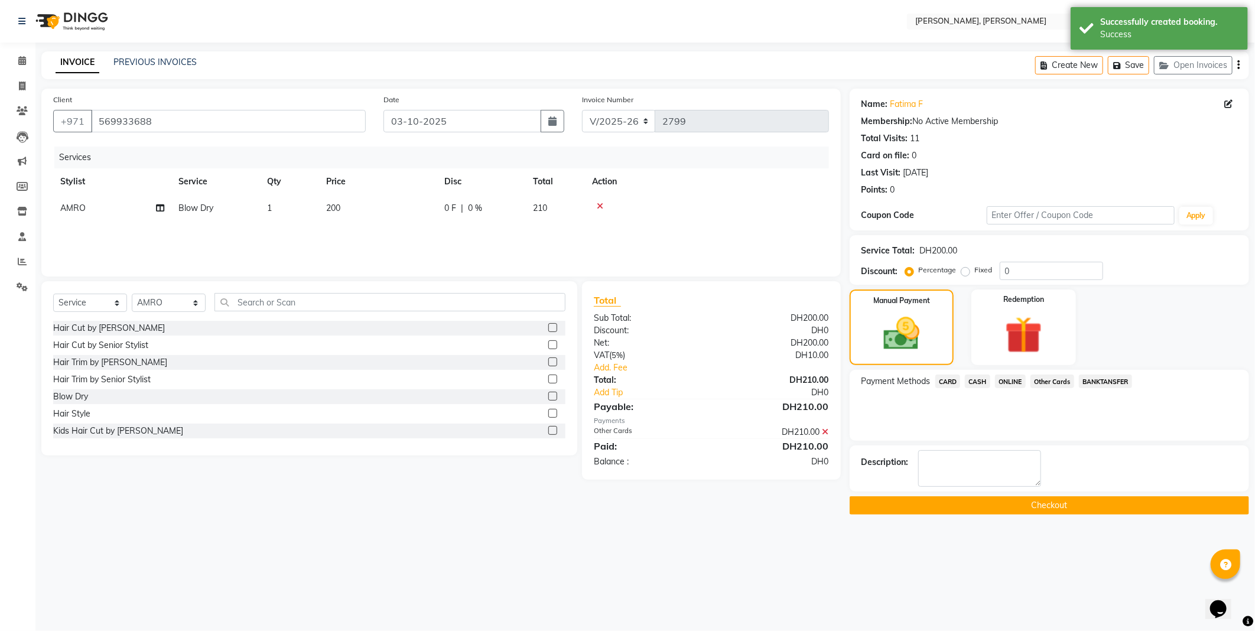
click at [1063, 508] on button "Checkout" at bounding box center [1048, 505] width 399 height 18
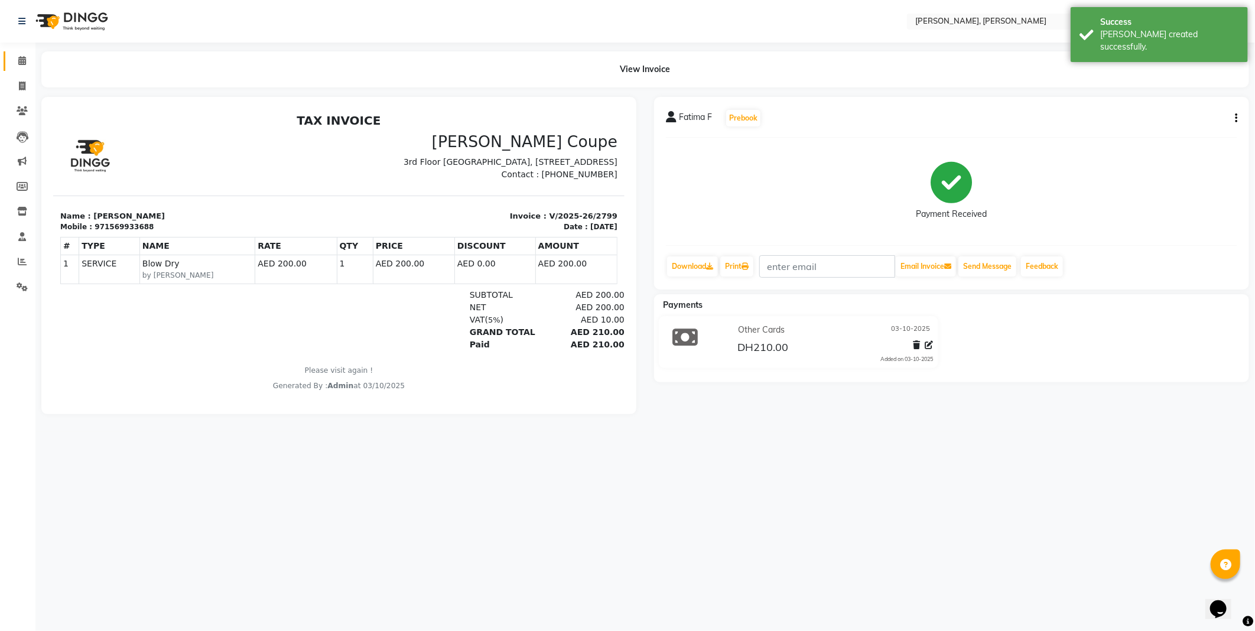
click at [22, 60] on icon at bounding box center [22, 60] width 8 height 9
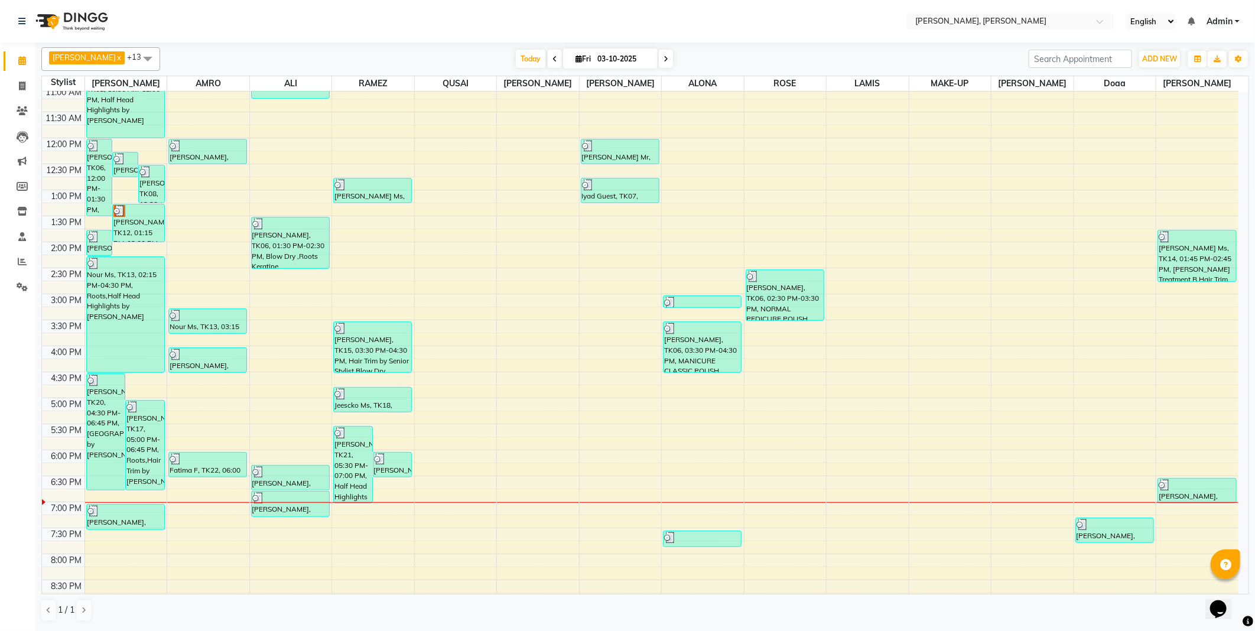
scroll to position [175, 0]
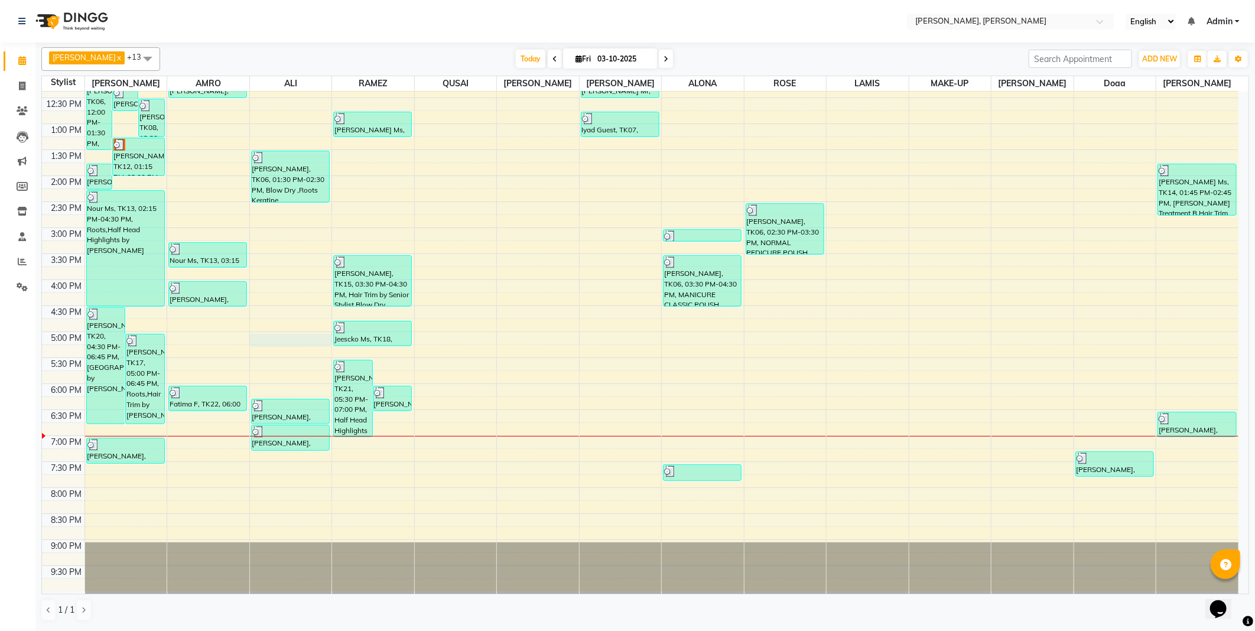
click at [288, 334] on div at bounding box center [291, 340] width 82 height 13
select select "59741"
select select "tentative"
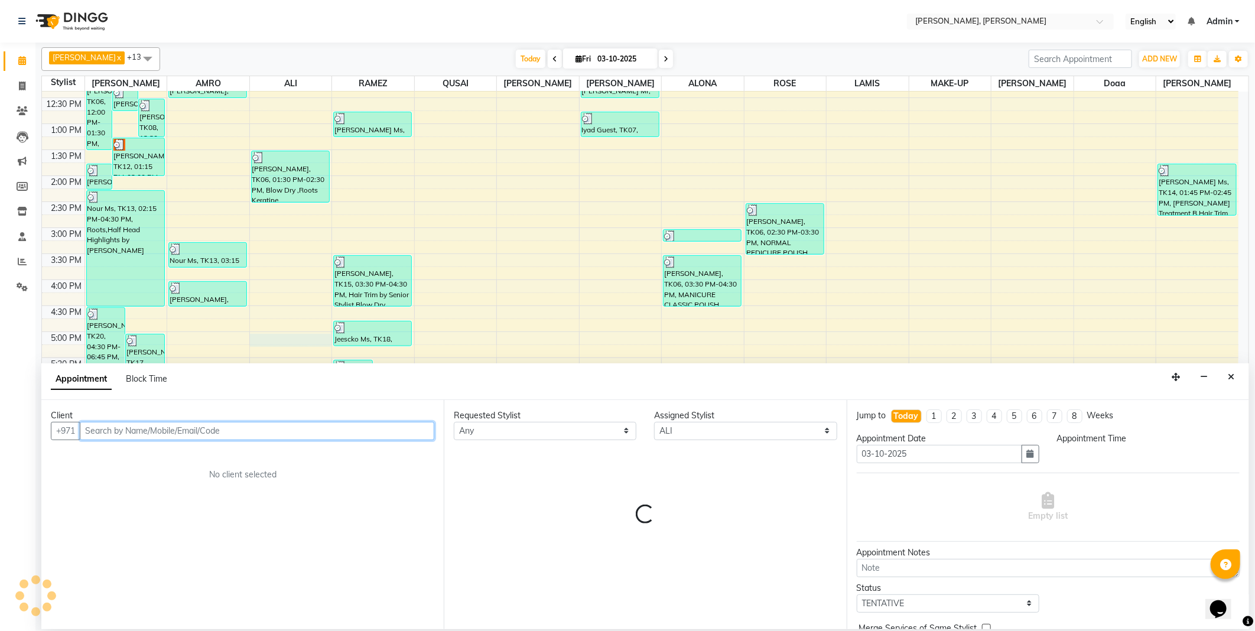
select select "1020"
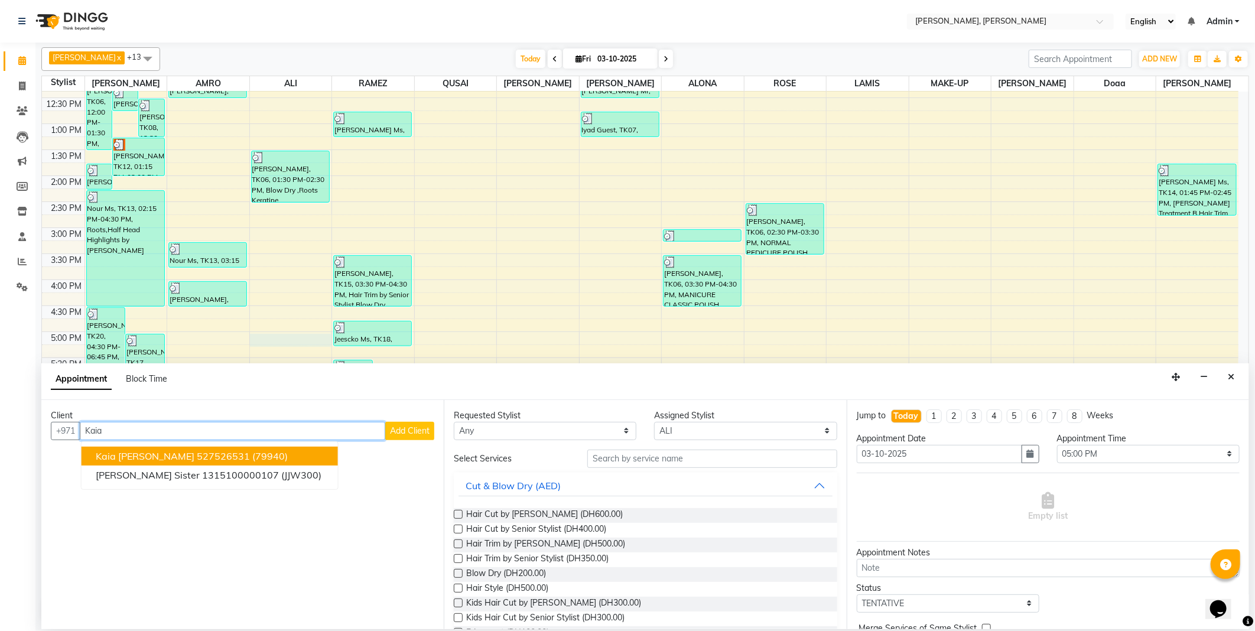
click at [252, 453] on span "(79940)" at bounding box center [269, 456] width 35 height 12
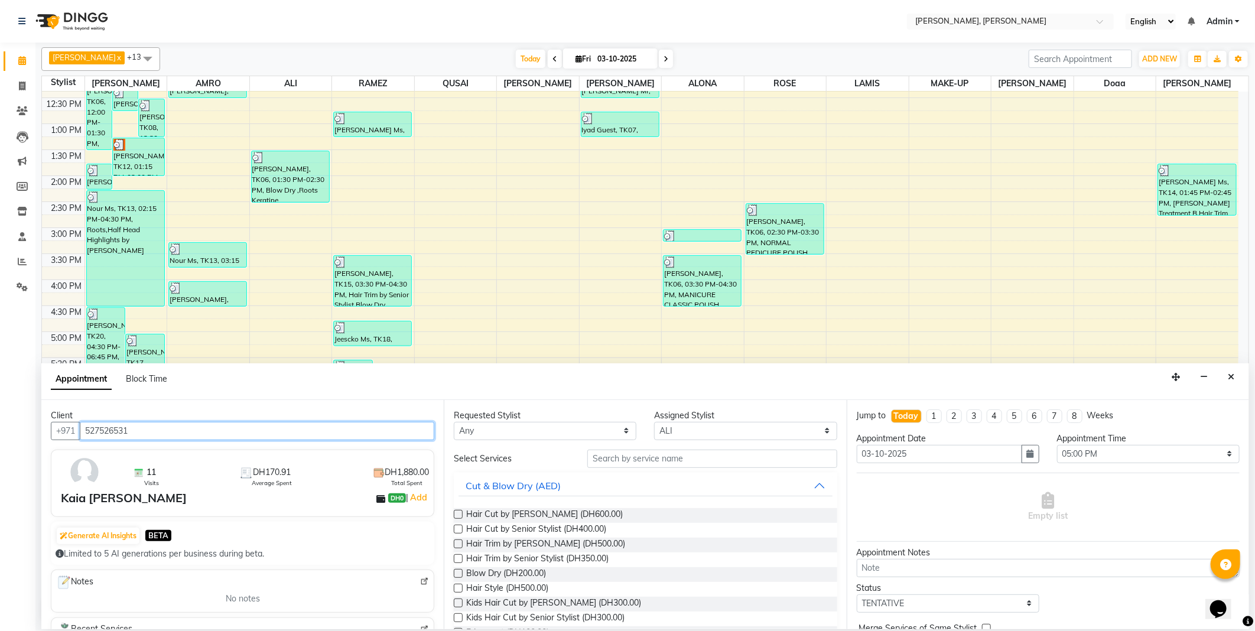
type input "527526531"
click at [523, 428] on select "Any [PERSON_NAME] [PERSON_NAME] ALYA [PERSON_NAME] AMRO [PERSON_NAME] [PERSON_N…" at bounding box center [545, 431] width 183 height 18
click at [457, 574] on label at bounding box center [458, 573] width 9 height 9
click at [457, 574] on input "checkbox" at bounding box center [458, 575] width 8 height 8
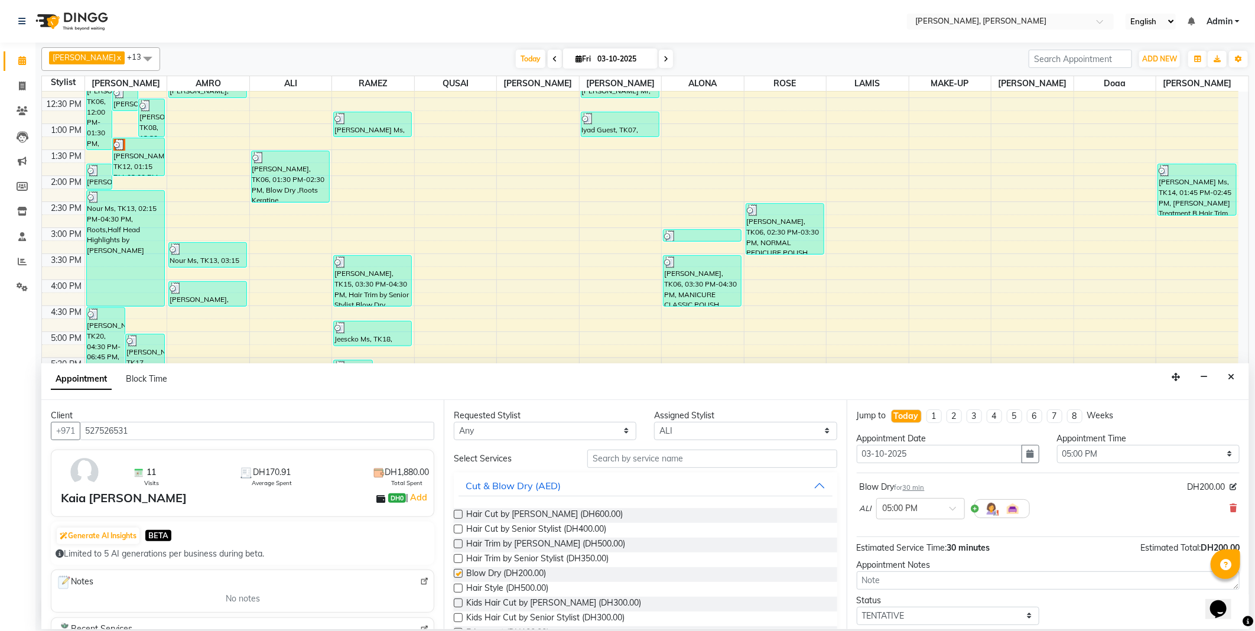
checkbox input "false"
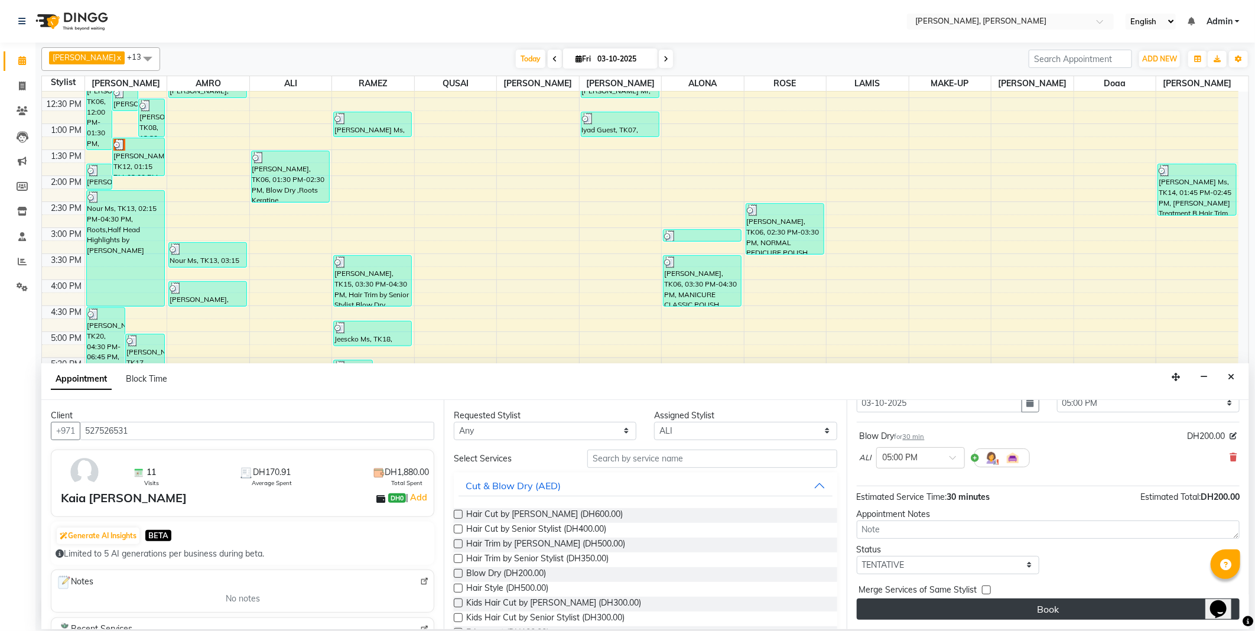
click at [1035, 611] on button "Book" at bounding box center [1048, 608] width 383 height 21
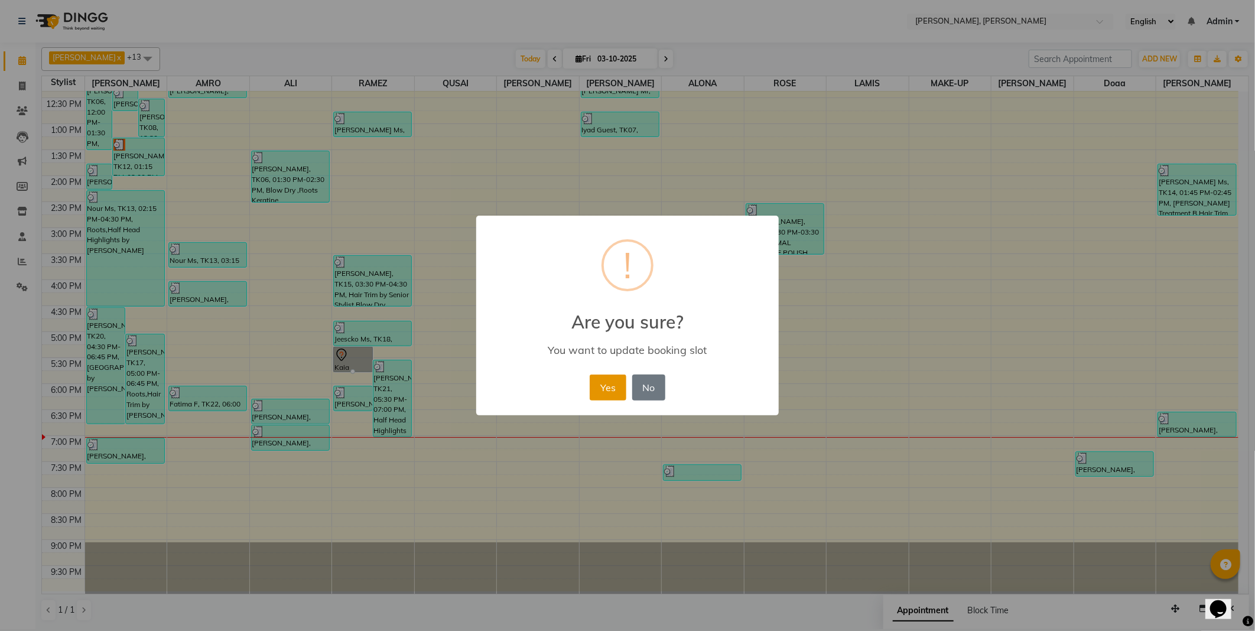
click at [601, 390] on button "Yes" at bounding box center [608, 388] width 36 height 26
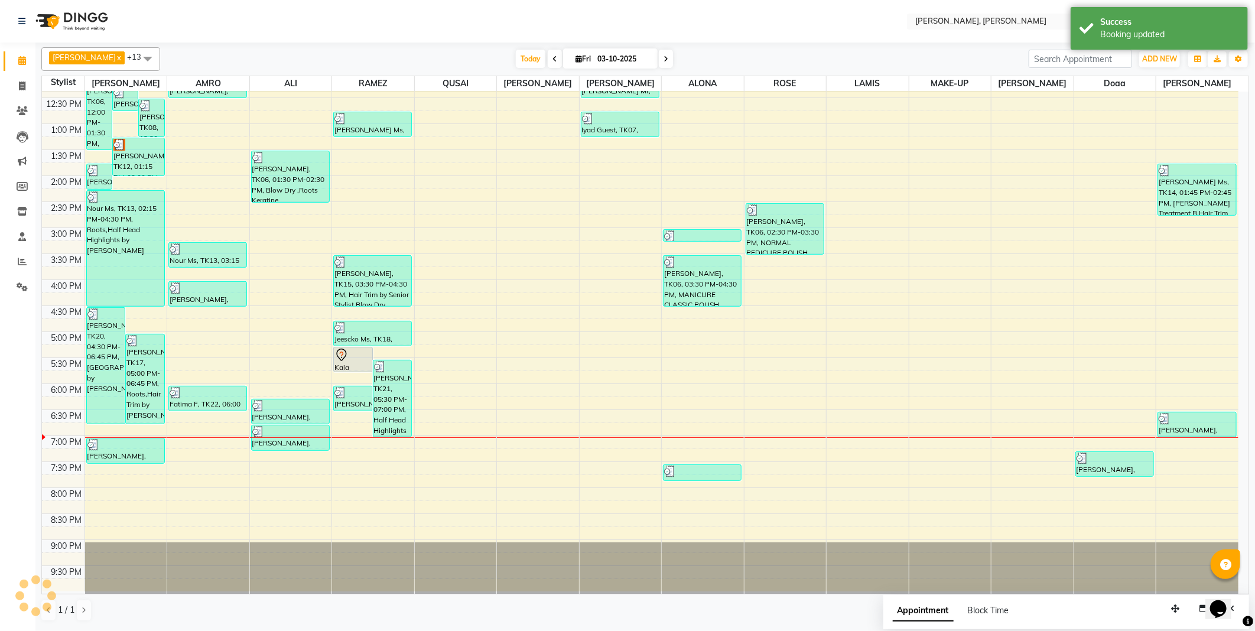
click at [347, 362] on div "Kaia [PERSON_NAME], TK23, 05:15 PM-05:45 PM, Blow Dry" at bounding box center [353, 359] width 38 height 24
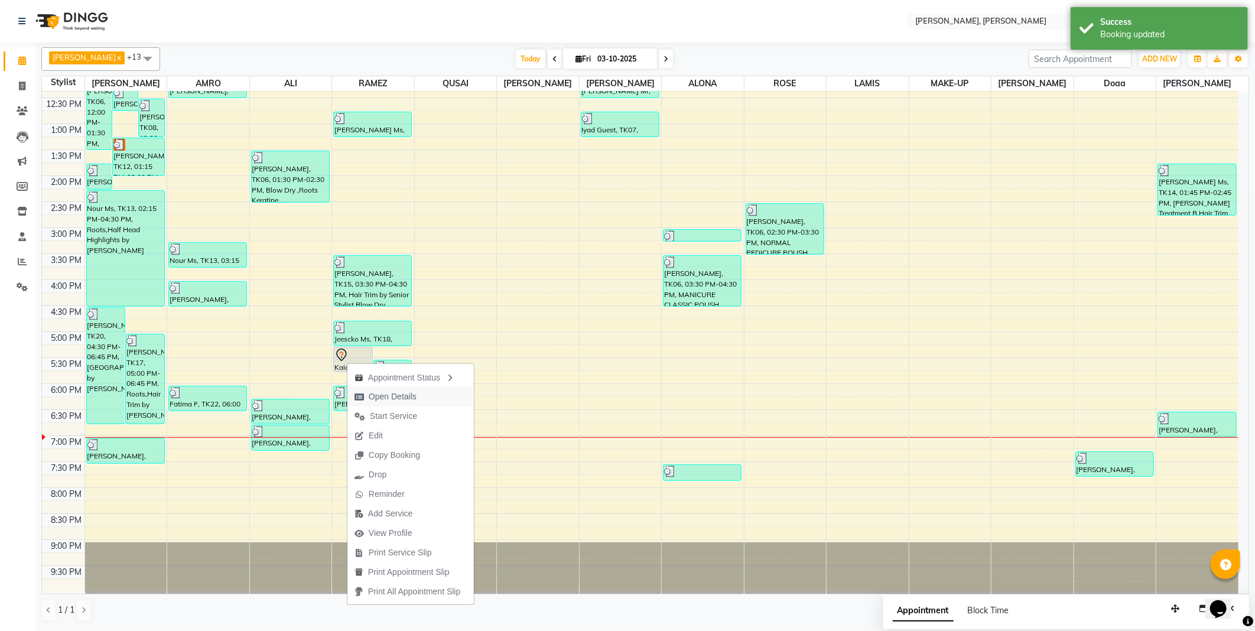
click at [396, 392] on span "Open Details" at bounding box center [393, 396] width 48 height 12
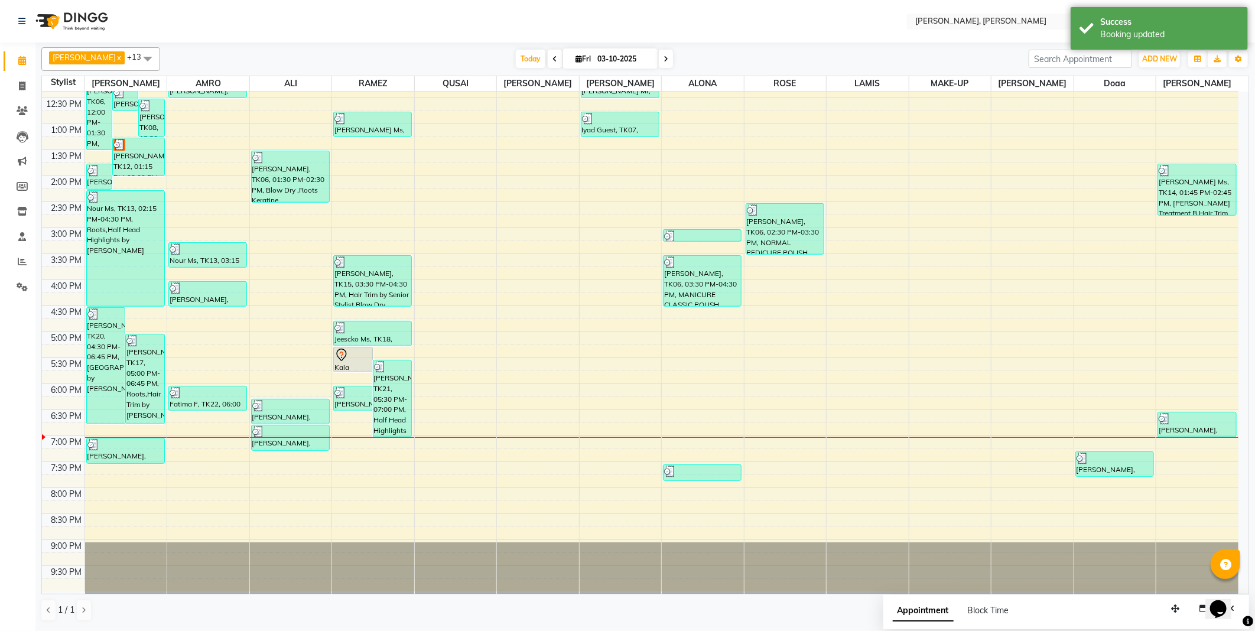
click at [347, 357] on icon at bounding box center [341, 355] width 14 height 14
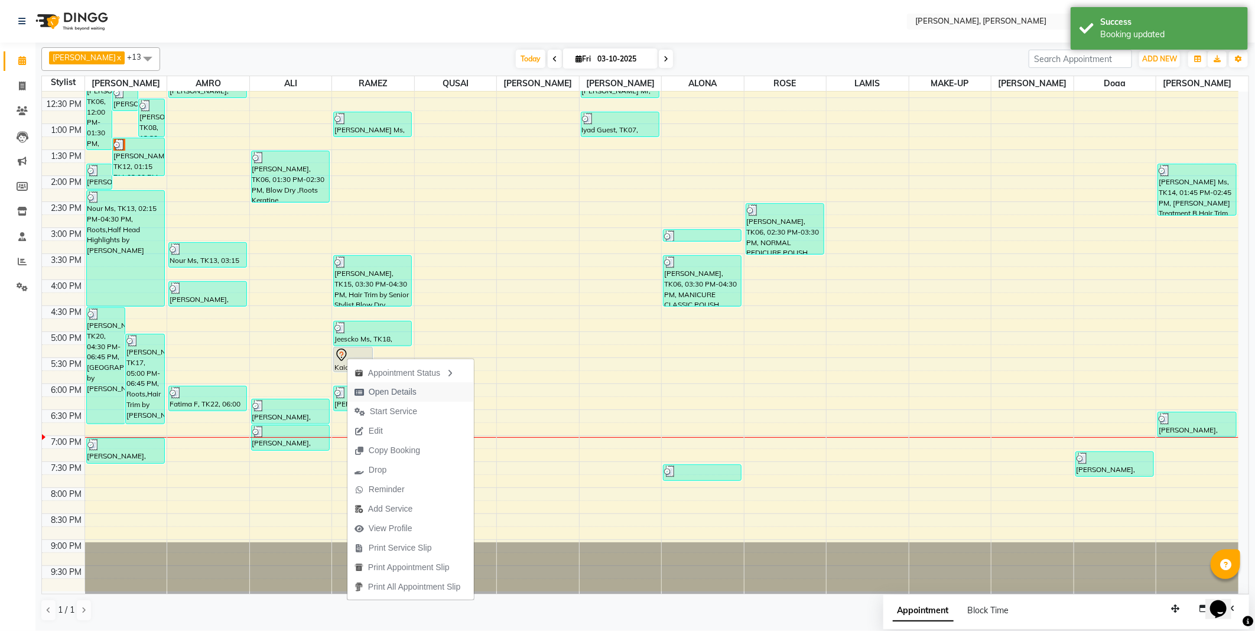
click at [390, 394] on span "Open Details" at bounding box center [393, 392] width 48 height 12
select select "7"
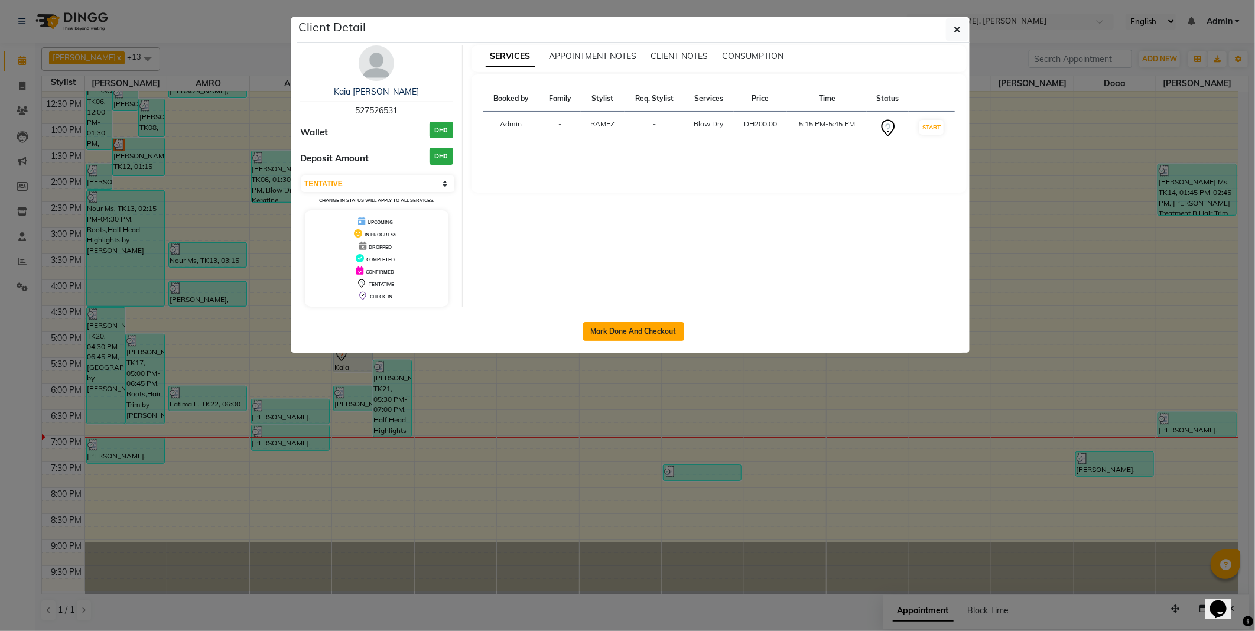
click at [642, 327] on button "Mark Done And Checkout" at bounding box center [633, 331] width 101 height 19
select select "service"
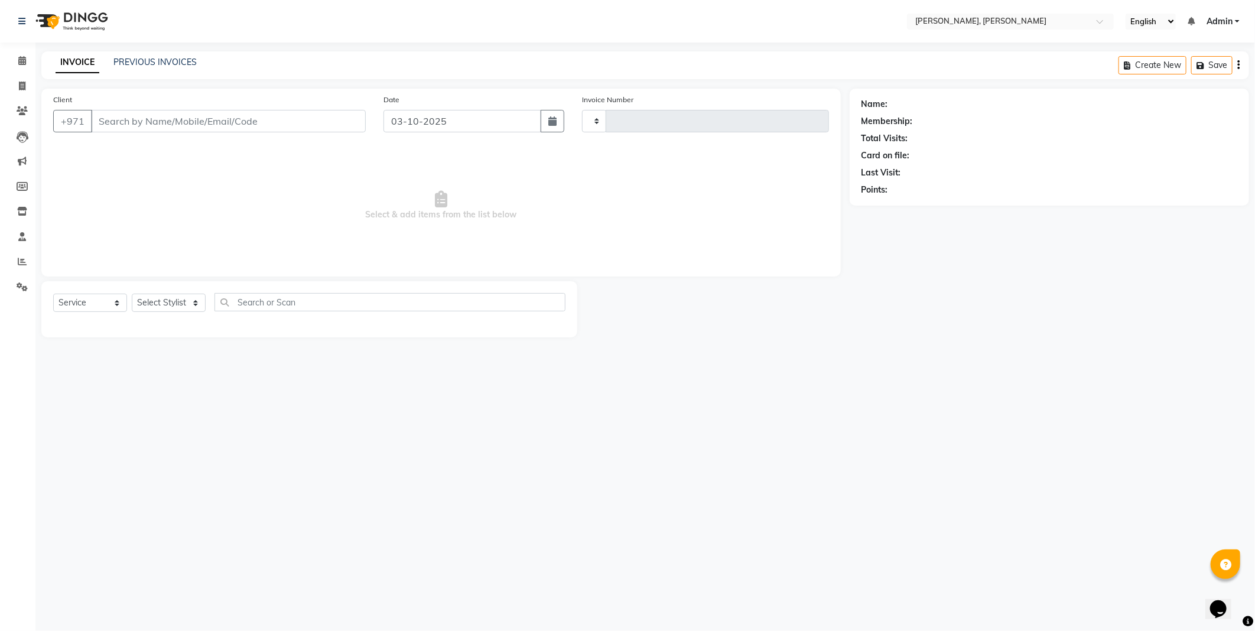
type input "2800"
select select "7142"
type input "527526531"
select select "59733"
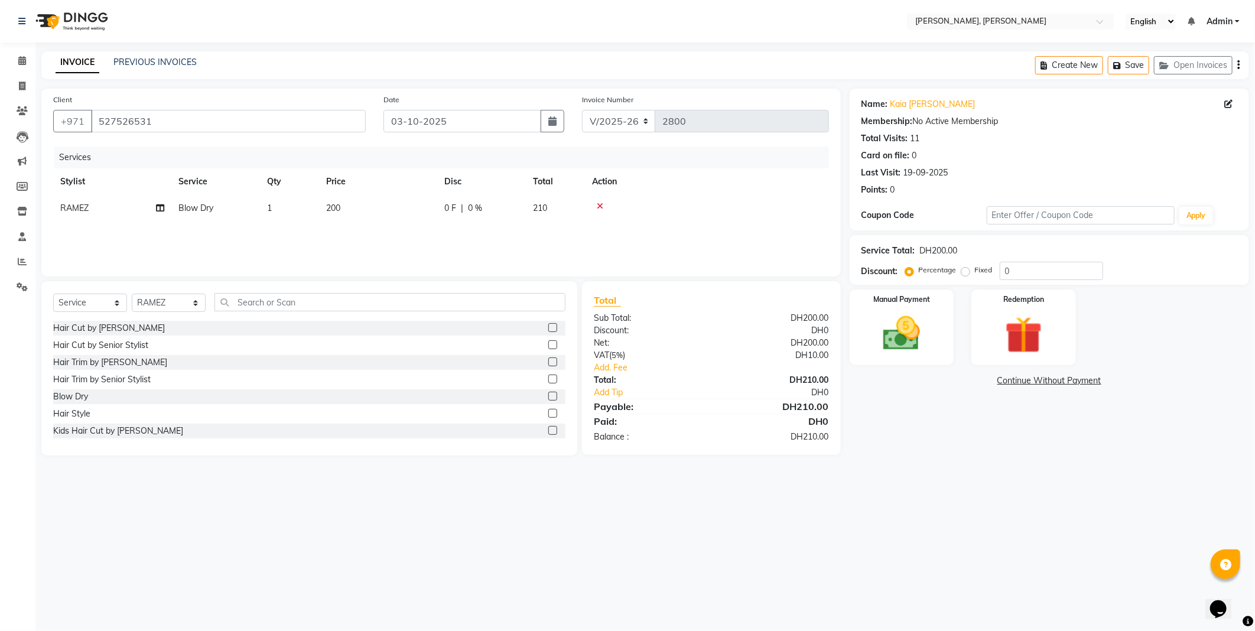
click at [332, 210] on span "200" at bounding box center [333, 208] width 14 height 11
select select "59733"
click at [393, 210] on input "200" at bounding box center [434, 211] width 104 height 18
type input "2"
type input "170"
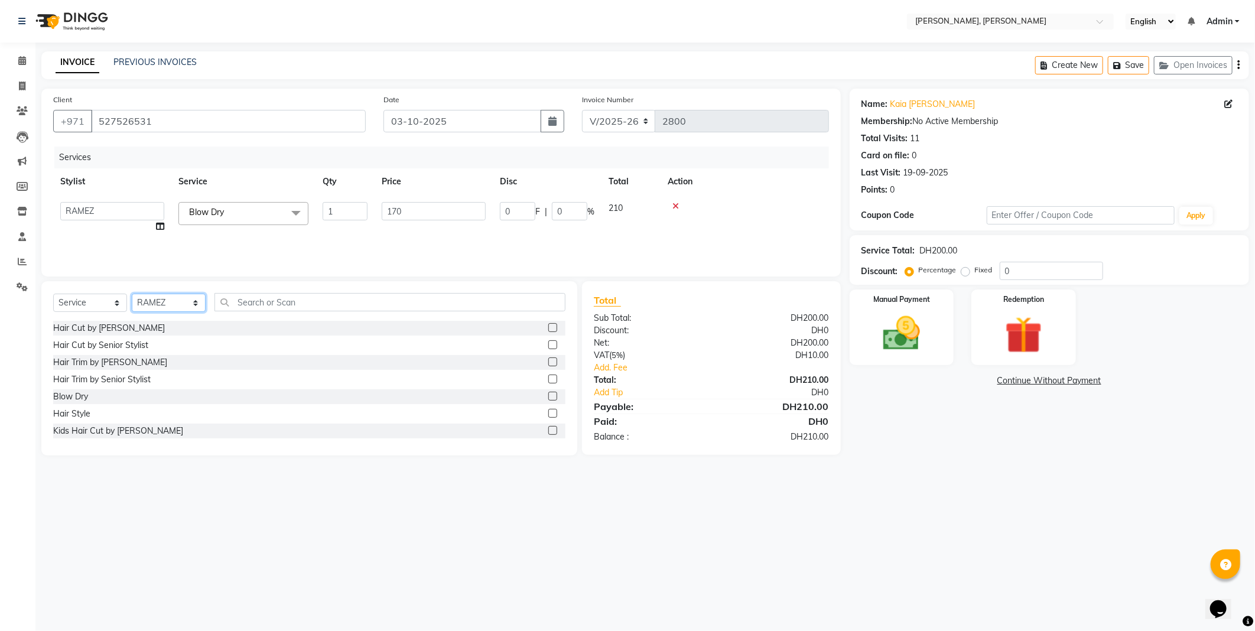
click at [176, 307] on select "Select Stylist [PERSON_NAME] [PERSON_NAME] ALYA [PERSON_NAME] AMRO [PERSON_NAME…" at bounding box center [169, 303] width 74 height 18
select select "59741"
click at [132, 294] on select "Select Stylist [PERSON_NAME] [PERSON_NAME] ALYA [PERSON_NAME] AMRO [PERSON_NAME…" at bounding box center [169, 303] width 74 height 18
click at [548, 396] on label at bounding box center [552, 396] width 9 height 9
click at [548, 396] on input "checkbox" at bounding box center [552, 397] width 8 height 8
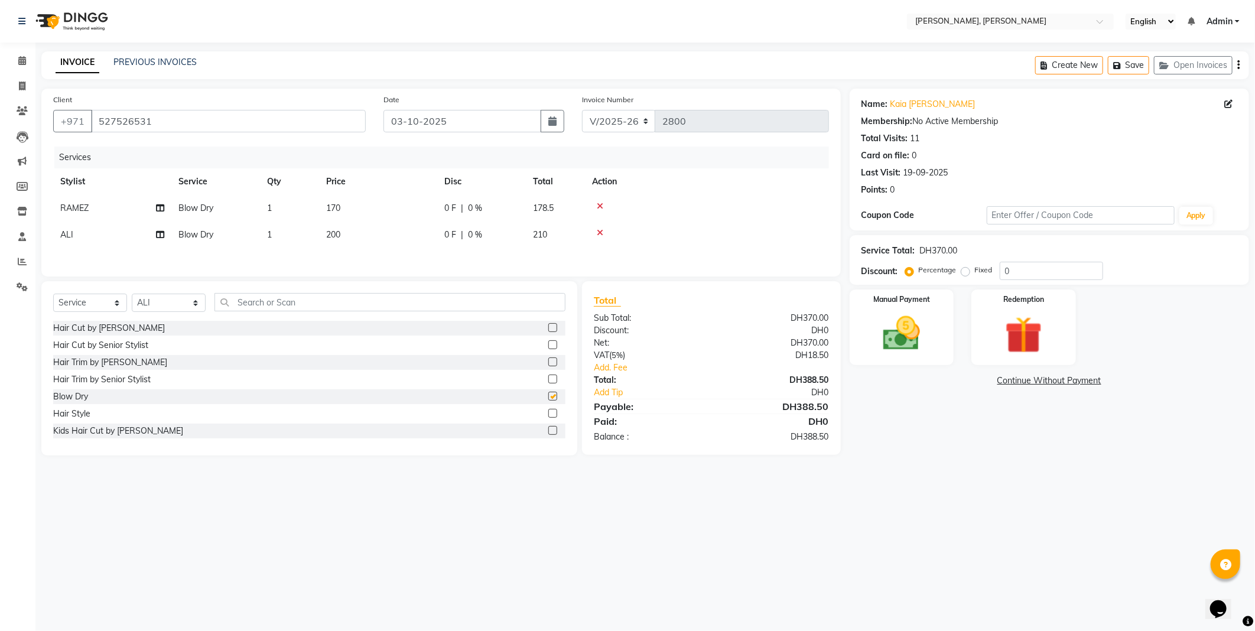
checkbox input "false"
click at [358, 237] on td "200" at bounding box center [378, 235] width 118 height 27
select select "59741"
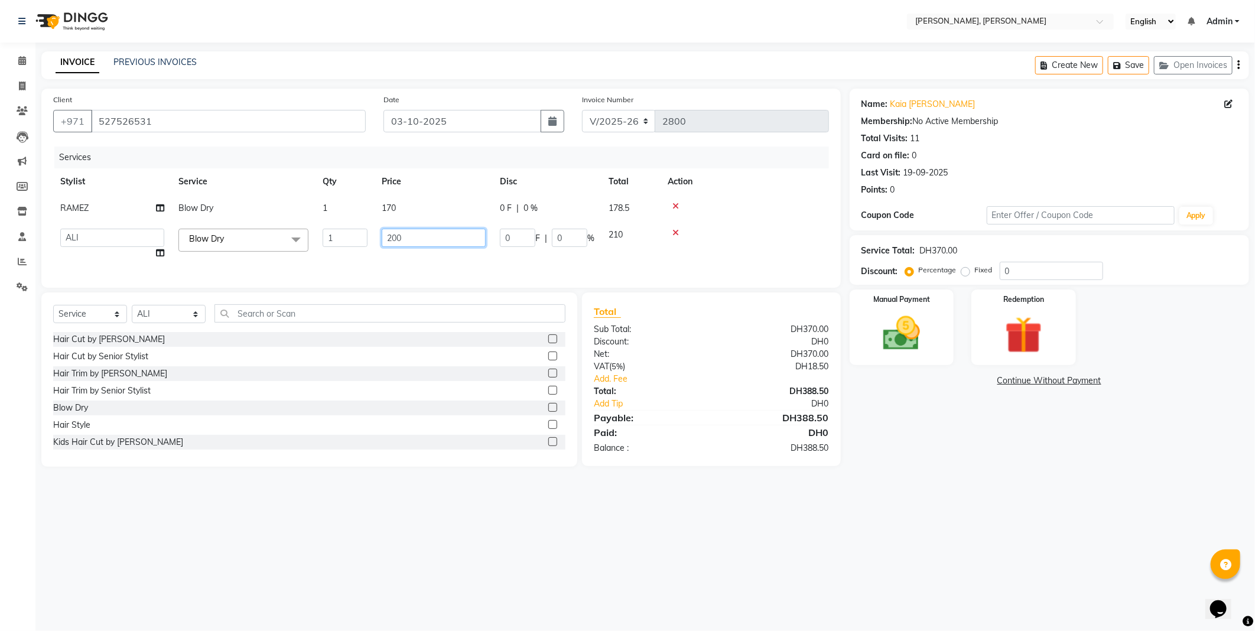
click at [411, 235] on input "200" at bounding box center [434, 238] width 104 height 18
type input "2"
type input "0"
click at [918, 338] on img at bounding box center [901, 333] width 63 height 45
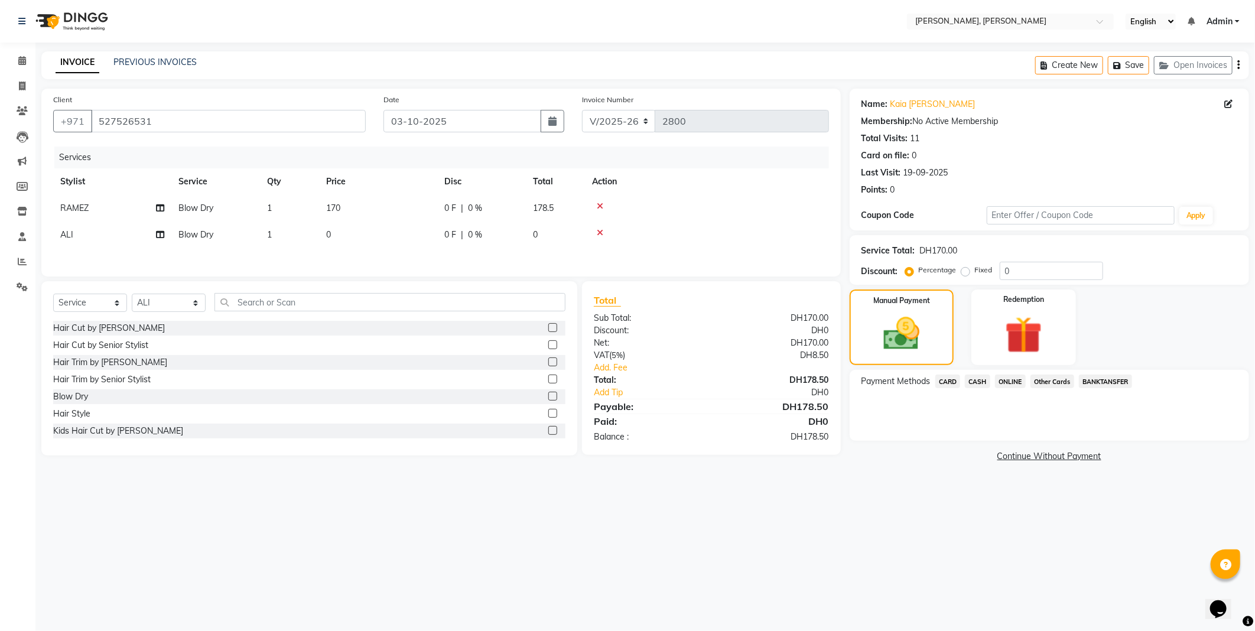
click at [1055, 381] on span "Other Cards" at bounding box center [1052, 382] width 44 height 14
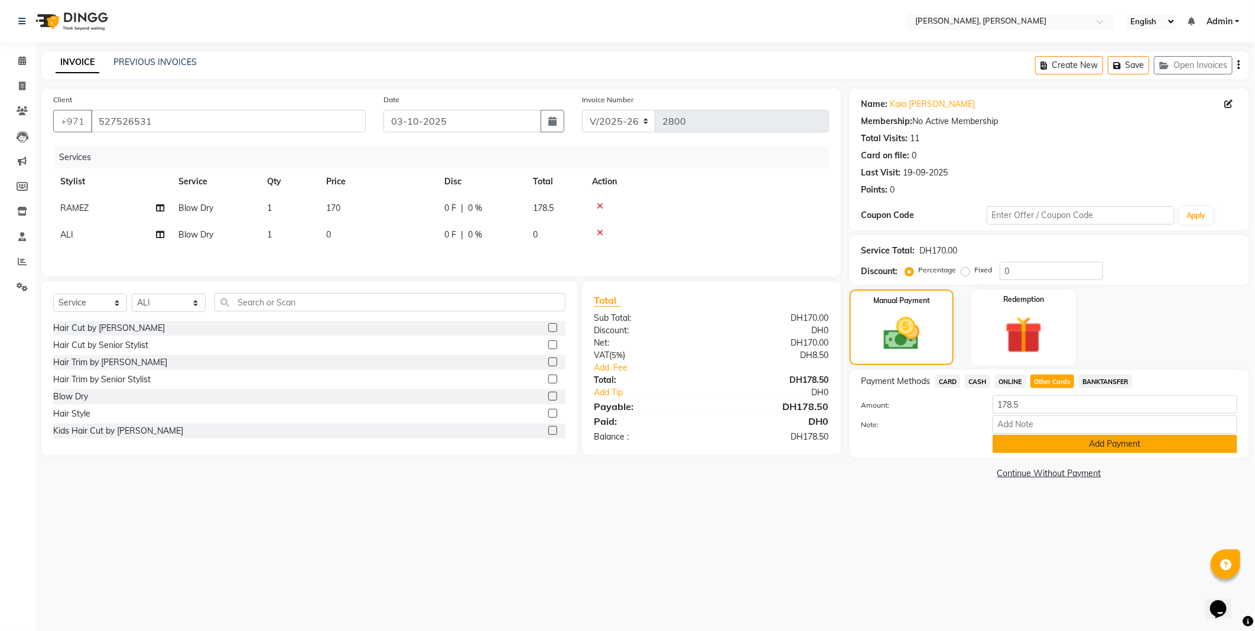
click at [1016, 438] on button "Add Payment" at bounding box center [1114, 444] width 245 height 18
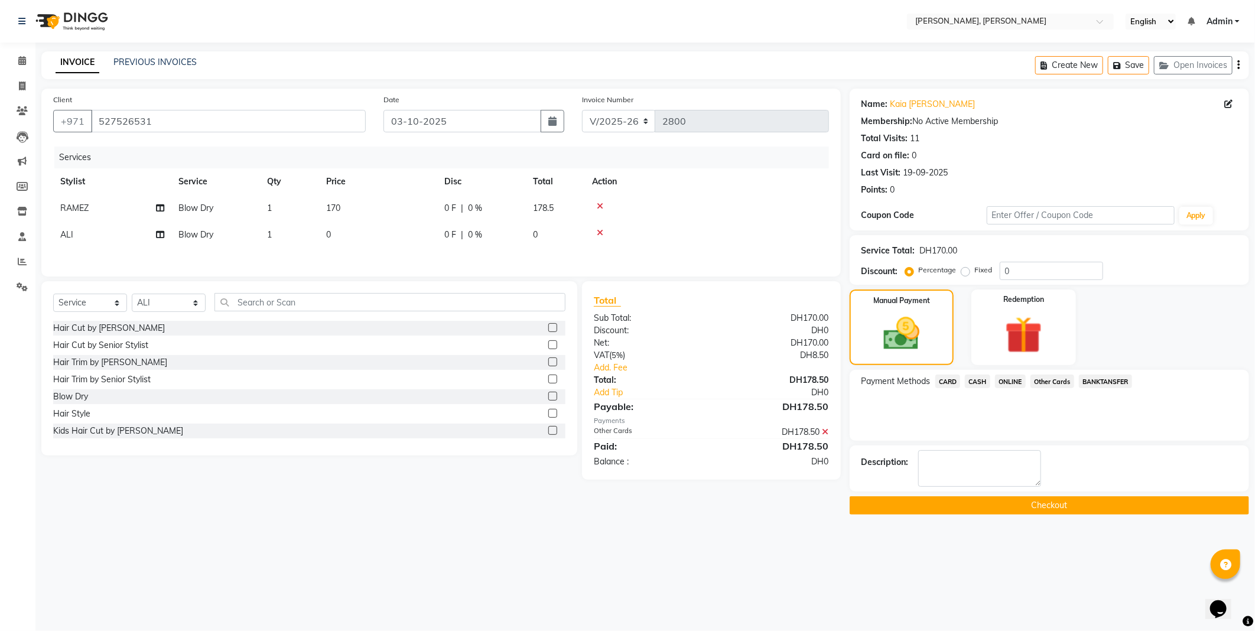
click at [989, 509] on button "Checkout" at bounding box center [1048, 505] width 399 height 18
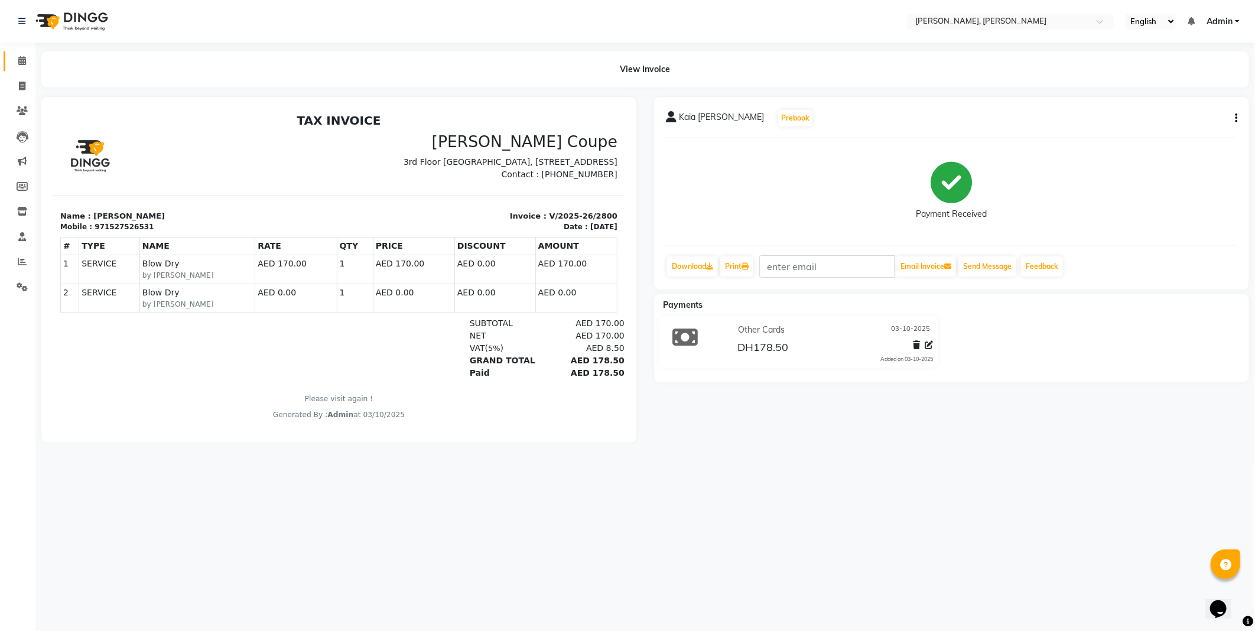
click at [21, 61] on icon at bounding box center [22, 60] width 8 height 9
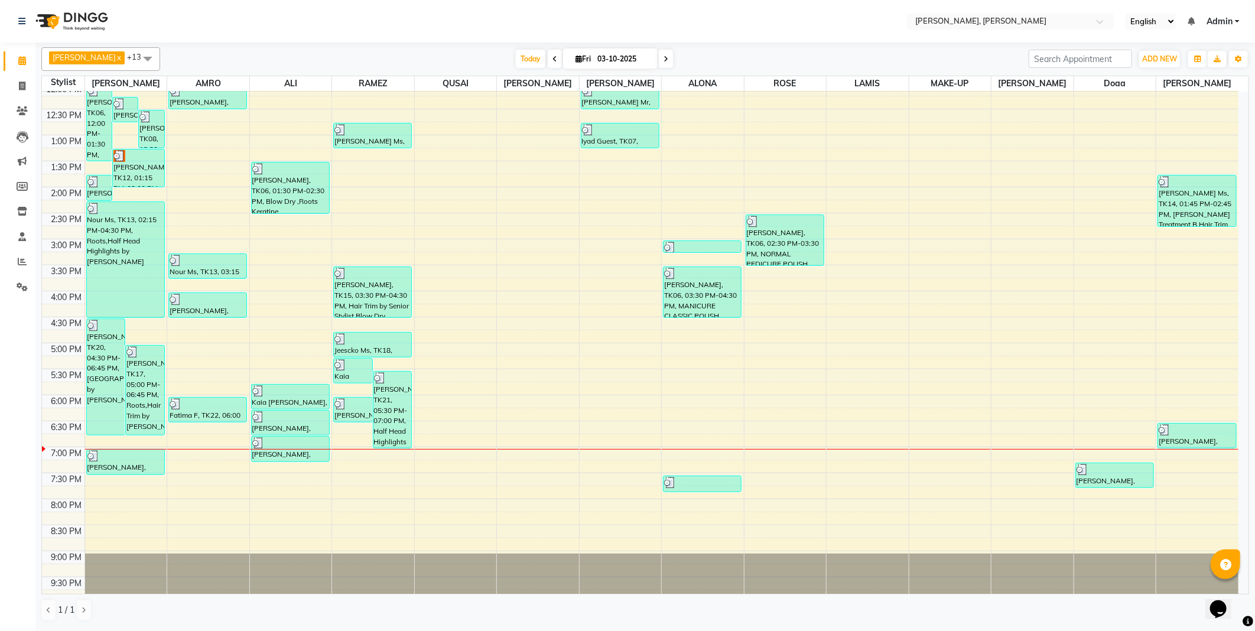
scroll to position [167, 0]
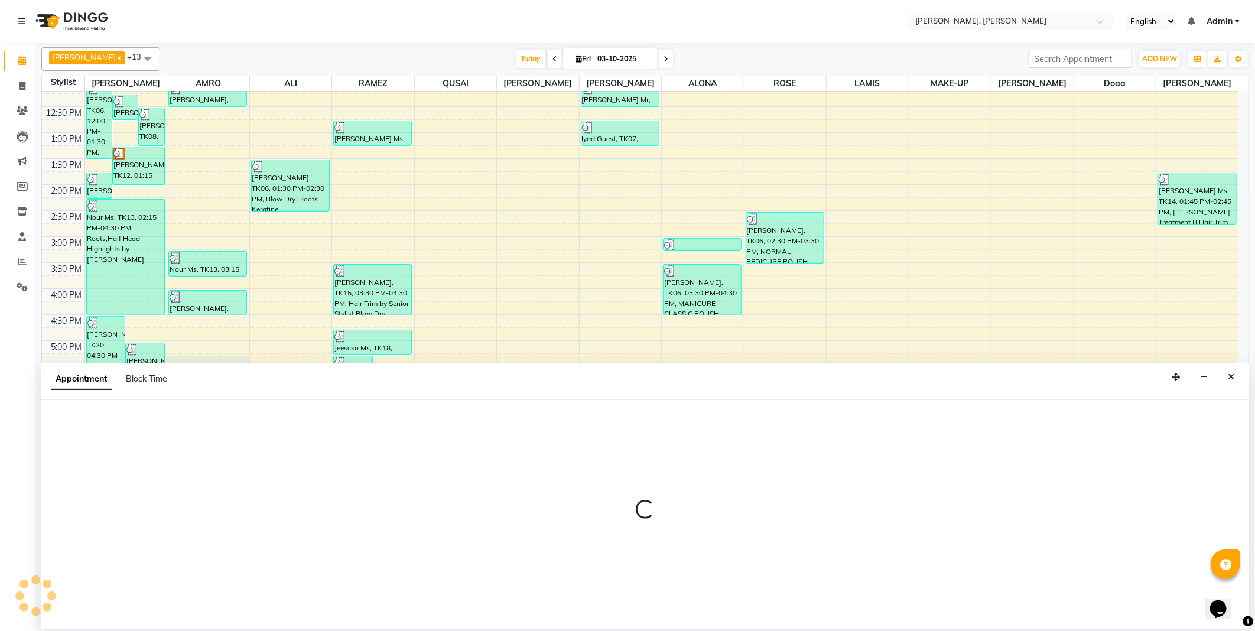
select select "59731"
select select "1035"
select select "tentative"
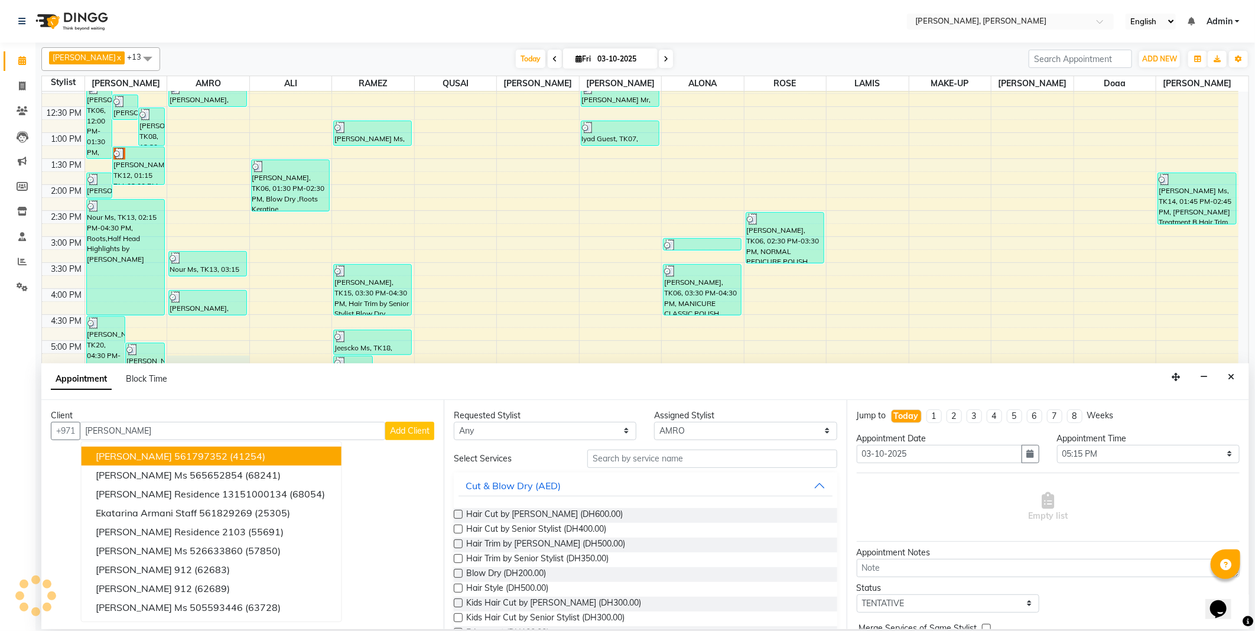
click at [241, 449] on button "[PERSON_NAME] 561797352 (41254)" at bounding box center [212, 456] width 260 height 19
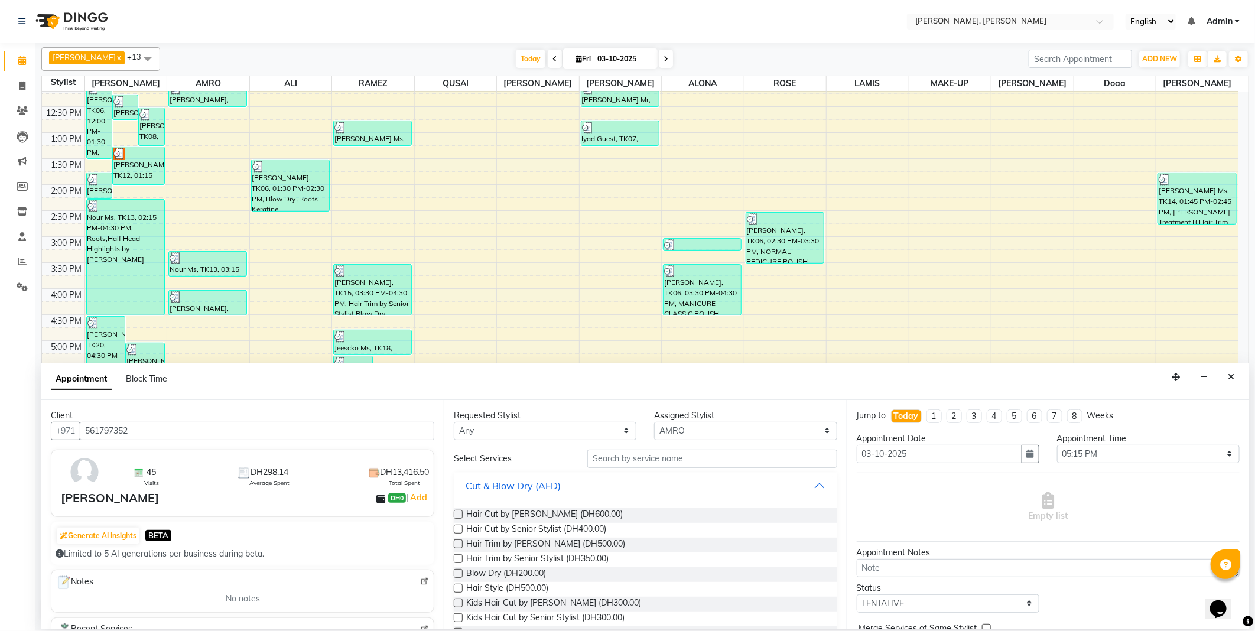
type input "561797352"
click at [454, 575] on label at bounding box center [458, 573] width 9 height 9
click at [454, 575] on input "checkbox" at bounding box center [458, 575] width 8 height 8
checkbox input "false"
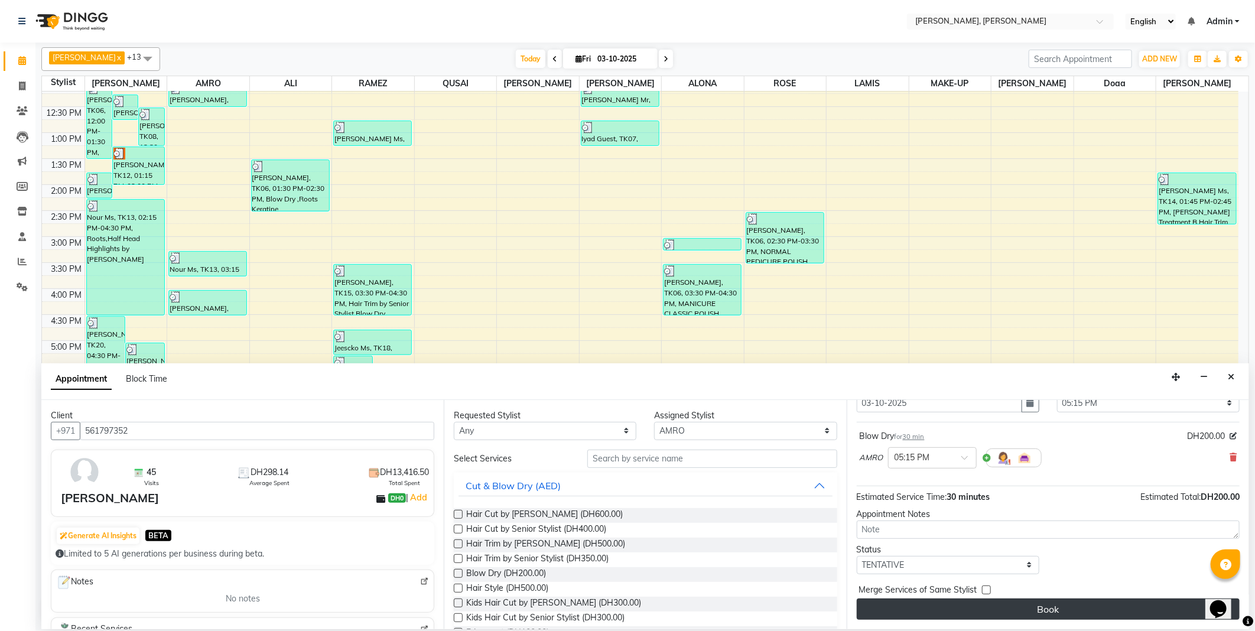
click at [932, 607] on button "Book" at bounding box center [1048, 608] width 383 height 21
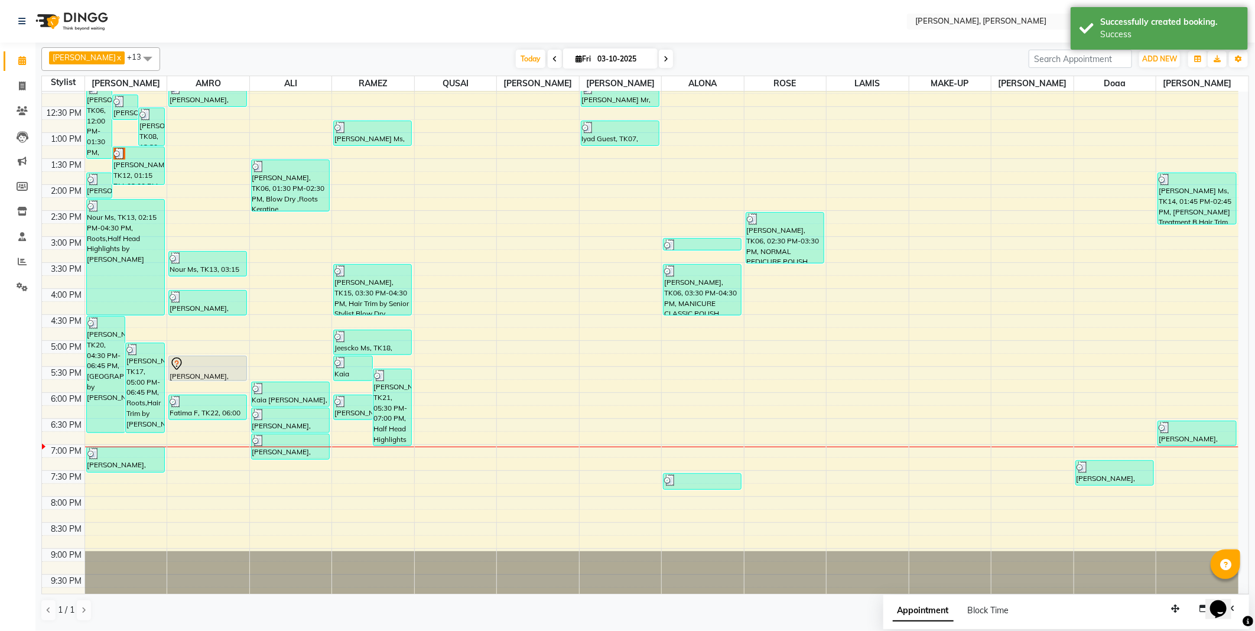
click at [202, 373] on div "[PERSON_NAME], TK24, 05:15 PM-05:45 PM, Blow Dry" at bounding box center [207, 368] width 77 height 24
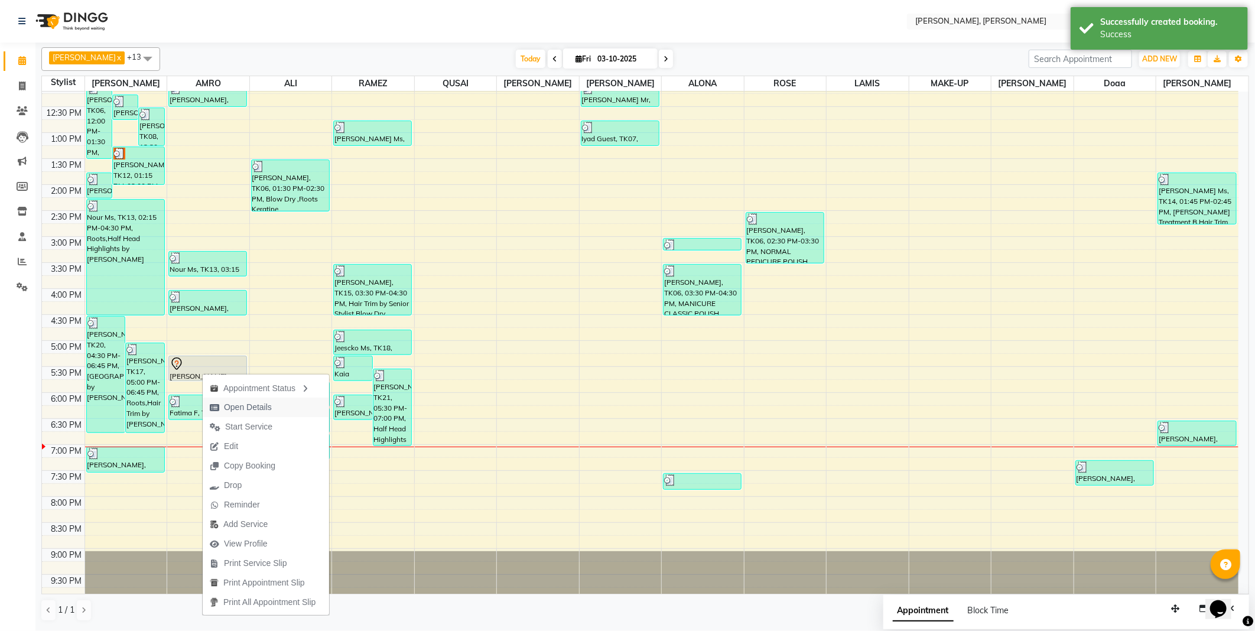
click at [237, 408] on span "Open Details" at bounding box center [248, 407] width 48 height 12
select select "7"
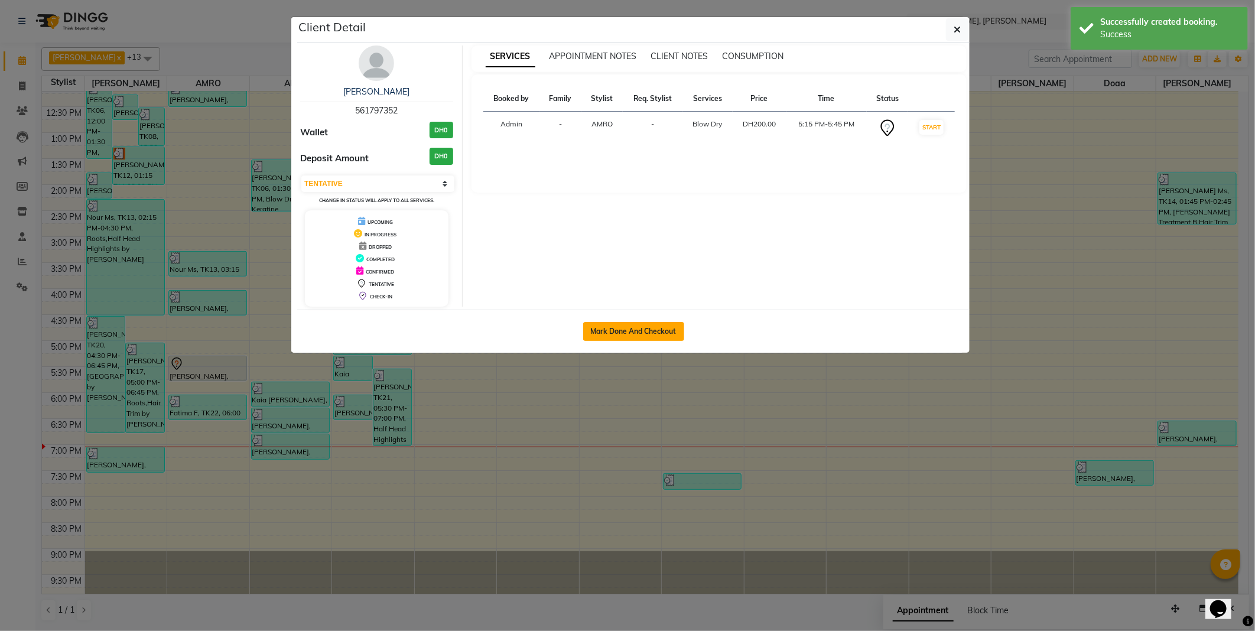
click at [653, 327] on button "Mark Done And Checkout" at bounding box center [633, 331] width 101 height 19
select select "service"
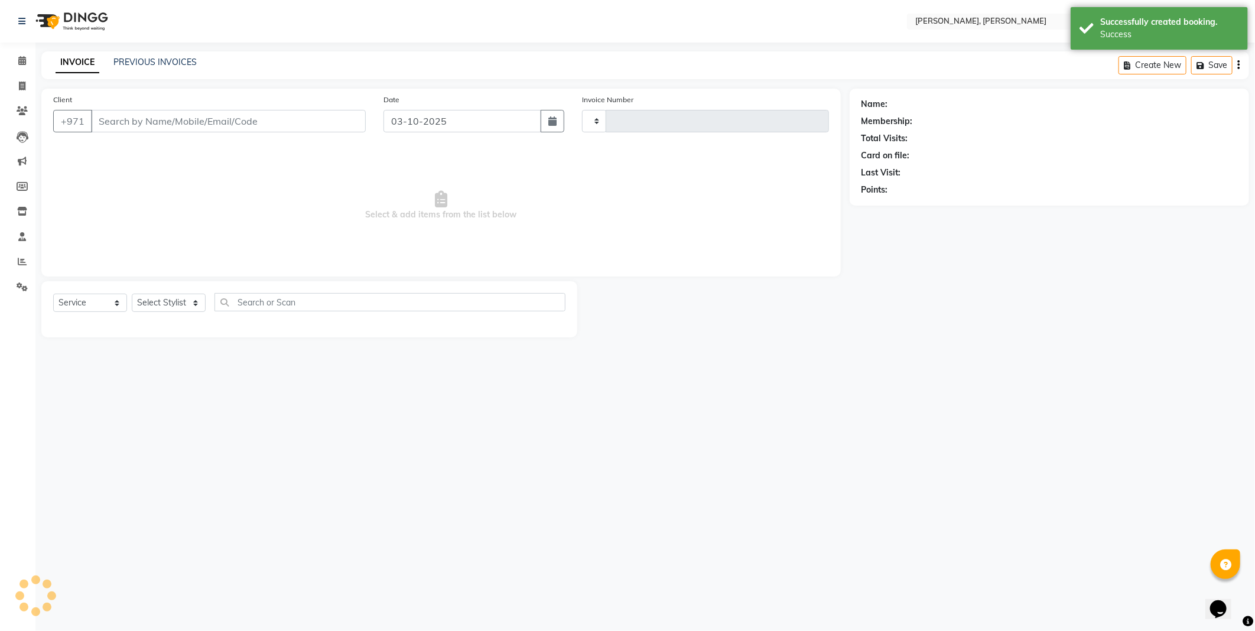
type input "2801"
select select "3"
select select "7142"
type input "561797352"
select select "59731"
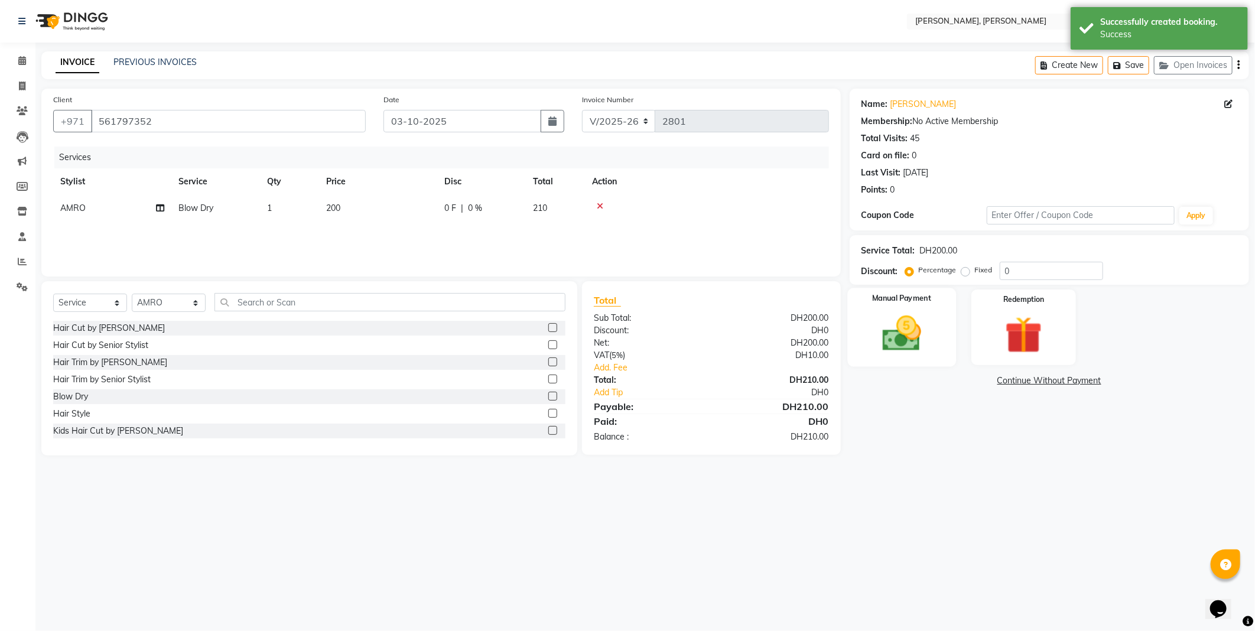
click at [913, 338] on img at bounding box center [901, 333] width 63 height 45
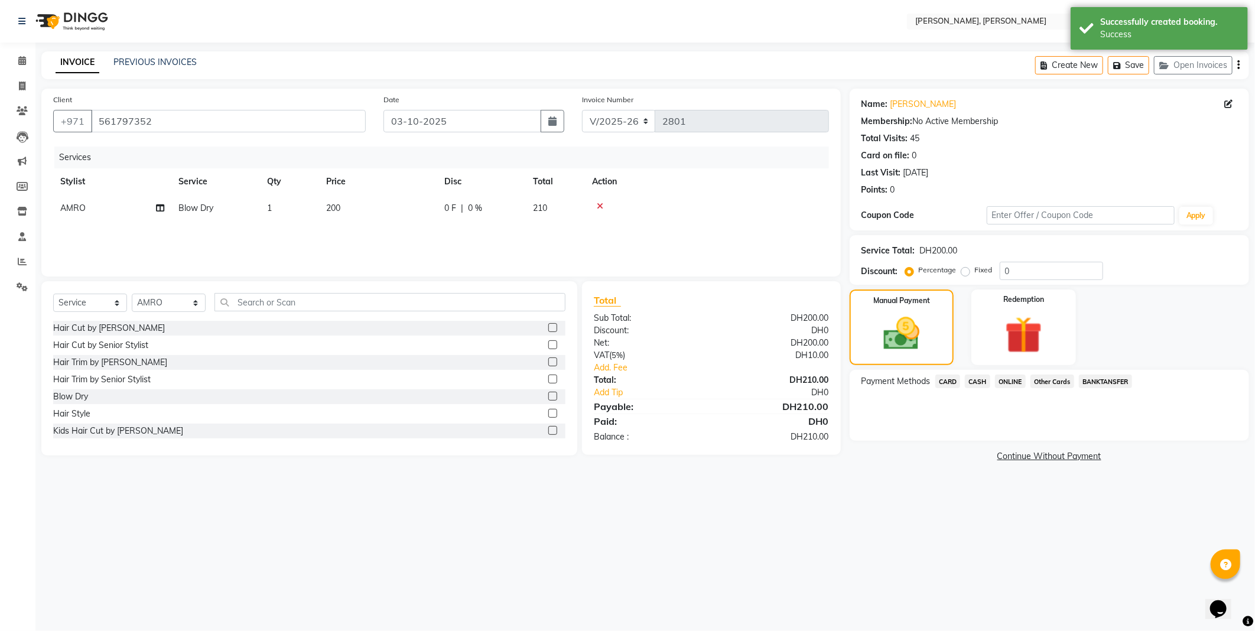
click at [1046, 381] on span "Other Cards" at bounding box center [1052, 382] width 44 height 14
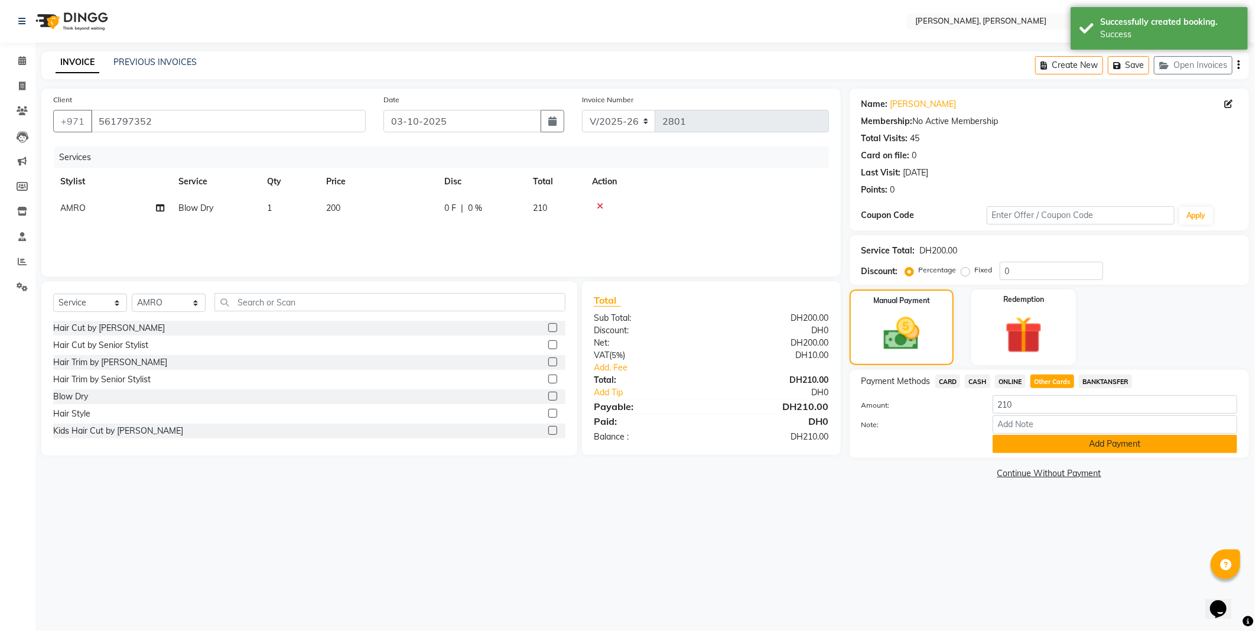
click at [1070, 446] on button "Add Payment" at bounding box center [1114, 444] width 245 height 18
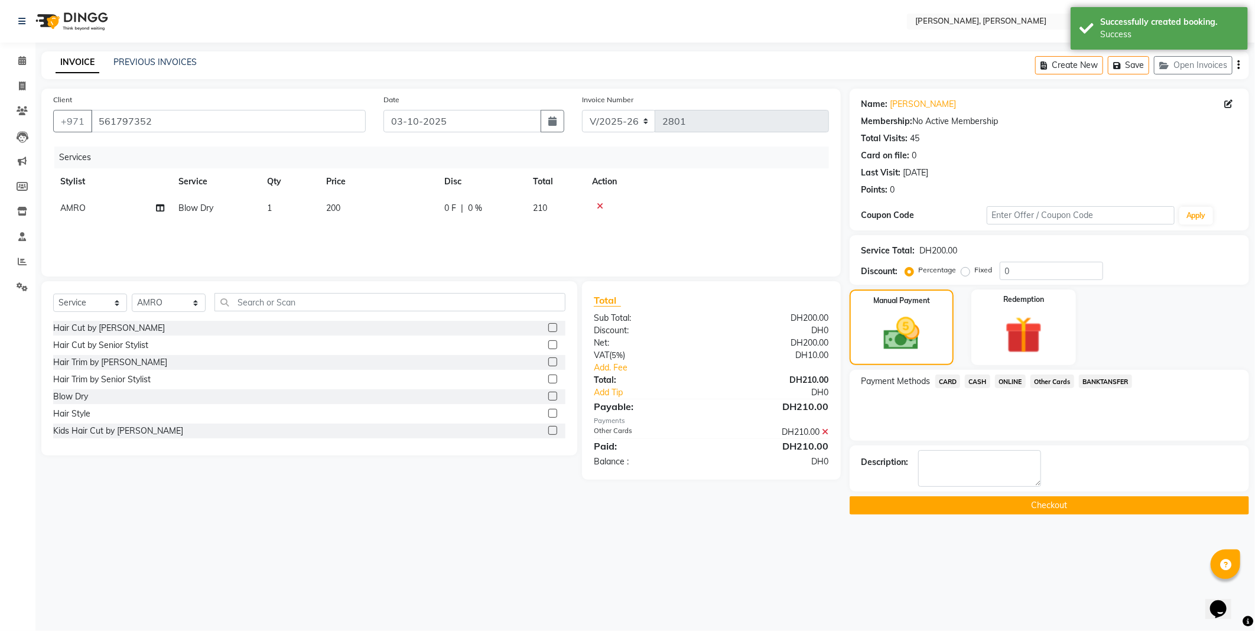
click at [975, 510] on button "Checkout" at bounding box center [1048, 505] width 399 height 18
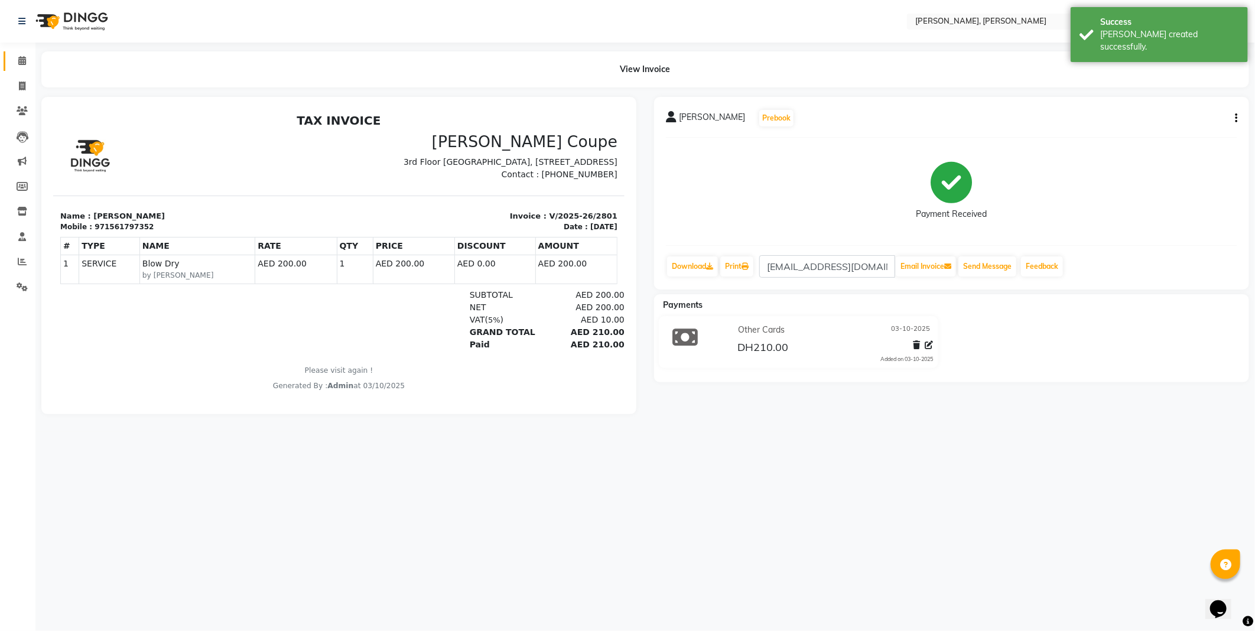
click at [26, 63] on span at bounding box center [22, 61] width 21 height 14
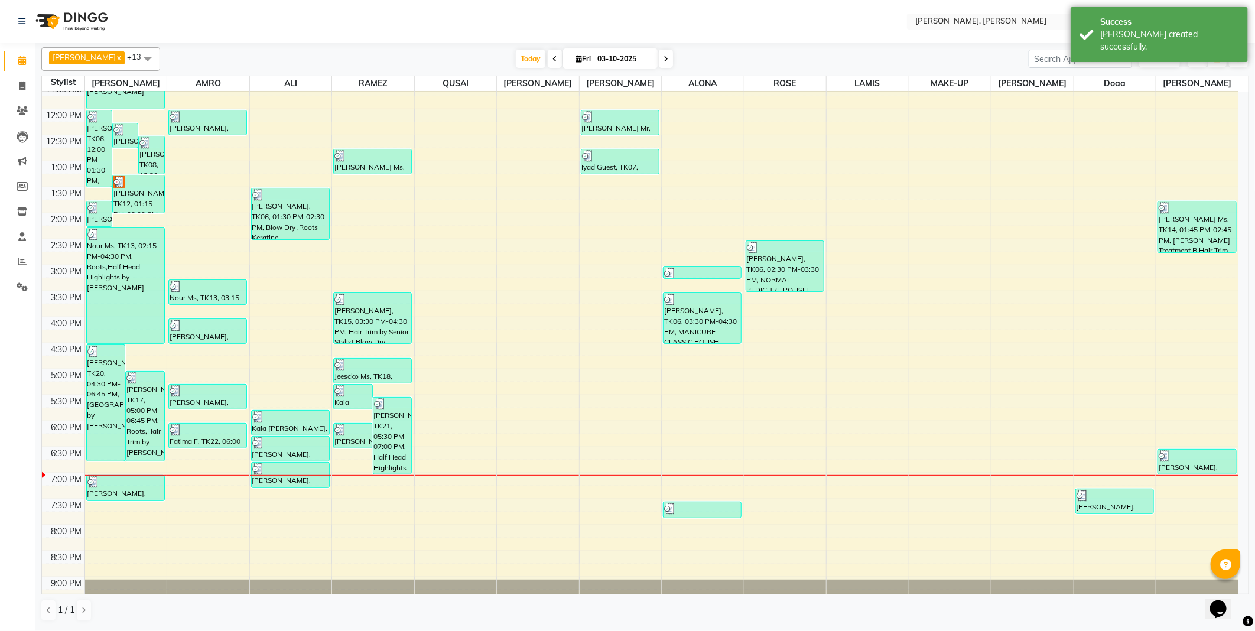
scroll to position [148, 0]
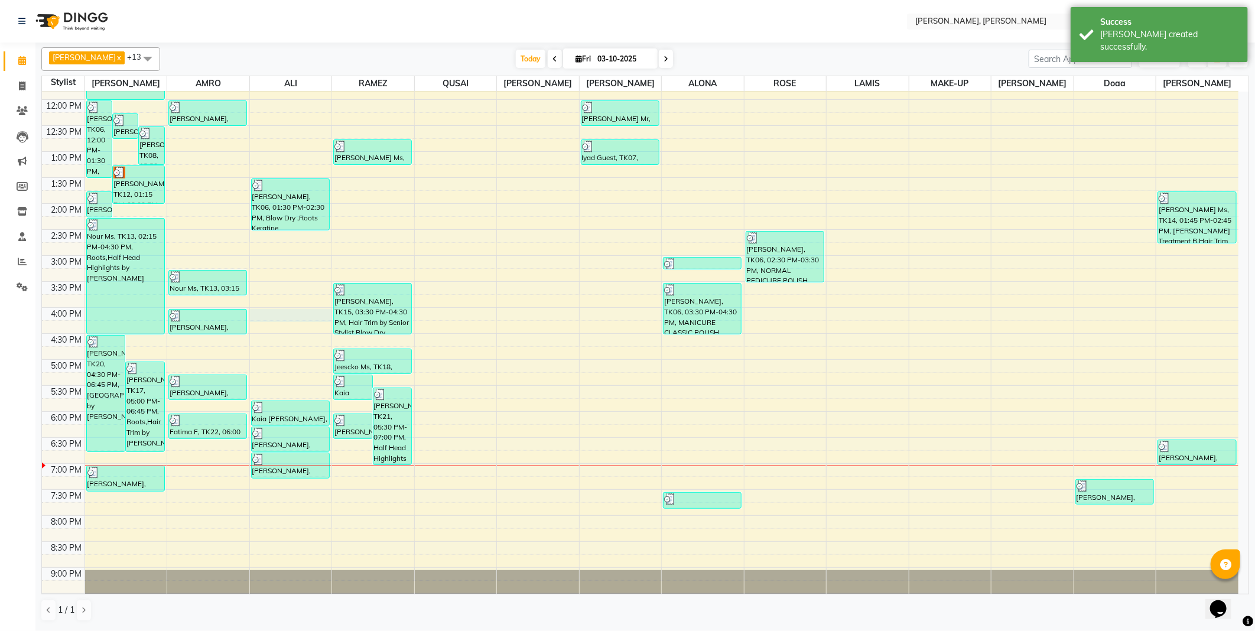
click at [293, 310] on div at bounding box center [291, 315] width 82 height 13
select select "59741"
select select "tentative"
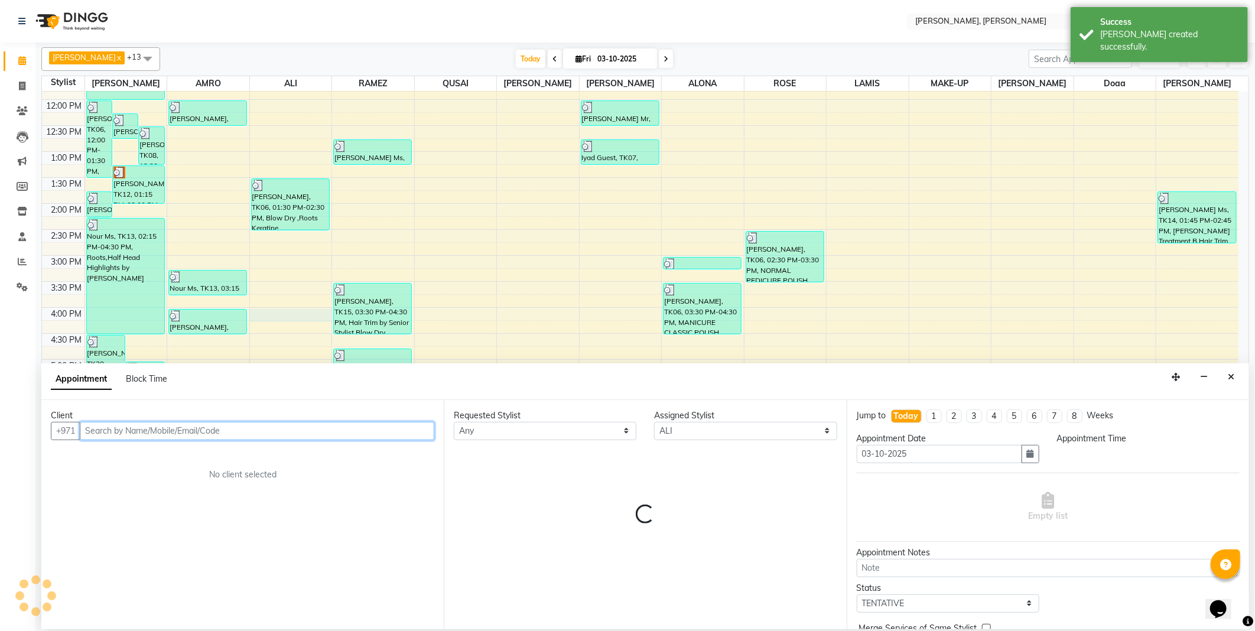
select select "960"
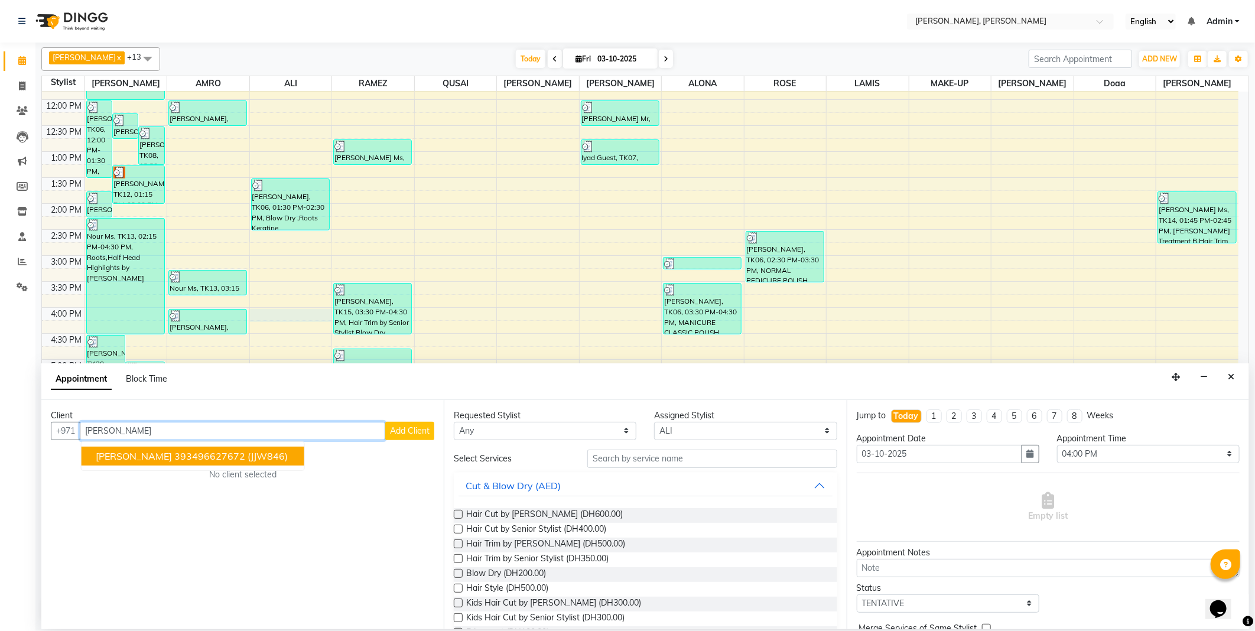
click at [234, 452] on ngb-highlight "393496627672" at bounding box center [209, 456] width 71 height 12
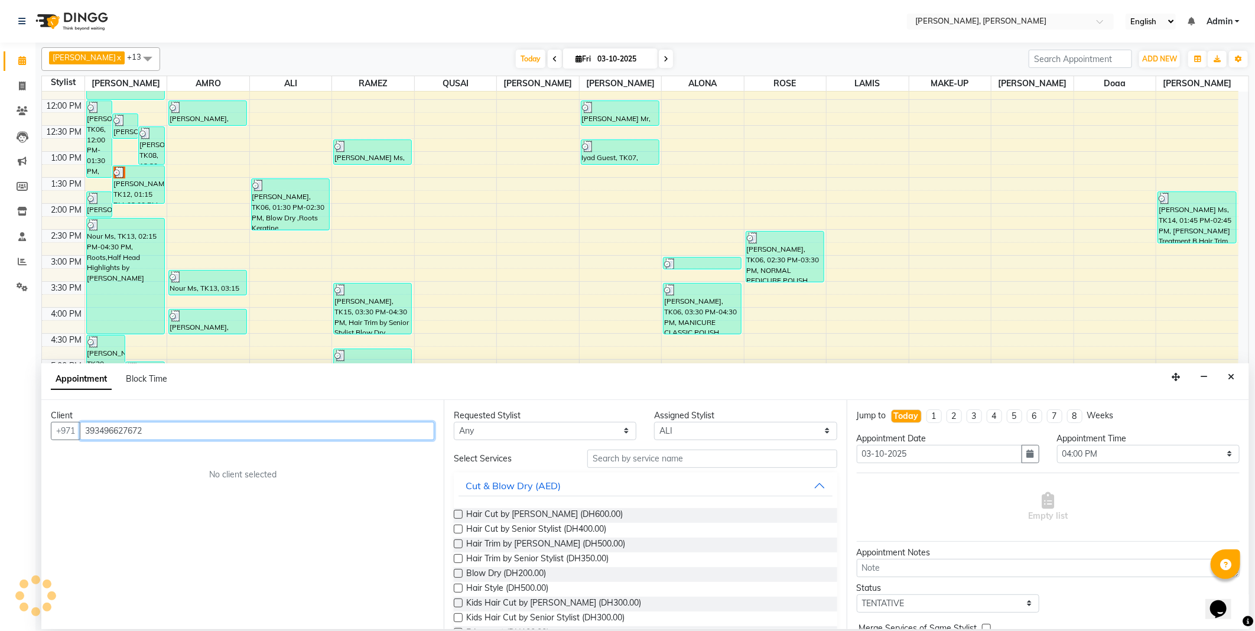
type input "393496627672"
click at [525, 424] on select "Any [PERSON_NAME] [PERSON_NAME] ALYA [PERSON_NAME] AMRO [PERSON_NAME] [PERSON_N…" at bounding box center [545, 431] width 183 height 18
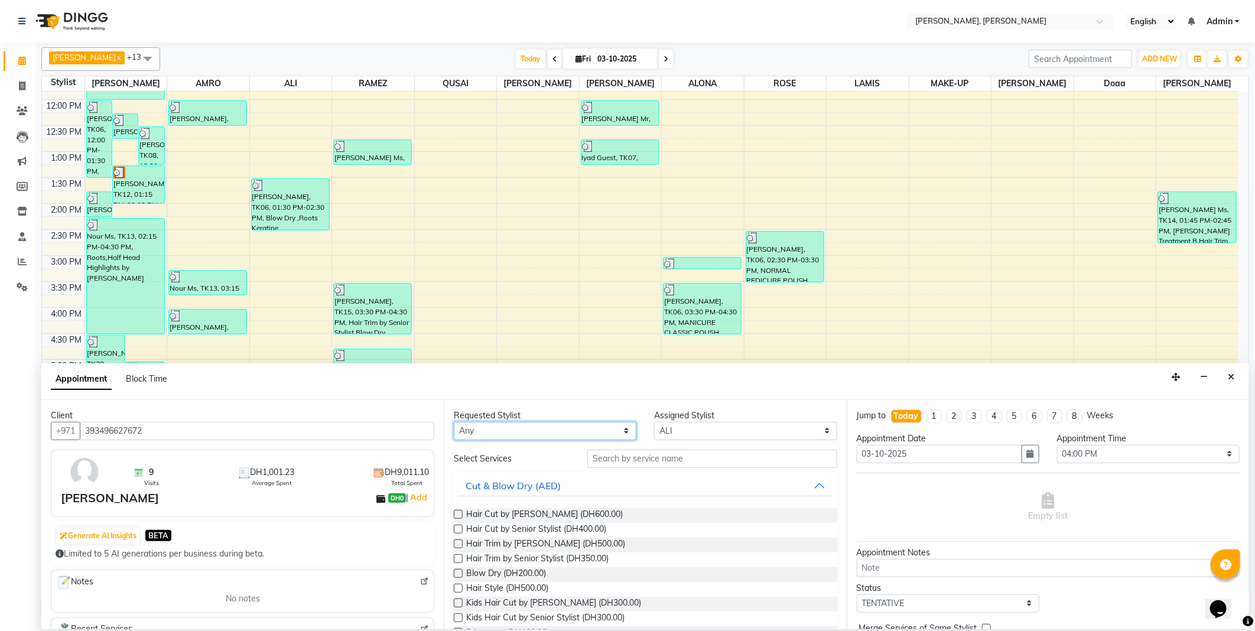
select select "59741"
click at [454, 422] on select "Any [PERSON_NAME] [PERSON_NAME] ALYA [PERSON_NAME] AMRO [PERSON_NAME] [PERSON_N…" at bounding box center [545, 431] width 183 height 18
click at [646, 461] on input "text" at bounding box center [711, 459] width 249 height 18
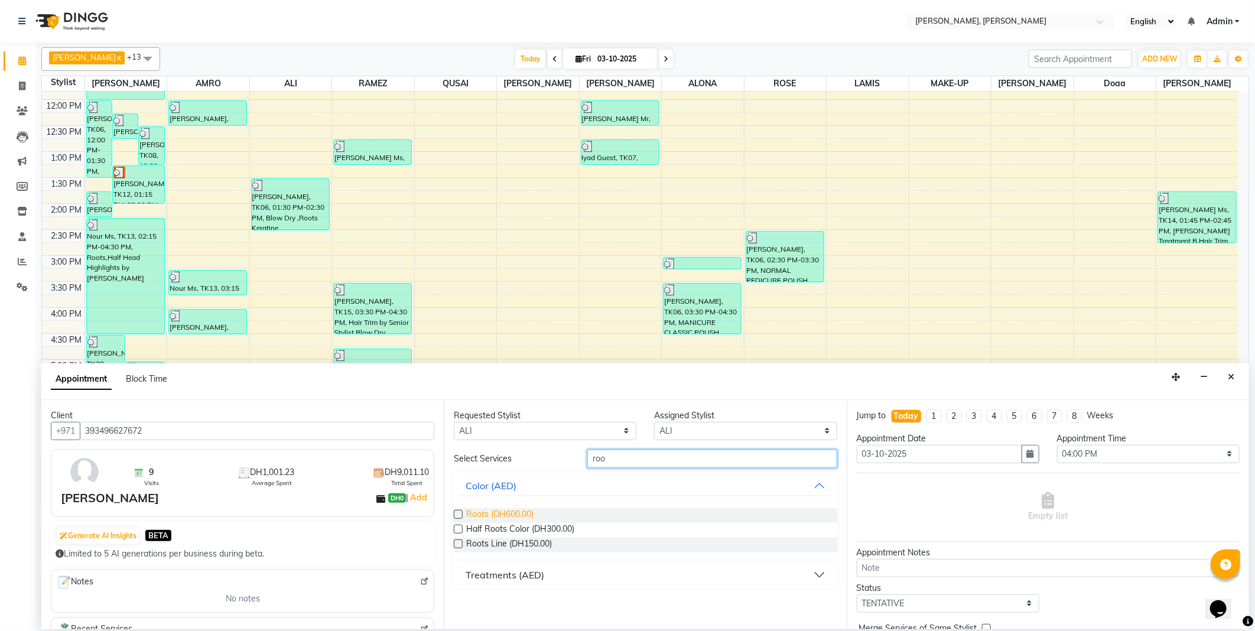
type input "roo"
click at [491, 511] on span "Roots (DH600.00)" at bounding box center [499, 515] width 67 height 15
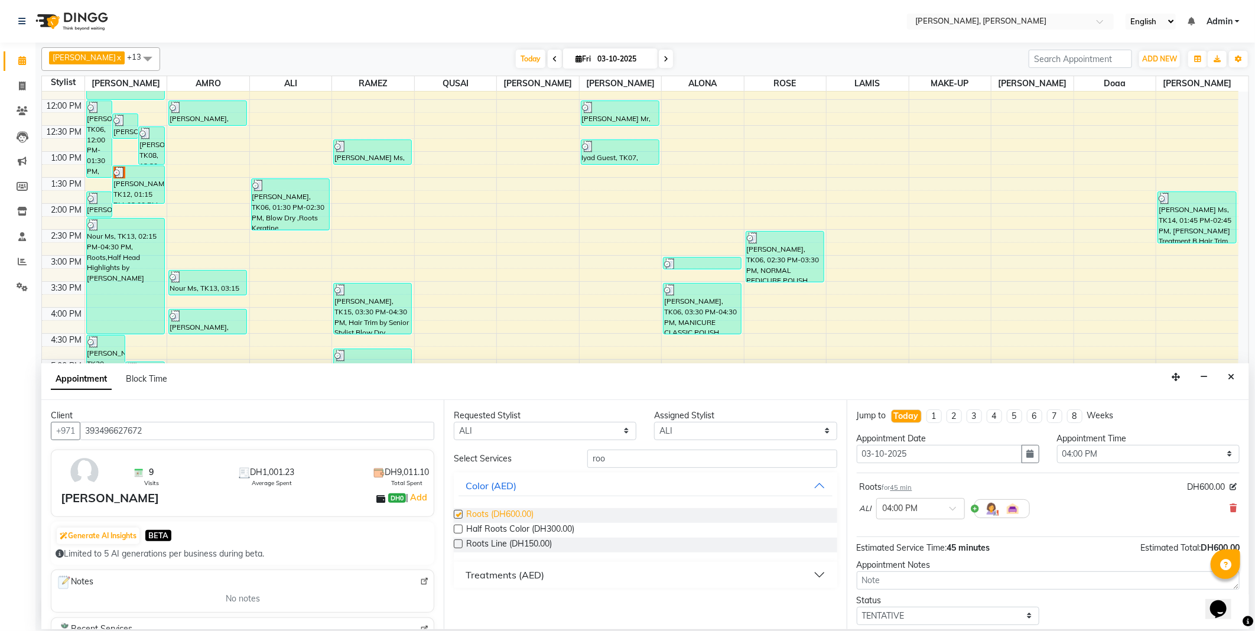
checkbox input "false"
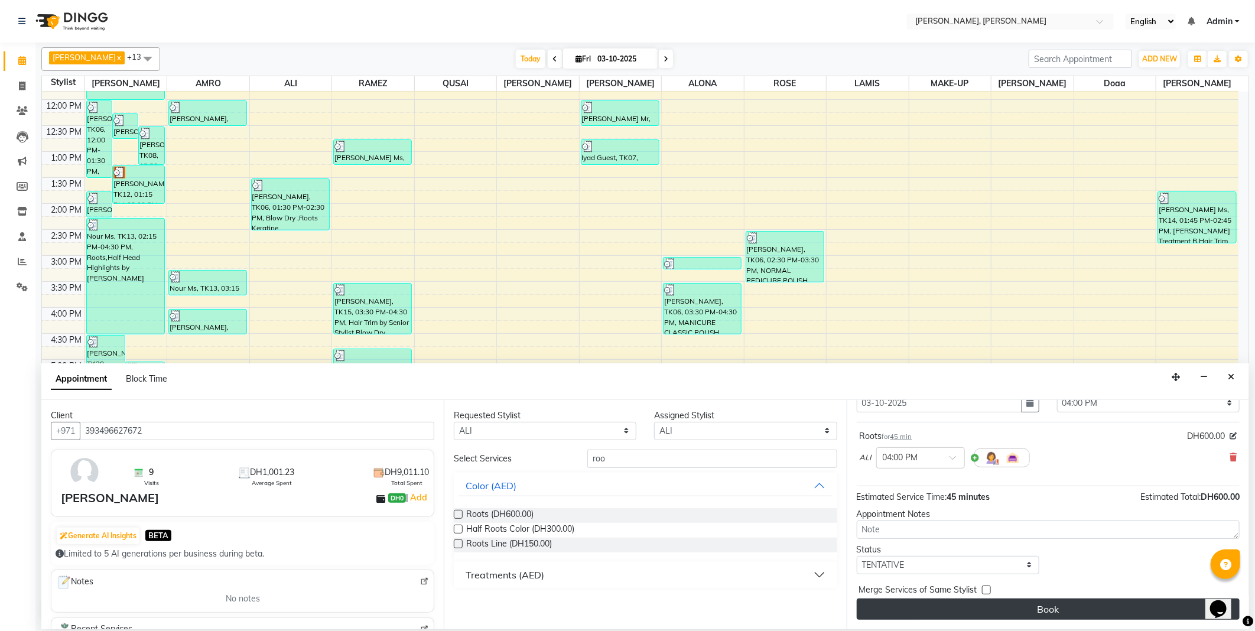
click at [926, 605] on button "Book" at bounding box center [1048, 608] width 383 height 21
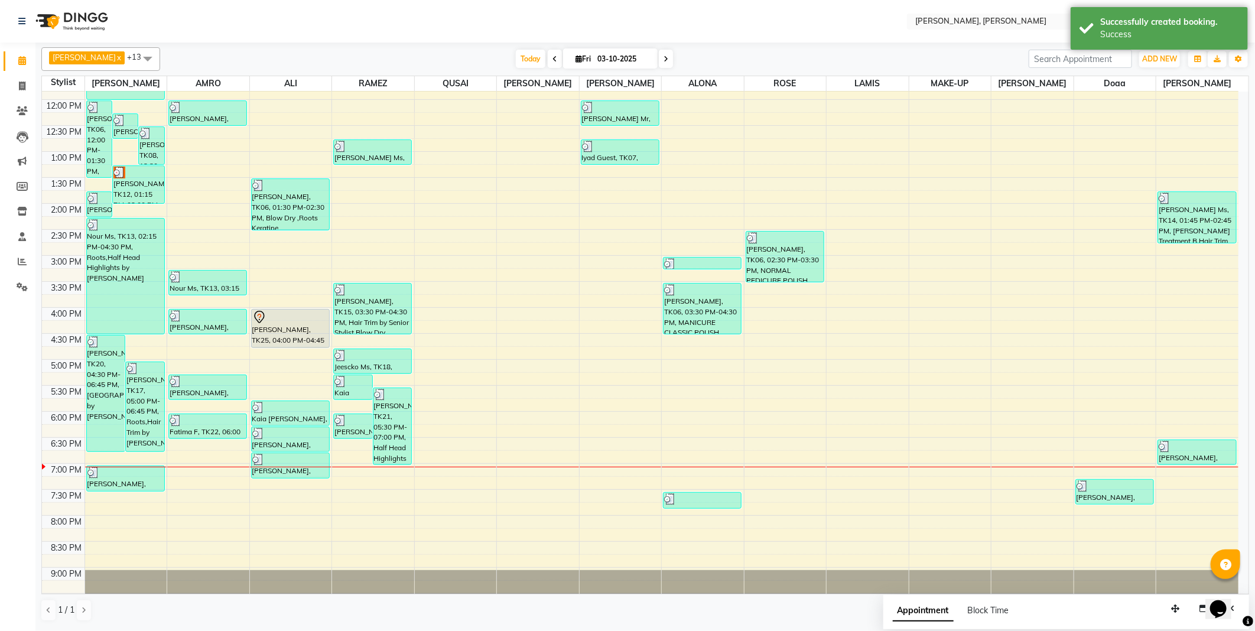
click at [281, 334] on div "[PERSON_NAME], TK25, 04:00 PM-04:45 PM, Roots" at bounding box center [290, 329] width 77 height 38
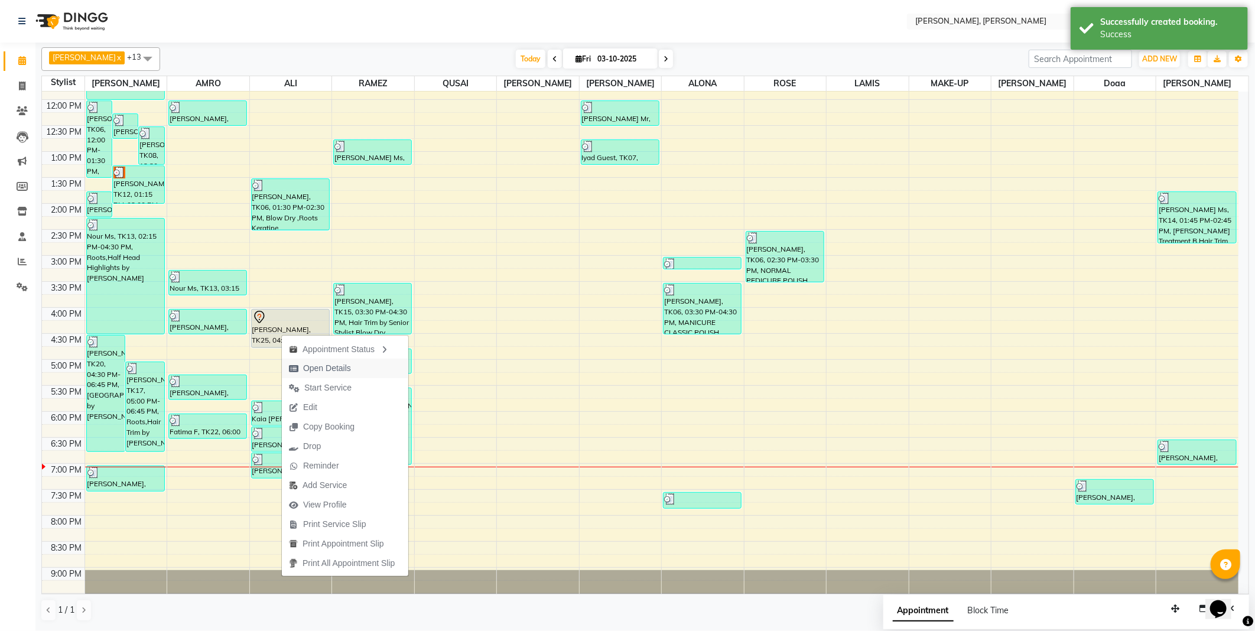
click at [325, 369] on span "Open Details" at bounding box center [327, 368] width 48 height 12
select select "7"
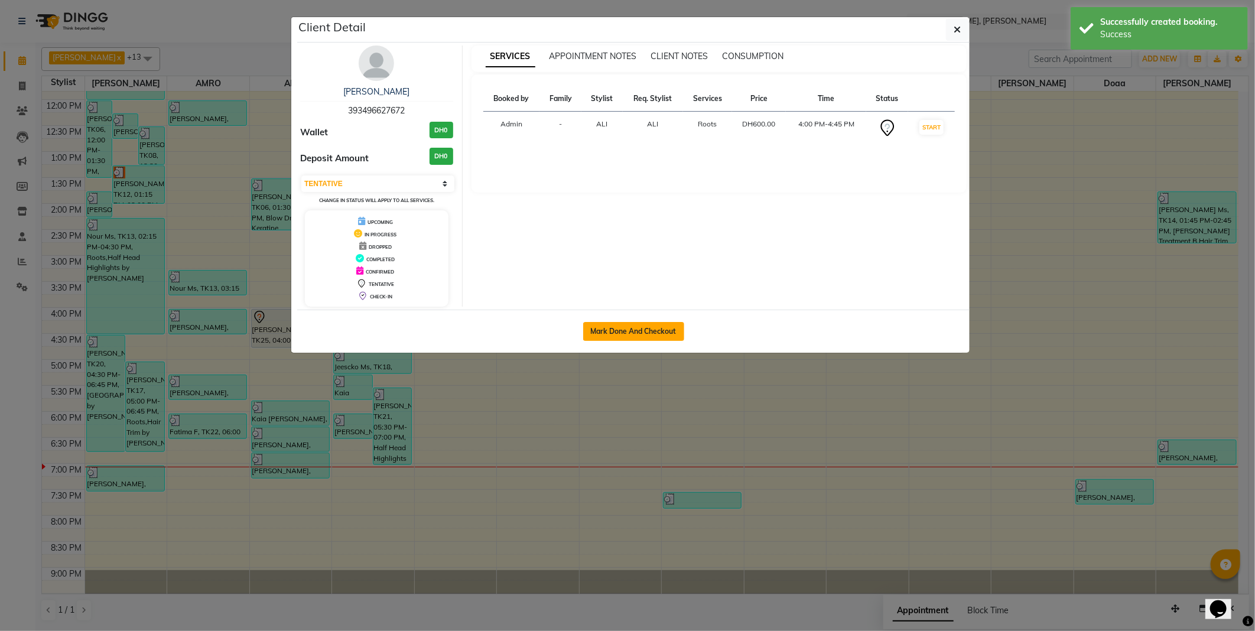
click at [631, 333] on button "Mark Done And Checkout" at bounding box center [633, 331] width 101 height 19
select select "service"
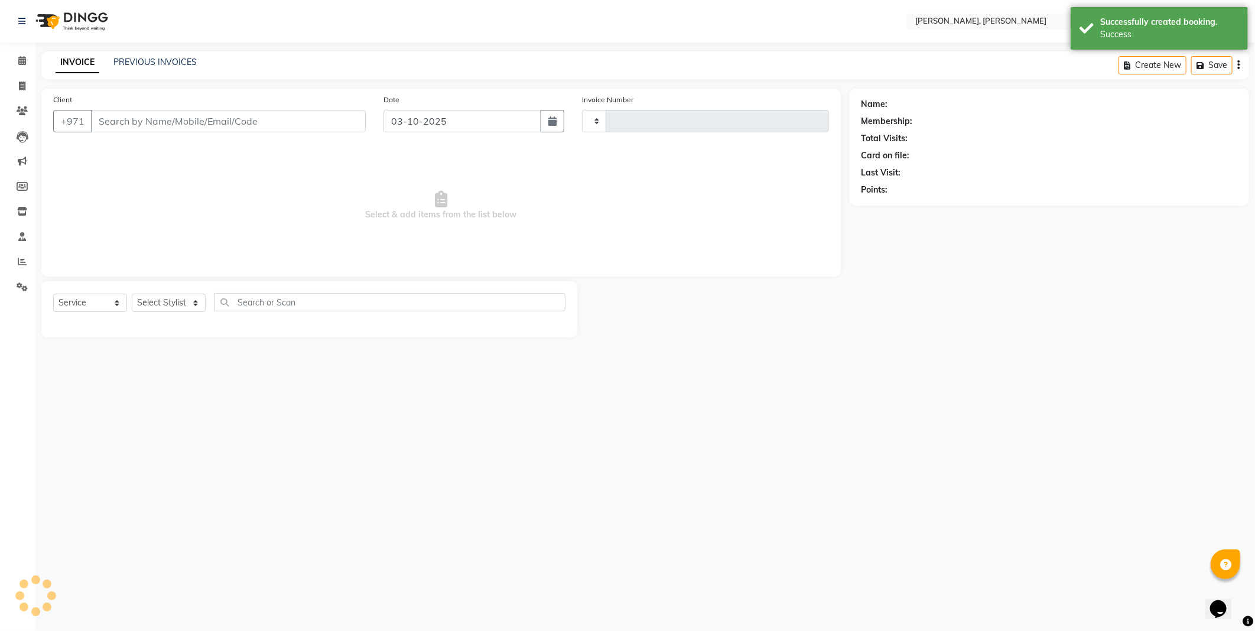
type input "2802"
select select "7142"
type input "393496627672"
select select "59741"
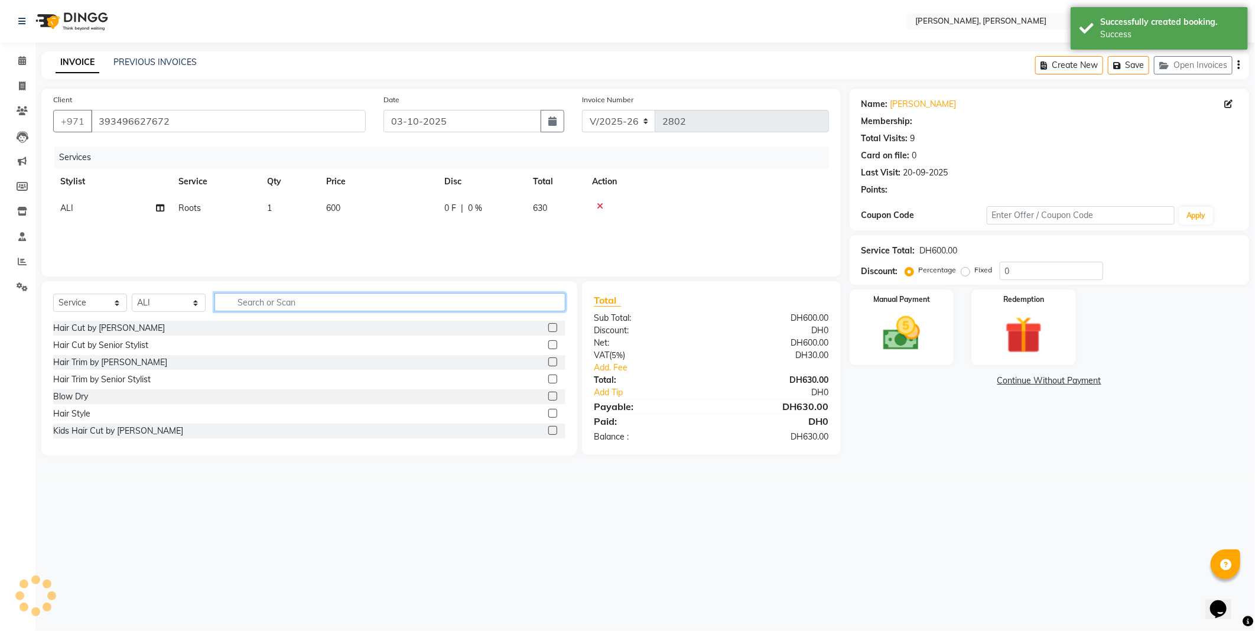
click at [358, 302] on input "text" at bounding box center [389, 302] width 351 height 18
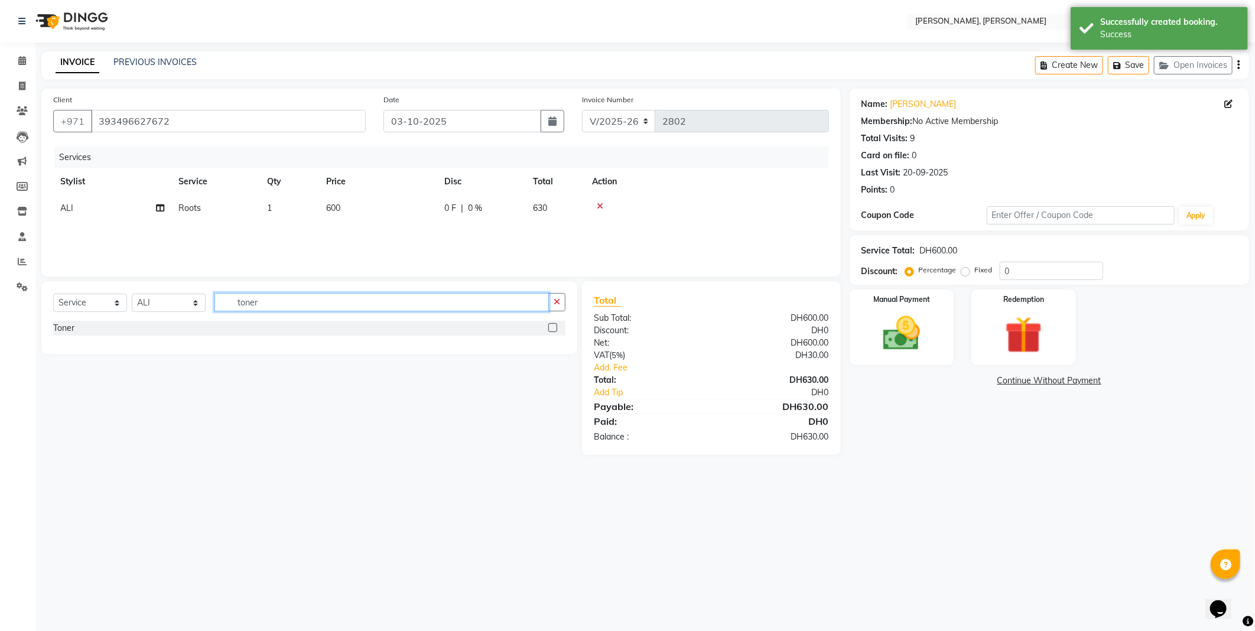
type input "toner"
click at [551, 332] on label at bounding box center [552, 327] width 9 height 9
click at [551, 332] on input "checkbox" at bounding box center [552, 328] width 8 height 8
checkbox input "false"
click at [559, 302] on icon "button" at bounding box center [557, 302] width 6 height 8
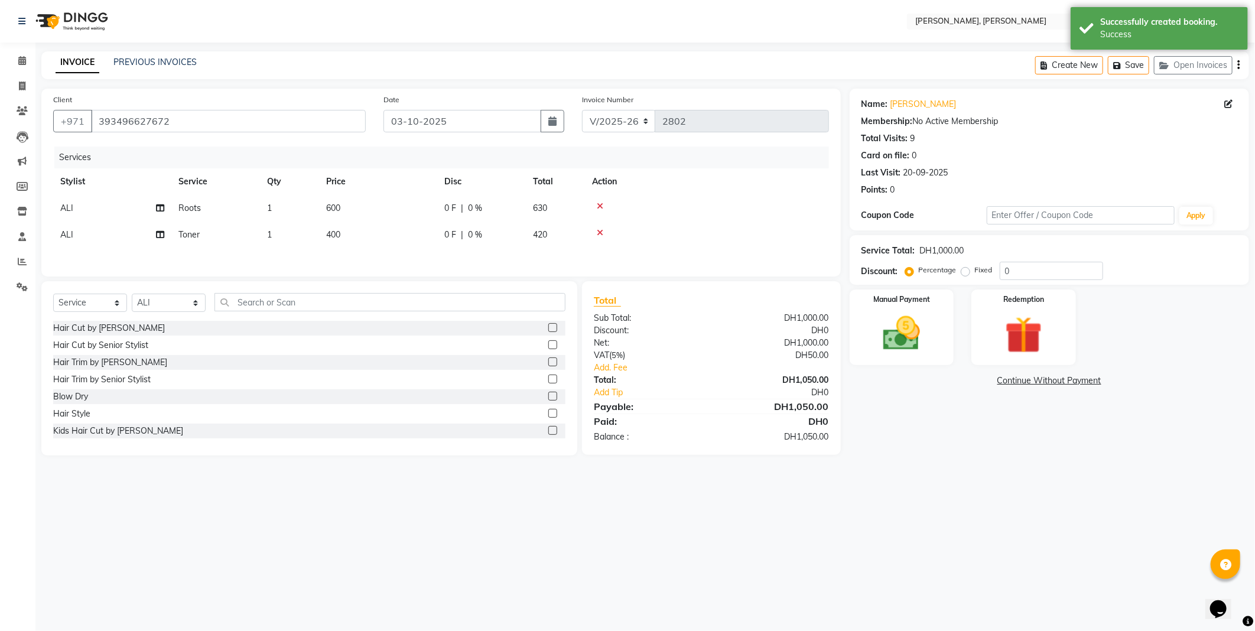
click at [548, 395] on label at bounding box center [552, 396] width 9 height 9
click at [548, 395] on input "checkbox" at bounding box center [552, 397] width 8 height 8
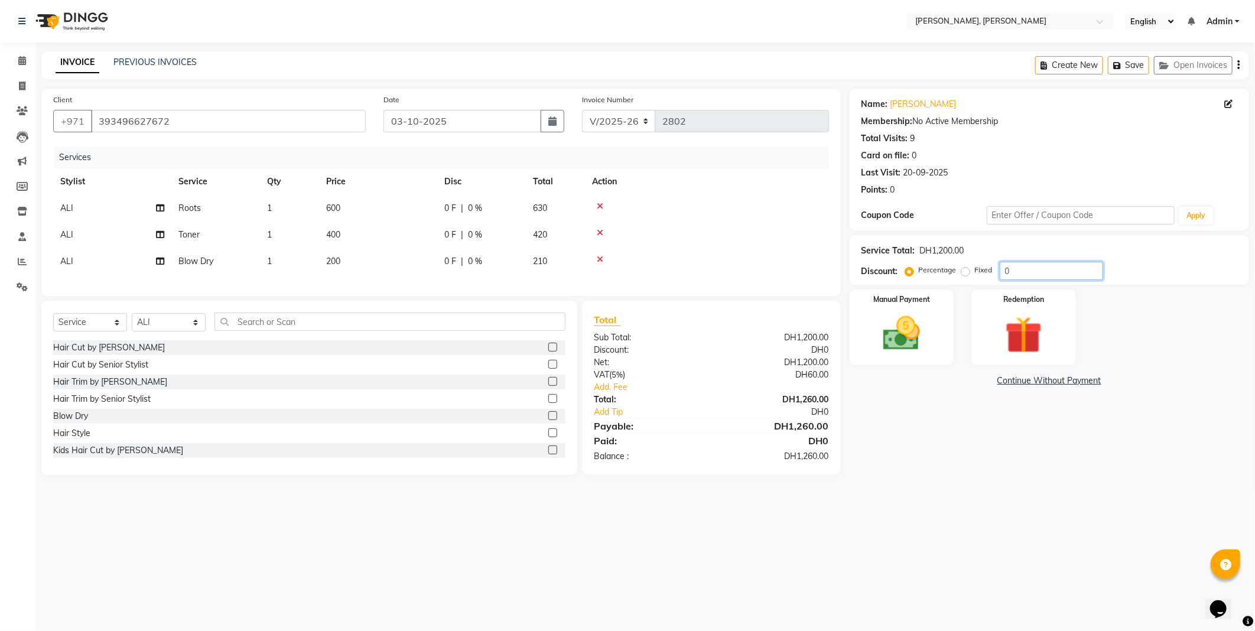
click at [1034, 269] on input "0" at bounding box center [1051, 271] width 103 height 18
click at [911, 337] on img at bounding box center [901, 333] width 63 height 45
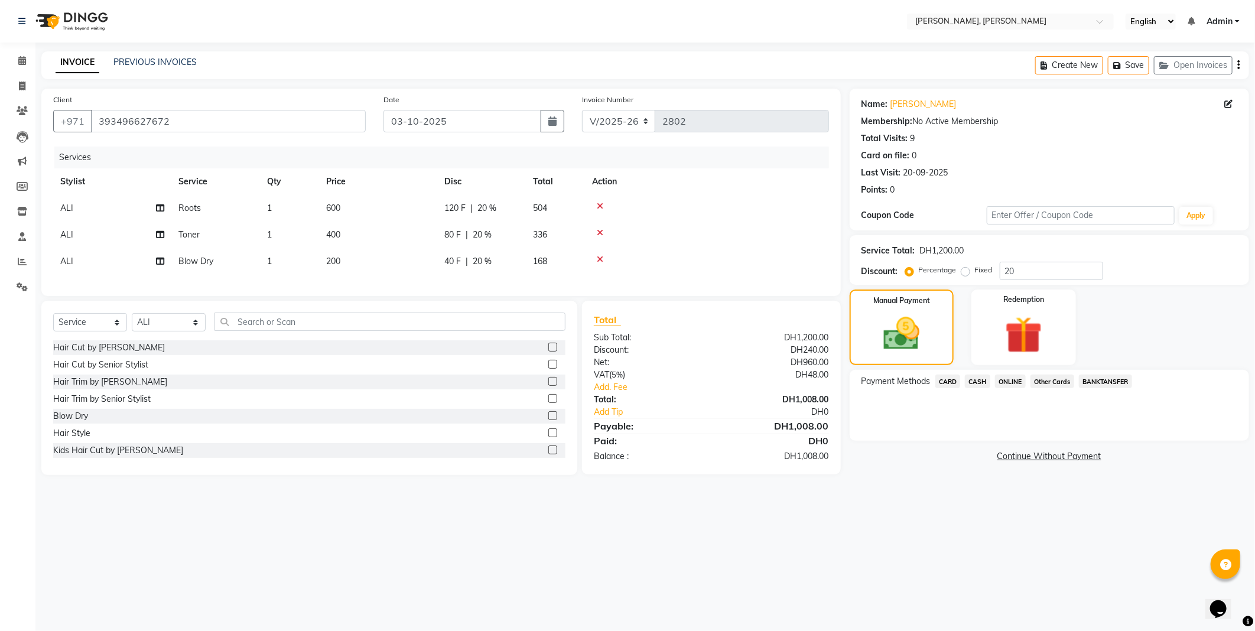
click at [1049, 383] on span "Other Cards" at bounding box center [1052, 382] width 44 height 14
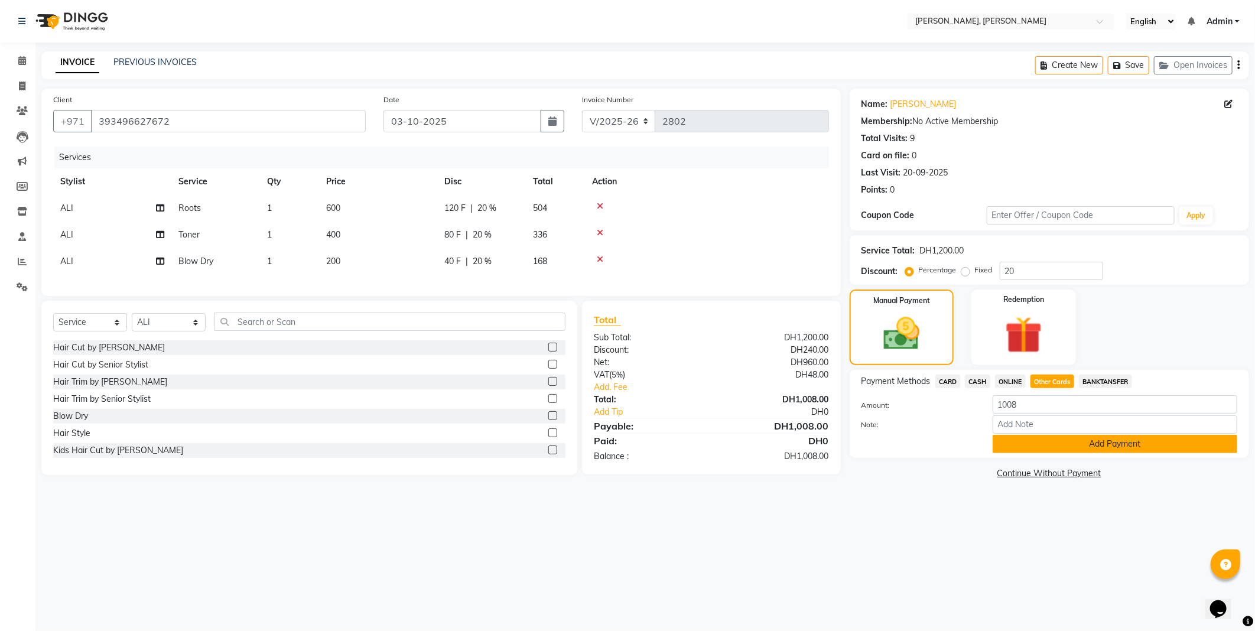
click at [1064, 440] on button "Add Payment" at bounding box center [1114, 444] width 245 height 18
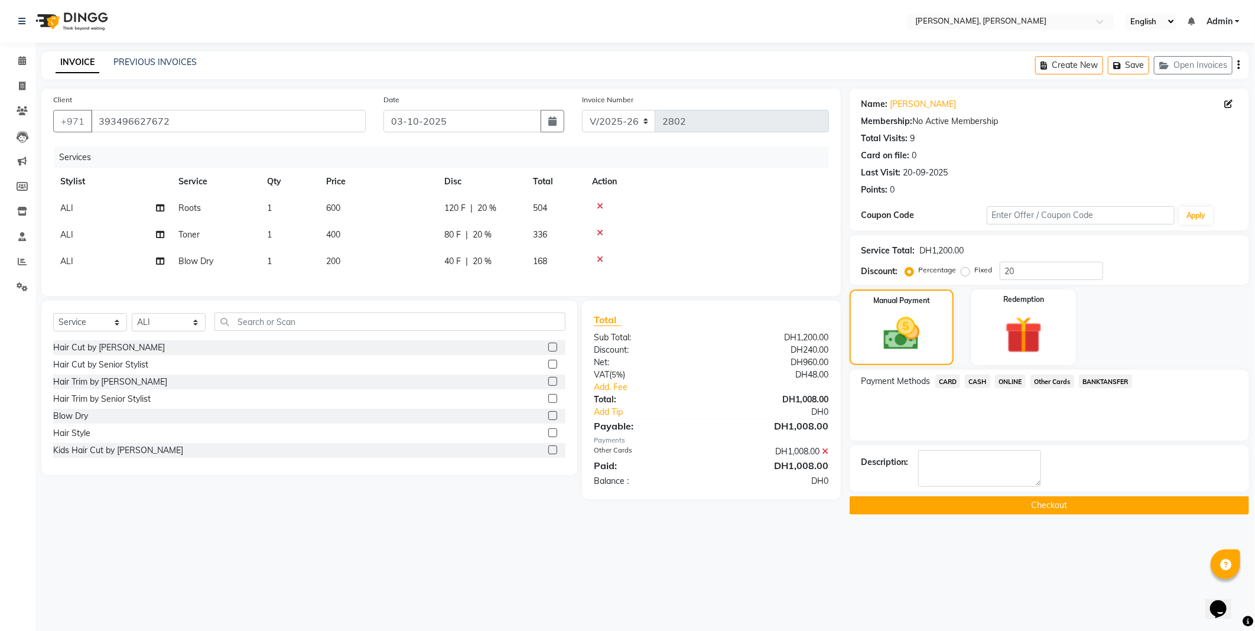
click at [1054, 501] on button "Checkout" at bounding box center [1048, 505] width 399 height 18
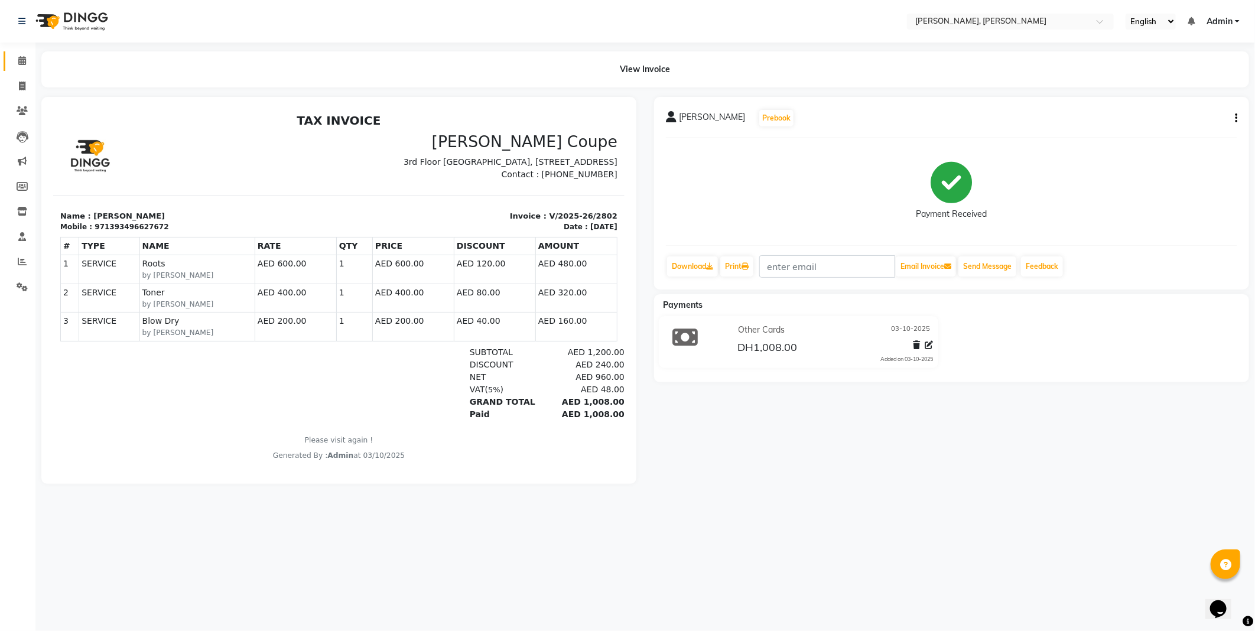
click at [22, 56] on span at bounding box center [22, 61] width 21 height 14
